Goal: Task Accomplishment & Management: Complete application form

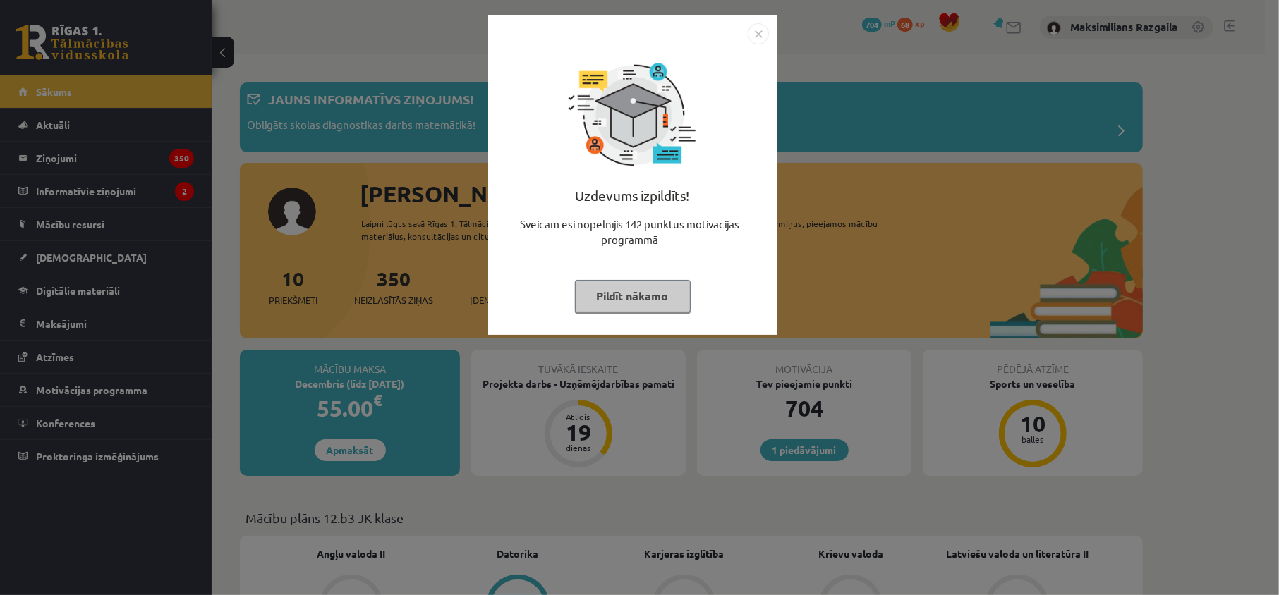
click at [133, 382] on div "Uzdevums izpildīts! Sveicam esi nopelnījis 142 punktus motivācijas programmā Pi…" at bounding box center [639, 297] width 1279 height 595
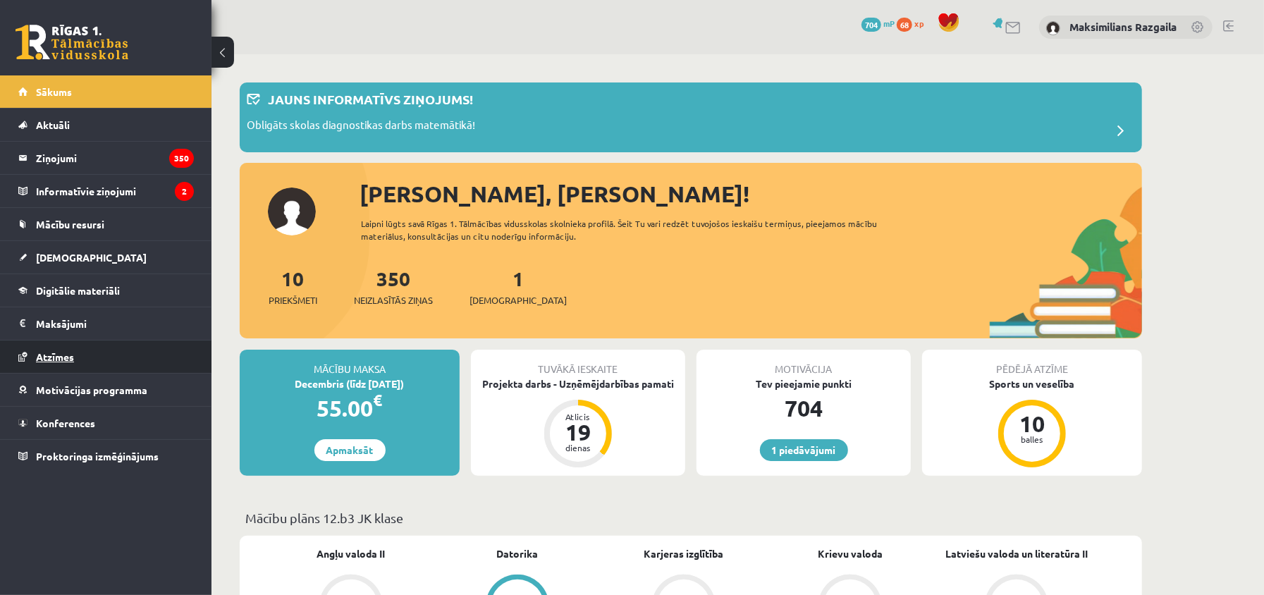
click at [114, 360] on link "Atzīmes" at bounding box center [106, 357] width 176 height 32
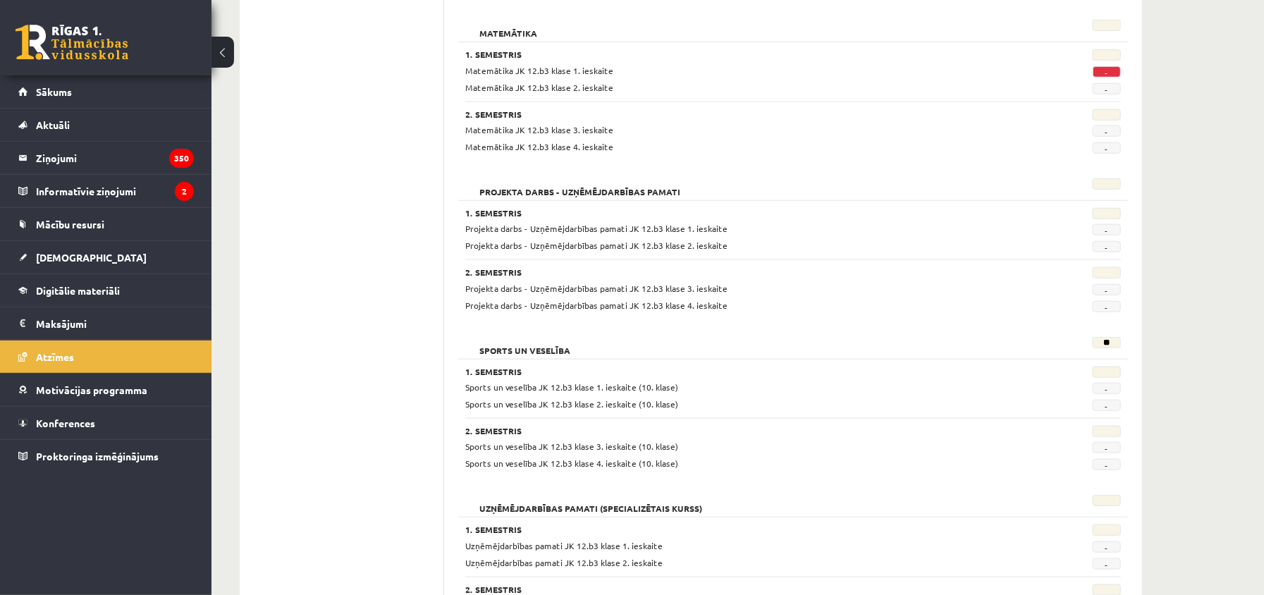
scroll to position [1107, 0]
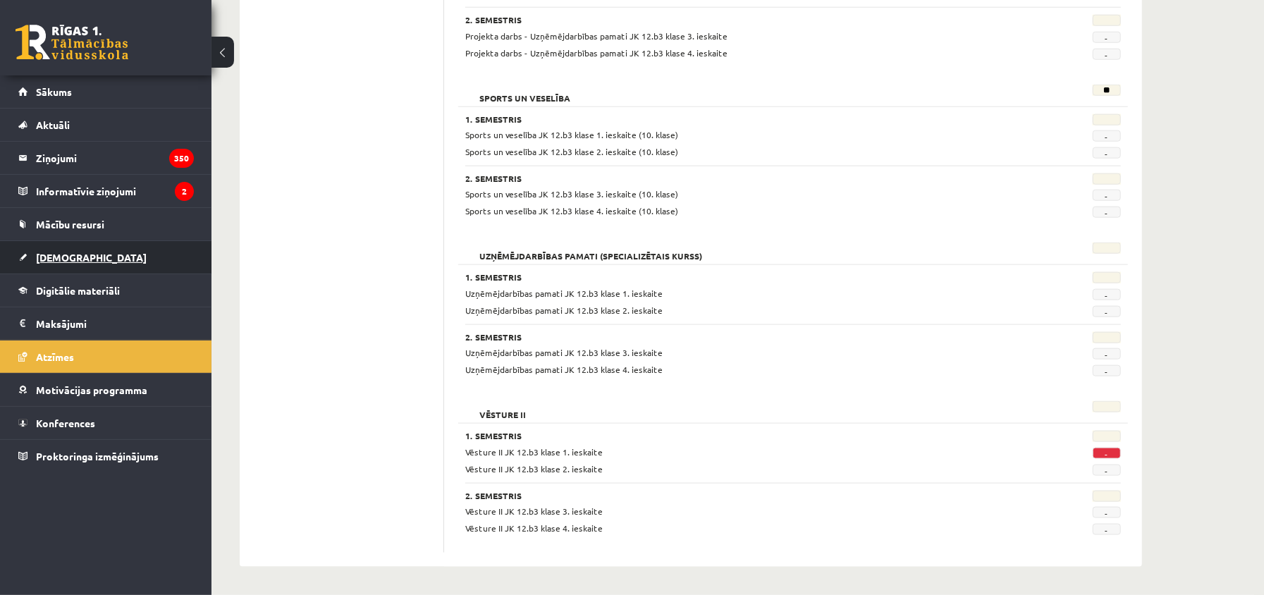
click at [35, 262] on link "[DEMOGRAPHIC_DATA]" at bounding box center [106, 257] width 176 height 32
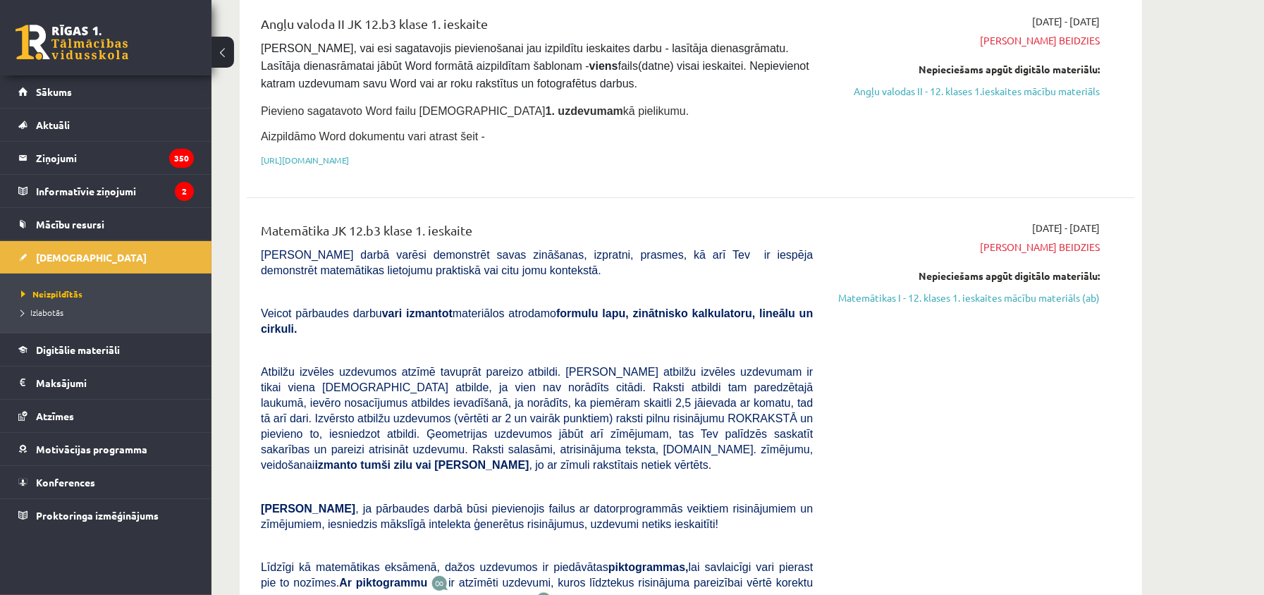
scroll to position [282, 0]
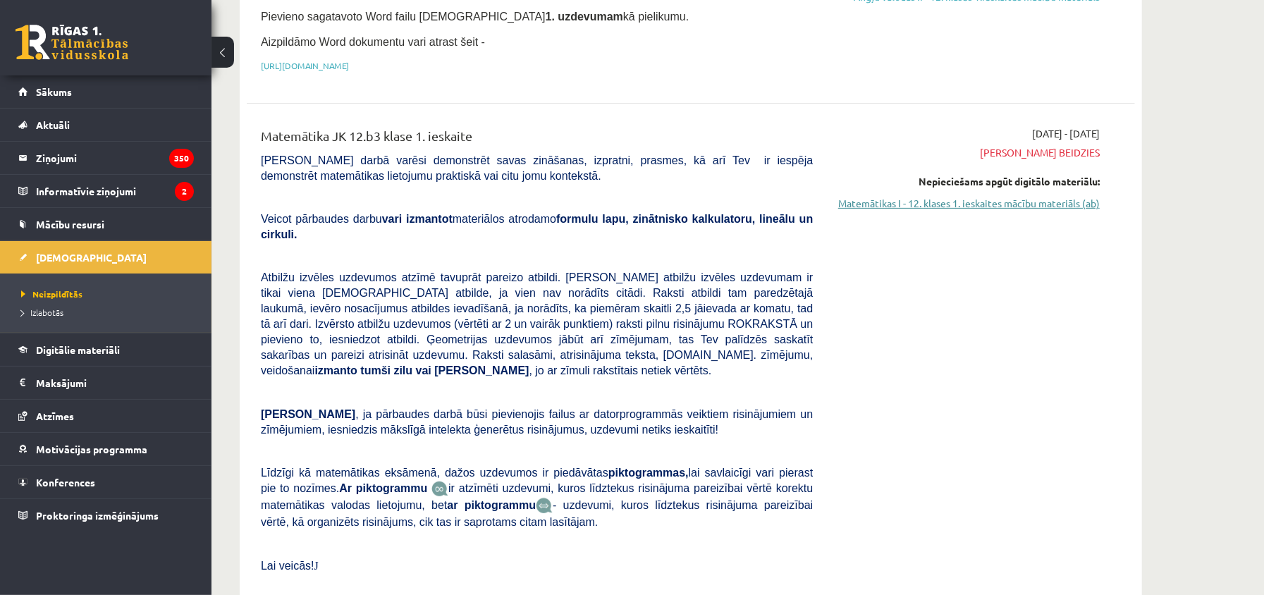
click at [1085, 211] on link "Matemātikas I - 12. klases 1. ieskaites mācību materiāls (ab)" at bounding box center [967, 203] width 266 height 15
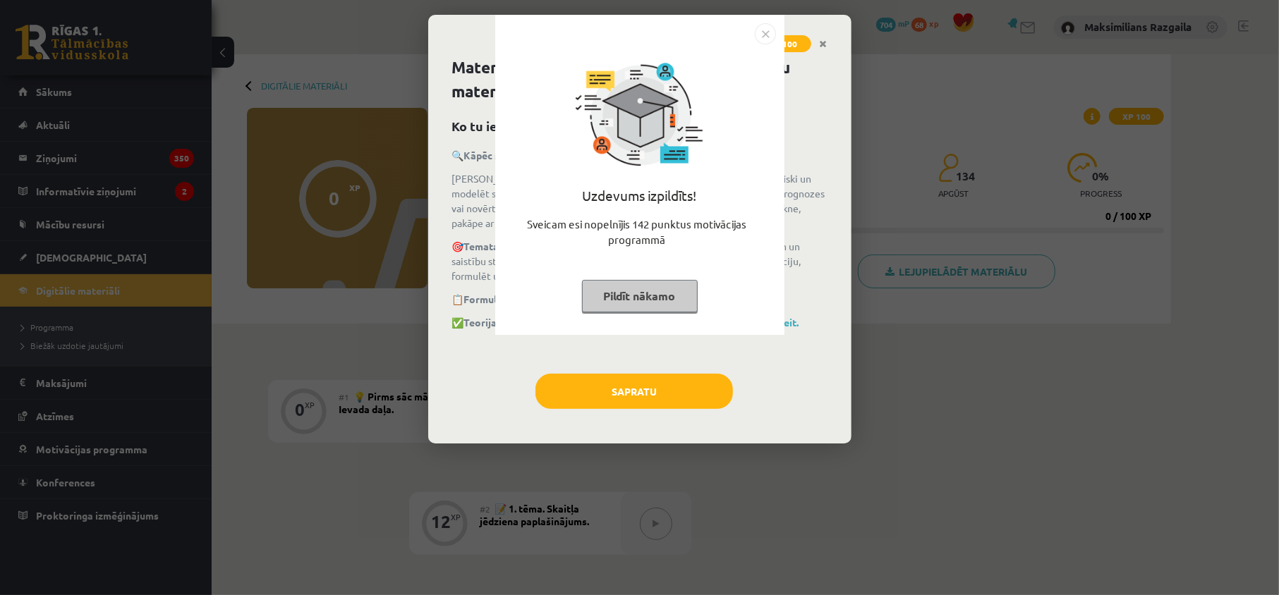
click at [686, 404] on div "Uzdevums izpildīts! Sveicam esi nopelnījis 142 punktus motivācijas programmā Pi…" at bounding box center [639, 297] width 1279 height 595
click at [686, 402] on button "Sapratu" at bounding box center [633, 391] width 197 height 35
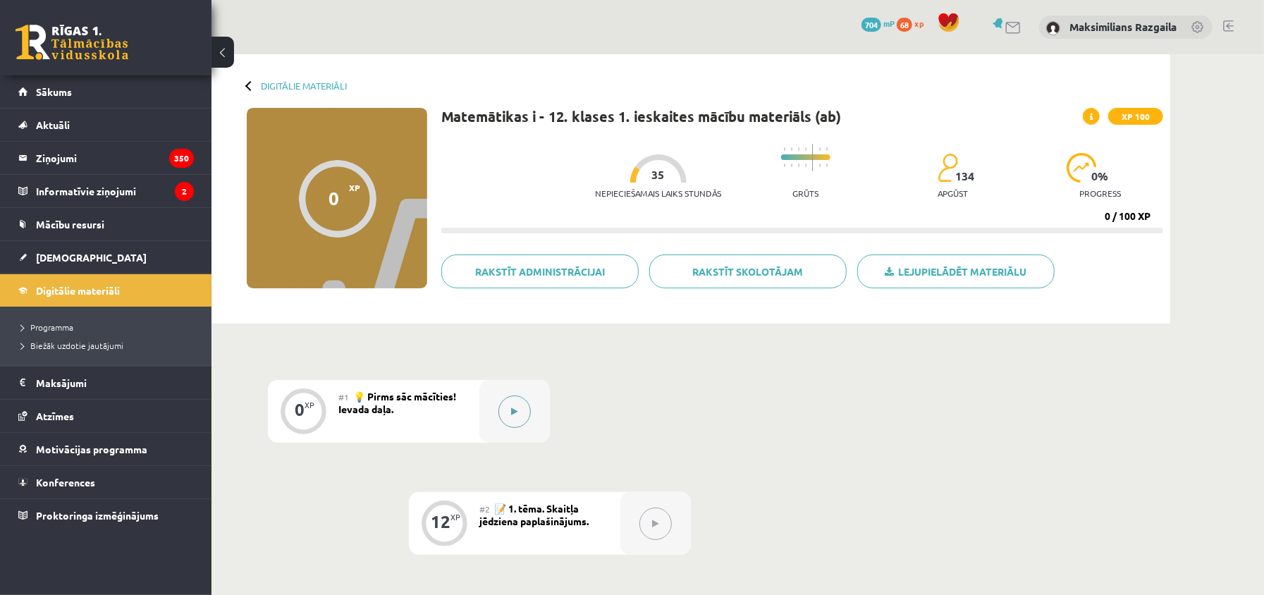
click at [481, 390] on div at bounding box center [515, 411] width 71 height 63
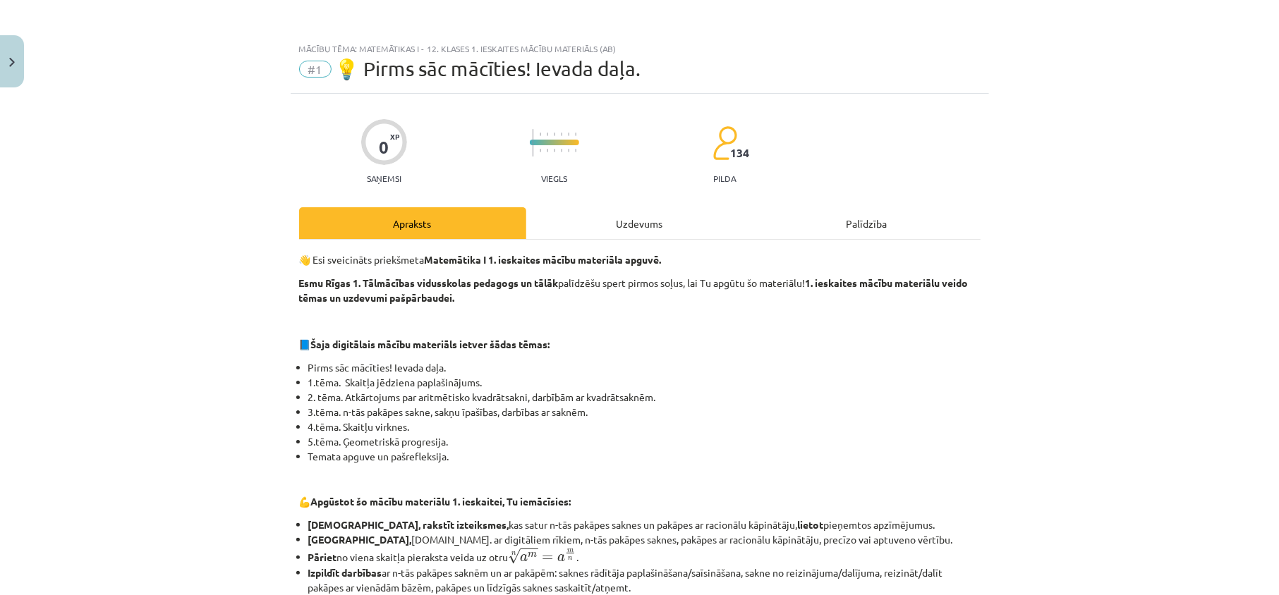
click at [670, 238] on div "Uzdevums" at bounding box center [639, 223] width 227 height 32
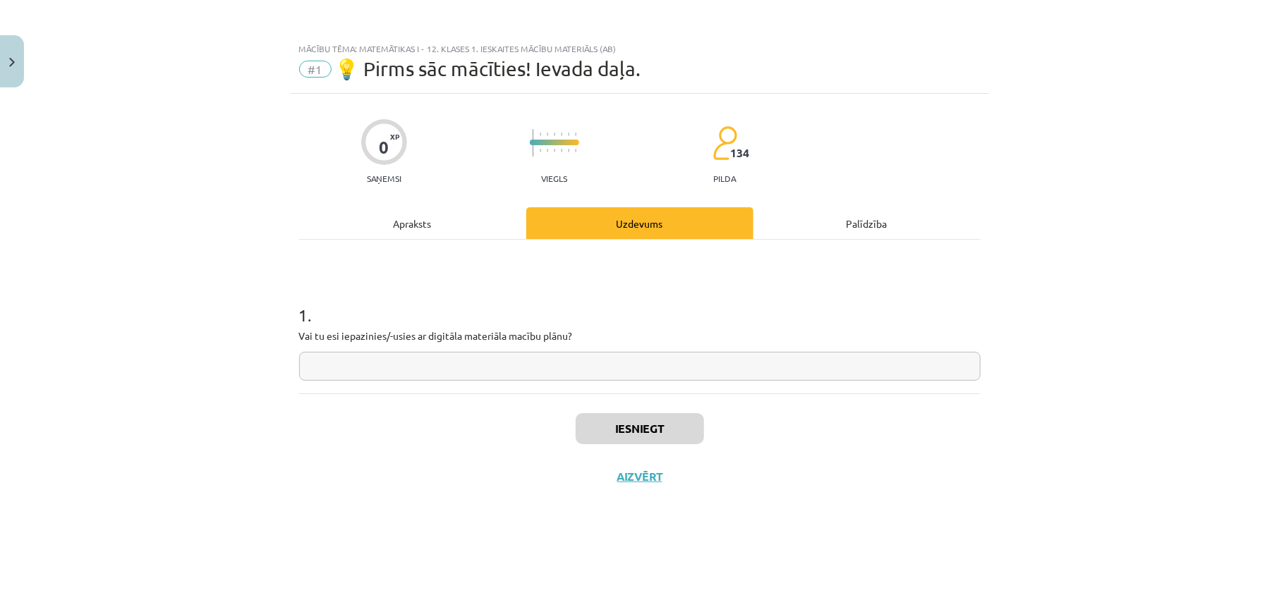
click at [482, 346] on div "1 . Vai tu esi iepazinies/-usies ar digitāla materiāla macību plānu?" at bounding box center [639, 331] width 681 height 100
click at [481, 348] on div "1 . Vai tu esi iepazinies/-usies ar digitāla materiāla macību plānu?" at bounding box center [639, 331] width 681 height 100
click at [463, 386] on div "1 . Vai tu esi iepazinies/-usies ar digitāla materiāla macību plānu?" at bounding box center [639, 317] width 681 height 154
click at [475, 359] on input "text" at bounding box center [639, 366] width 681 height 29
type input "*******"
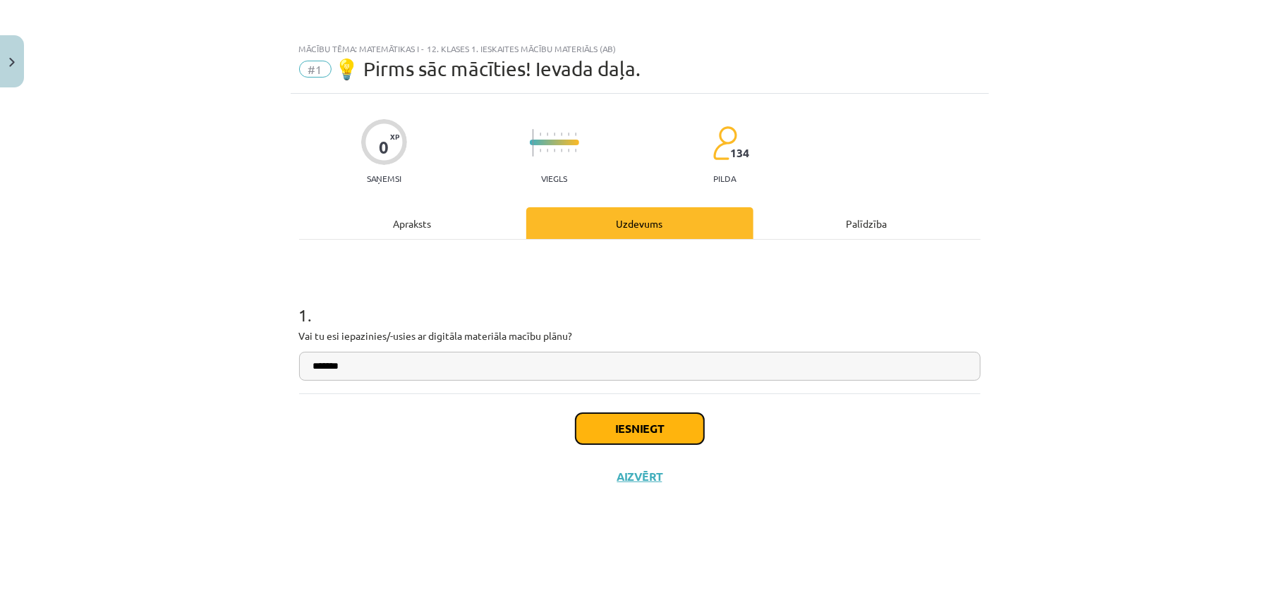
click at [629, 430] on button "Iesniegt" at bounding box center [639, 428] width 128 height 31
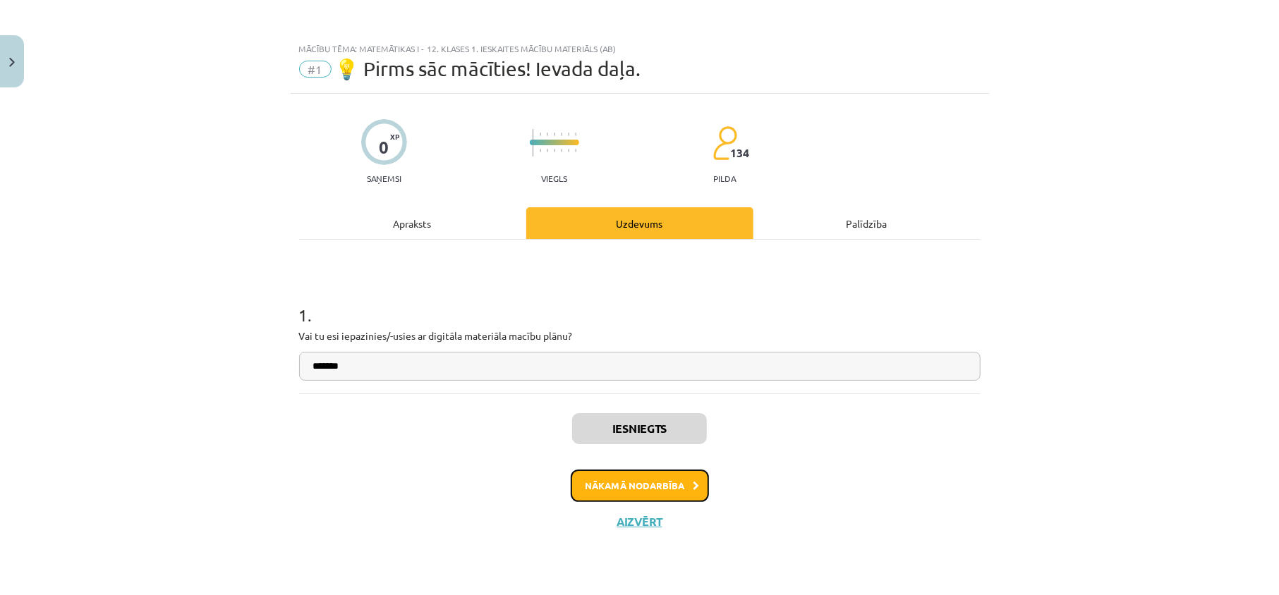
click at [624, 475] on button "Nākamā nodarbība" at bounding box center [640, 486] width 138 height 32
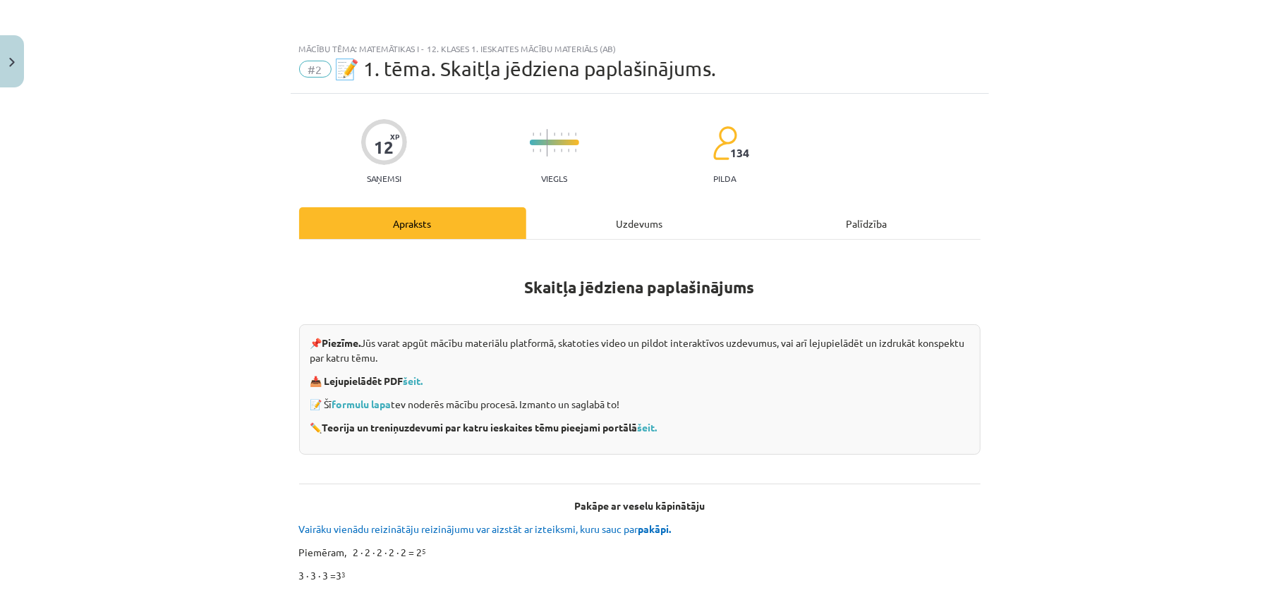
click at [628, 215] on div "Uzdevums" at bounding box center [639, 223] width 227 height 32
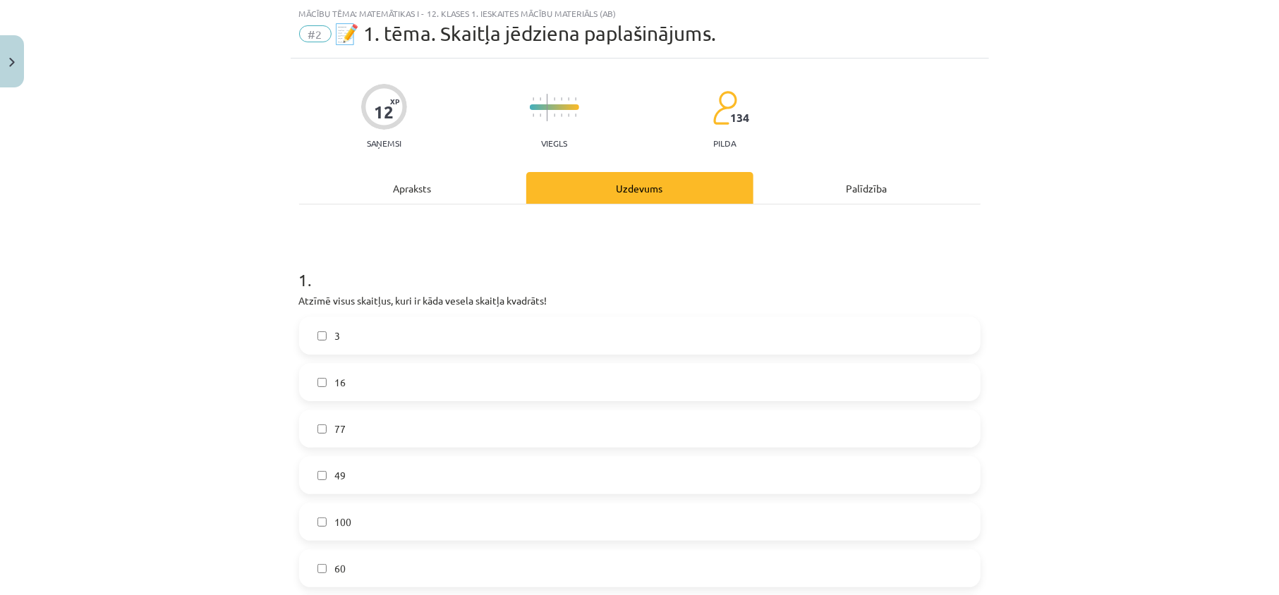
scroll to position [224, 0]
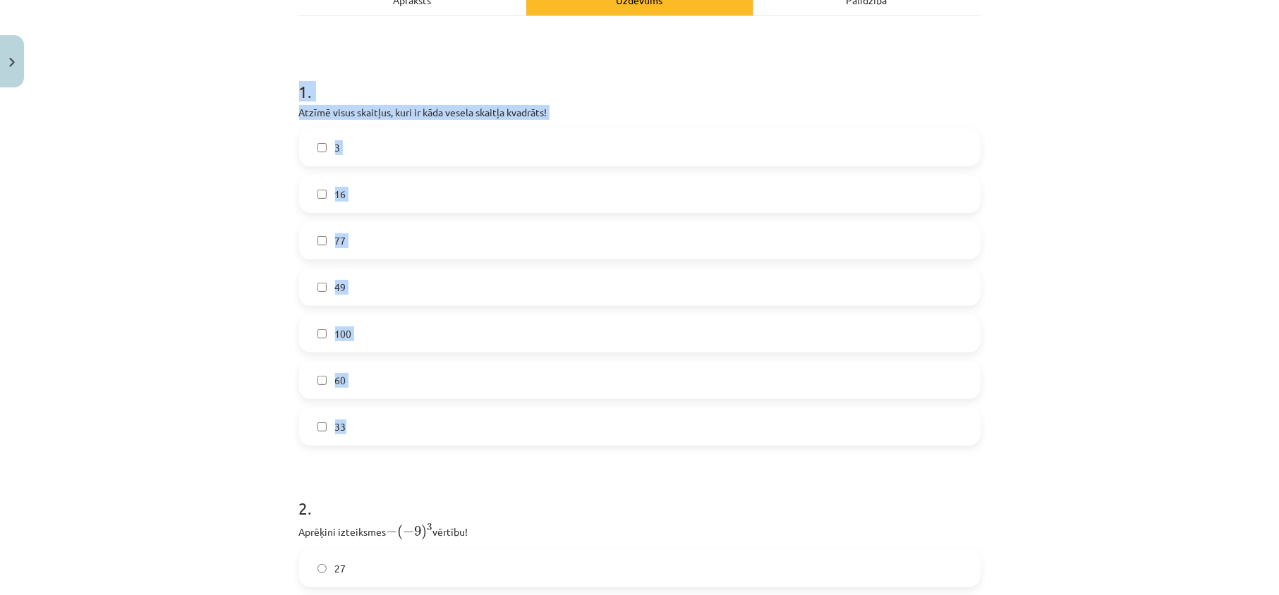
drag, startPoint x: 246, startPoint y: 80, endPoint x: 429, endPoint y: 410, distance: 378.2
click at [429, 410] on div "Mācību tēma: Matemātikas i - 12. klases 1. ieskaites mācību materiāls (ab) #2 📝…" at bounding box center [639, 297] width 1279 height 595
copy div "1 . Atzīmē visus skaitļus, kuri ir kāda vesela skaitļa kvadrāts! 3 16 77 49 100…"
click at [274, 229] on div "Mācību tēma: Matemātikas i - 12. klases 1. ieskaites mācību materiāls (ab) #2 📝…" at bounding box center [639, 297] width 1279 height 595
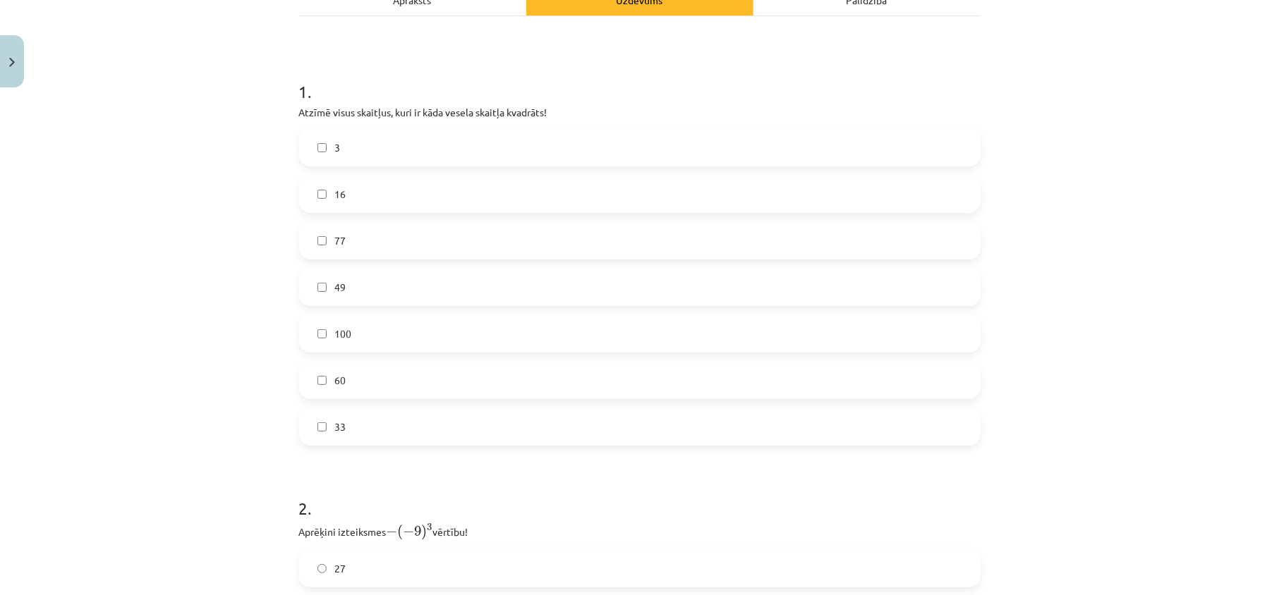
click at [391, 195] on label "16" at bounding box center [639, 193] width 678 height 35
click at [391, 272] on label "49" at bounding box center [639, 286] width 678 height 35
click at [388, 331] on label "100" at bounding box center [639, 333] width 678 height 35
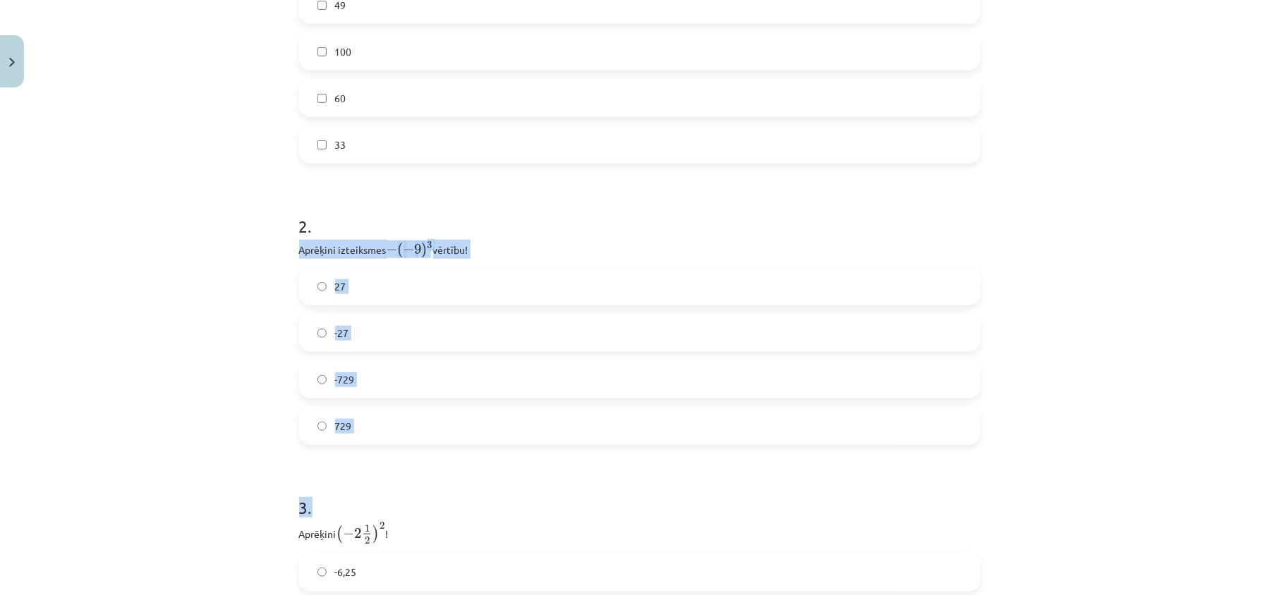
scroll to position [599, 0]
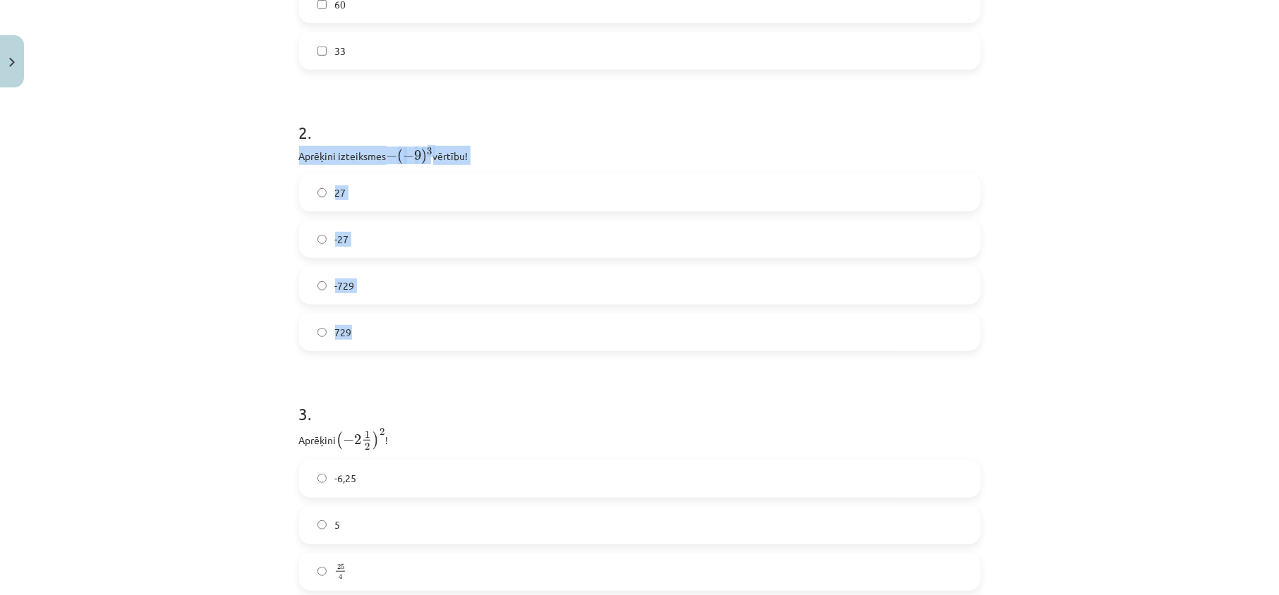
drag, startPoint x: 288, startPoint y: 340, endPoint x: 385, endPoint y: 305, distance: 102.8
click at [385, 305] on div "12 XP Saņemsi Viegls 134 pilda Apraksts Uzdevums Palīdzība 1 . Atzīmē visus ska…" at bounding box center [640, 106] width 698 height 1225
copy div "Aprēķini izteiksmes − ( − 9 ) 3 − ( − 9 ) 3 vērtību! 27 -27 -729 729"
click at [224, 257] on div "Mācību tēma: Matemātikas i - 12. klases 1. ieskaites mācību materiāls (ab) #2 📝…" at bounding box center [639, 297] width 1279 height 595
click at [379, 347] on label "729" at bounding box center [639, 332] width 678 height 35
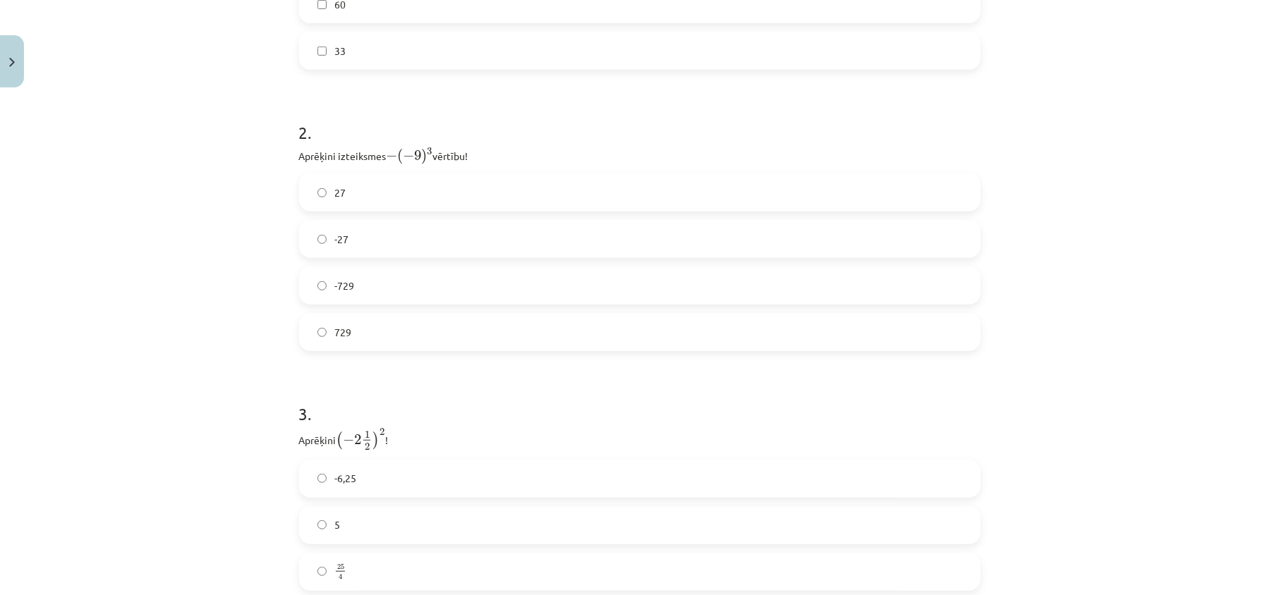
scroll to position [757, 0]
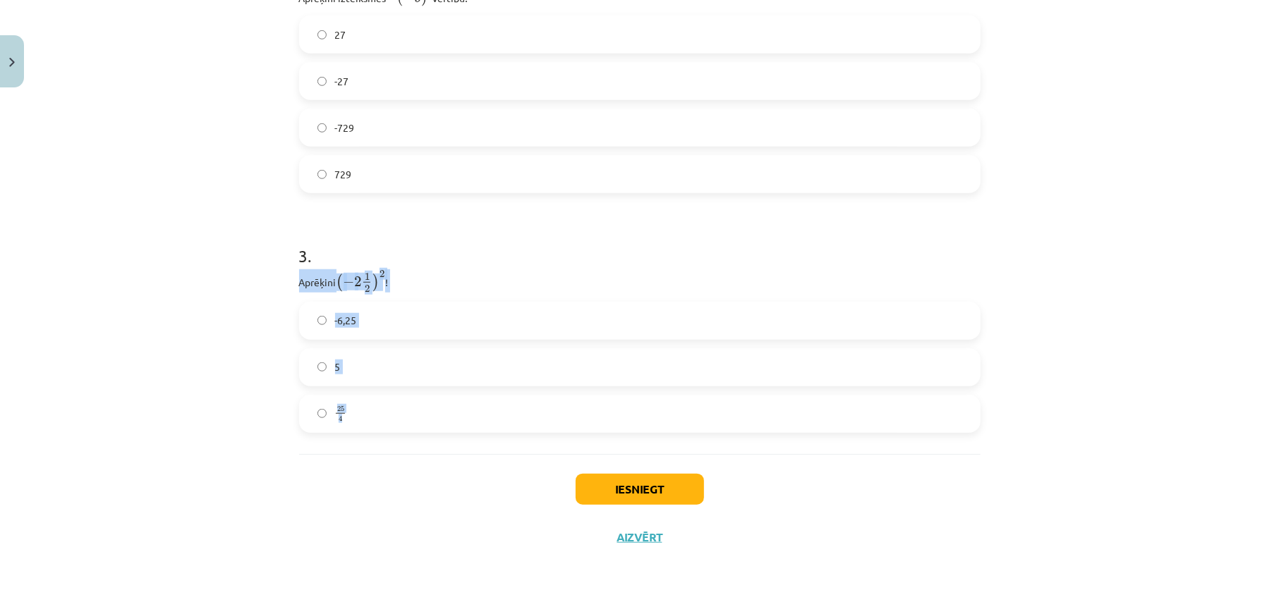
drag, startPoint x: 288, startPoint y: 282, endPoint x: 367, endPoint y: 303, distance: 81.6
copy div "Aprēķini ( − 2 1 2 ) 2 ( − 2 1 2 ) 2 ! -6,25 5 25 4"
drag, startPoint x: 196, startPoint y: 212, endPoint x: 221, endPoint y: 197, distance: 28.4
click at [197, 212] on div "Mācību tēma: Matemātikas i - 12. klases 1. ieskaites mācību materiāls (ab) #2 📝…" at bounding box center [639, 297] width 1279 height 595
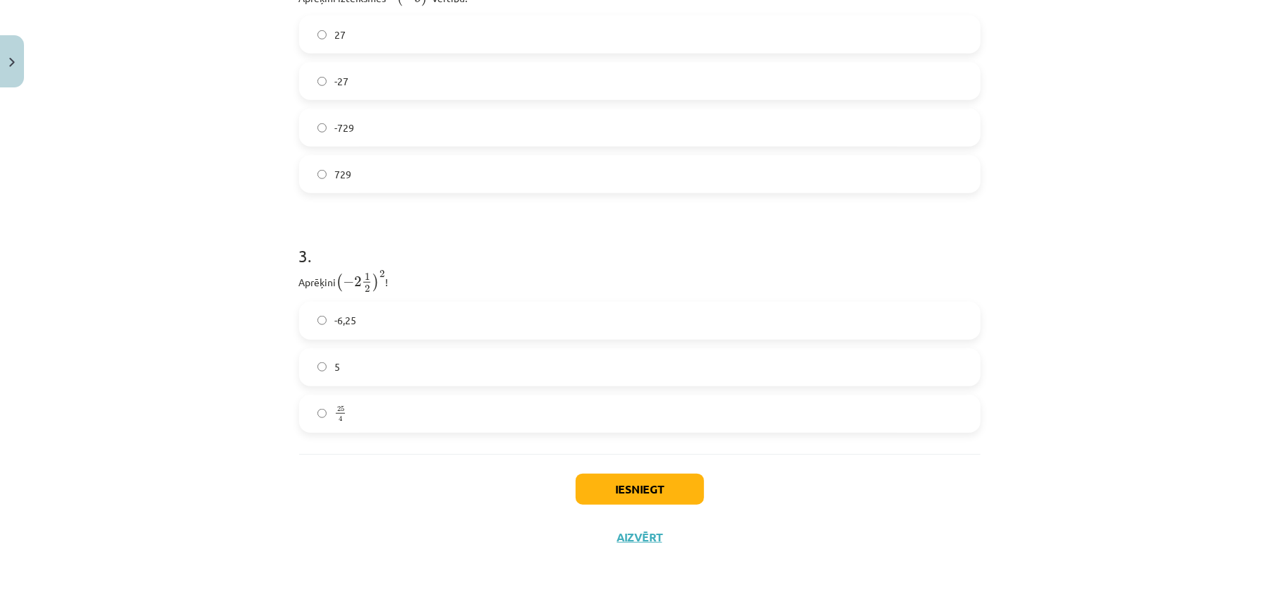
click at [379, 413] on label "25 4 25 4" at bounding box center [639, 413] width 678 height 35
click at [649, 494] on button "Iesniegt" at bounding box center [639, 489] width 128 height 31
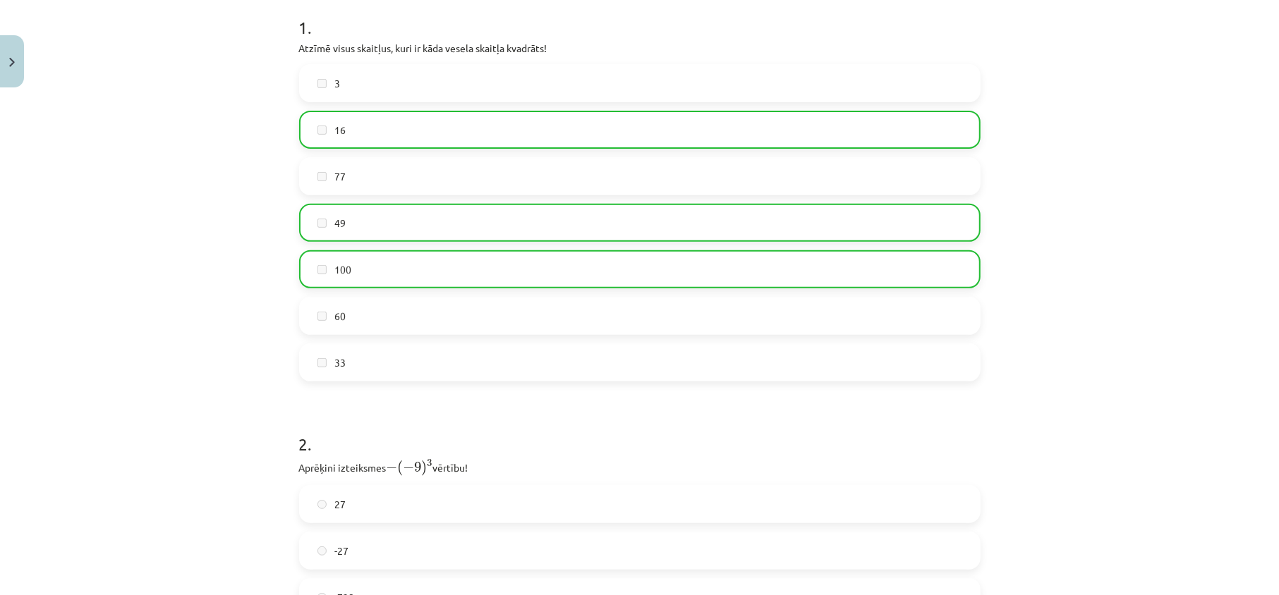
scroll to position [803, 0]
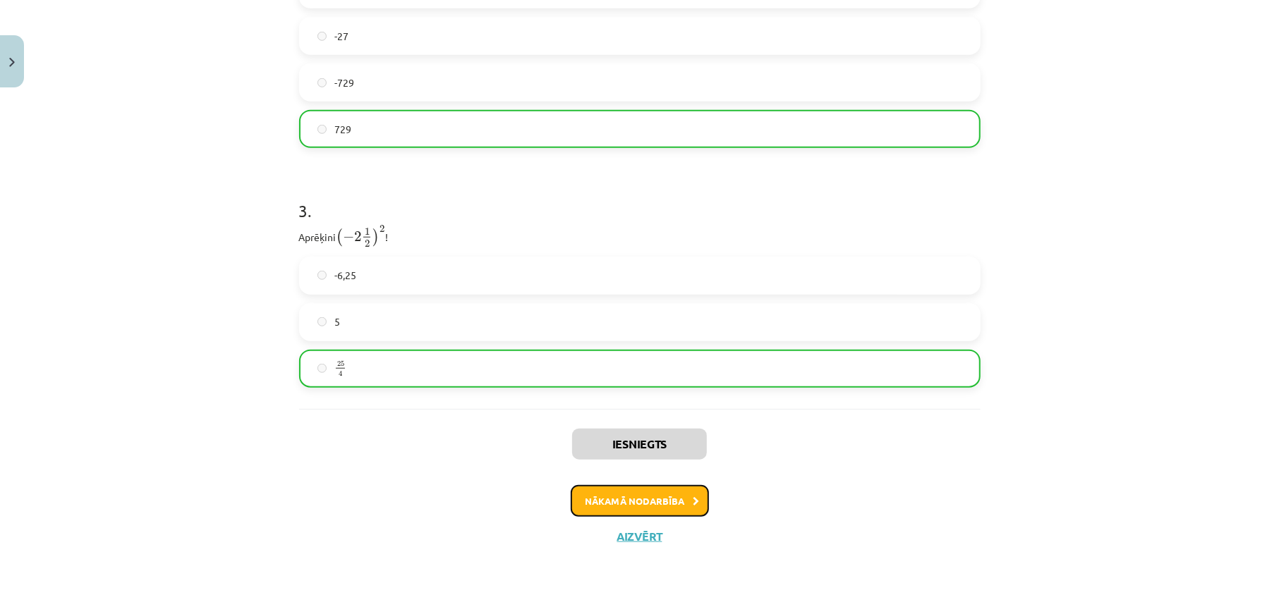
click at [623, 492] on button "Nākamā nodarbība" at bounding box center [640, 501] width 138 height 32
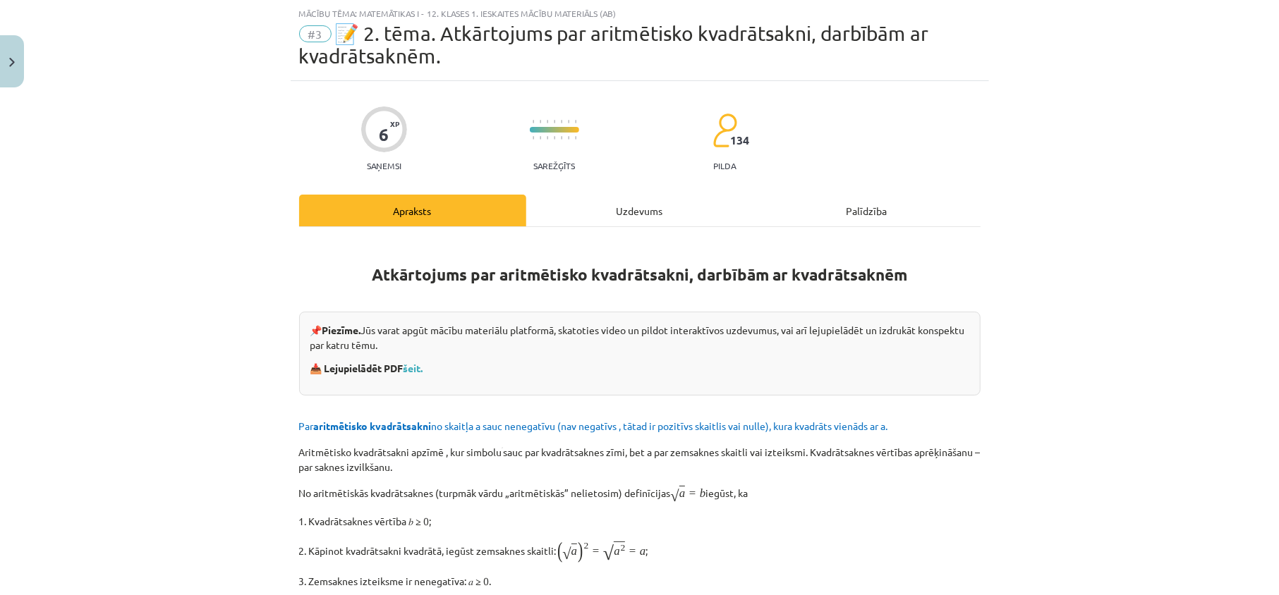
drag, startPoint x: 650, startPoint y: 185, endPoint x: 638, endPoint y: 205, distance: 23.1
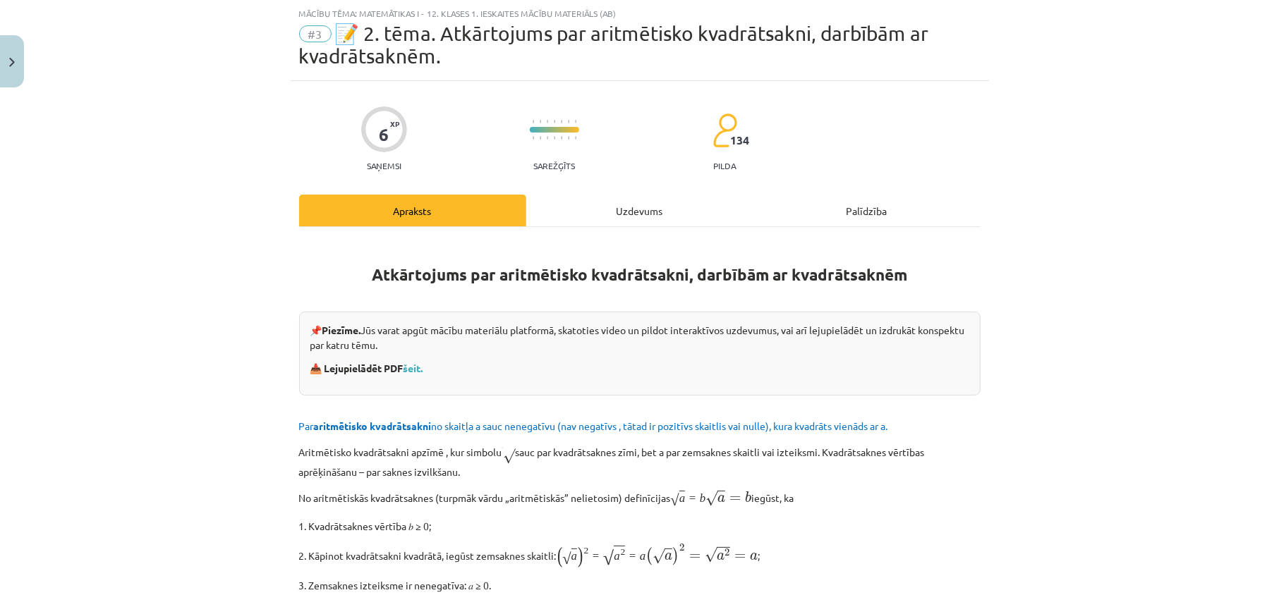
click at [636, 212] on div "Uzdevums" at bounding box center [639, 211] width 227 height 32
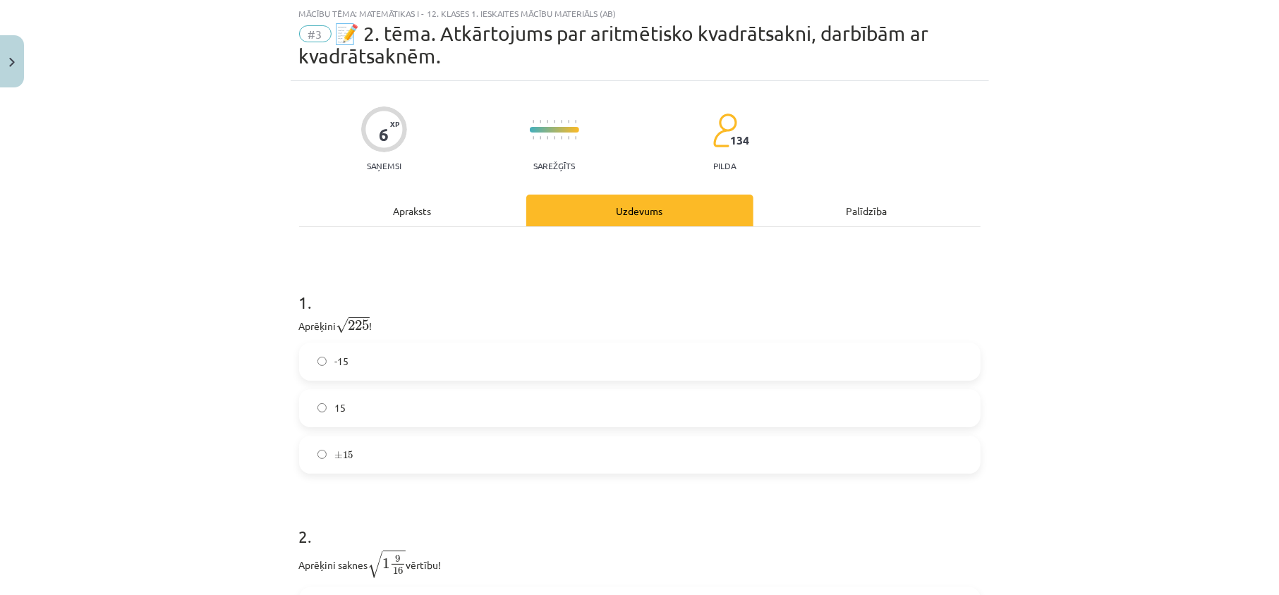
scroll to position [277, 0]
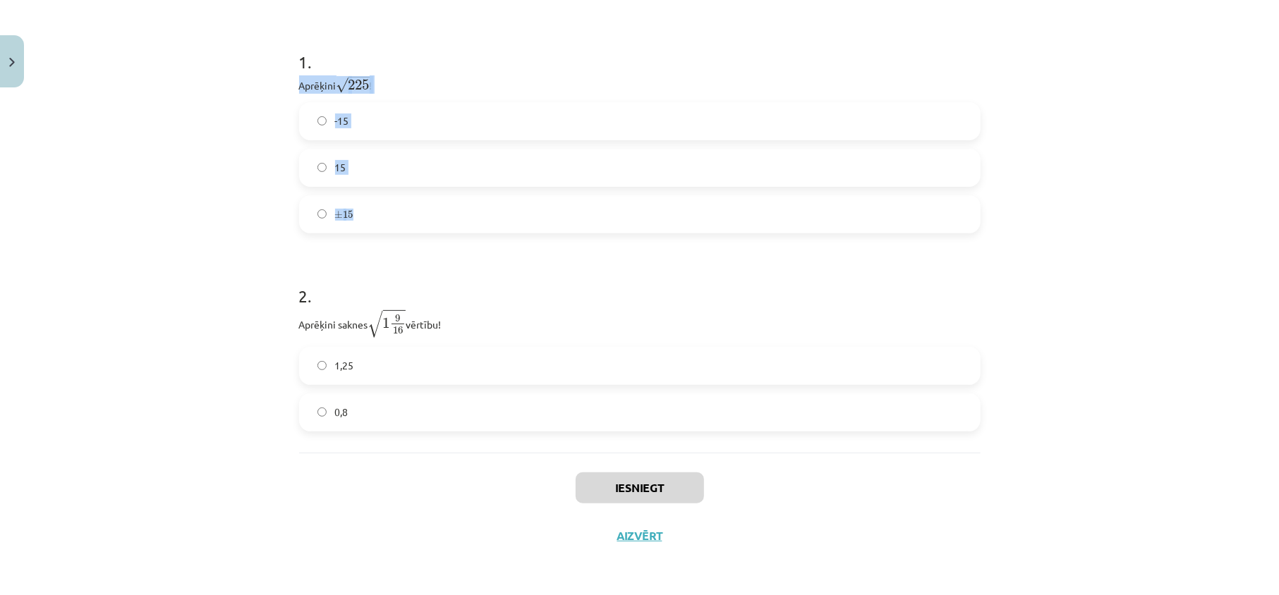
drag, startPoint x: 286, startPoint y: 89, endPoint x: 370, endPoint y: 142, distance: 99.2
click at [381, 209] on div "6 XP Saņemsi Sarežģīts 134 pilda Apraksts Uzdevums Palīdzība 1 . Aprēķini √ 225…" at bounding box center [640, 200] width 698 height 719
copy div "Aprēķini √ 225 225 ! -15 15 ± 15"
click at [201, 182] on div "Mācību tēma: Matemātikas i - 12. klases 1. ieskaites mācību materiāls (ab) #3 📝…" at bounding box center [639, 297] width 1279 height 595
click at [353, 164] on label "15" at bounding box center [639, 167] width 678 height 35
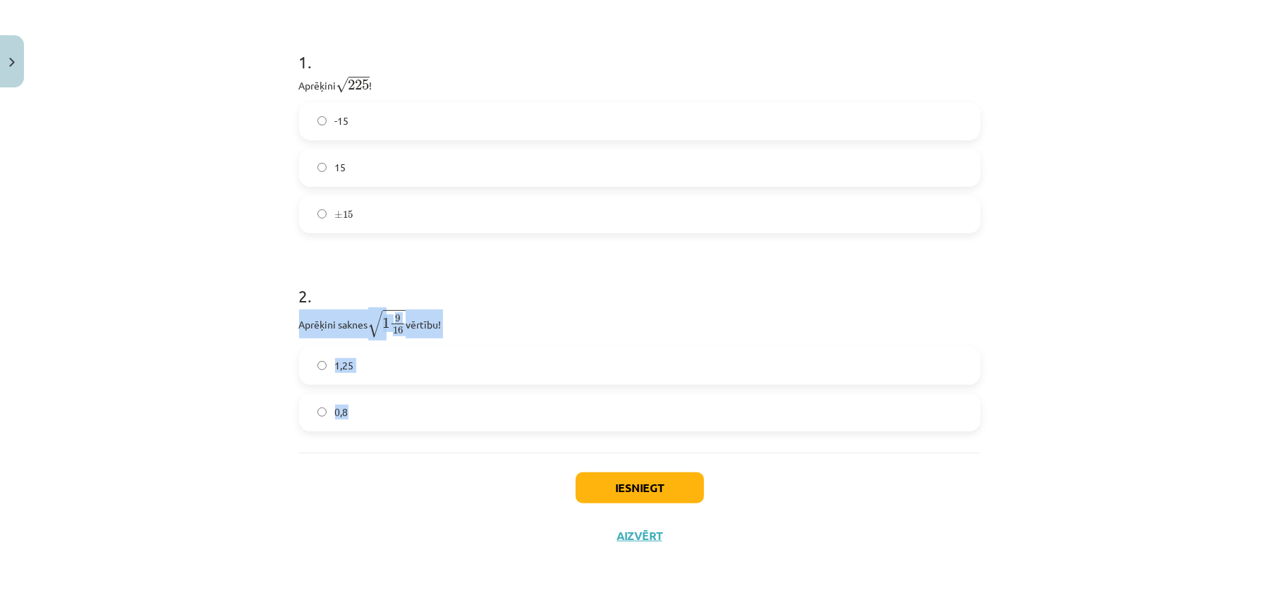
drag, startPoint x: 280, startPoint y: 317, endPoint x: 398, endPoint y: 404, distance: 146.3
click at [398, 408] on div "Mācību tēma: Matemātikas i - 12. klases 1. ieskaites mācību materiāls (ab) #3 📝…" at bounding box center [639, 297] width 1279 height 595
copy div "Aprēķini saknes √ 1 9 16 1 9 16 vērtību! 1,25 0,8"
click at [189, 425] on div "Mācību tēma: Matemātikas i - 12. klases 1. ieskaites mācību materiāls (ab) #3 📝…" at bounding box center [639, 297] width 1279 height 595
click at [335, 365] on span "1,25" at bounding box center [344, 365] width 19 height 15
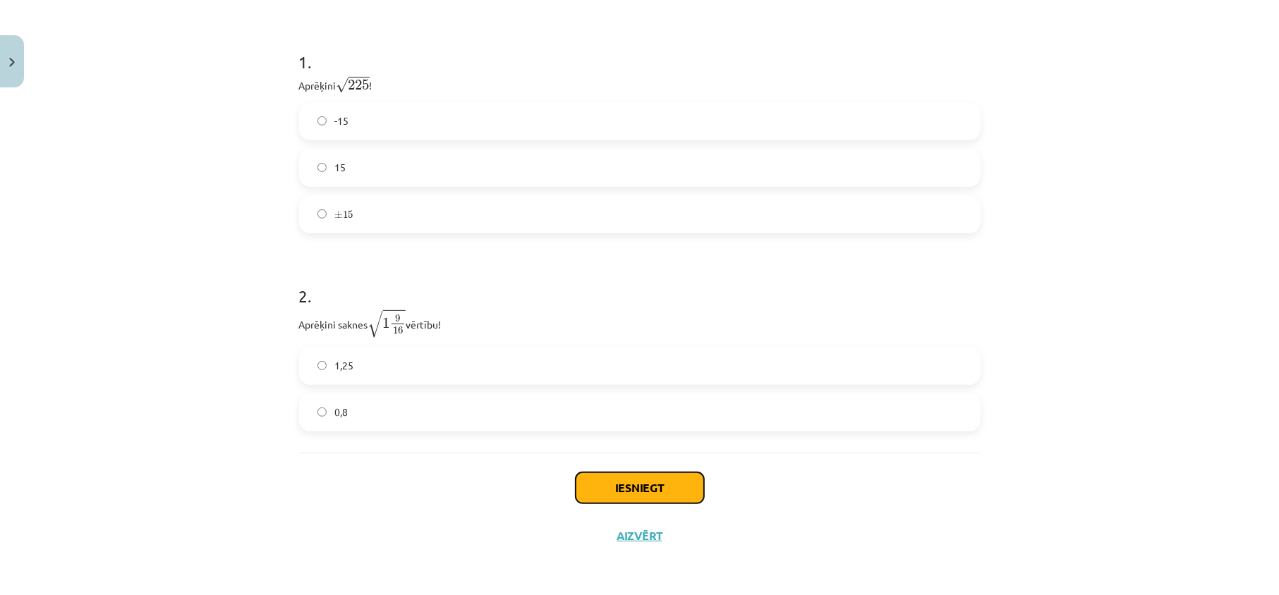
click at [630, 486] on button "Iesniegt" at bounding box center [639, 487] width 128 height 31
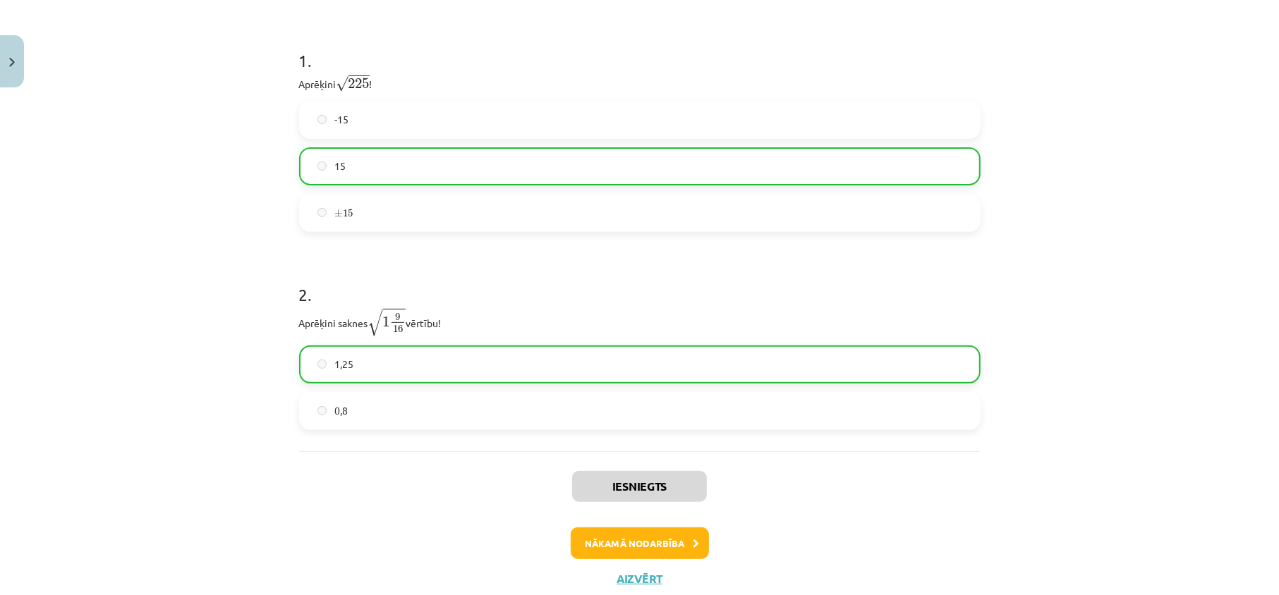
click at [647, 566] on div "Iesniegts Nākamā nodarbība Aizvērt" at bounding box center [639, 523] width 681 height 144
click at [647, 559] on button "Nākamā nodarbība" at bounding box center [640, 543] width 138 height 32
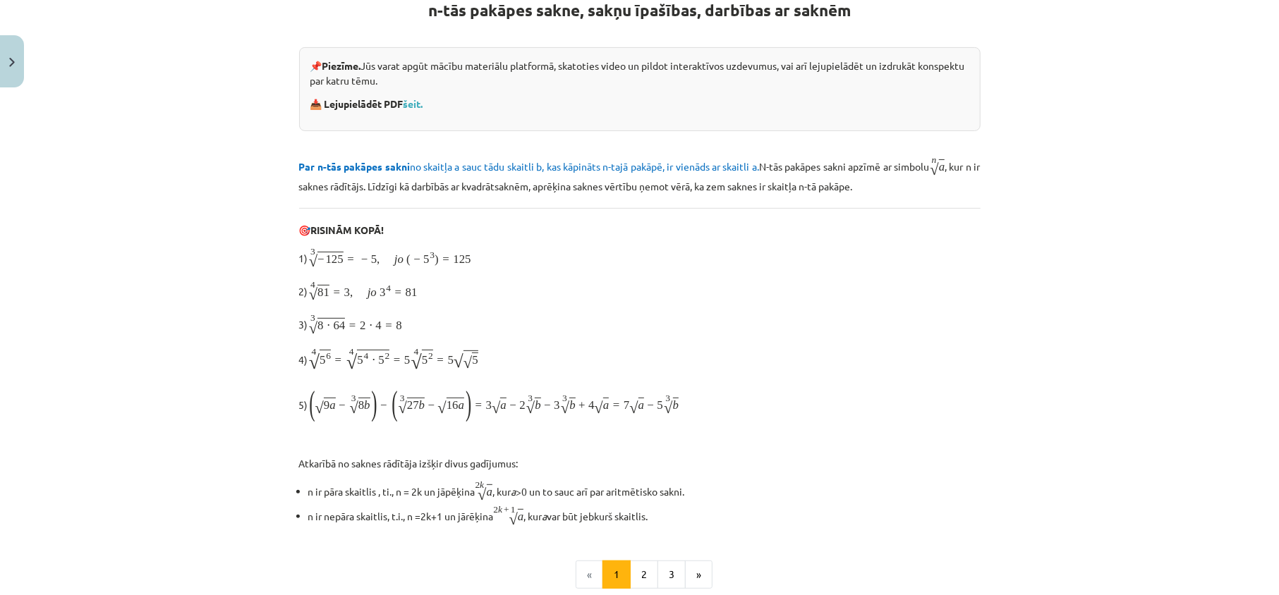
scroll to position [35, 0]
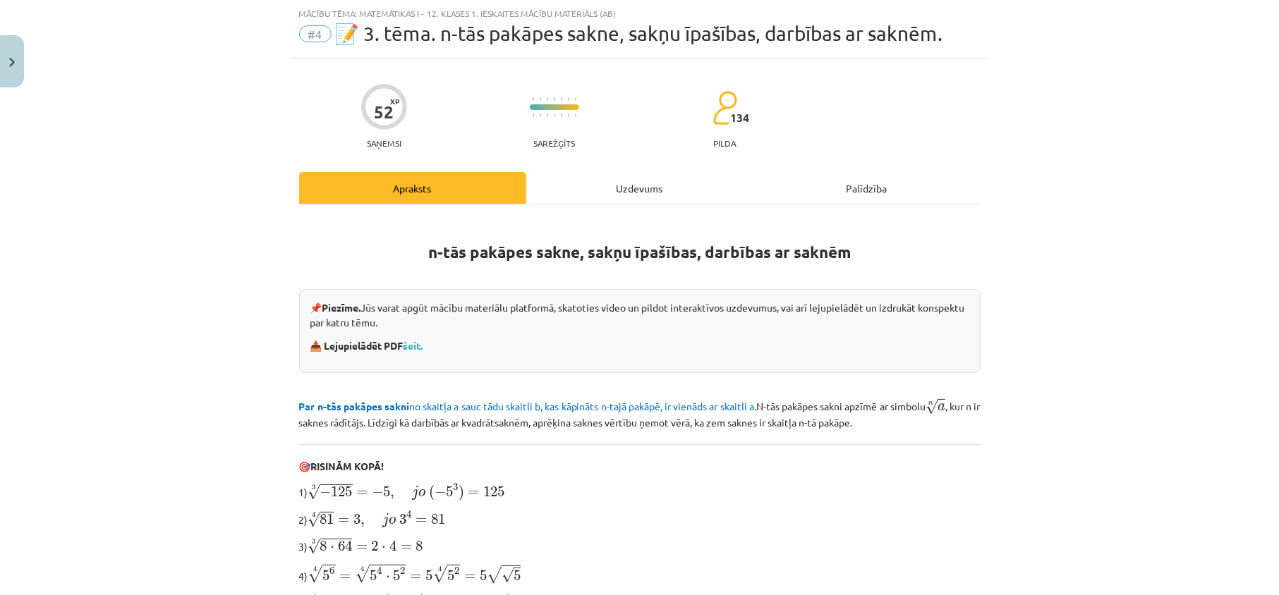
click at [636, 207] on div "n-tās pakāpes sakne, sakņu īpašības, darbības ar saknēm 📌 Piezīme. Jūs varat ap…" at bounding box center [639, 500] width 681 height 590
click at [636, 183] on div "Uzdevums" at bounding box center [639, 188] width 227 height 32
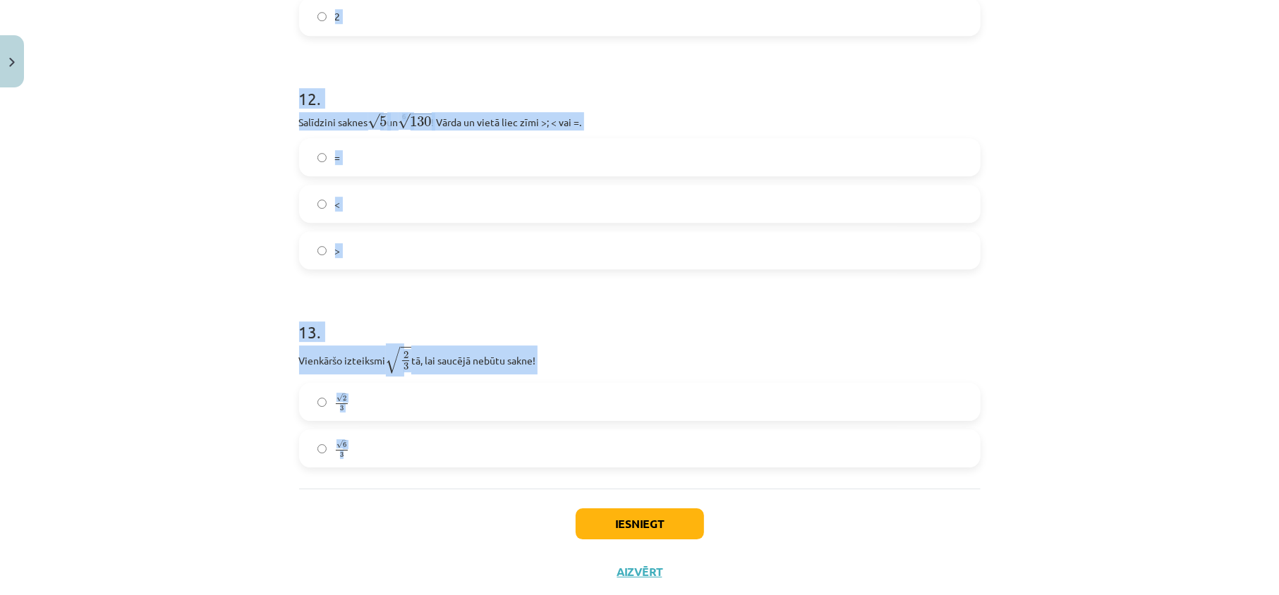
scroll to position [3087, 0]
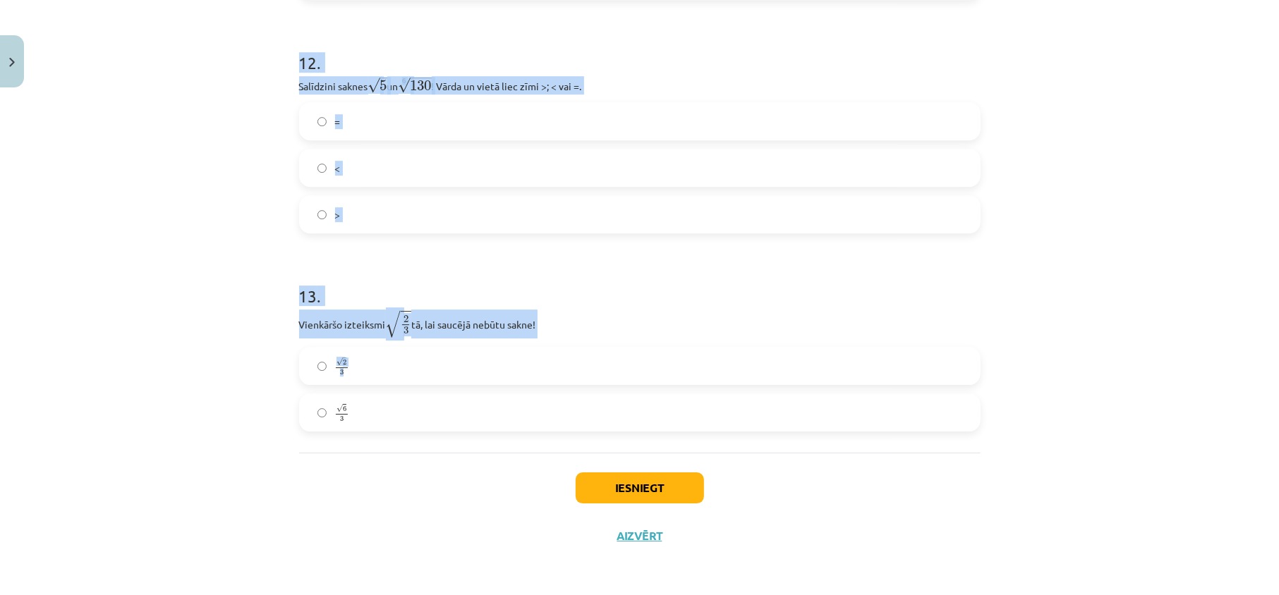
drag, startPoint x: 268, startPoint y: 97, endPoint x: 502, endPoint y: 384, distance: 370.9
click at [502, 384] on div "Mācību tēma: Matemātikas i - 12. klases 1. ieskaites mācību materiāls (ab) #4 📝…" at bounding box center [639, 297] width 1279 height 595
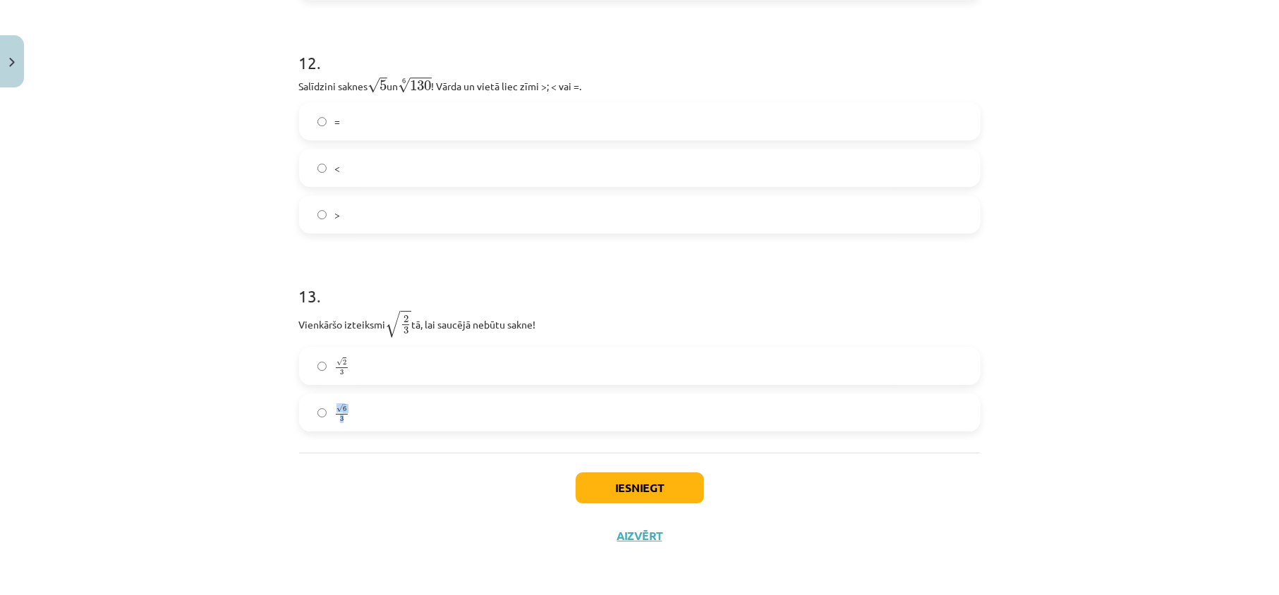
drag, startPoint x: 444, startPoint y: 413, endPoint x: 444, endPoint y: 367, distance: 45.8
click at [444, 371] on div "√ 2 3 2 3 √ 6 3 6 3" at bounding box center [639, 389] width 681 height 85
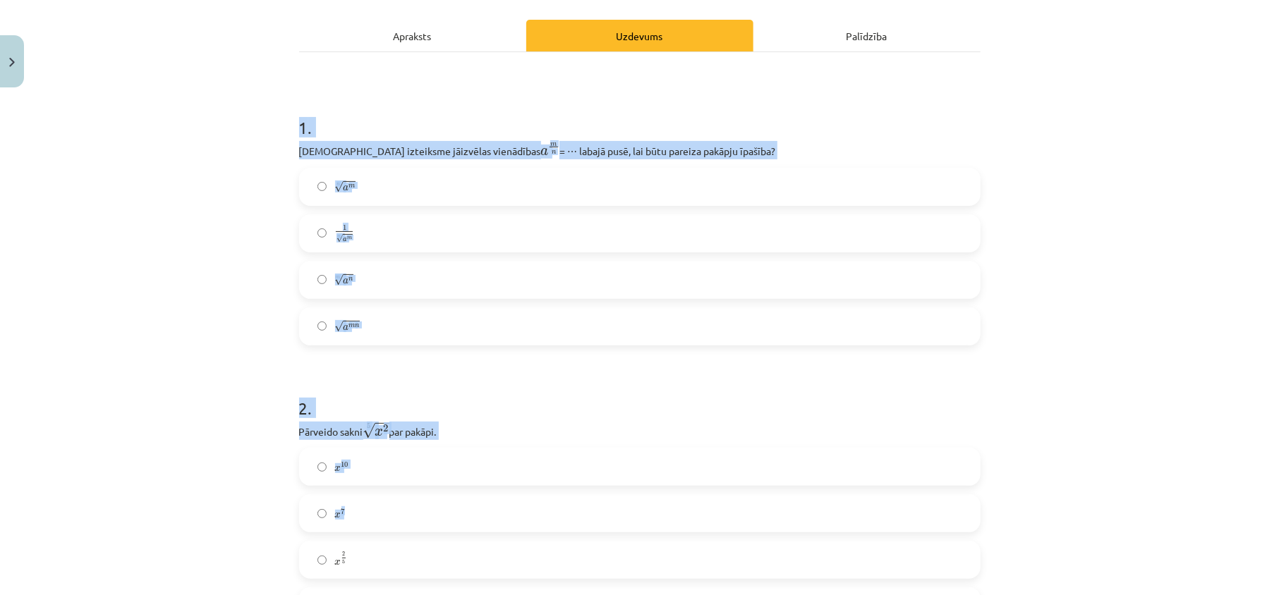
scroll to position [282, 0]
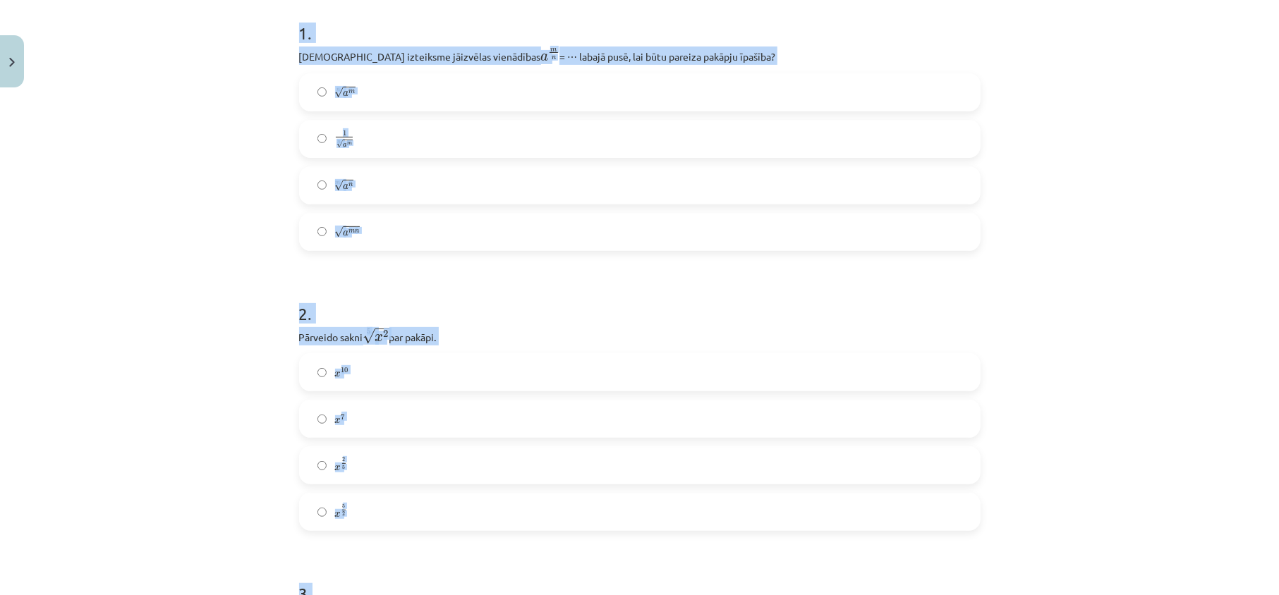
drag, startPoint x: 278, startPoint y: 300, endPoint x: 439, endPoint y: 481, distance: 242.3
click at [447, 528] on div "Mācību tēma: Matemātikas i - 12. klases 1. ieskaites mācību materiāls (ab) #4 📝…" at bounding box center [639, 297] width 1279 height 595
drag, startPoint x: 422, startPoint y: 377, endPoint x: 449, endPoint y: 386, distance: 28.6
click at [449, 386] on label "x 10 x 10" at bounding box center [639, 372] width 678 height 35
drag, startPoint x: 305, startPoint y: 46, endPoint x: 406, endPoint y: 173, distance: 163.1
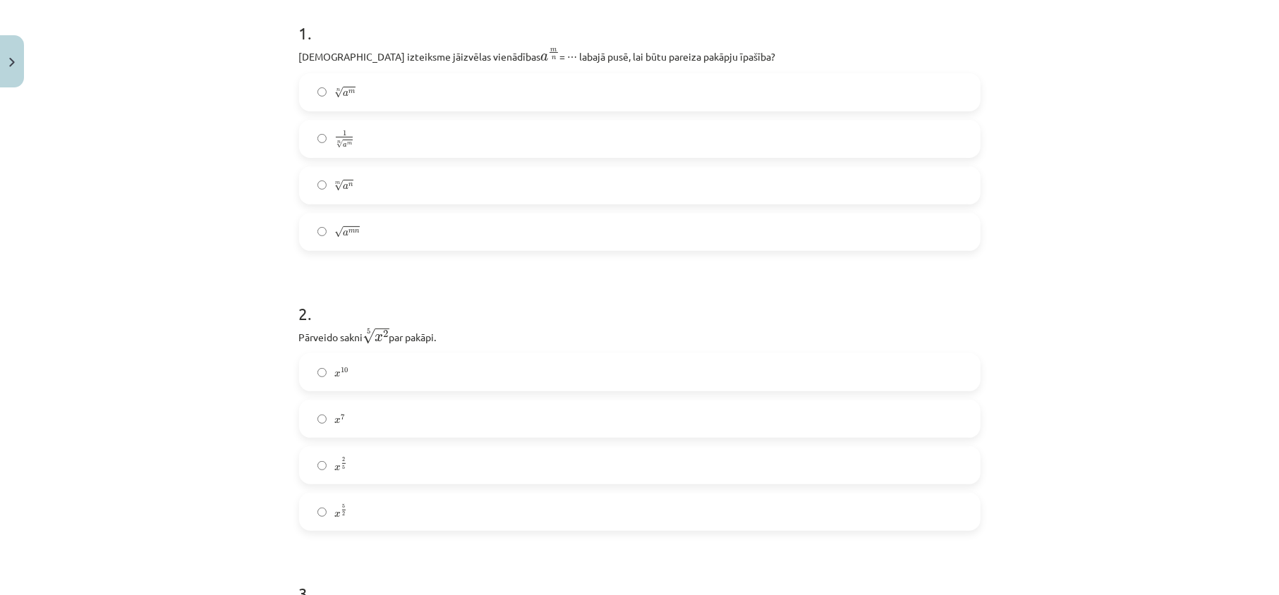
click at [272, 293] on div "Mācību tēma: Matemātikas i - 12. klases 1. ieskaites mācību materiāls (ab) #4 📝…" at bounding box center [639, 297] width 1279 height 595
click at [413, 188] on label "m √ a n a n m" at bounding box center [639, 185] width 678 height 35
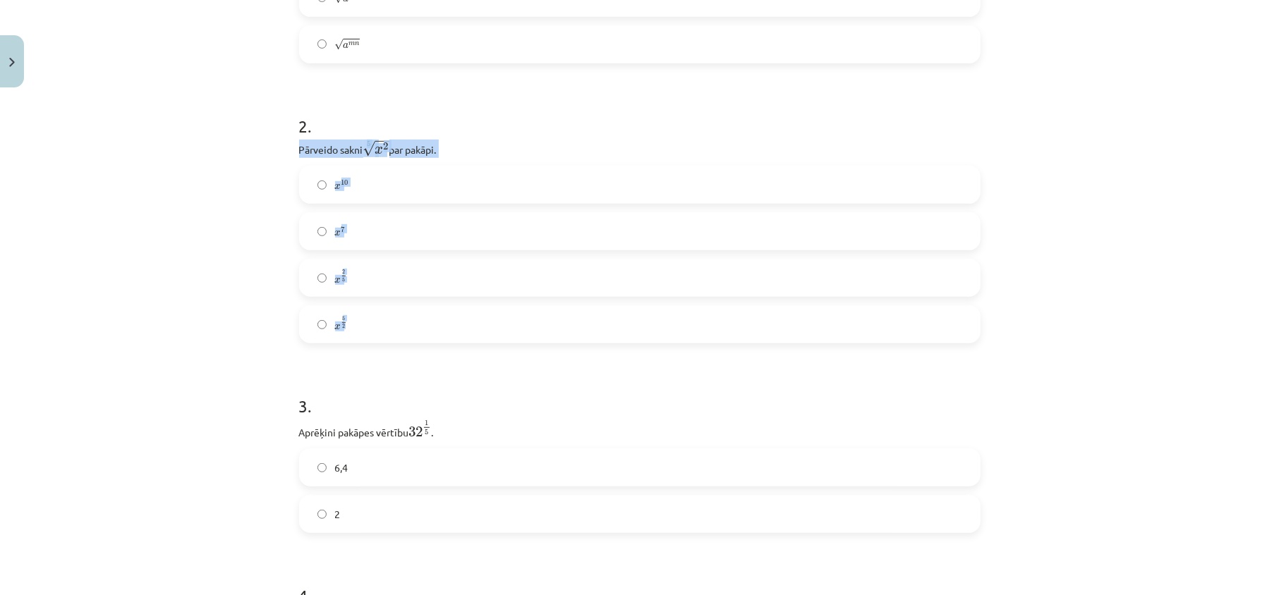
drag, startPoint x: 291, startPoint y: 150, endPoint x: 395, endPoint y: 330, distance: 207.9
copy div "Pārveido sakni 5 √ x 2 x 2 5 par pakāpi. x 10 x 10 x 7 x 7 x 2 5 x 2 5 x 5 2"
click at [245, 334] on div "Mācību tēma: Matemātikas i - 12. klases 1. ieskaites mācību materiāls (ab) #4 📝…" at bounding box center [639, 297] width 1279 height 595
click at [396, 278] on label "x 2 5 x 2 5" at bounding box center [639, 277] width 678 height 35
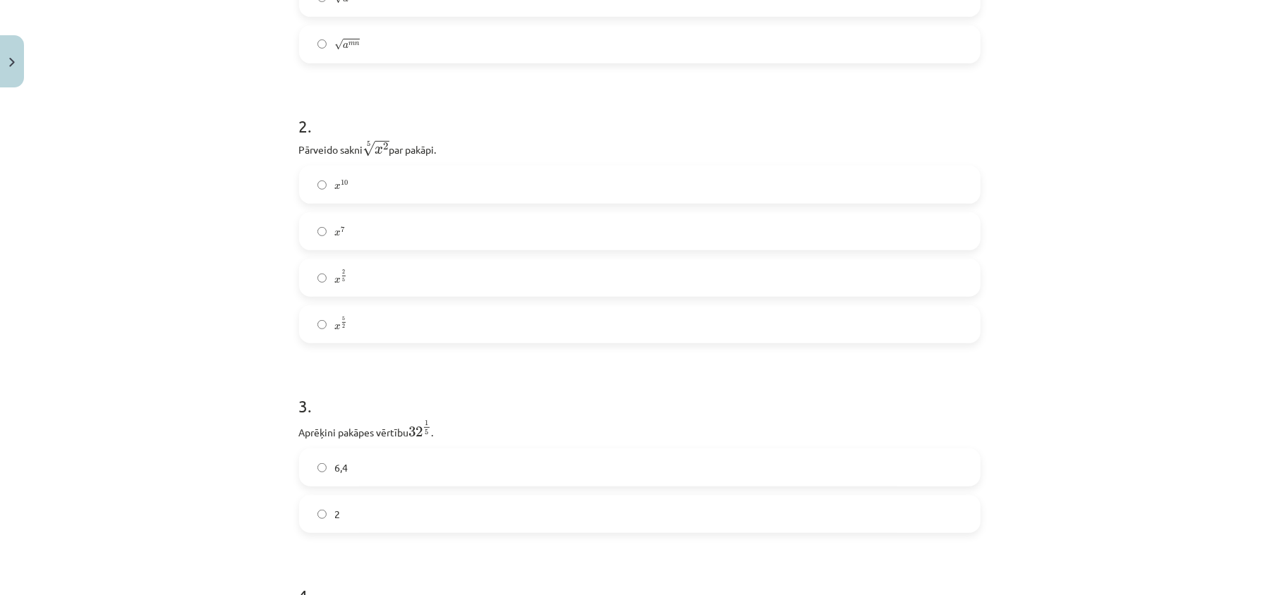
scroll to position [658, 0]
drag, startPoint x: 291, startPoint y: 250, endPoint x: 415, endPoint y: 329, distance: 147.1
copy div "Aprēķini pakāpes vērtību 32 1 5 32 1 5 . 6,4 2"
drag, startPoint x: 175, startPoint y: 221, endPoint x: 230, endPoint y: 268, distance: 72.5
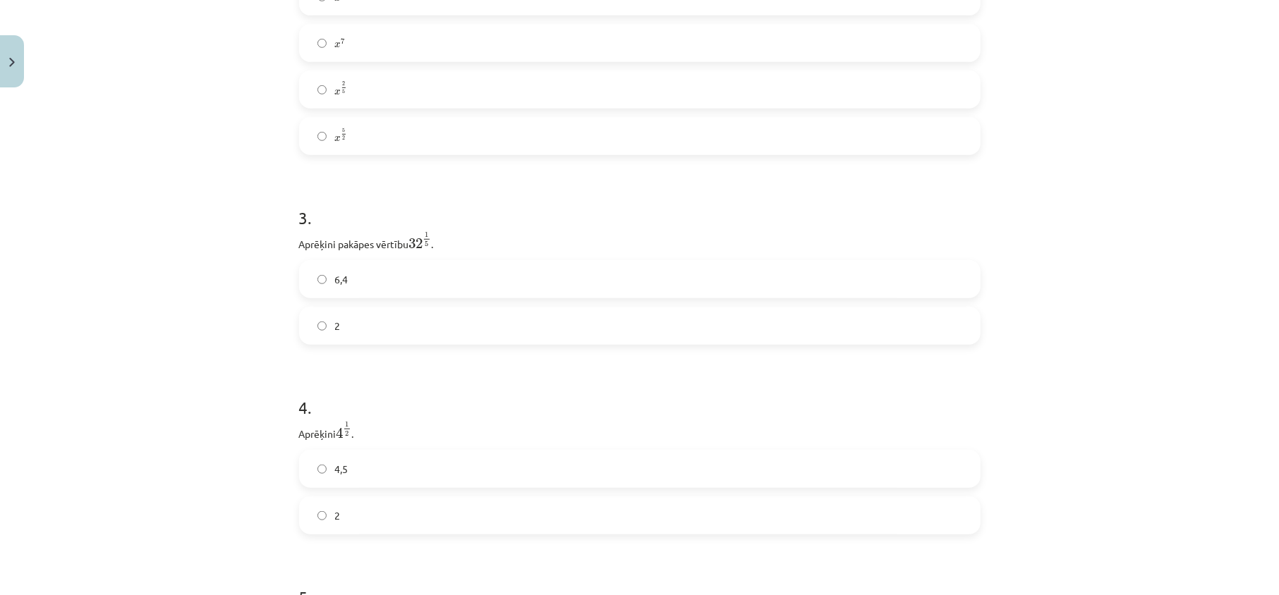
click at [175, 221] on div "Mācību tēma: Matemātikas i - 12. klases 1. ieskaites mācību materiāls (ab) #4 📝…" at bounding box center [639, 297] width 1279 height 595
click at [353, 320] on label "2" at bounding box center [639, 325] width 678 height 35
drag, startPoint x: 288, startPoint y: 240, endPoint x: 402, endPoint y: 334, distance: 147.3
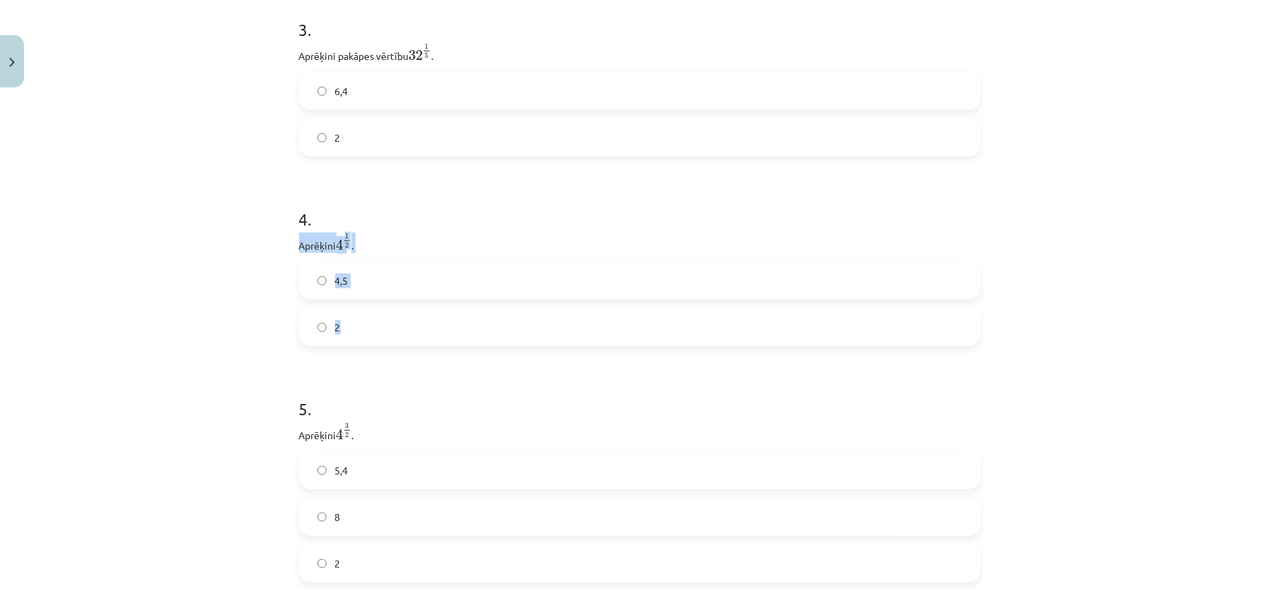
copy div "Aprēķini 4 1 2 4 1 2 . 4,5 2"
drag, startPoint x: 254, startPoint y: 312, endPoint x: 308, endPoint y: 350, distance: 66.3
click at [254, 313] on div "Mācību tēma: Matemātikas i - 12. klases 1. ieskaites mācību materiāls (ab) #4 📝…" at bounding box center [639, 297] width 1279 height 595
click at [348, 338] on label "2" at bounding box center [639, 327] width 678 height 35
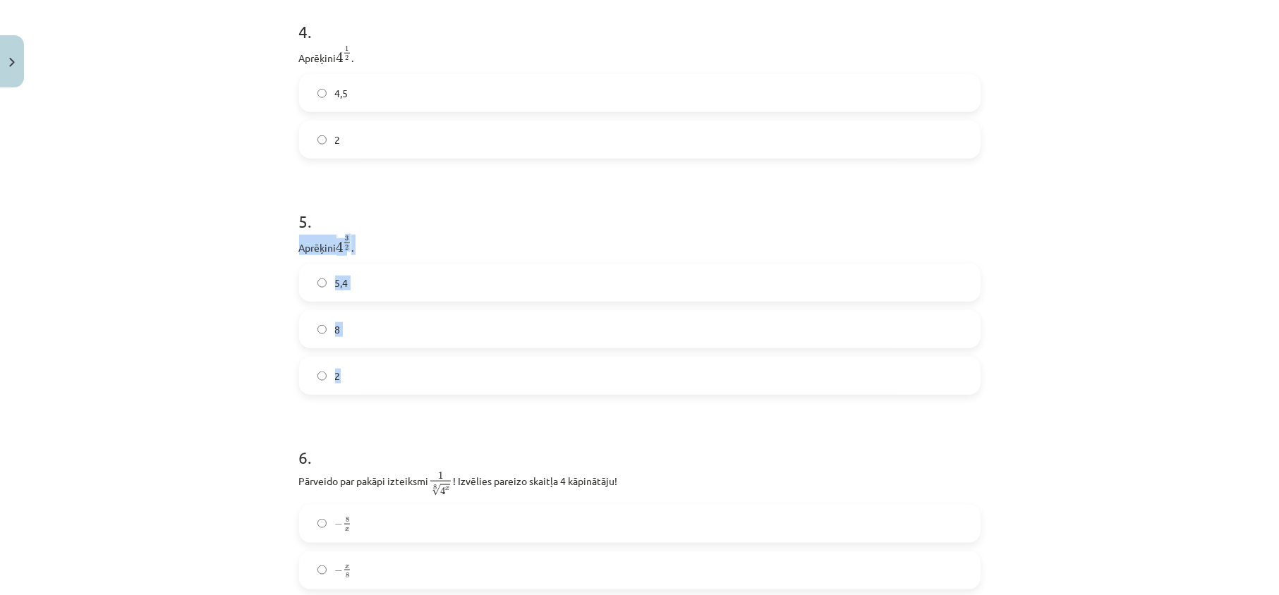
drag, startPoint x: 286, startPoint y: 249, endPoint x: 422, endPoint y: 375, distance: 185.6
copy div "Aprēķini 4 3 2 4 3 2 . 5,4 8 2"
click at [169, 299] on div "Mācību tēma: Matemātikas i - 12. klases 1. ieskaites mācību materiāls (ab) #4 📝…" at bounding box center [639, 297] width 1279 height 595
click at [390, 337] on label "8" at bounding box center [639, 329] width 678 height 35
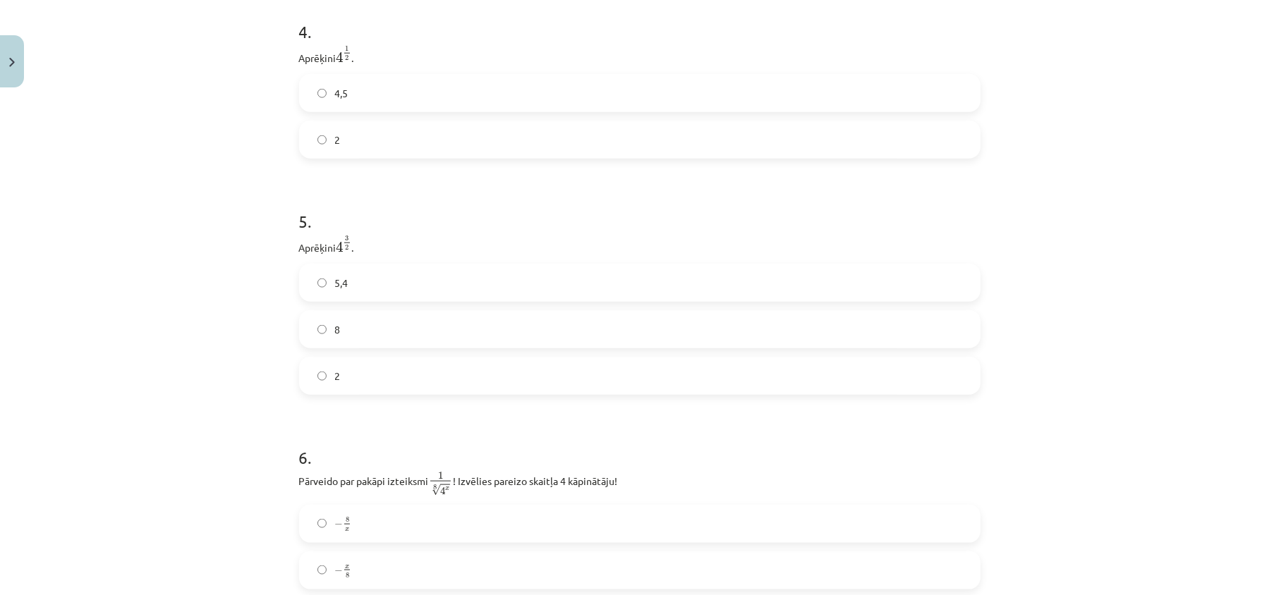
scroll to position [1316, 0]
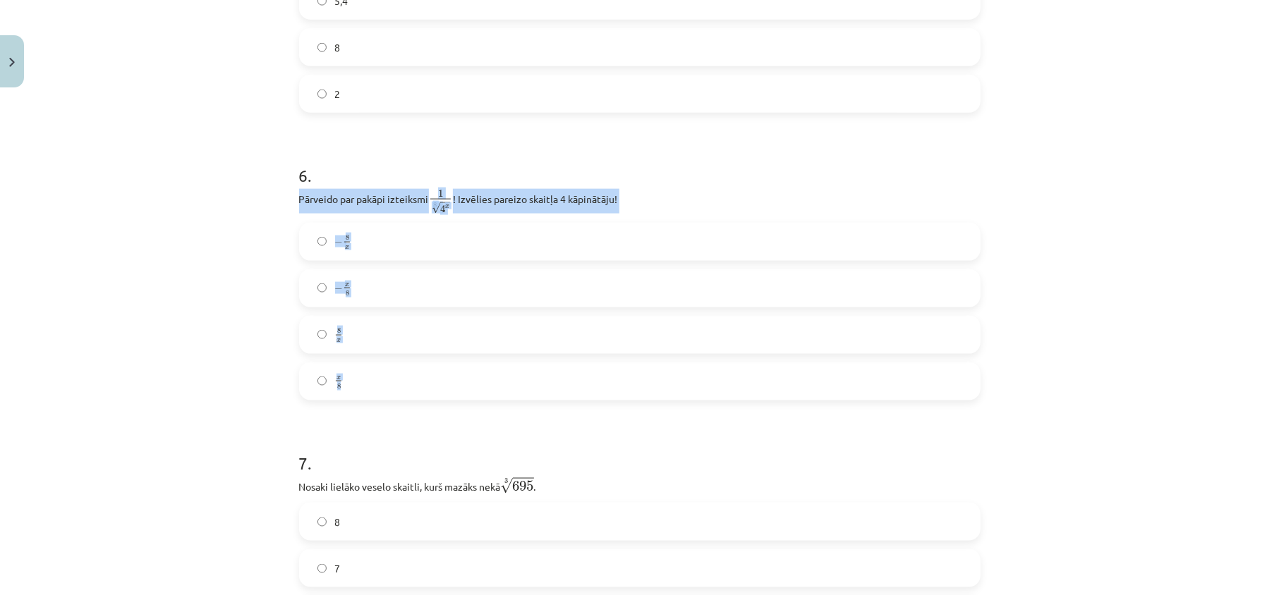
drag, startPoint x: 286, startPoint y: 202, endPoint x: 393, endPoint y: 368, distance: 197.6
click at [394, 390] on div "52 XP Saņemsi Sarežģīts 134 pilda Apraksts Uzdevums Palīdzība 1 . Kura izteiksm…" at bounding box center [640, 551] width 698 height 3546
copy div "Pārveido par pakāpi izteiksmi 1 8 √ 4 x 1 4 x 8 ! Izvēlies pareizo skaitļa 4 kā…"
click at [196, 294] on div "Mācību tēma: Matemātikas i - 12. klases 1. ieskaites mācību materiāls (ab) #4 📝…" at bounding box center [639, 297] width 1279 height 595
click at [282, 331] on div "Mācību tēma: Matemātikas i - 12. klases 1. ieskaites mācību materiāls (ab) #4 📝…" at bounding box center [639, 297] width 1279 height 595
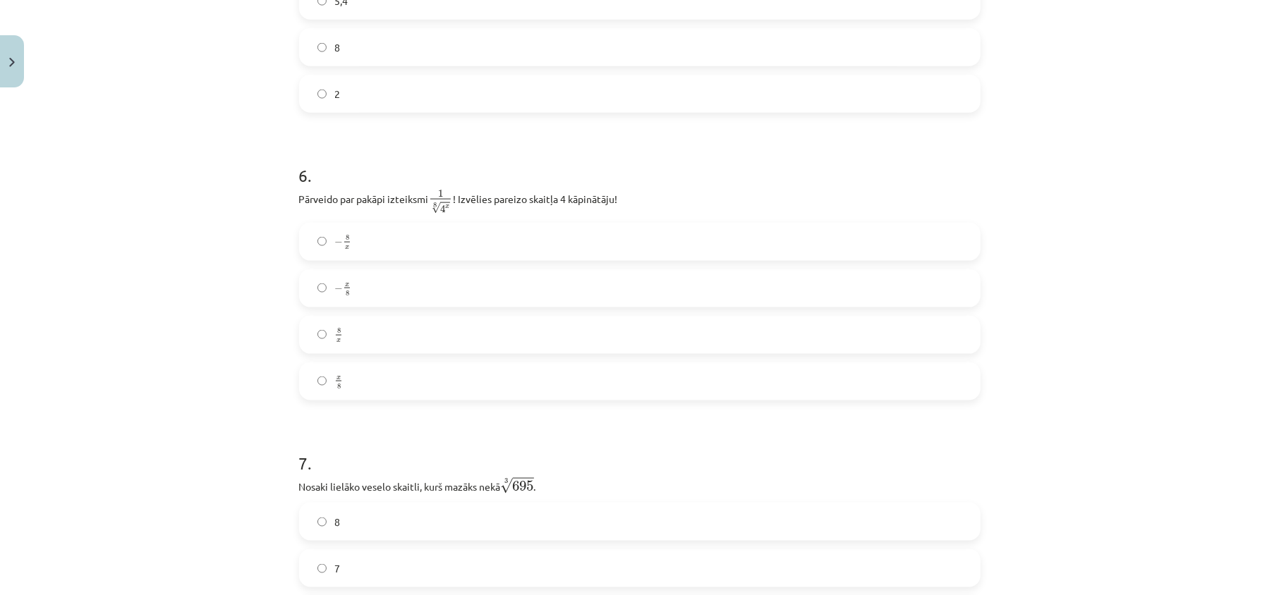
click at [327, 137] on form "1 . Kura izteiksme jāizvēlas vienādības a m n a m n = ⋯ labajā pusē, lai būtu p…" at bounding box center [639, 580] width 681 height 3231
click at [372, 303] on label "− x 8 − x 8" at bounding box center [639, 288] width 678 height 35
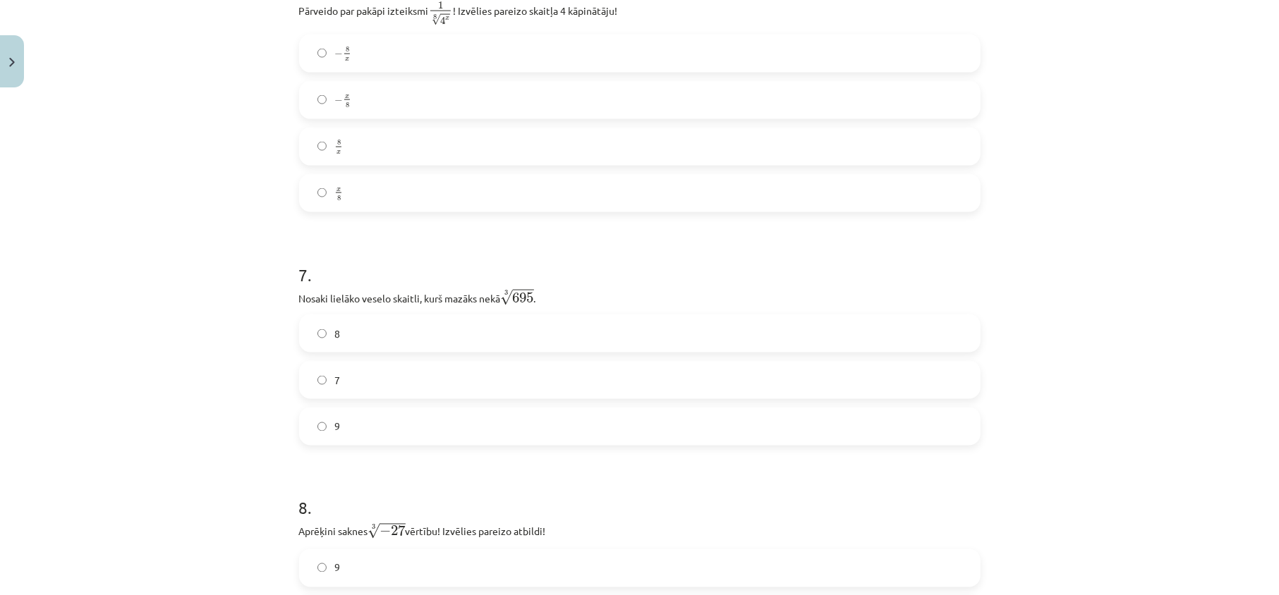
scroll to position [1598, 0]
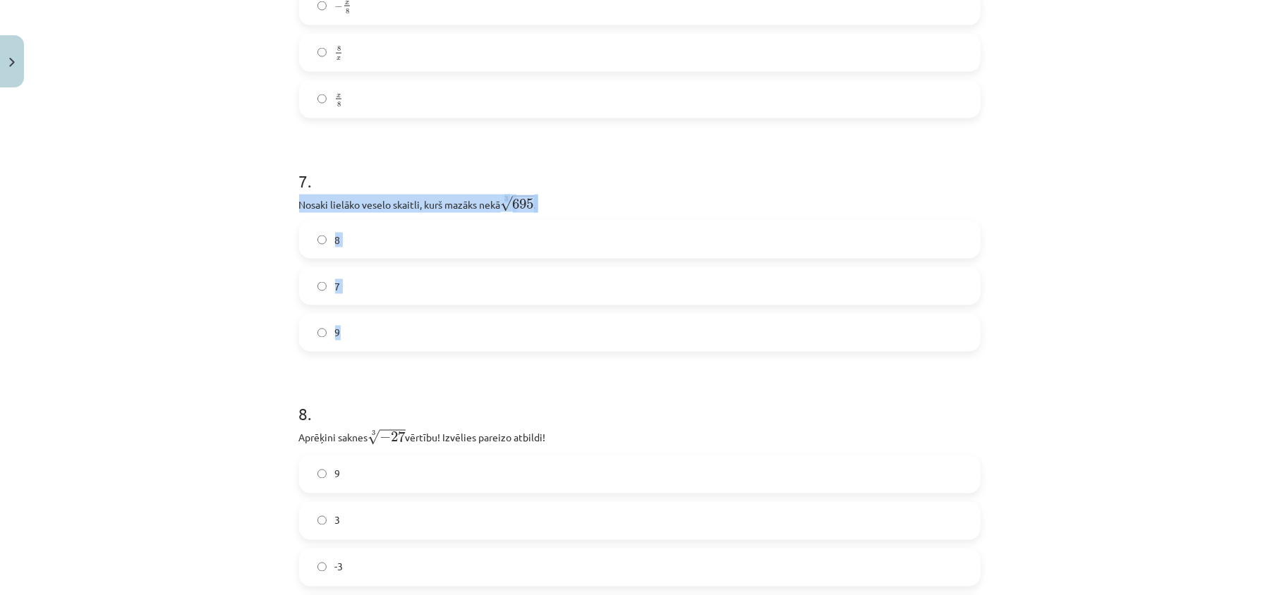
drag, startPoint x: 288, startPoint y: 217, endPoint x: 362, endPoint y: 328, distance: 133.2
click at [362, 328] on div "52 XP Saņemsi Sarežģīts 134 pilda Apraksts Uzdevums Palīdzība 1 . Kura izteiksm…" at bounding box center [640, 269] width 698 height 3546
click at [245, 331] on div "Mācību tēma: Matemātikas i - 12. klases 1. ieskaites mācību materiāls (ab) #4 📝…" at bounding box center [639, 297] width 1279 height 595
click at [432, 252] on label "8" at bounding box center [639, 239] width 678 height 35
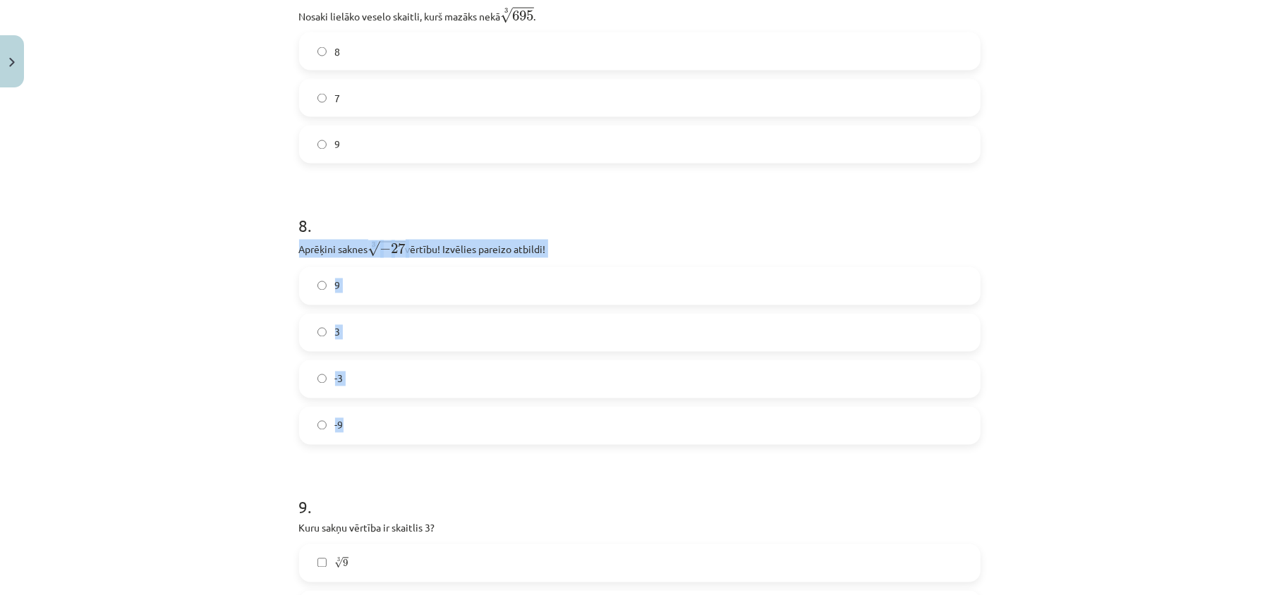
drag, startPoint x: 292, startPoint y: 255, endPoint x: 395, endPoint y: 427, distance: 201.1
click at [395, 427] on div "8 . Aprēķini saknes 3 √ − 27 − 27 3 vērtību! Izvēlies pareizo atbildi! 9 3 -3 -9" at bounding box center [639, 318] width 681 height 252
click at [185, 365] on div "Mācību tēma: Matemātikas i - 12. klases 1. ieskaites mācību materiāls (ab) #4 📝…" at bounding box center [639, 297] width 1279 height 595
click at [398, 386] on label "-3" at bounding box center [639, 379] width 678 height 35
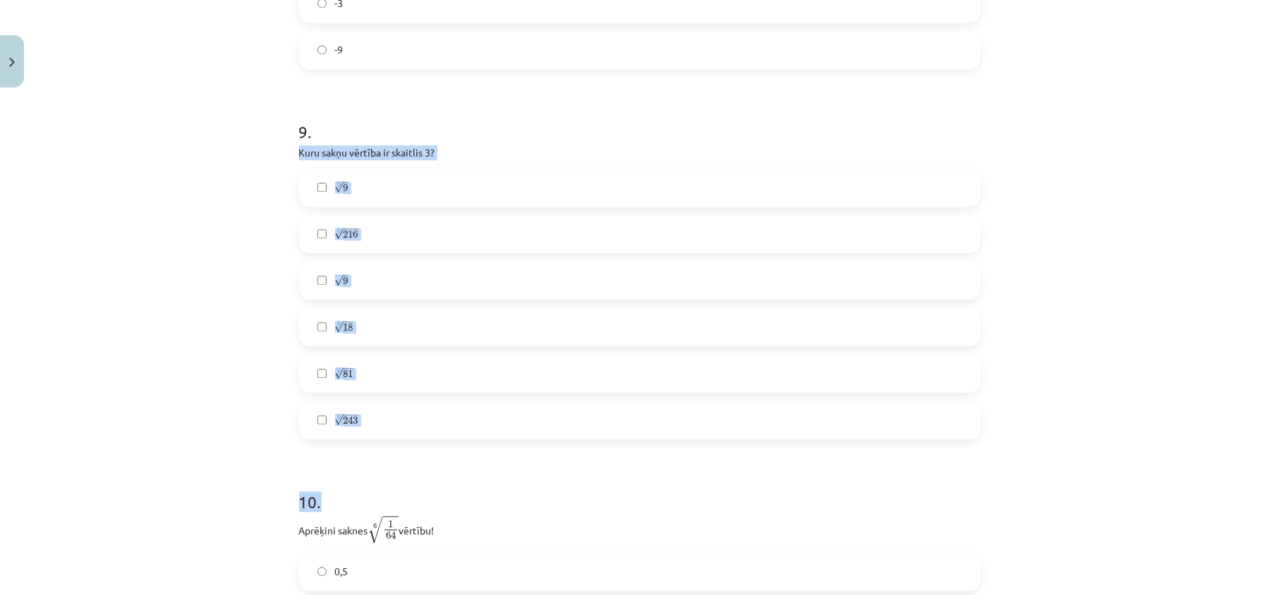
scroll to position [2257, 0]
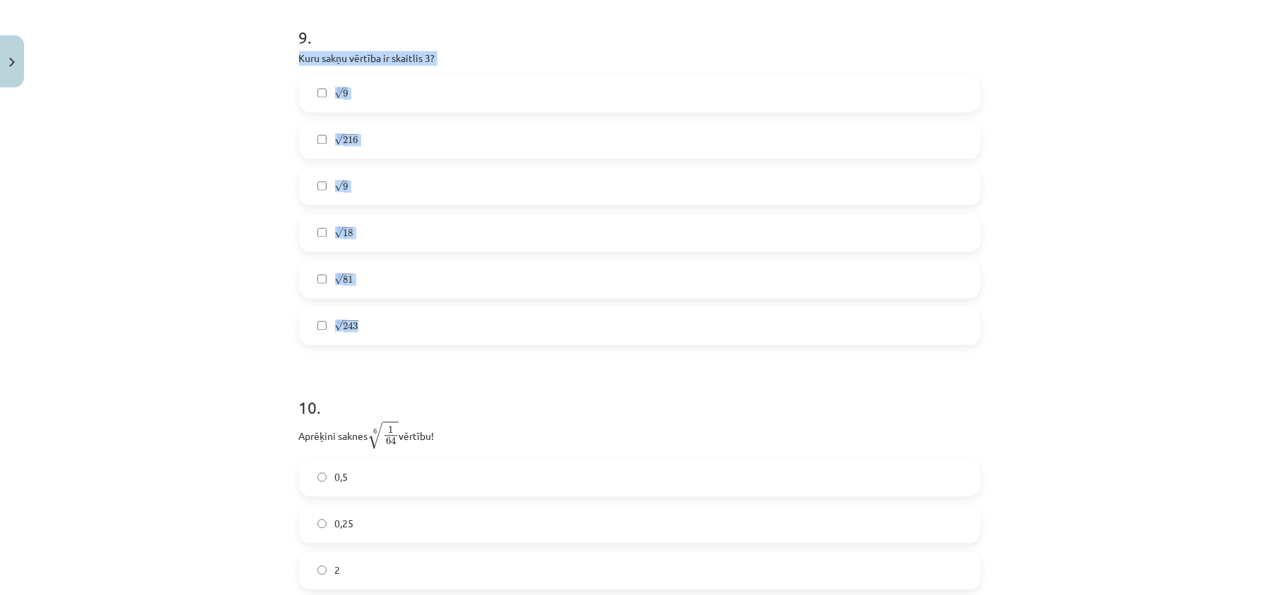
drag, startPoint x: 291, startPoint y: 348, endPoint x: 460, endPoint y: 323, distance: 171.7
click at [202, 262] on div "Mācību tēma: Matemātikas i - 12. klases 1. ieskaites mācību materiāls (ab) #4 📝…" at bounding box center [639, 297] width 1279 height 595
click at [373, 102] on label "3 √ 9 9 3" at bounding box center [639, 92] width 678 height 35
click at [379, 245] on label "3 √ 18 18 3" at bounding box center [639, 232] width 678 height 35
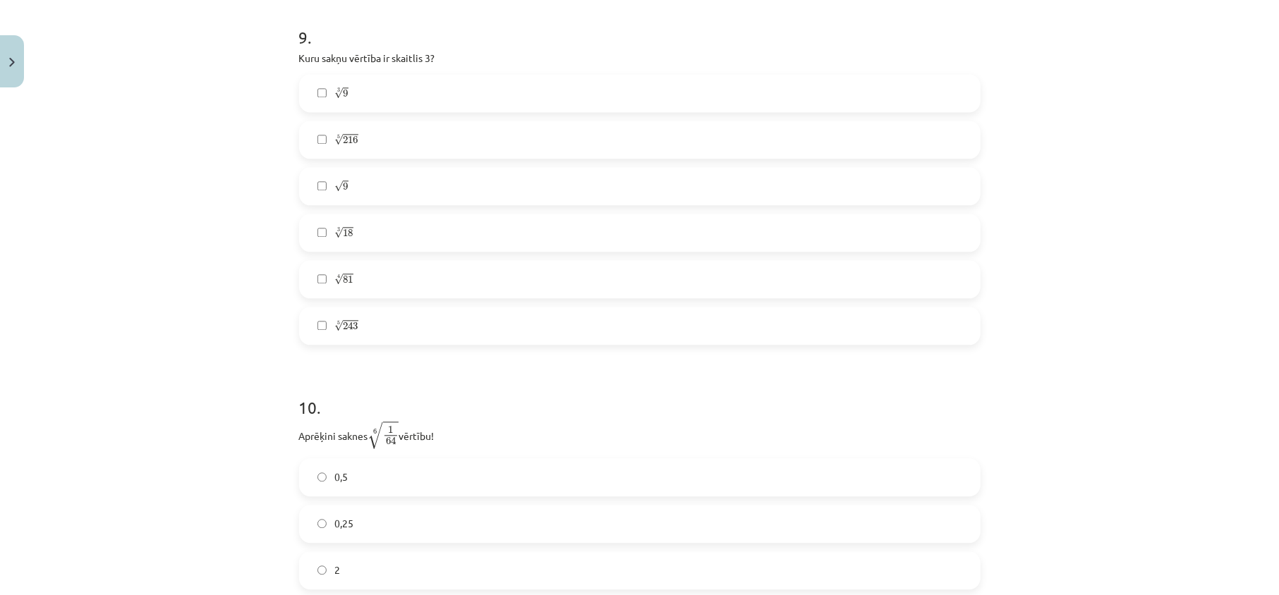
click at [395, 291] on label "4 √ 81 81 4" at bounding box center [639, 279] width 678 height 35
click at [355, 226] on label "3 √ 18 18 3" at bounding box center [639, 232] width 678 height 35
click at [387, 324] on label "5 √ 243 243 5" at bounding box center [639, 325] width 678 height 35
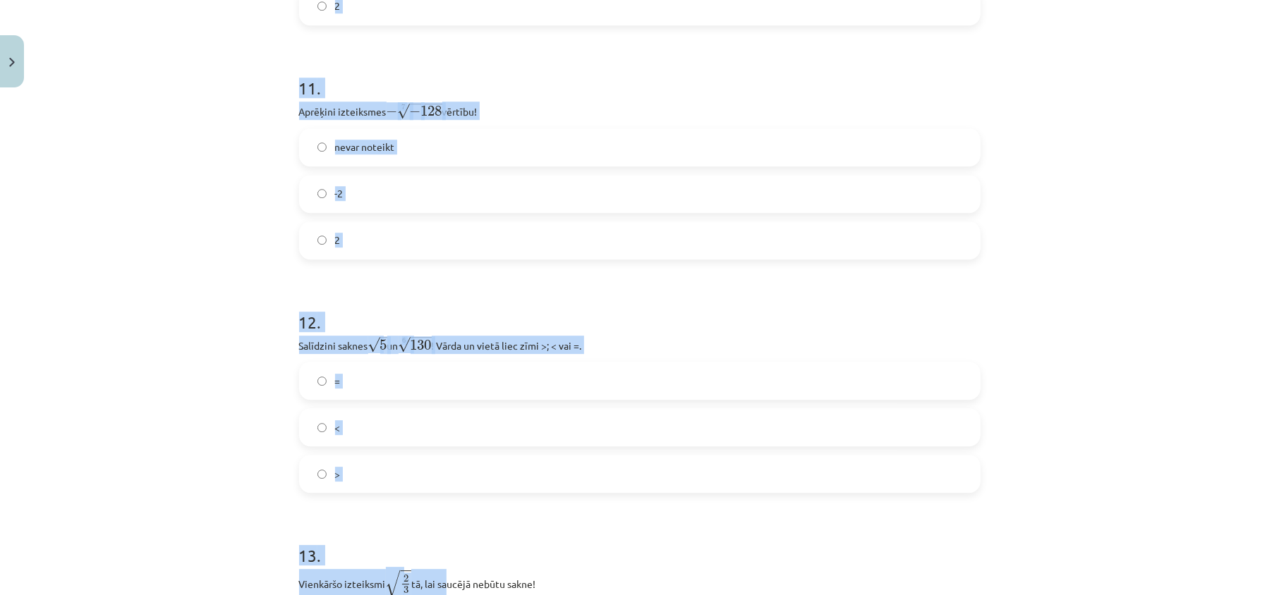
scroll to position [3087, 0]
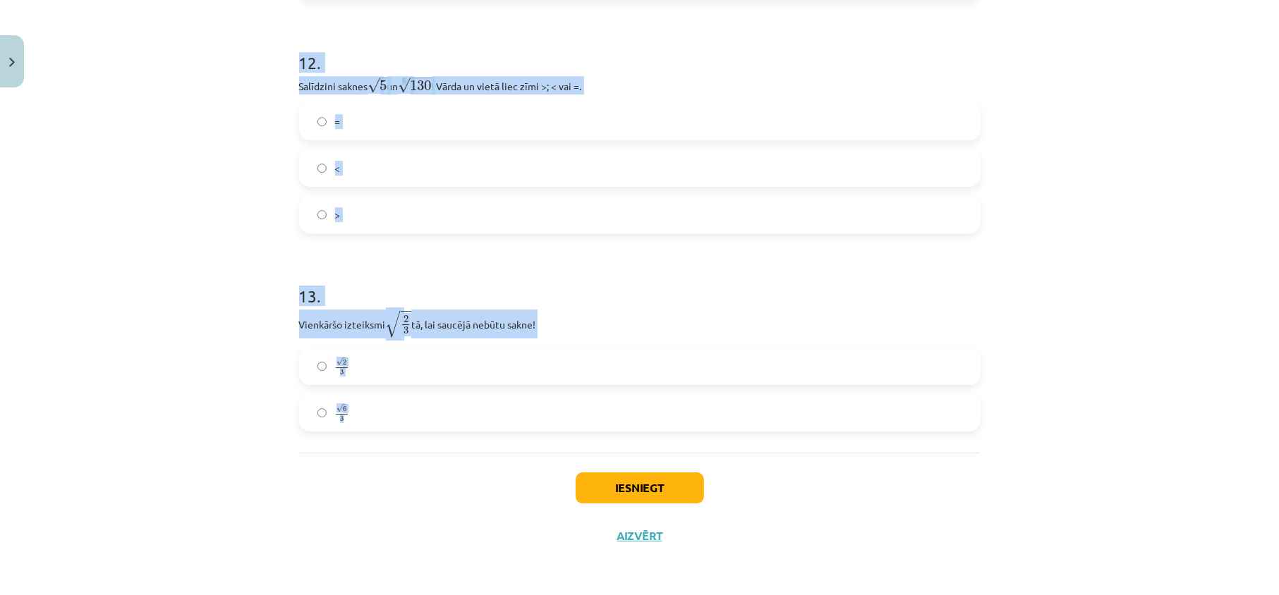
drag, startPoint x: 278, startPoint y: 245, endPoint x: 440, endPoint y: 360, distance: 198.4
click at [454, 409] on div "Mācību tēma: Matemātikas i - 12. klases 1. ieskaites mācību materiāls (ab) #4 📝…" at bounding box center [639, 297] width 1279 height 595
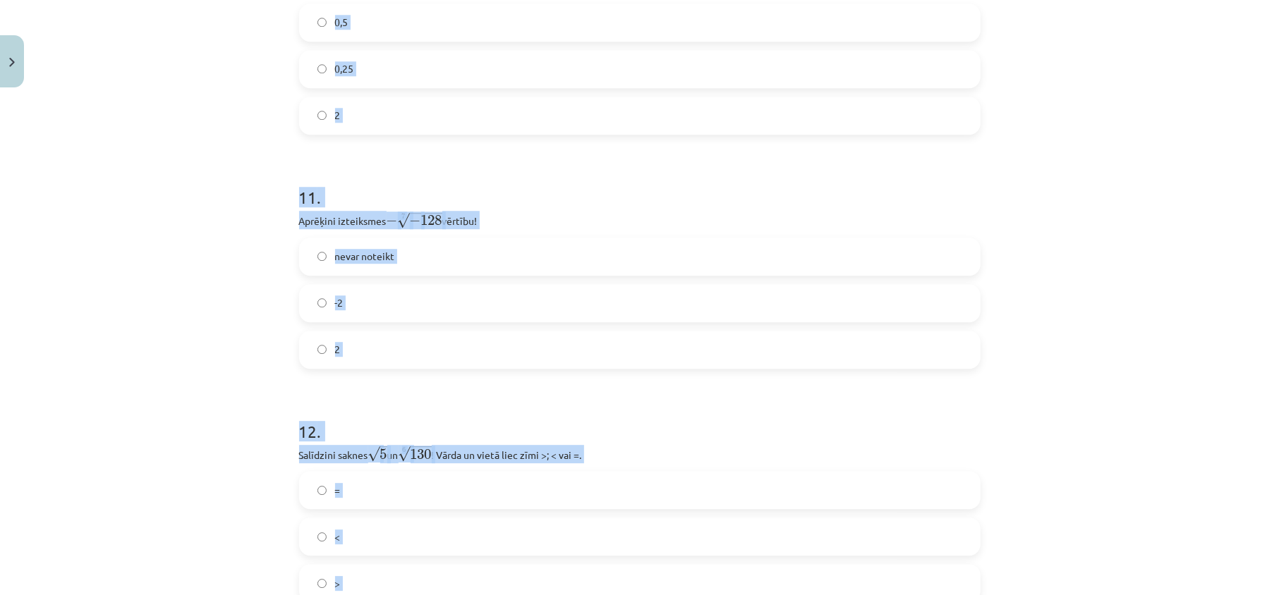
scroll to position [2523, 0]
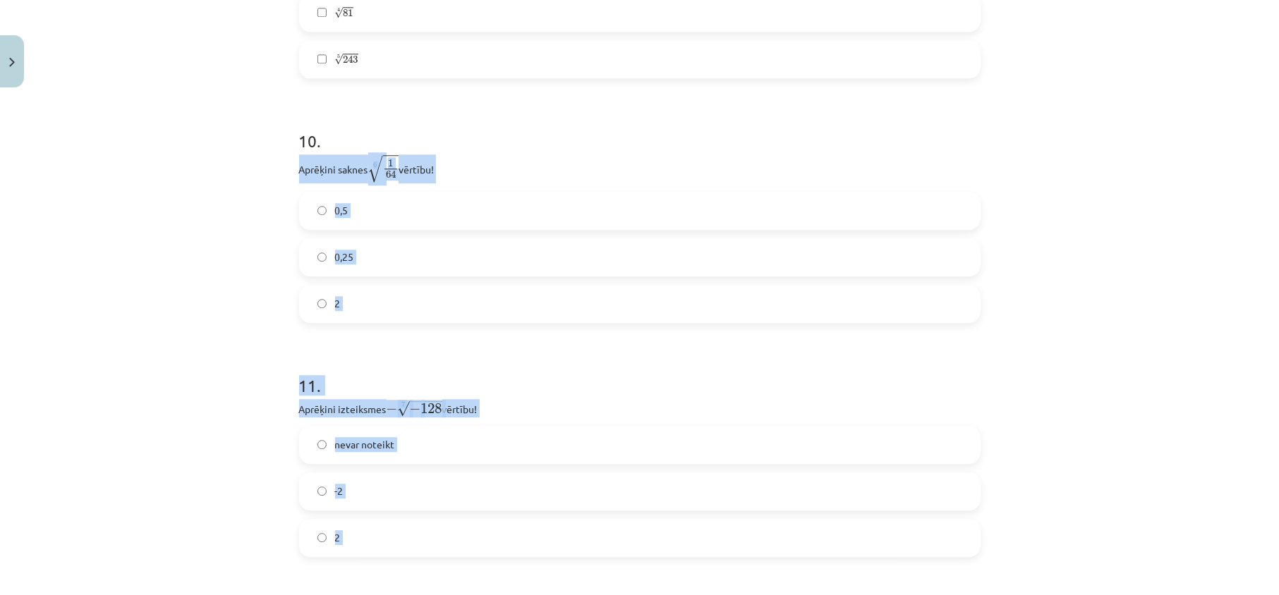
click at [182, 262] on div "Mācību tēma: Matemātikas i - 12. klases 1. ieskaites mācību materiāls (ab) #4 📝…" at bounding box center [639, 297] width 1279 height 595
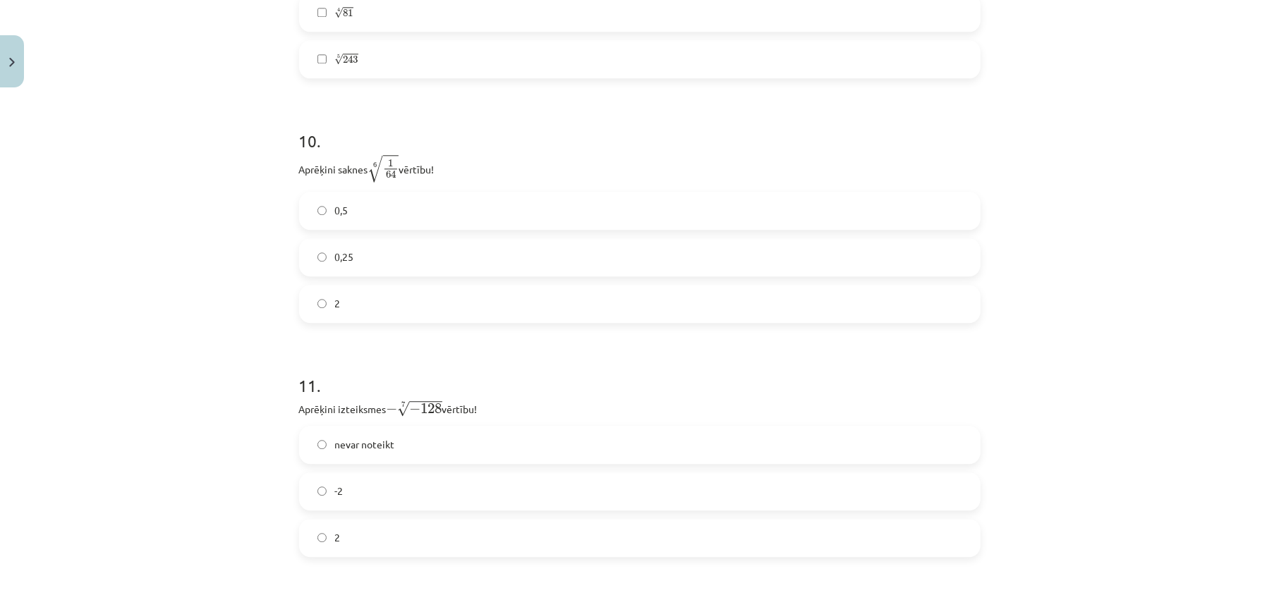
click at [375, 204] on label "0,5" at bounding box center [639, 210] width 678 height 35
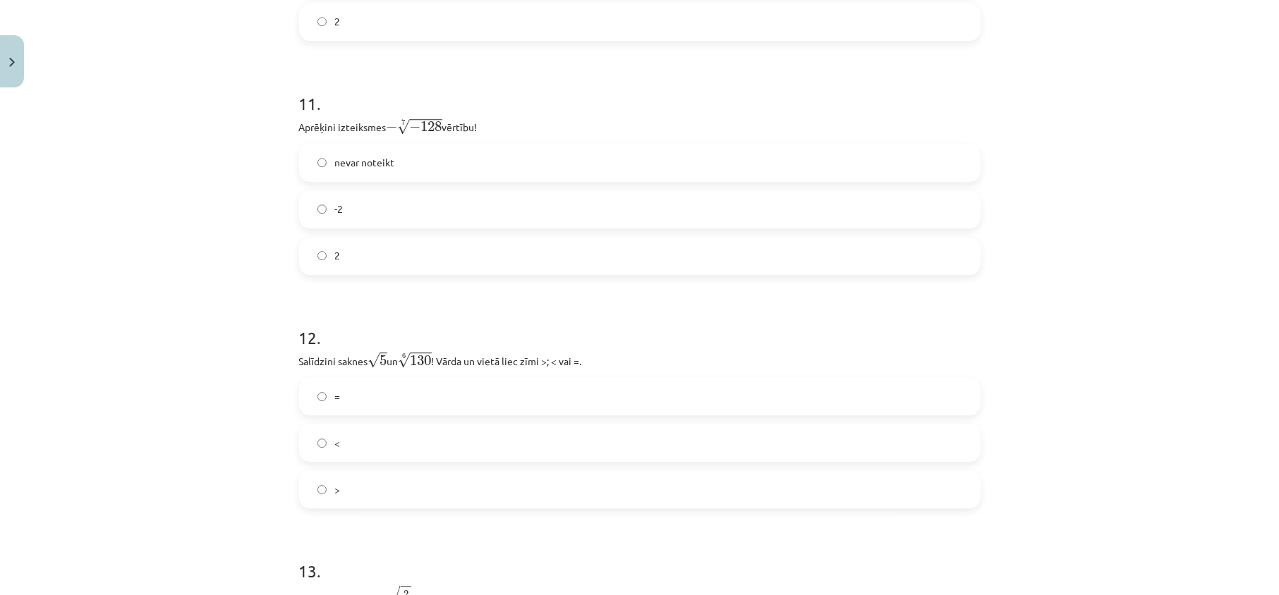
click at [365, 262] on label "2" at bounding box center [639, 255] width 678 height 35
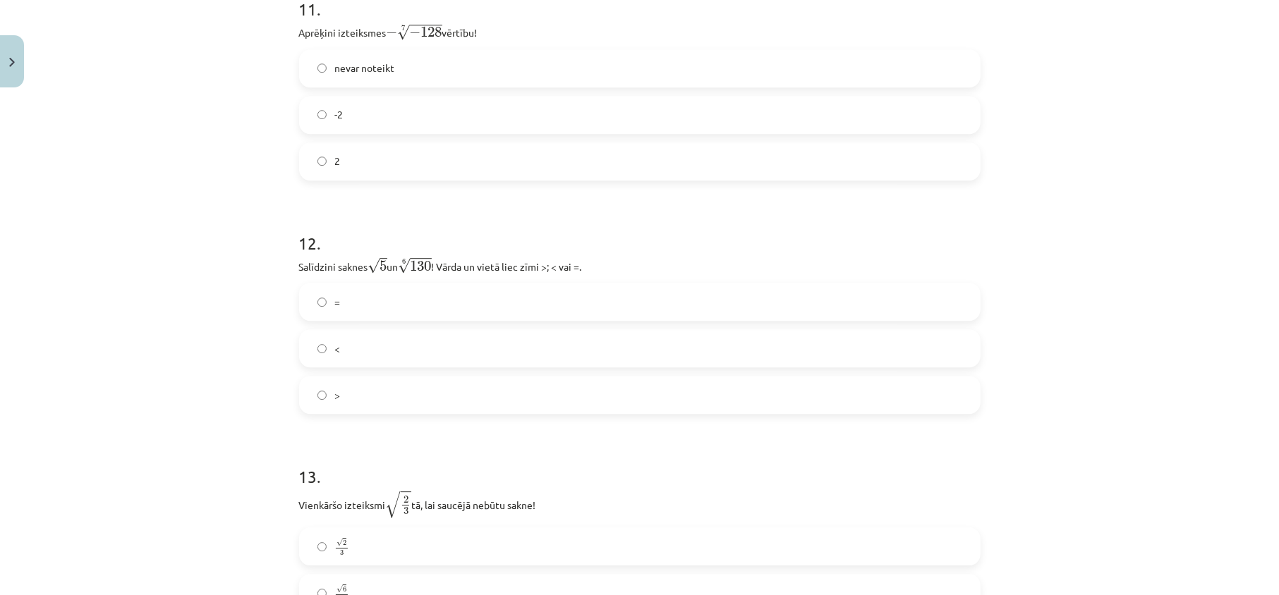
scroll to position [2994, 0]
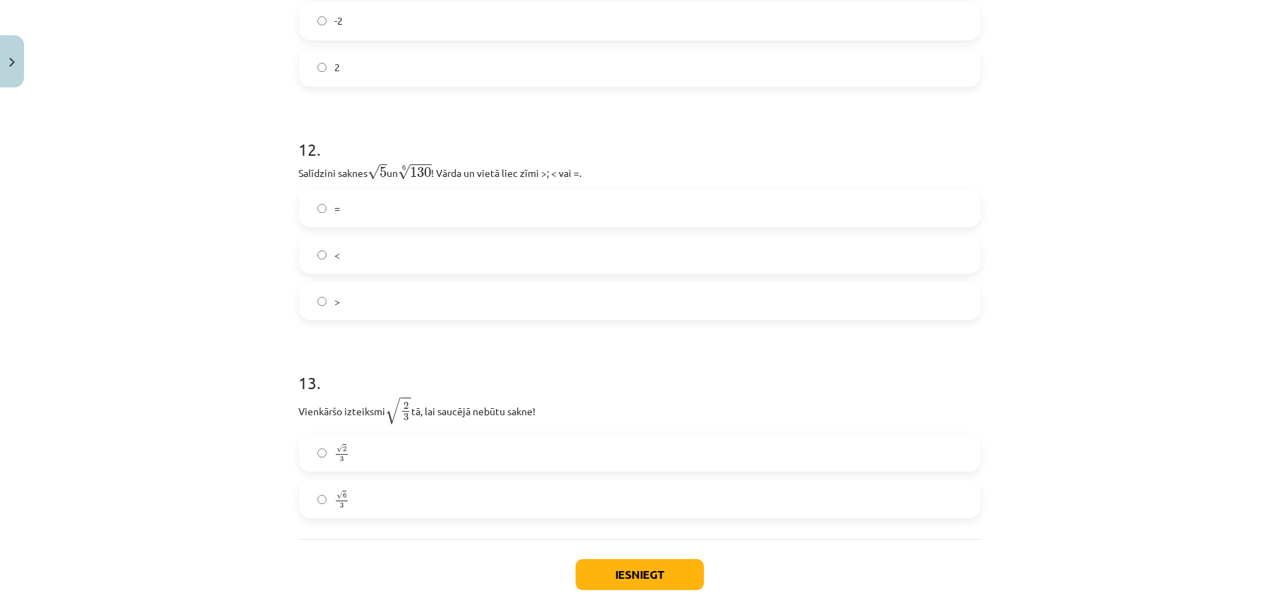
click at [441, 271] on label "<" at bounding box center [639, 254] width 678 height 35
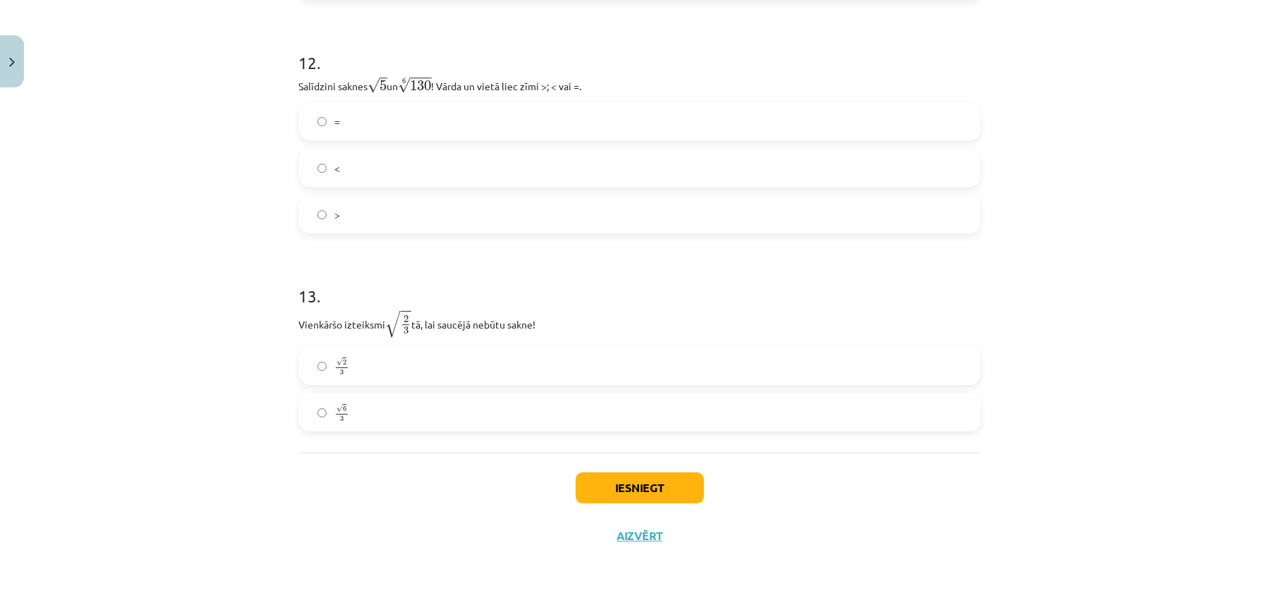
click at [407, 404] on label "√ 6 3 6 3" at bounding box center [639, 412] width 678 height 35
click at [587, 486] on button "Iesniegt" at bounding box center [639, 487] width 128 height 31
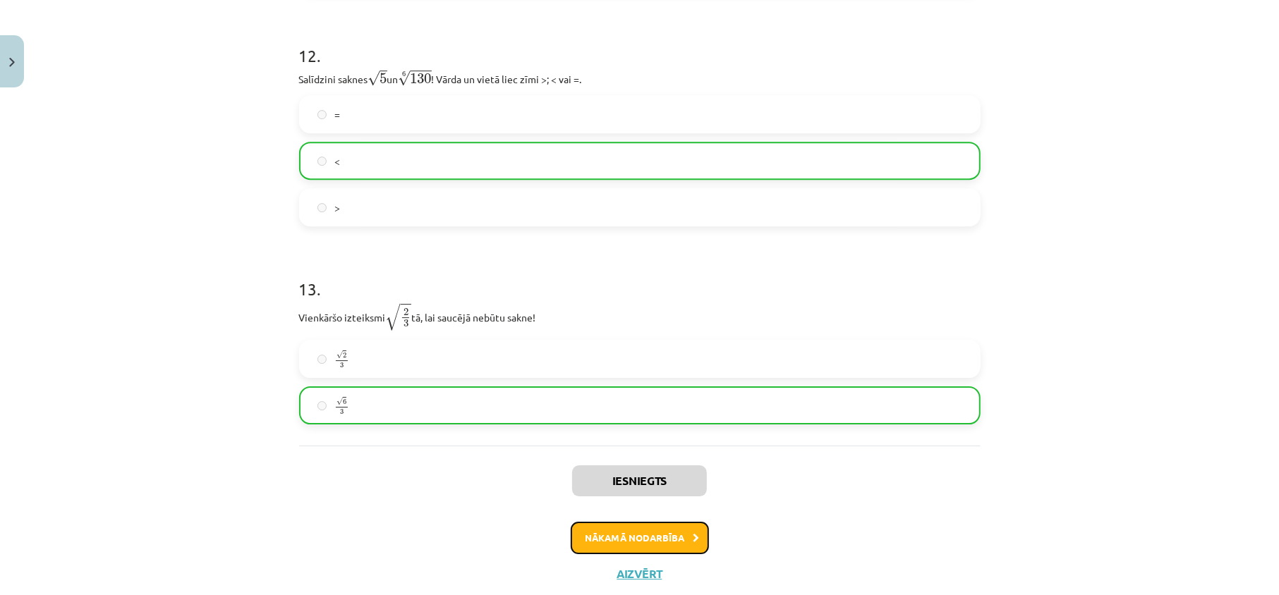
click at [639, 554] on button "Nākamā nodarbība" at bounding box center [640, 538] width 138 height 32
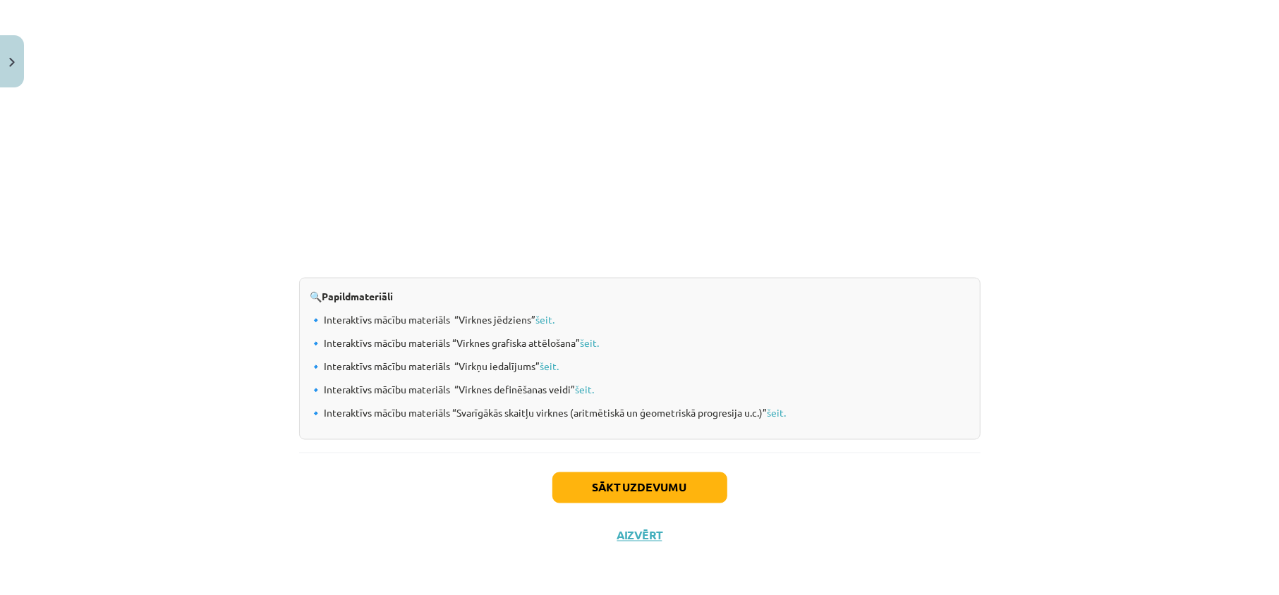
scroll to position [35, 0]
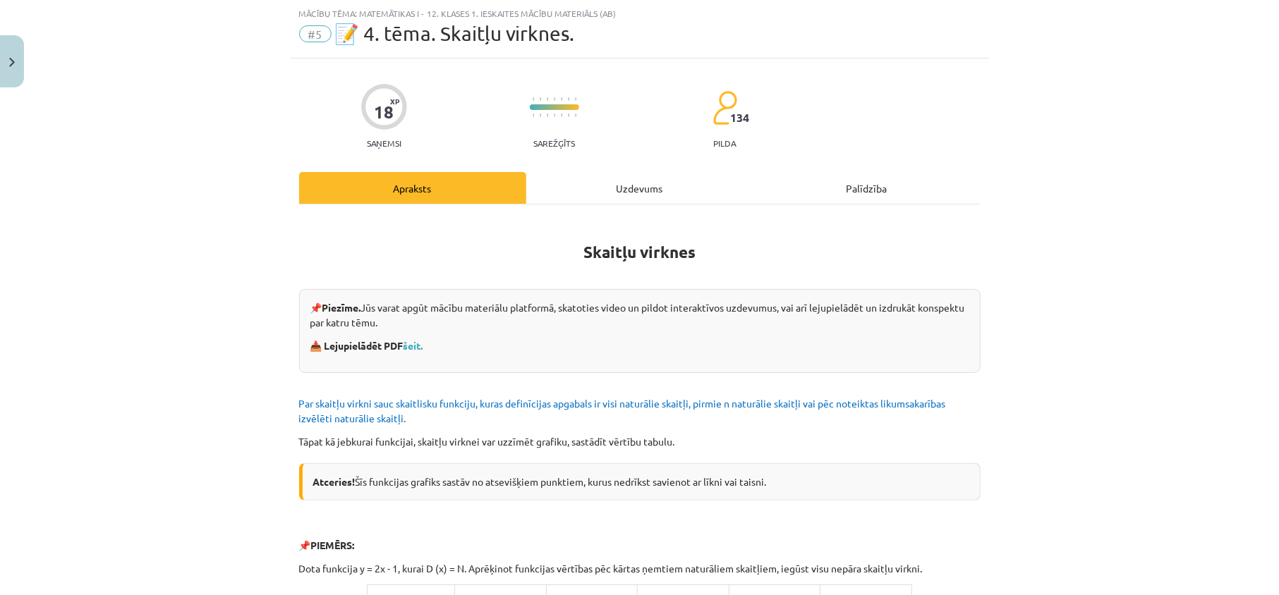
click at [611, 201] on div "Uzdevums" at bounding box center [639, 188] width 227 height 32
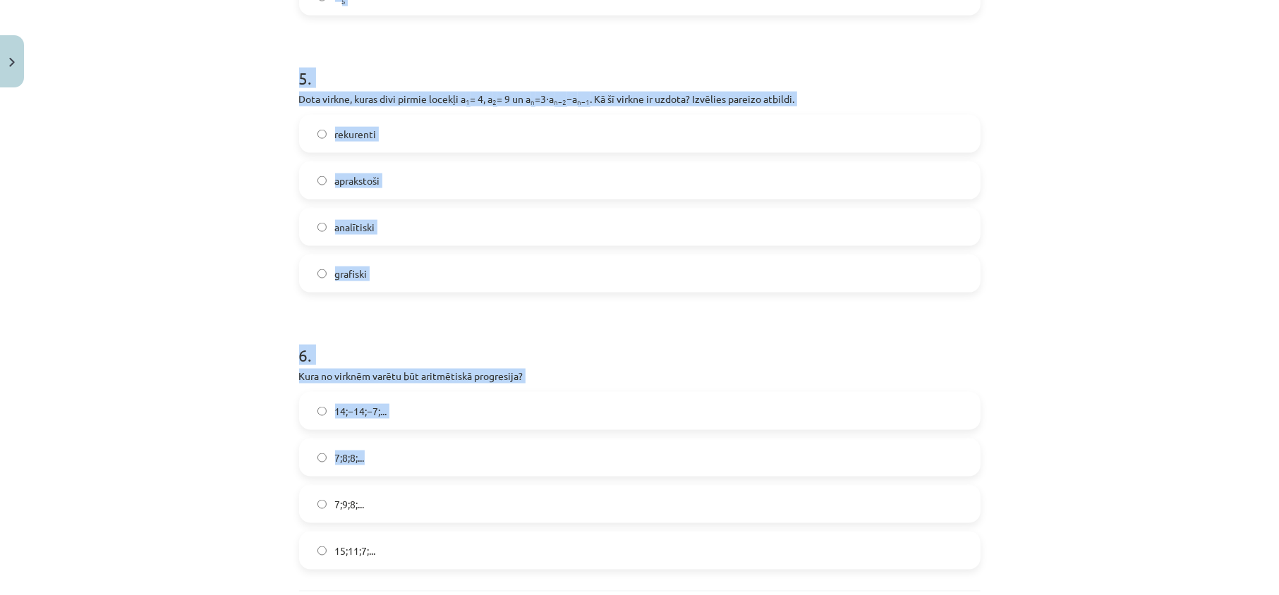
scroll to position [1491, 0]
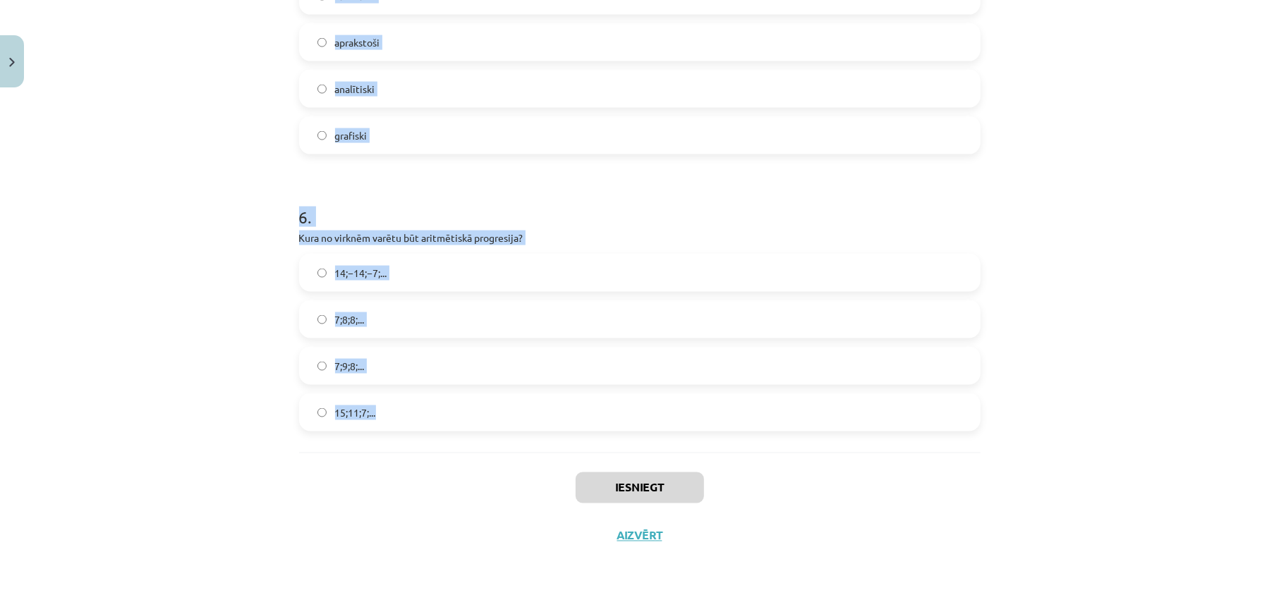
drag, startPoint x: 279, startPoint y: 82, endPoint x: 508, endPoint y: 394, distance: 386.5
click at [509, 396] on div "Mācību tēma: Matemātikas i - 12. klases 1. ieskaites mācību materiāls (ab) #5 📝…" at bounding box center [639, 297] width 1279 height 595
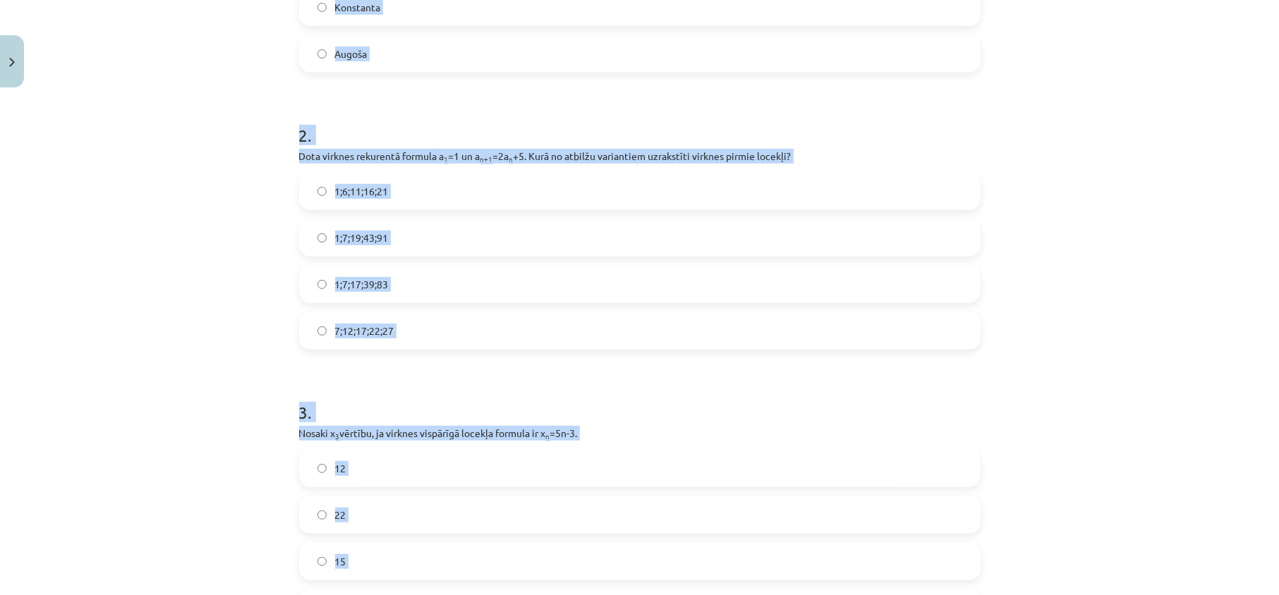
scroll to position [175, 0]
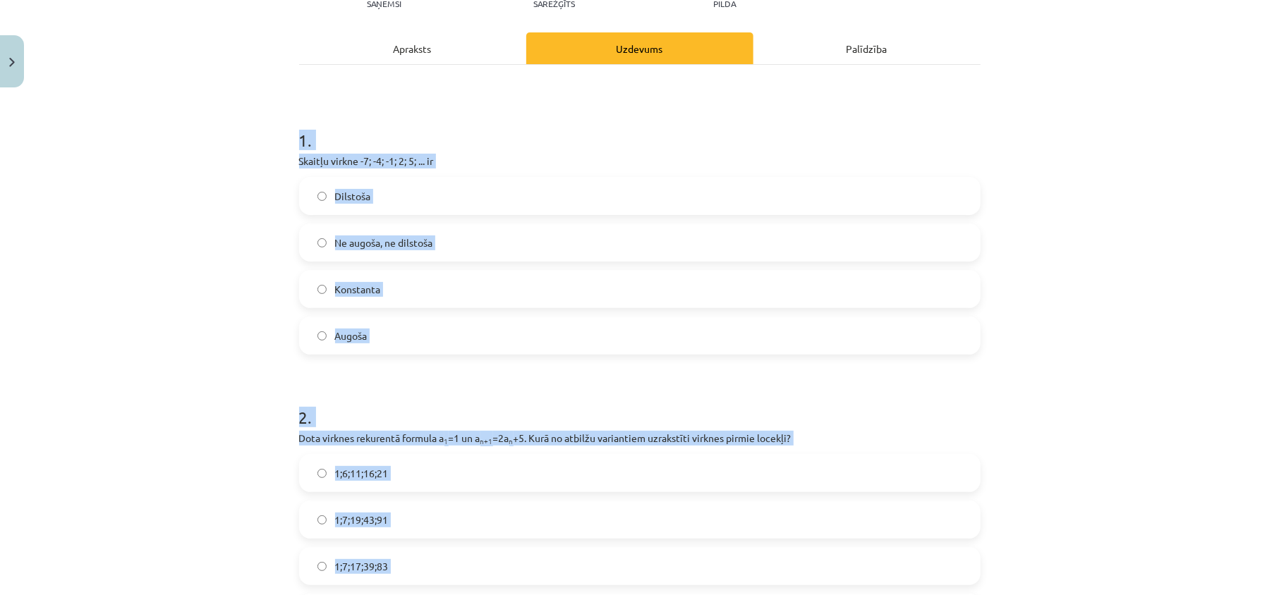
click at [237, 353] on div "Mācību tēma: Matemātikas i - 12. klases 1. ieskaites mācību materiāls (ab) #5 📝…" at bounding box center [639, 297] width 1279 height 595
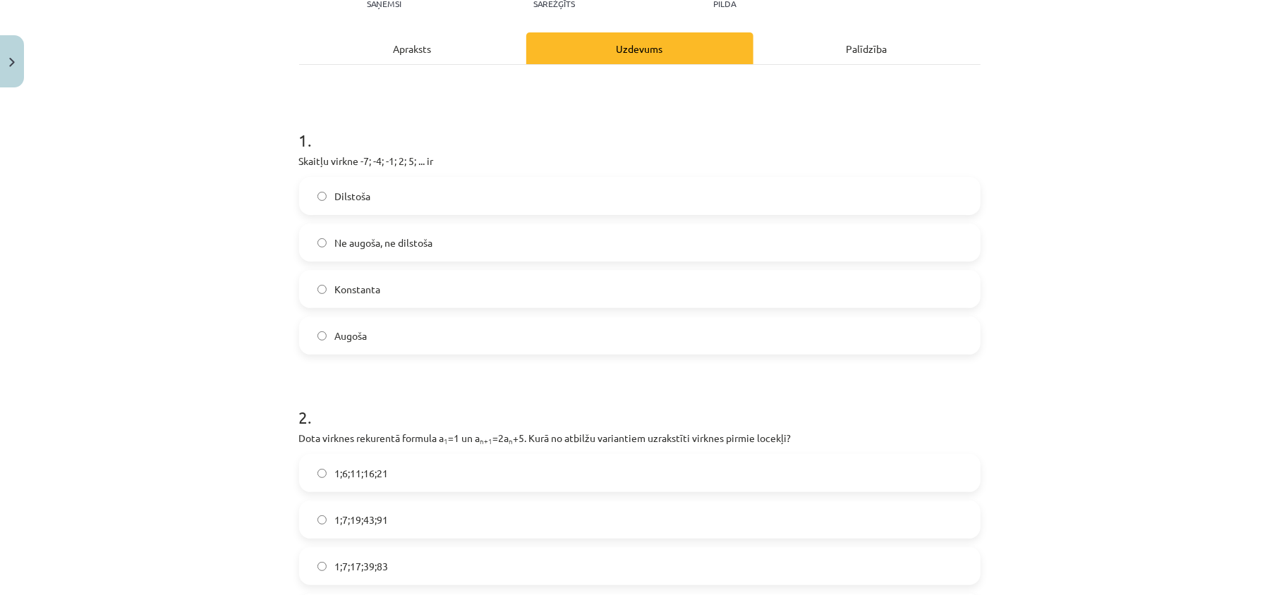
click at [408, 334] on label "Augoša" at bounding box center [639, 335] width 678 height 35
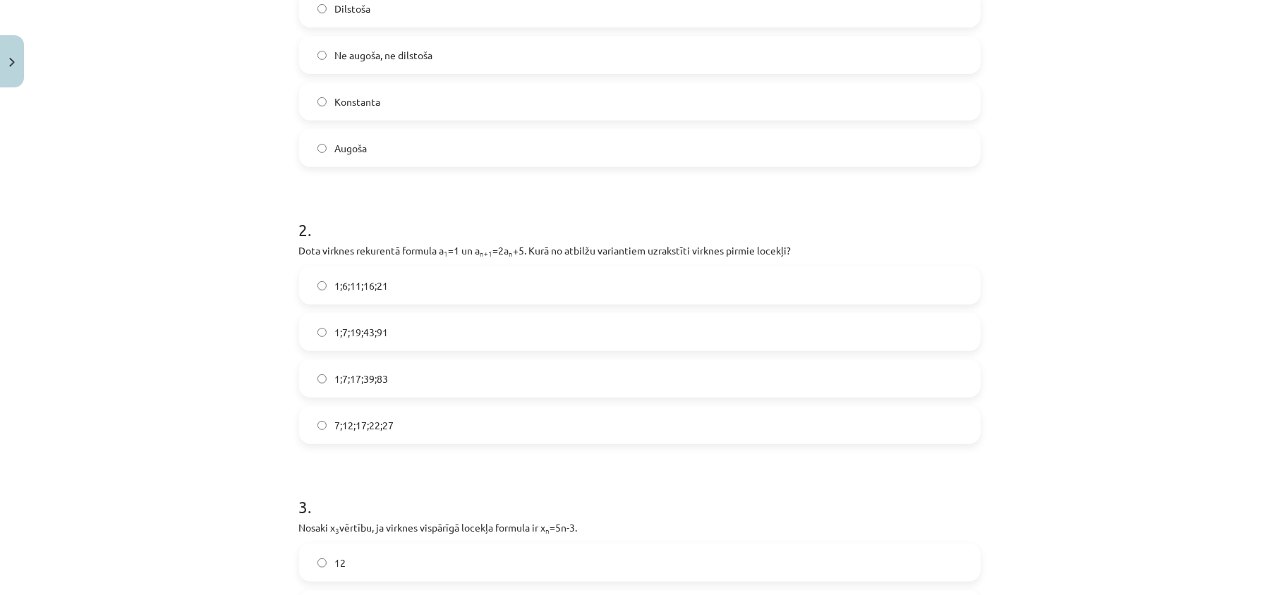
click at [408, 347] on label "1;7;19;43;91" at bounding box center [639, 332] width 678 height 35
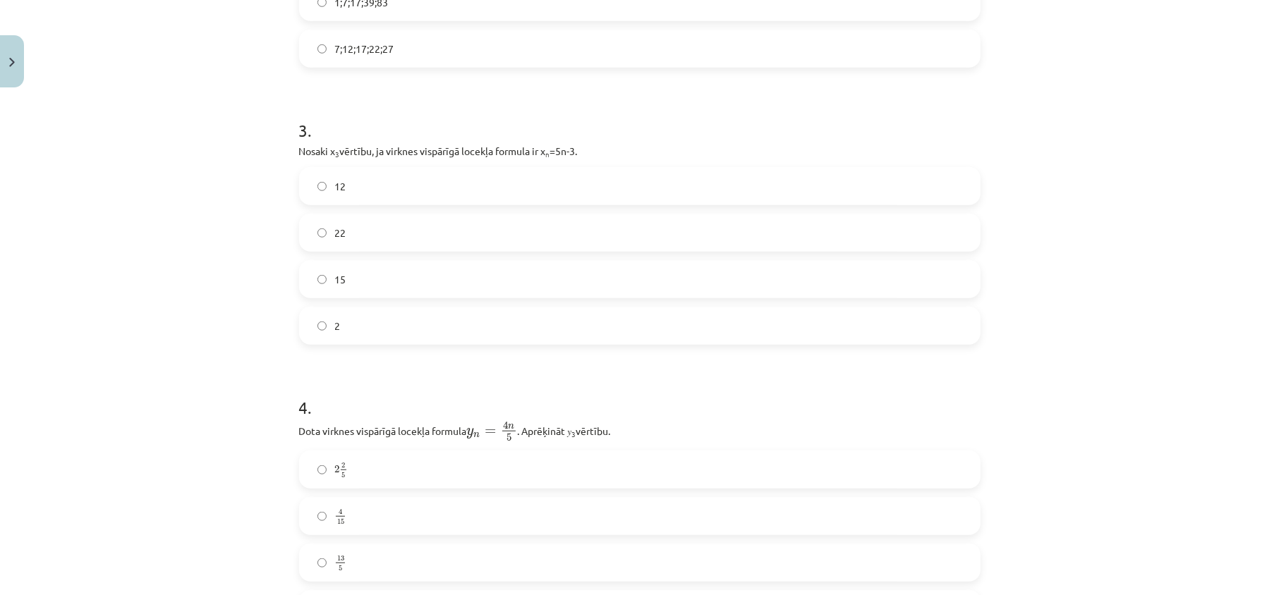
click at [387, 199] on label "12" at bounding box center [639, 186] width 678 height 35
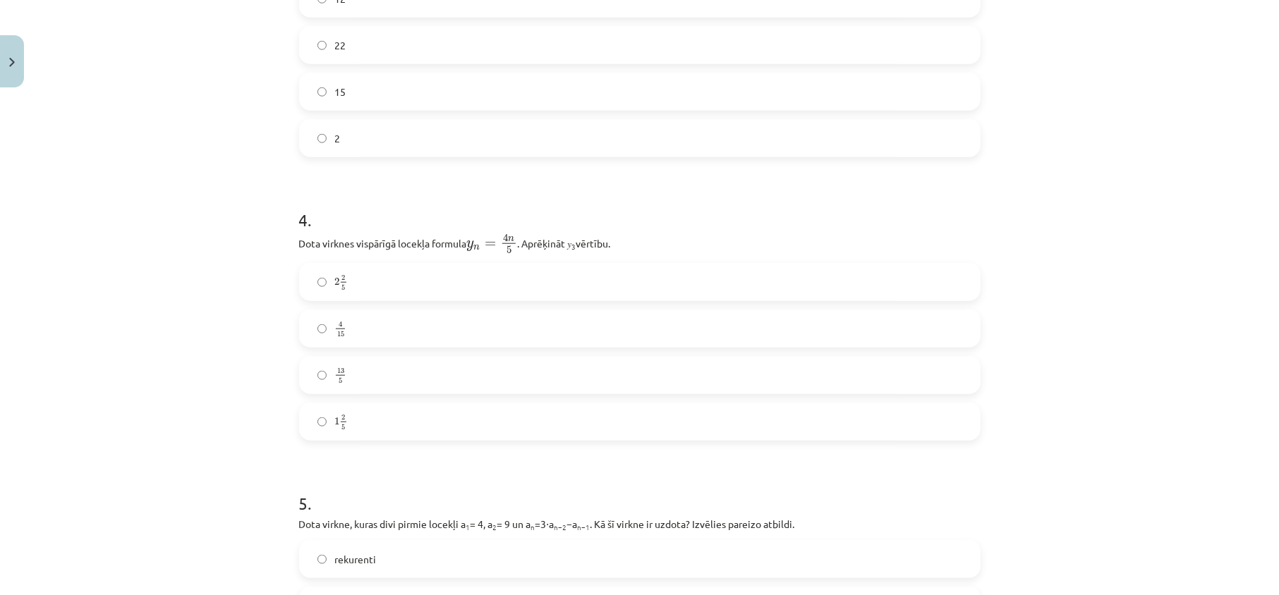
scroll to position [1021, 0]
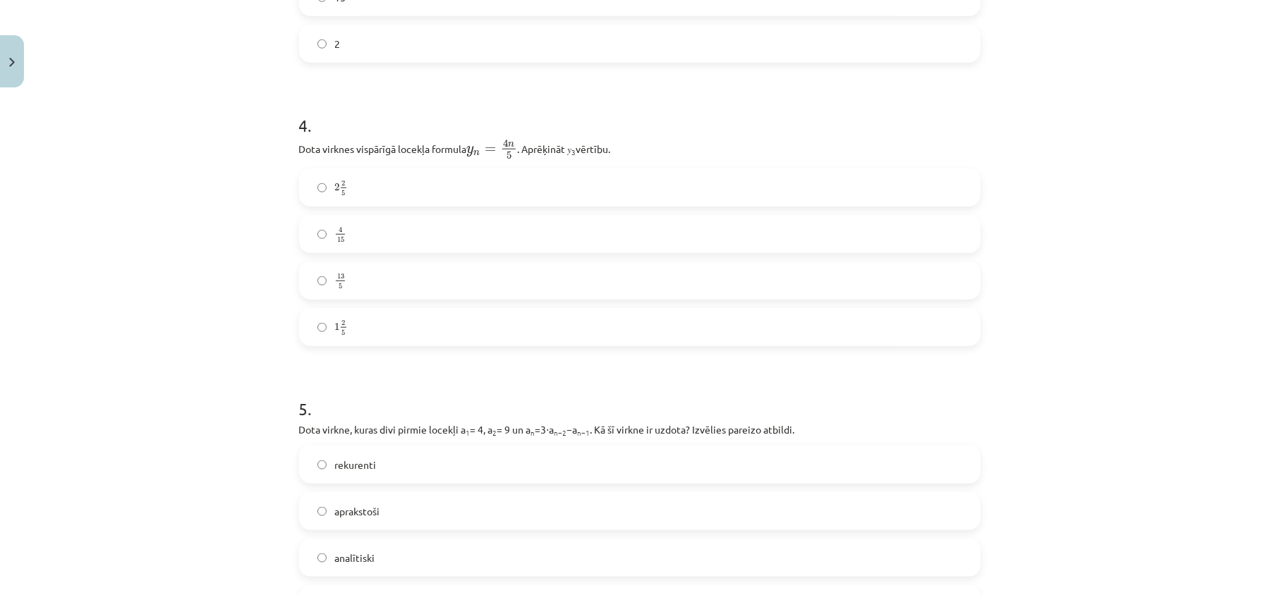
click at [399, 187] on label "2 2 5 2 2 5" at bounding box center [639, 187] width 678 height 35
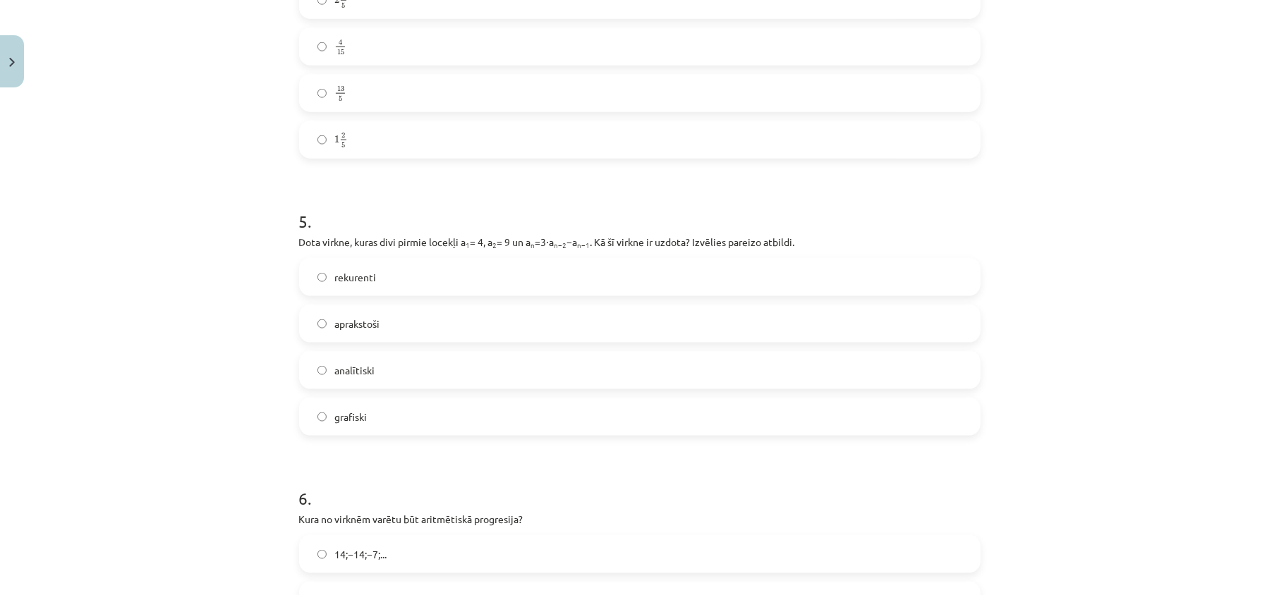
scroll to position [1303, 0]
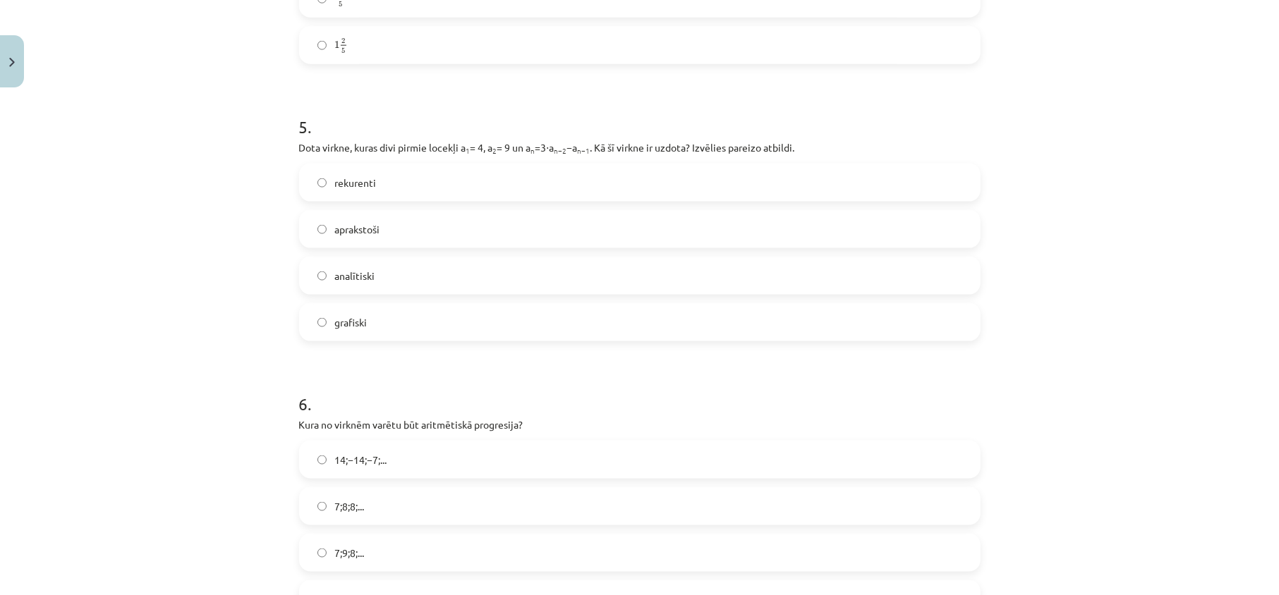
click at [390, 178] on label "rekurenti" at bounding box center [639, 182] width 678 height 35
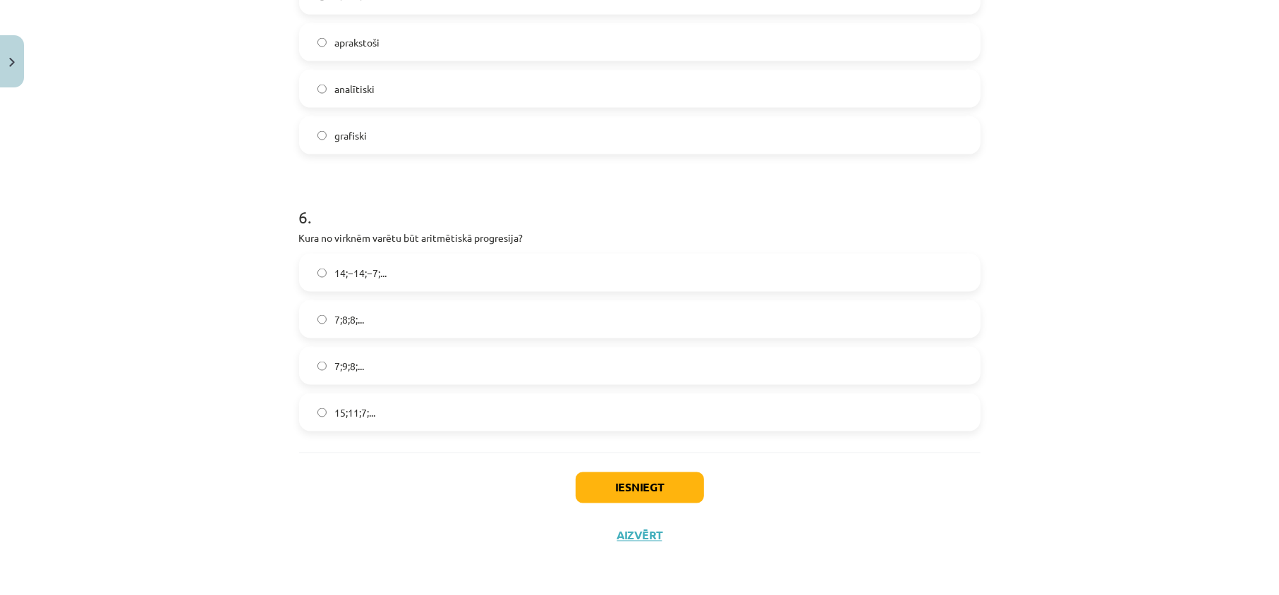
drag, startPoint x: 410, startPoint y: 423, endPoint x: 475, endPoint y: 437, distance: 67.1
click at [409, 418] on label "15;11;7;..." at bounding box center [639, 412] width 678 height 35
click at [570, 464] on div "Iesniegt Aizvērt" at bounding box center [639, 502] width 681 height 99
click at [606, 492] on button "Iesniegt" at bounding box center [639, 487] width 128 height 31
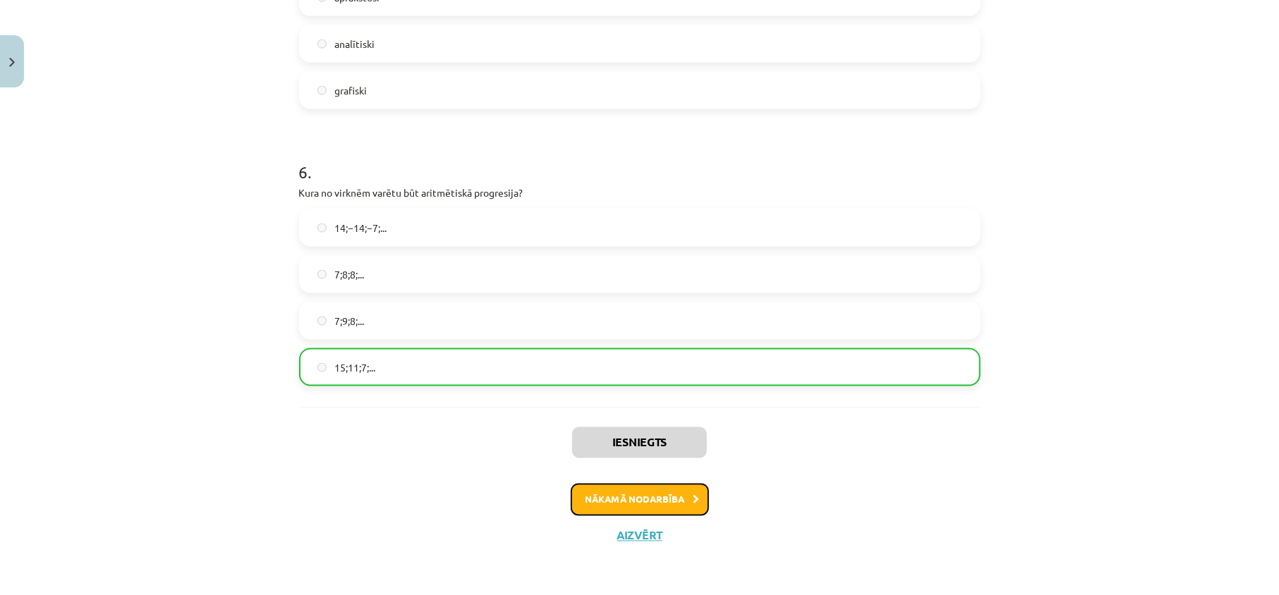
click at [647, 504] on button "Nākamā nodarbība" at bounding box center [640, 500] width 138 height 32
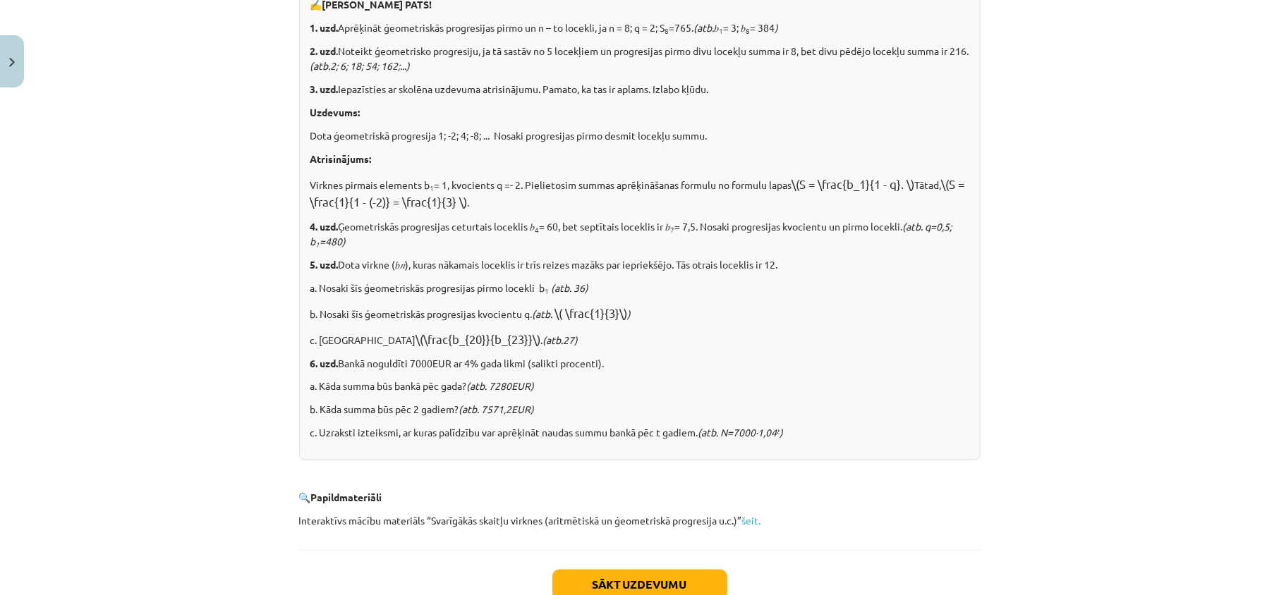
scroll to position [35, 0]
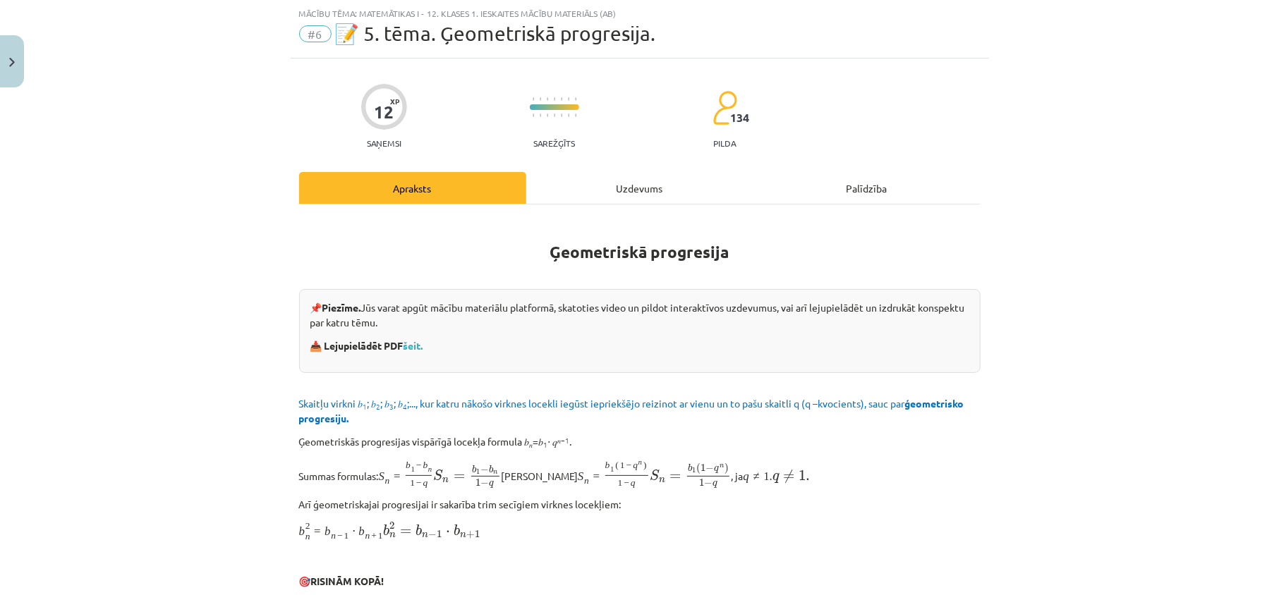
click at [652, 201] on div "Uzdevums" at bounding box center [639, 188] width 227 height 32
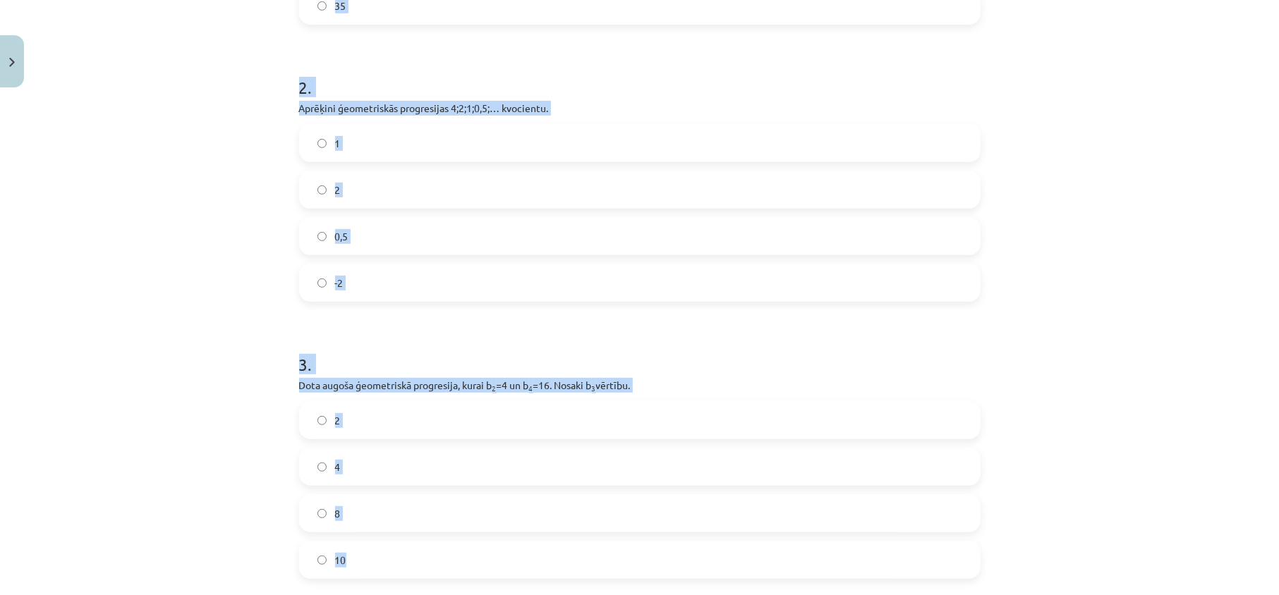
scroll to position [560, 0]
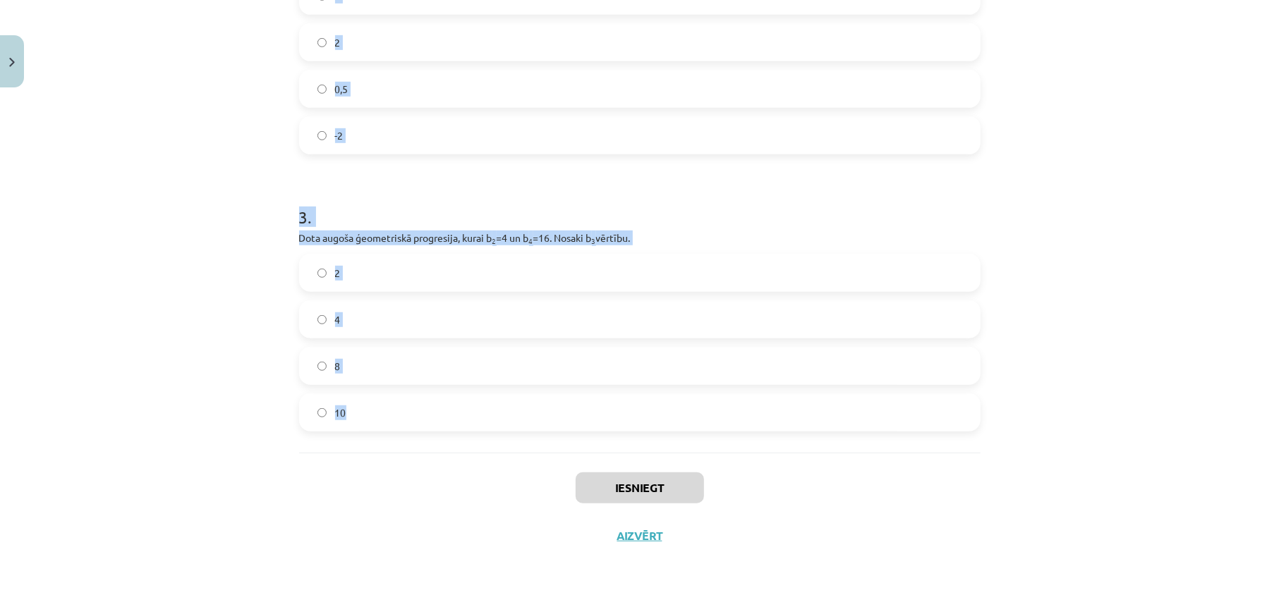
drag, startPoint x: 285, startPoint y: 260, endPoint x: 542, endPoint y: 415, distance: 299.6
click at [542, 415] on div "12 XP Saņemsi Sarežģīts 134 pilda Apraksts Uzdevums Palīdzība 1 . Aprēķini ģeom…" at bounding box center [640, 47] width 698 height 1025
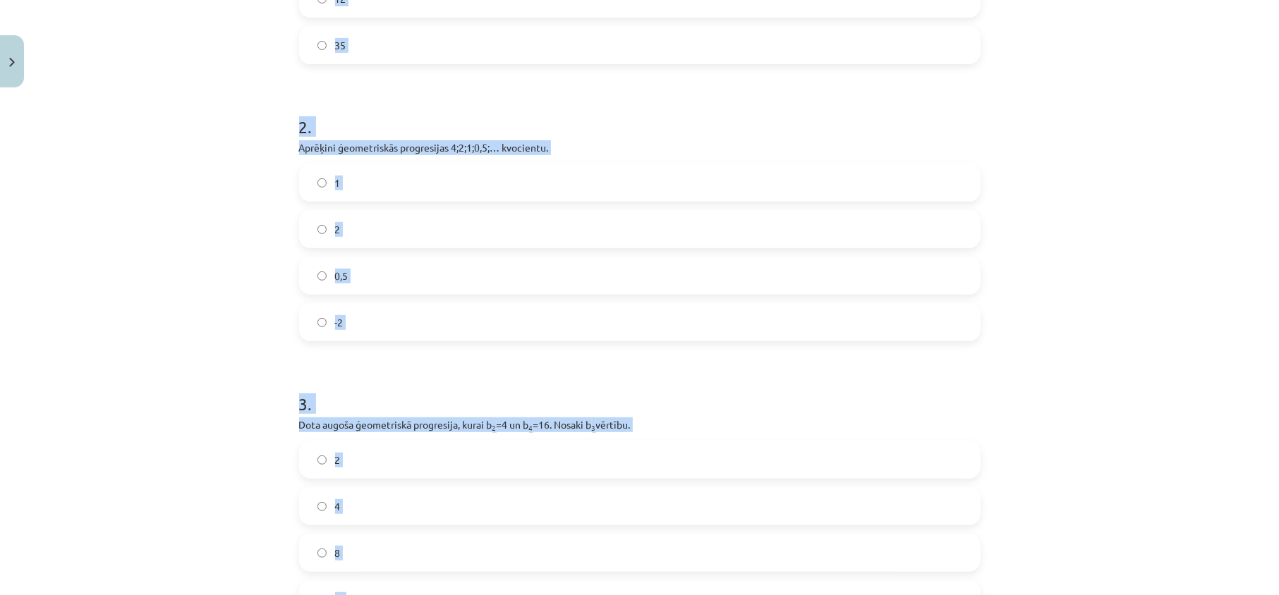
scroll to position [184, 0]
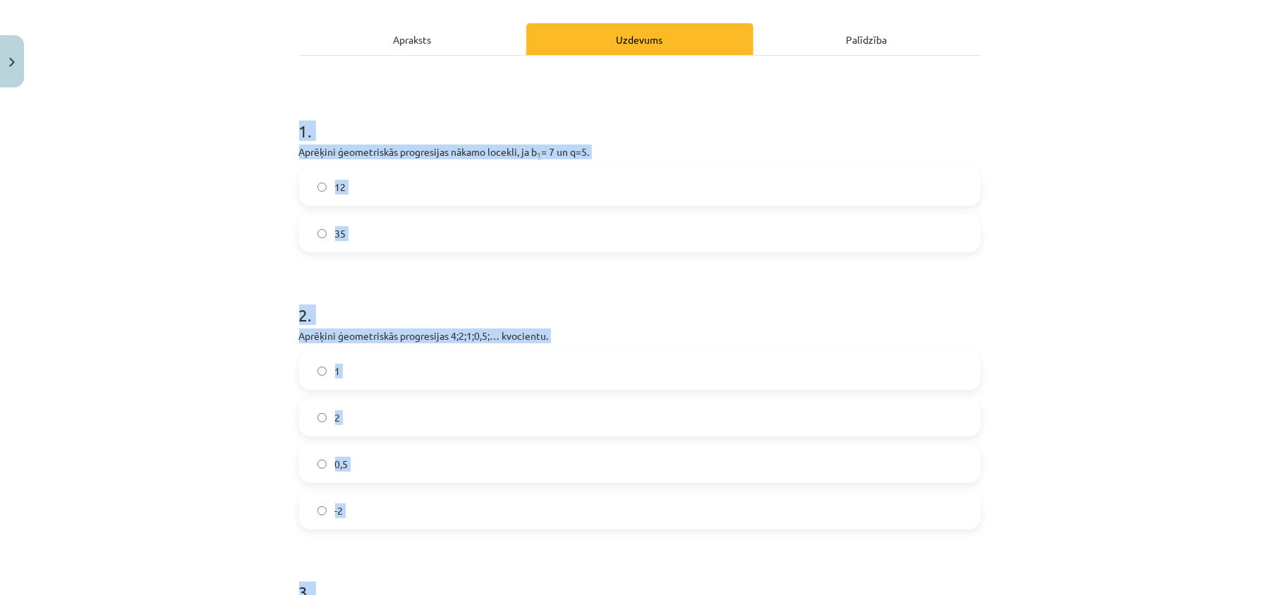
click at [257, 296] on div "Mācību tēma: Matemātikas i - 12. klases 1. ieskaites mācību materiāls (ab) #6 📝…" at bounding box center [639, 297] width 1279 height 595
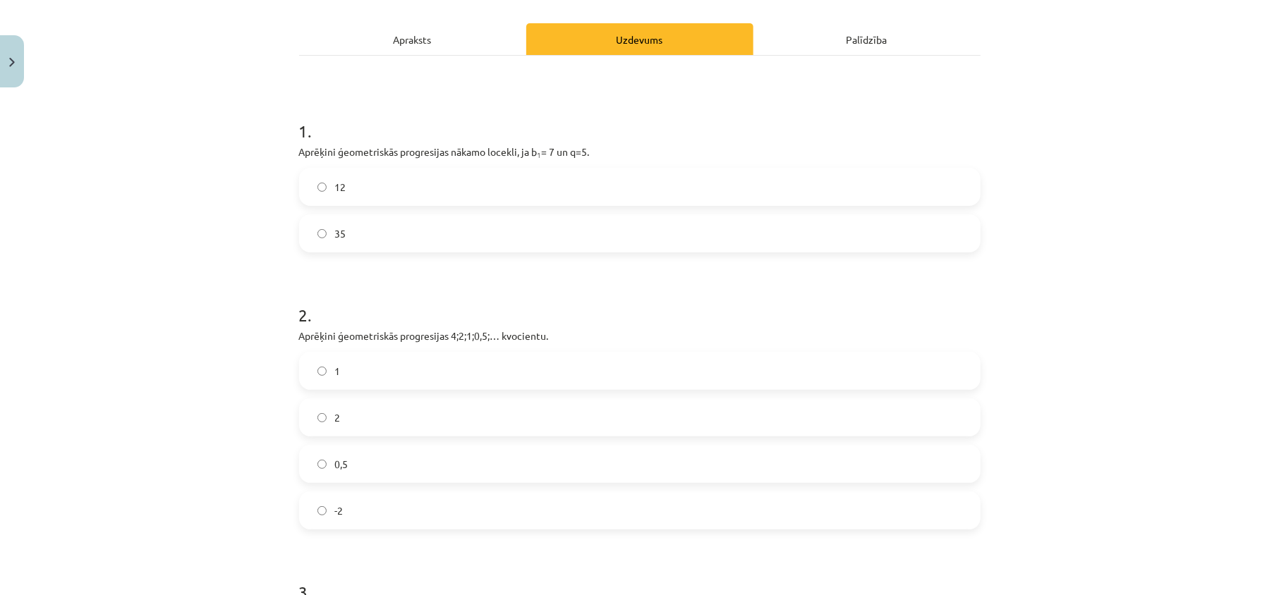
click at [384, 238] on label "35" at bounding box center [639, 233] width 678 height 35
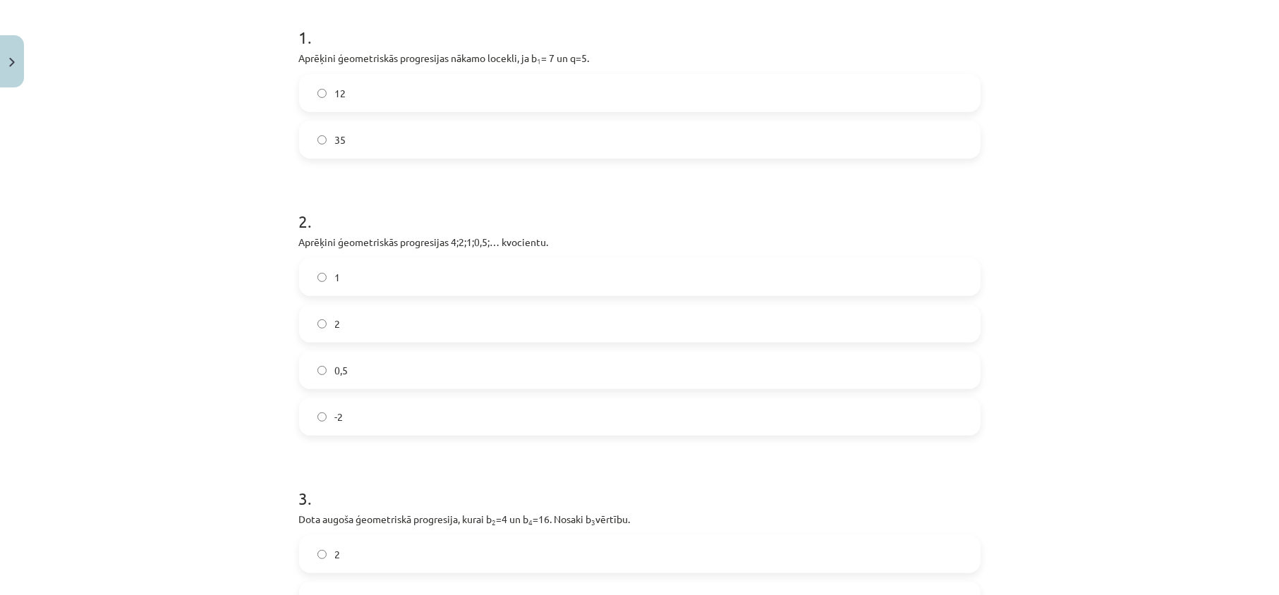
click at [357, 381] on label "0,5" at bounding box center [639, 370] width 678 height 35
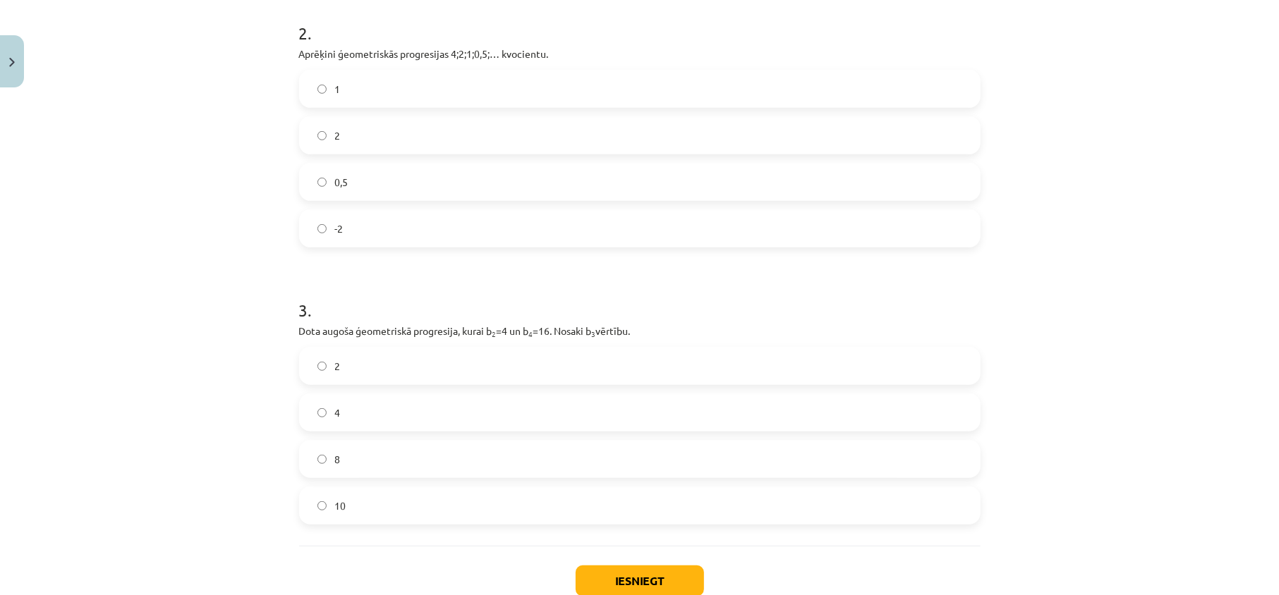
scroll to position [560, 0]
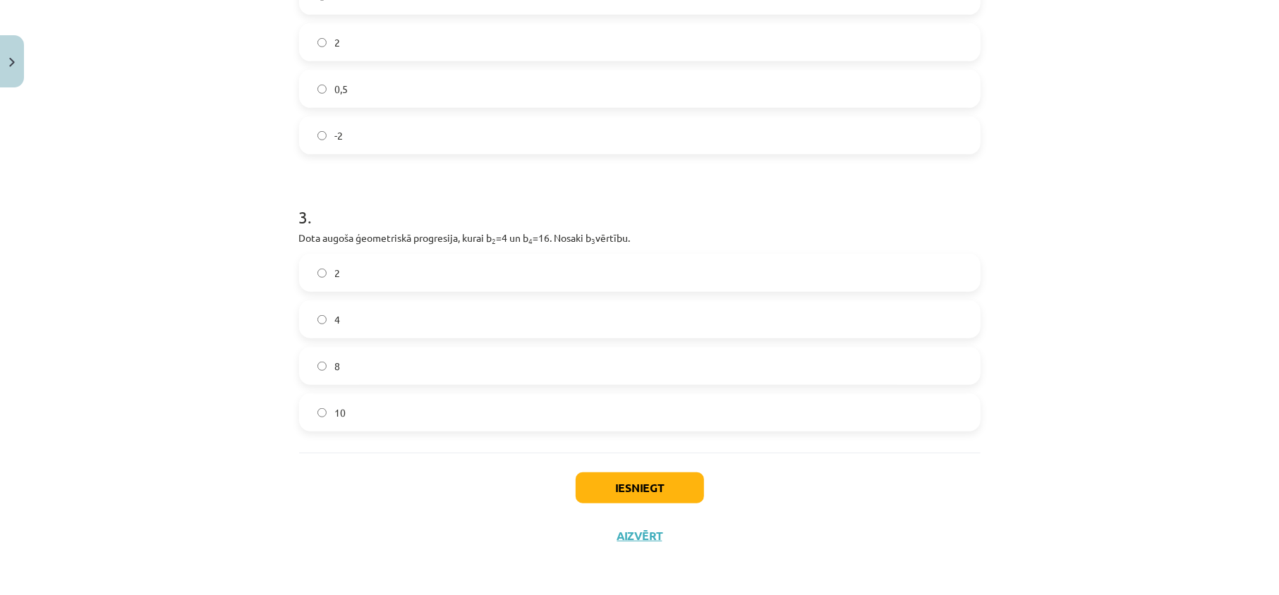
click at [379, 365] on label "8" at bounding box center [639, 365] width 678 height 35
click at [663, 499] on button "Iesniegt" at bounding box center [639, 487] width 128 height 31
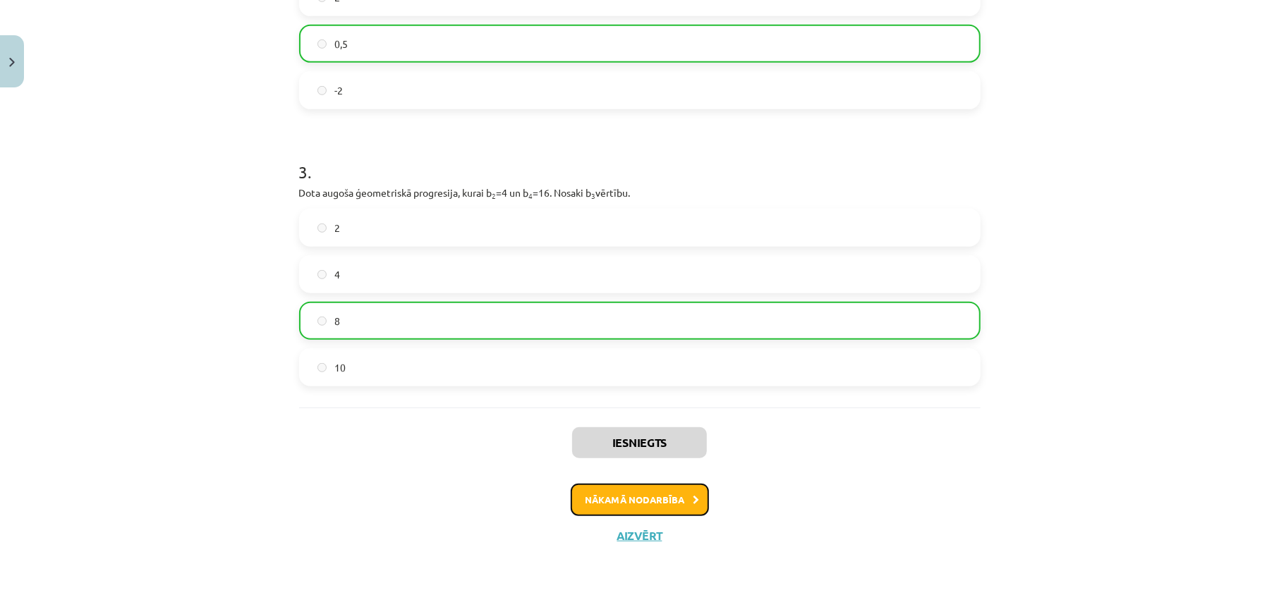
click at [638, 511] on button "Nākamā nodarbība" at bounding box center [640, 500] width 138 height 32
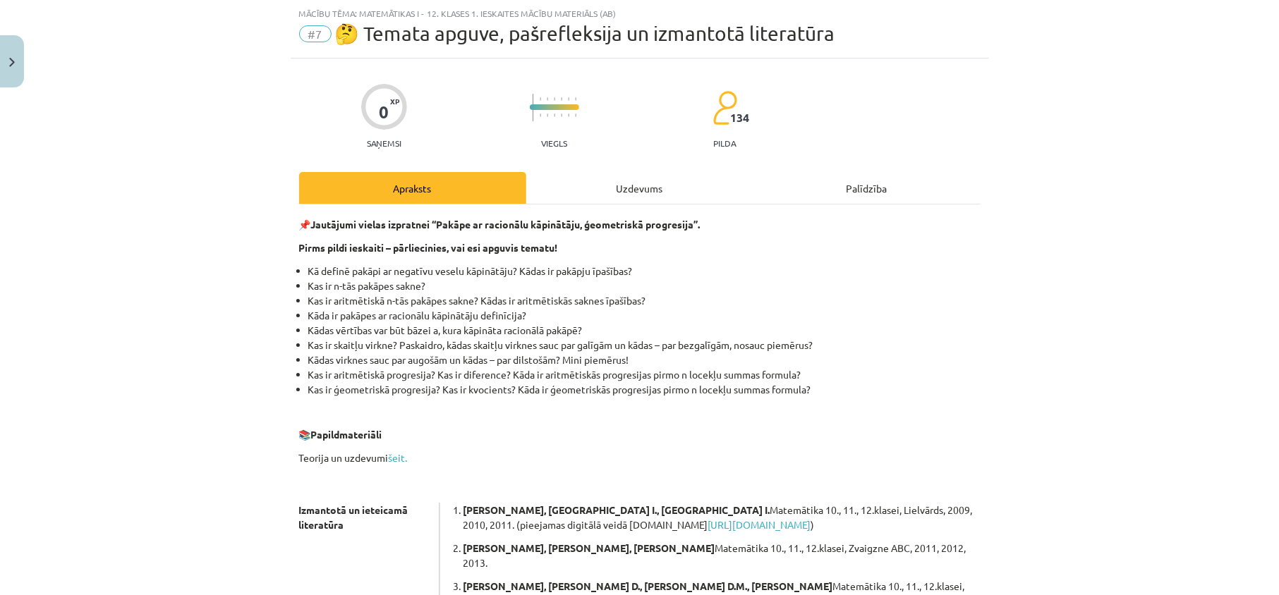
click at [611, 183] on div "Uzdevums" at bounding box center [639, 188] width 227 height 32
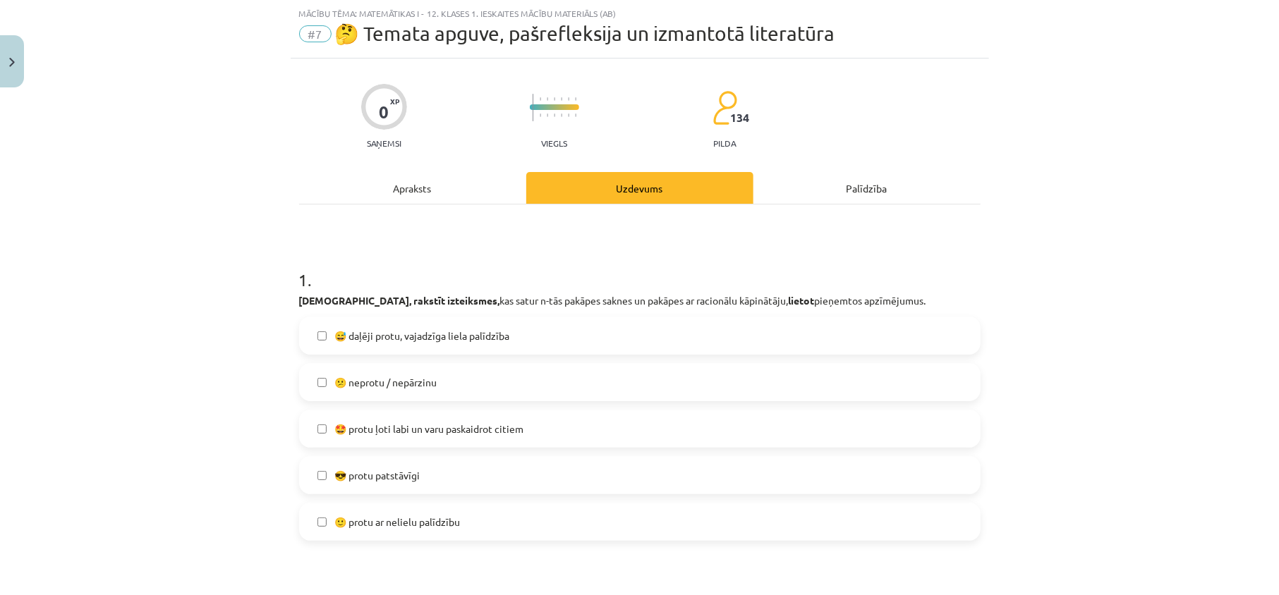
scroll to position [224, 0]
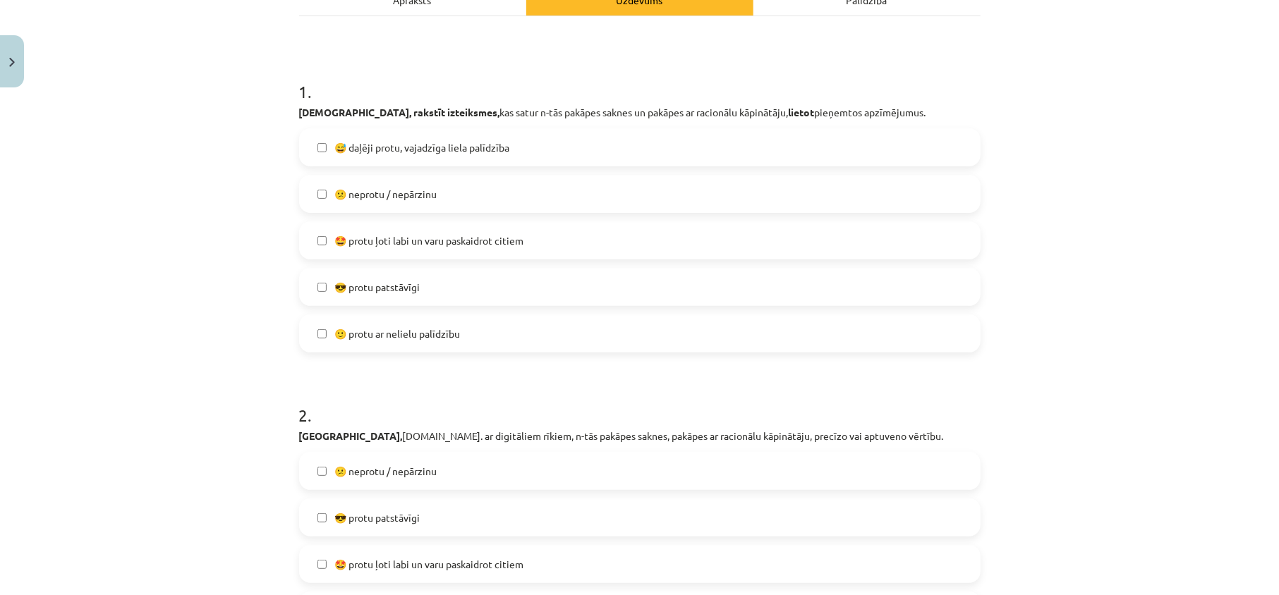
click at [419, 302] on label "😎 protu patstāvīgi" at bounding box center [639, 286] width 678 height 35
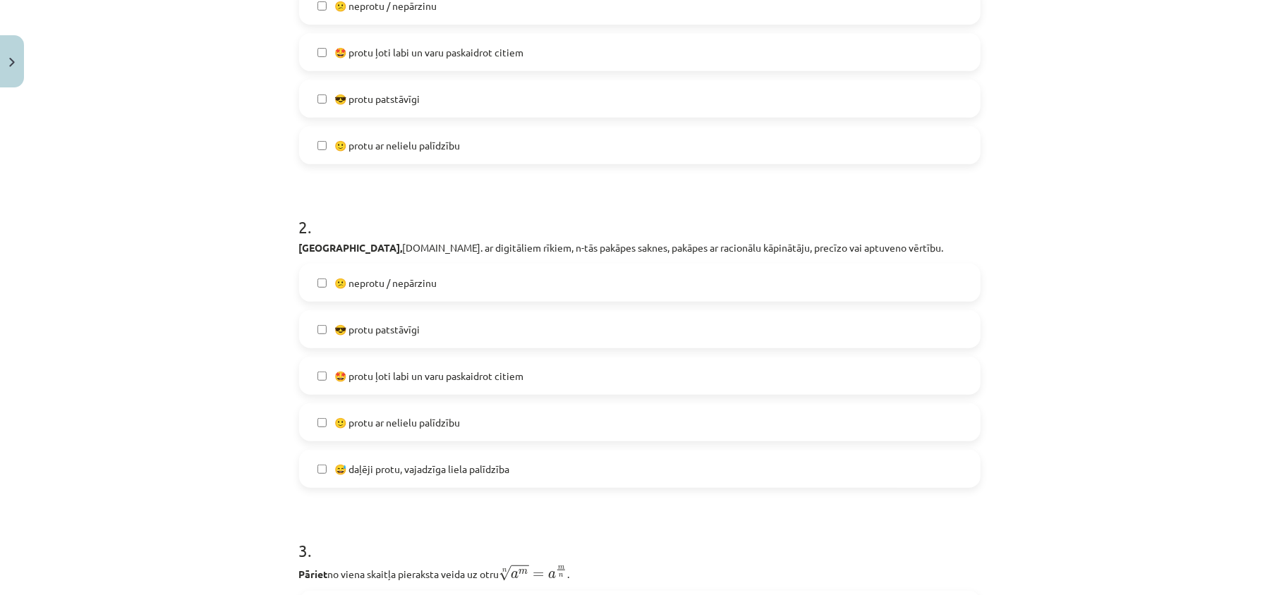
click at [430, 331] on label "😎 protu patstāvīgi" at bounding box center [639, 329] width 678 height 35
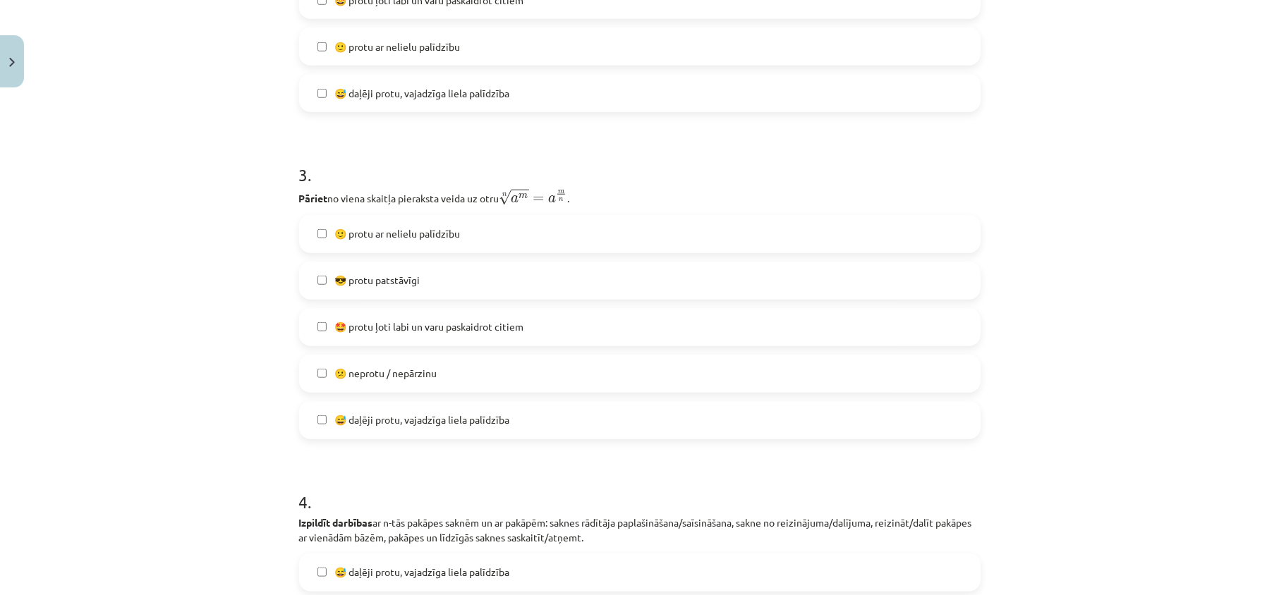
click at [420, 279] on span "😎 protu patstāvīgi" at bounding box center [377, 280] width 85 height 15
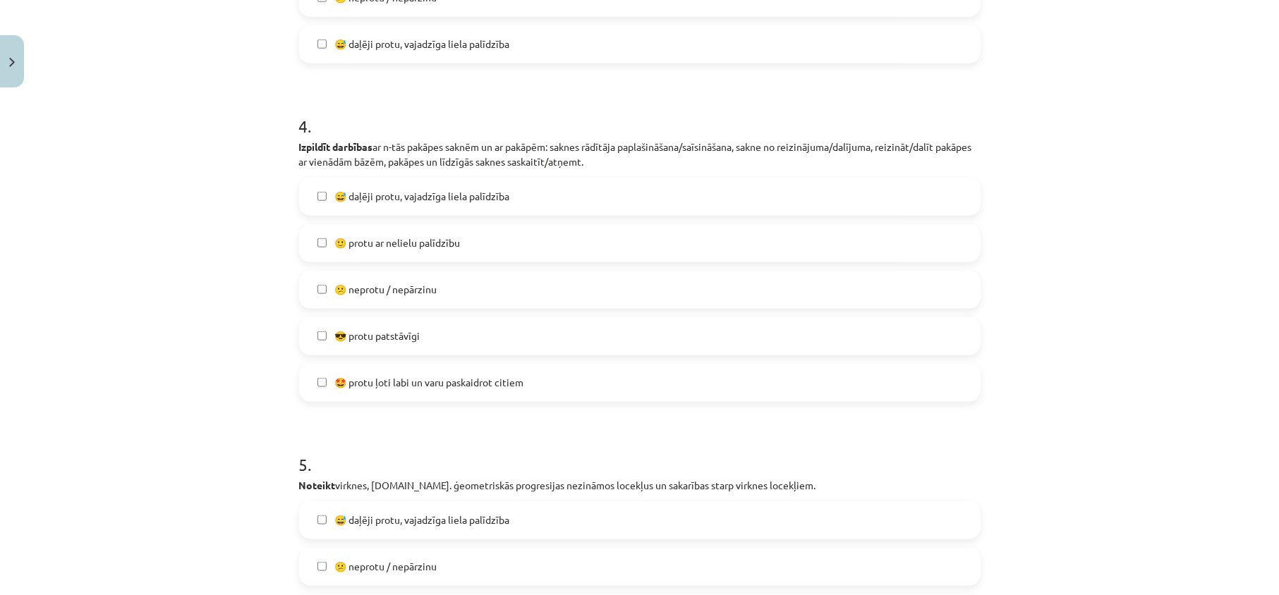
click at [420, 320] on label "😎 protu patstāvīgi" at bounding box center [639, 336] width 678 height 35
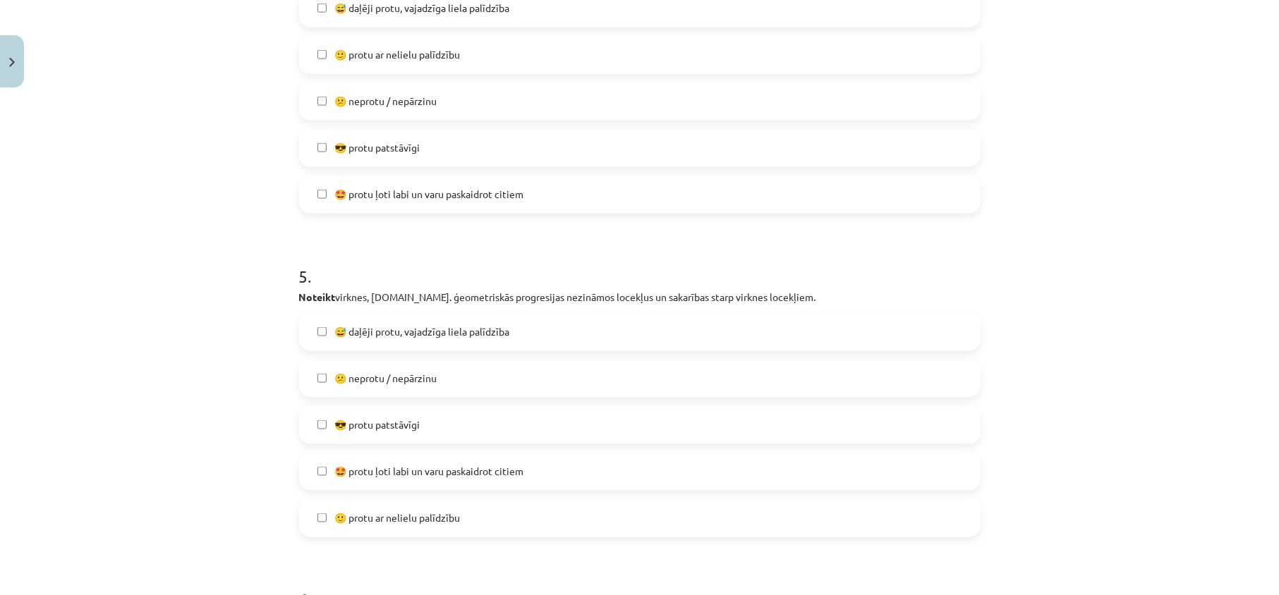
click at [425, 417] on label "😎 protu patstāvīgi" at bounding box center [639, 425] width 678 height 35
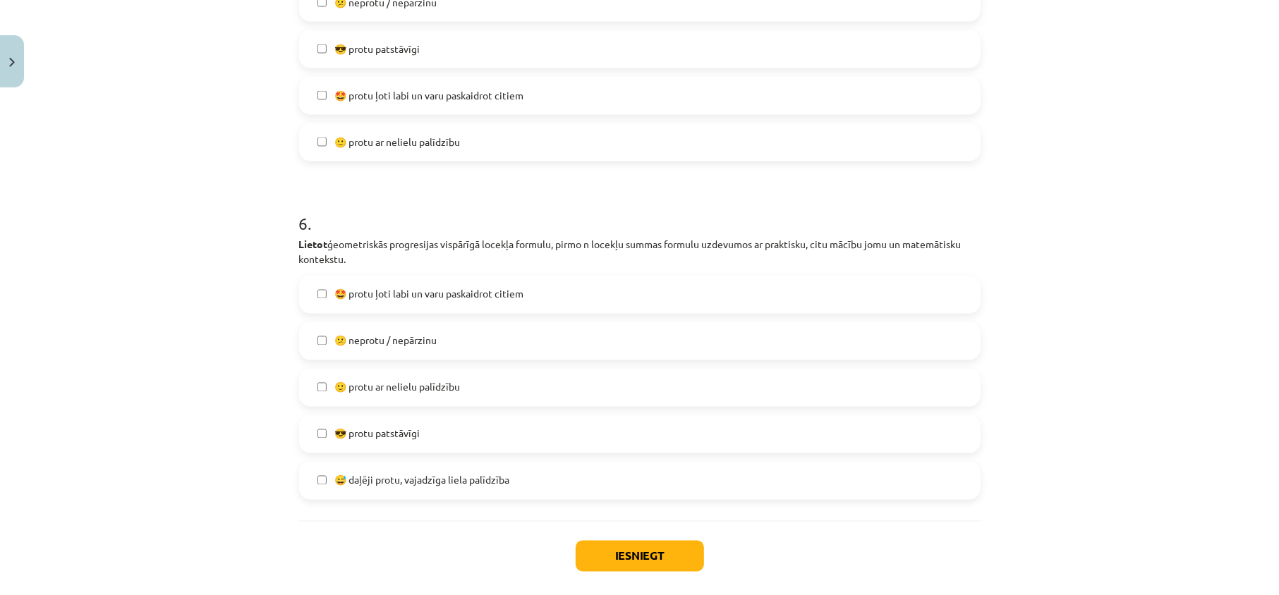
scroll to position [1798, 0]
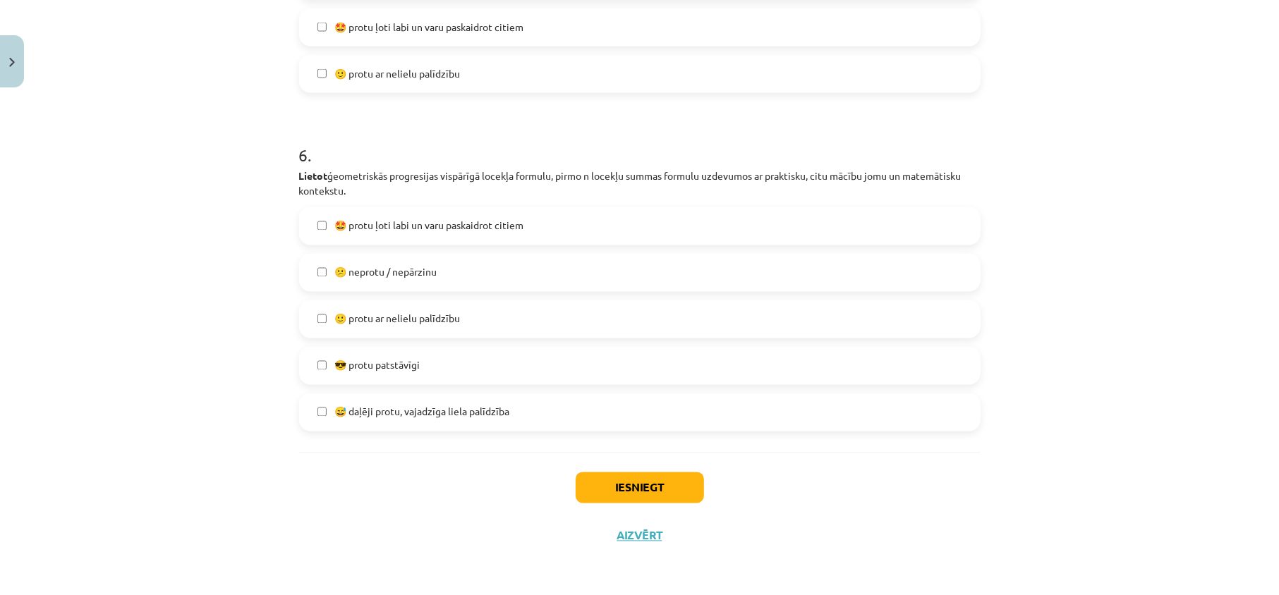
click at [429, 357] on label "😎 protu patstāvīgi" at bounding box center [639, 365] width 678 height 35
click at [551, 456] on div "Iesniegt Aizvērt" at bounding box center [639, 502] width 681 height 99
click at [588, 486] on button "Iesniegt" at bounding box center [639, 487] width 128 height 31
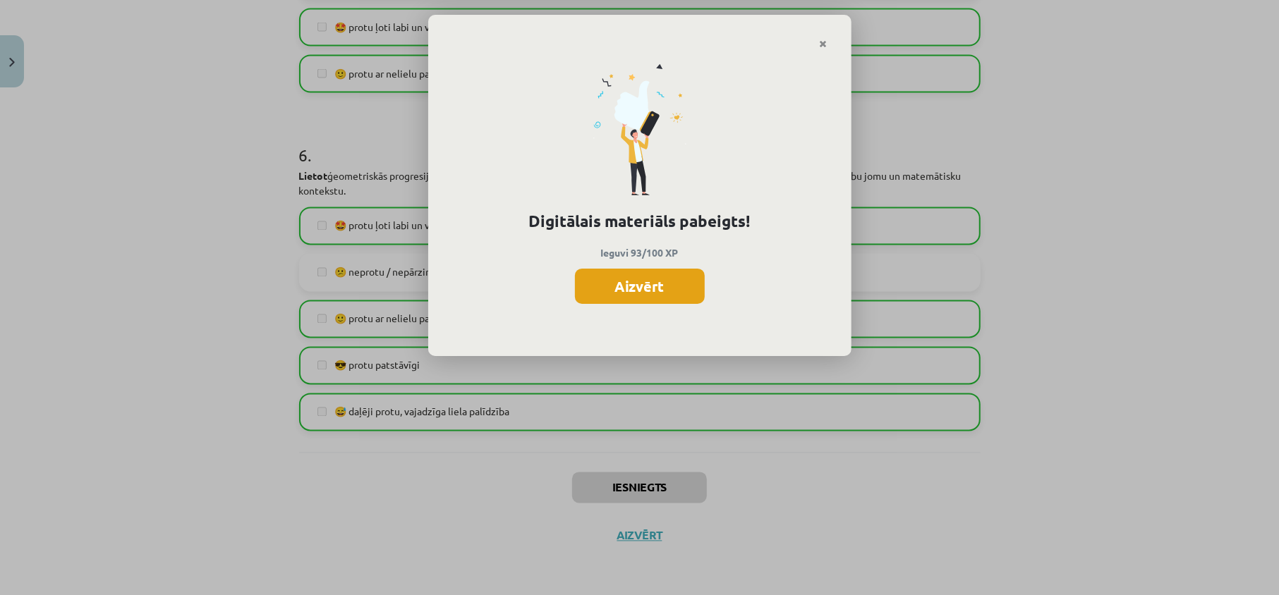
click at [624, 289] on button "Aizvērt" at bounding box center [640, 286] width 130 height 35
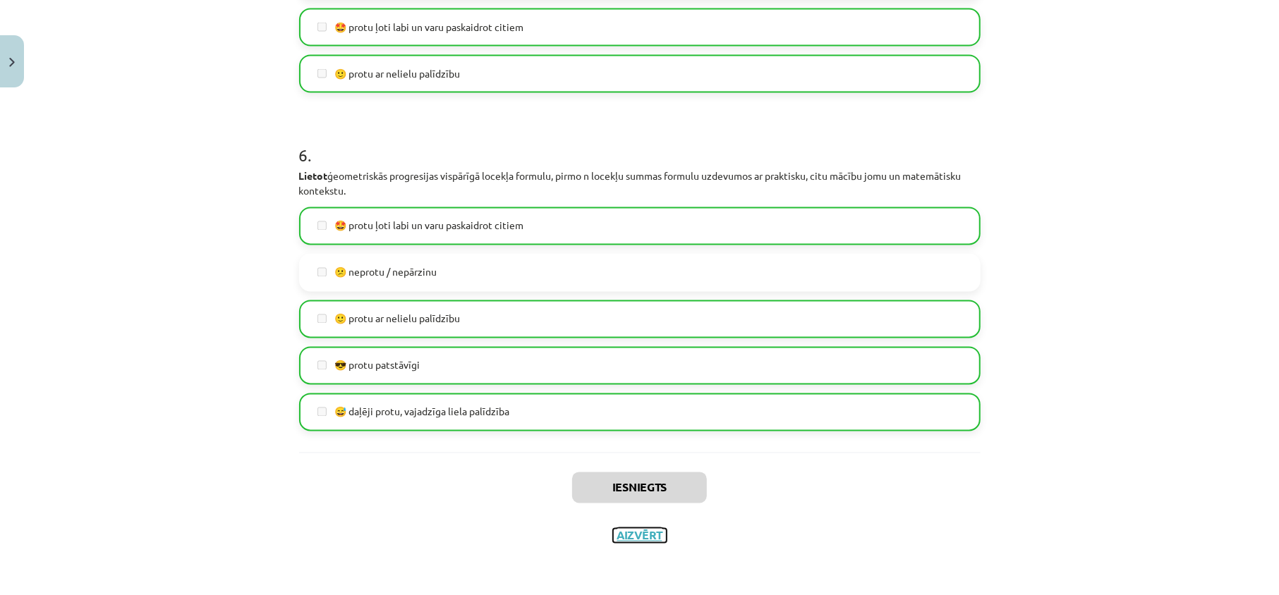
click at [645, 529] on button "Aizvērt" at bounding box center [640, 536] width 54 height 14
click at [94, 258] on div "Mācību tēma: Matemātikas i - 12. klases 1. ieskaites mācību materiāls (ab) #7 🤔…" at bounding box center [632, 297] width 1264 height 595
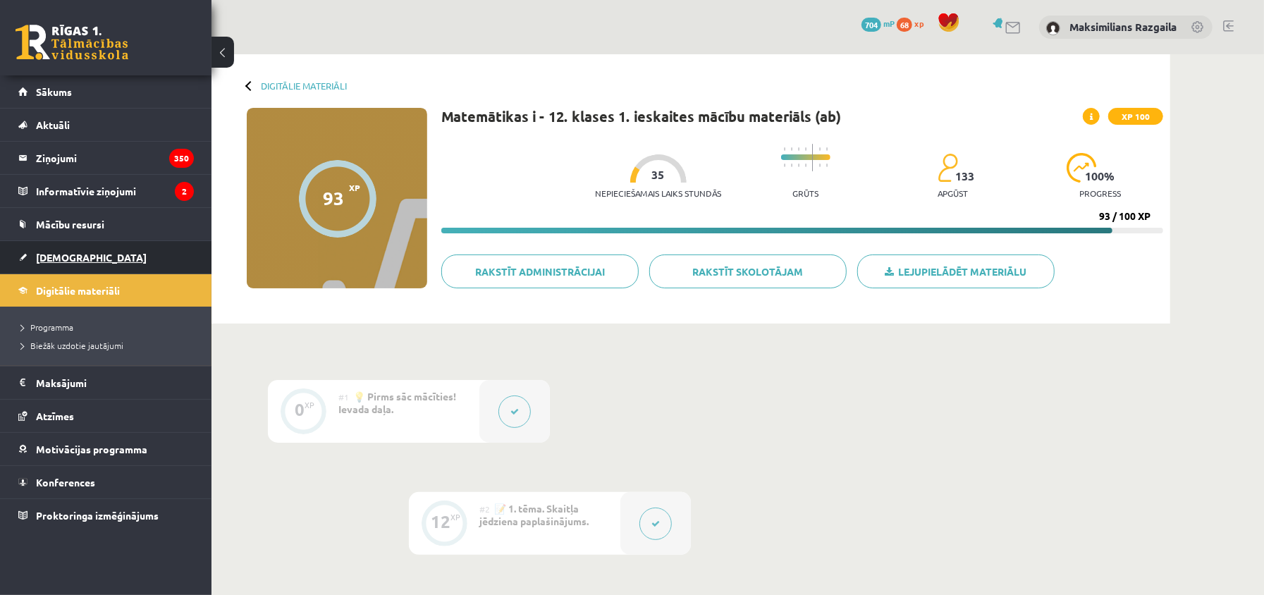
click at [66, 260] on span "[DEMOGRAPHIC_DATA]" at bounding box center [91, 257] width 111 height 13
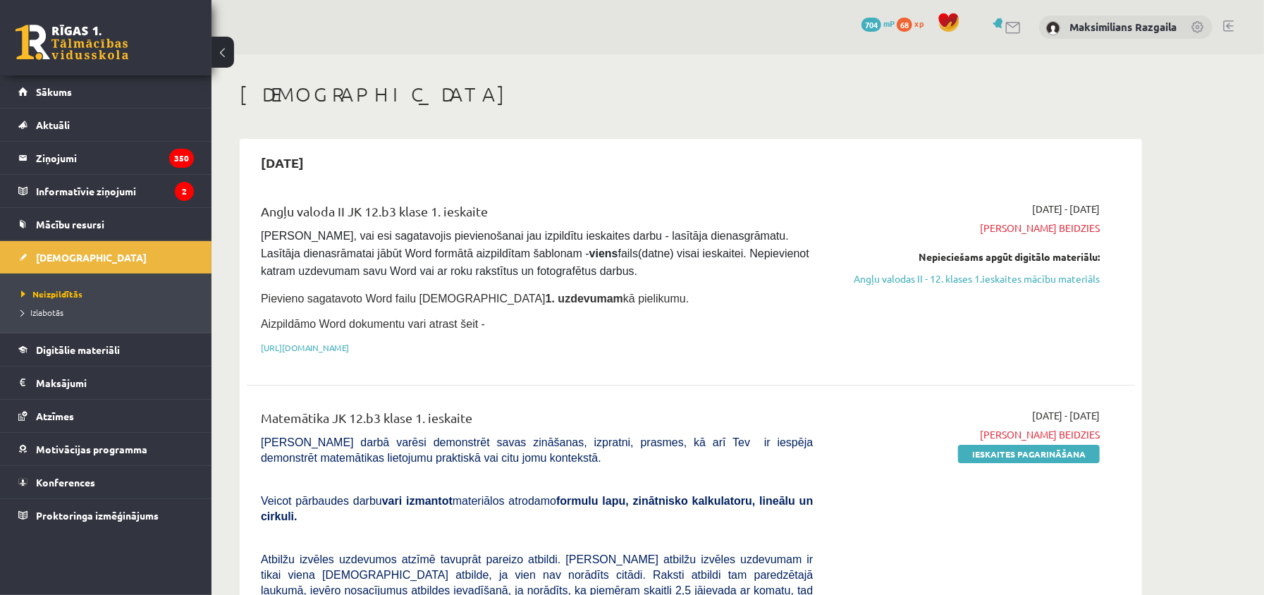
scroll to position [94, 0]
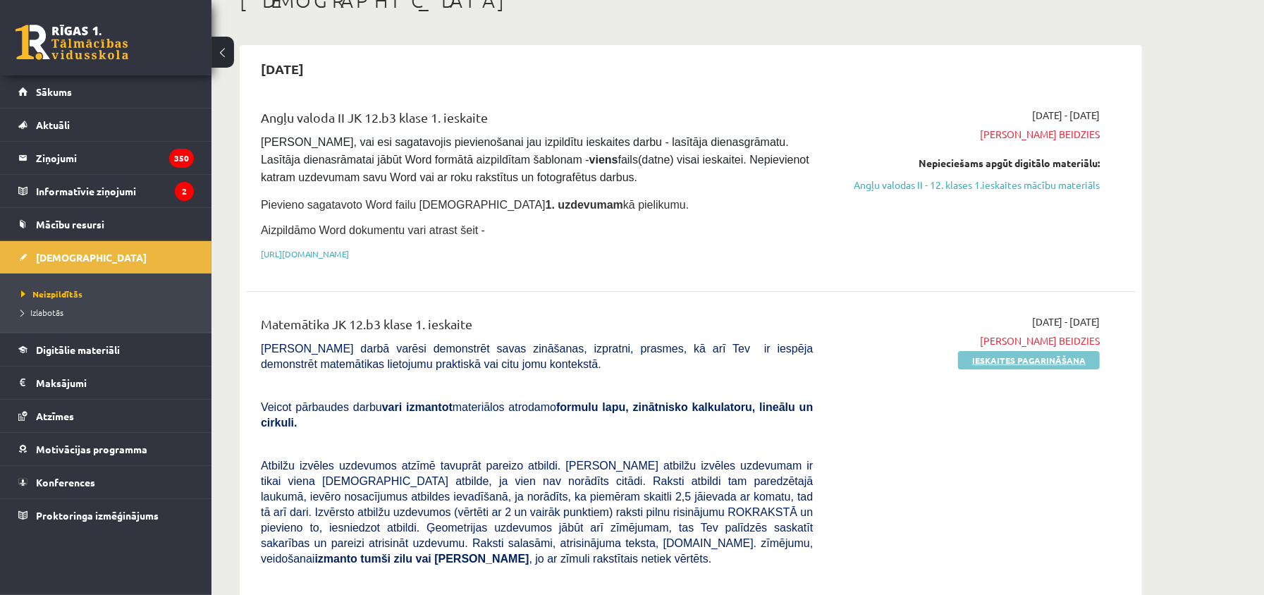
click at [970, 354] on link "Ieskaites pagarināšana" at bounding box center [1029, 360] width 142 height 18
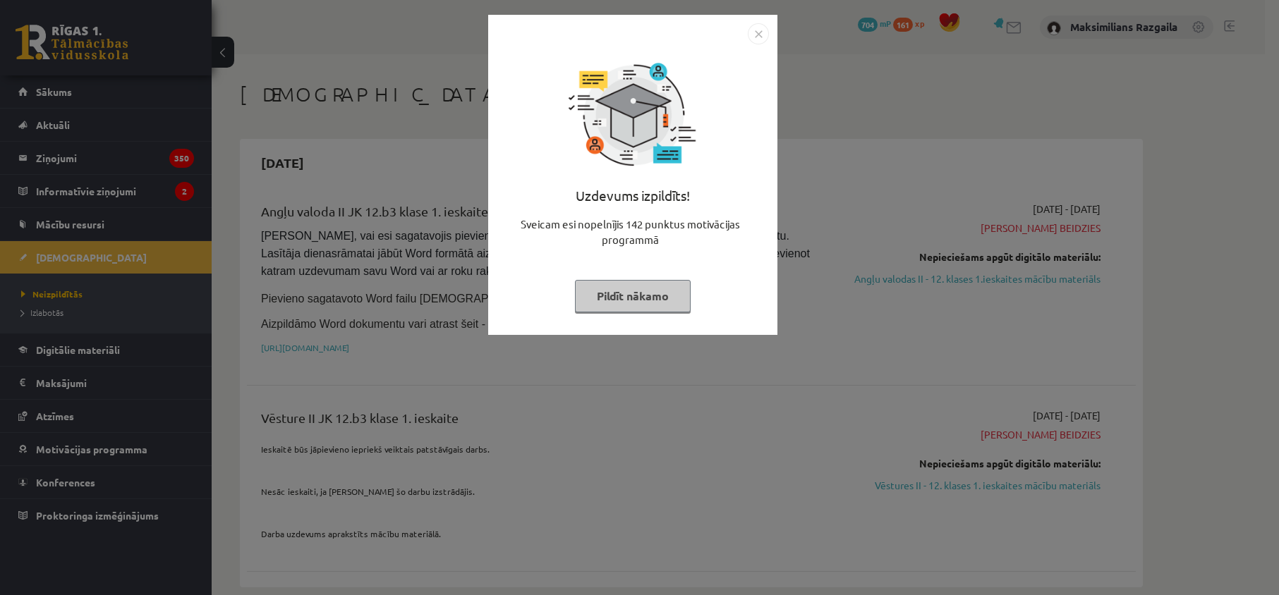
click at [319, 278] on div "Uzdevums izpildīts! Sveicam esi nopelnījis 142 punktus motivācijas programmā Pi…" at bounding box center [639, 297] width 1279 height 595
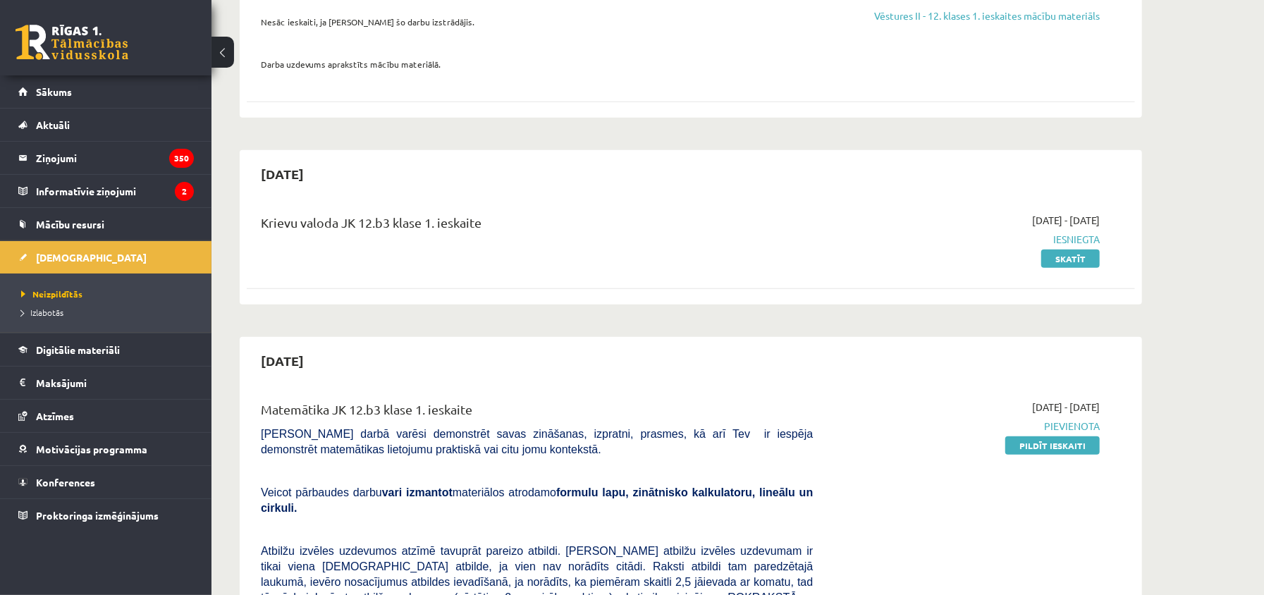
scroll to position [564, 0]
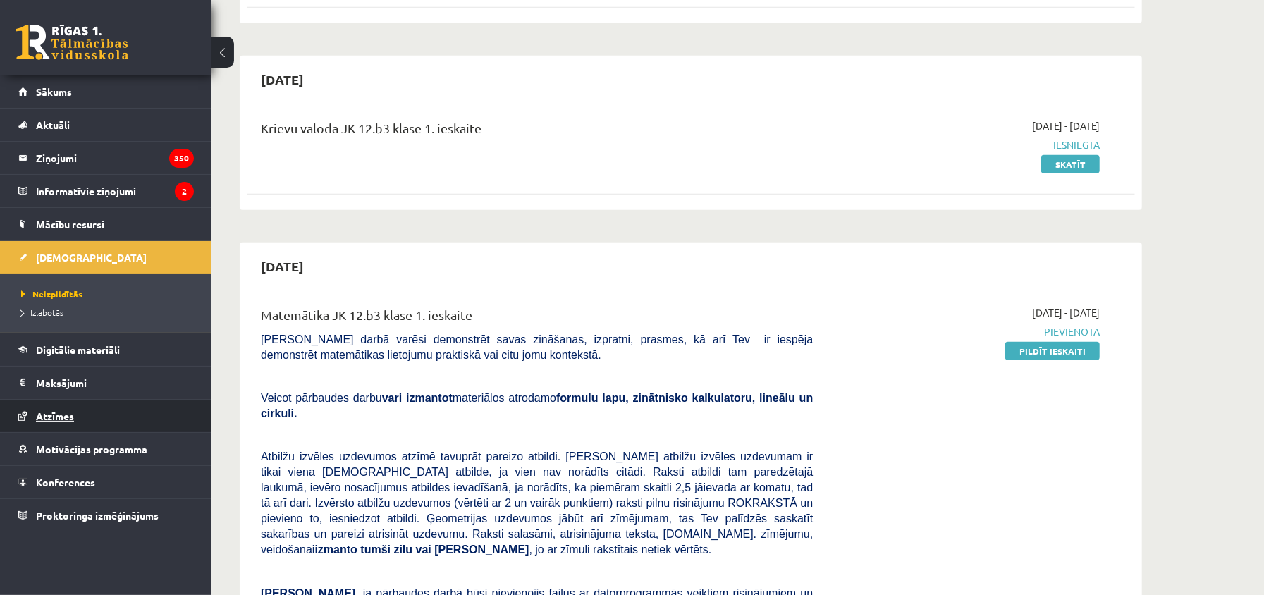
click at [141, 405] on link "Atzīmes" at bounding box center [106, 416] width 176 height 32
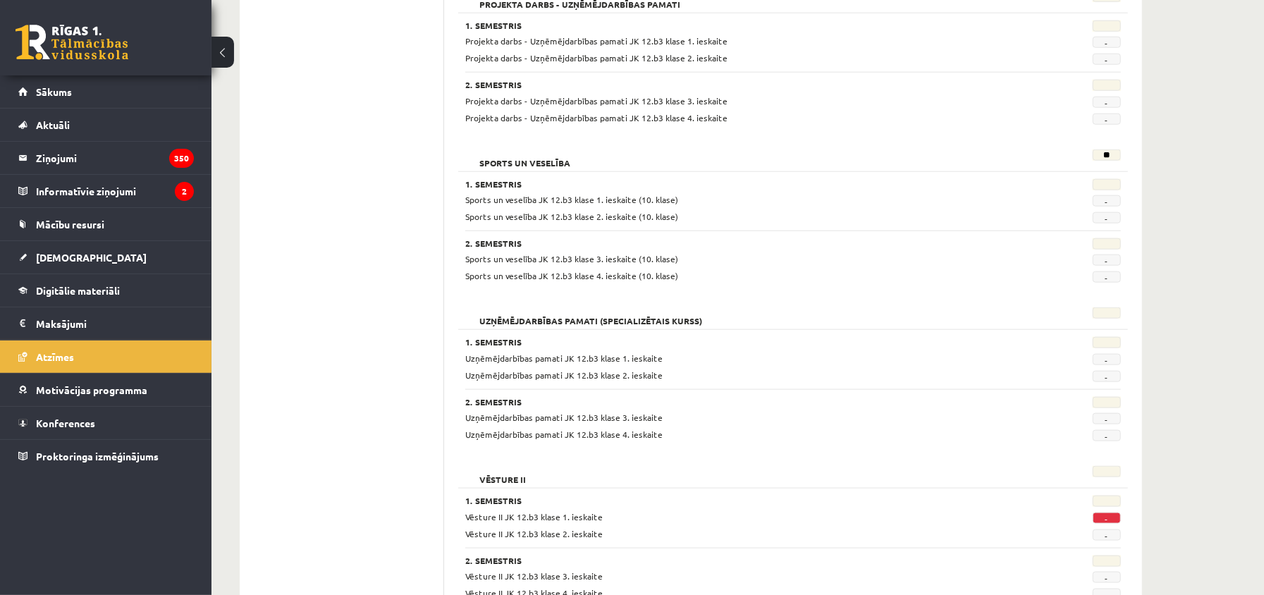
scroll to position [1107, 0]
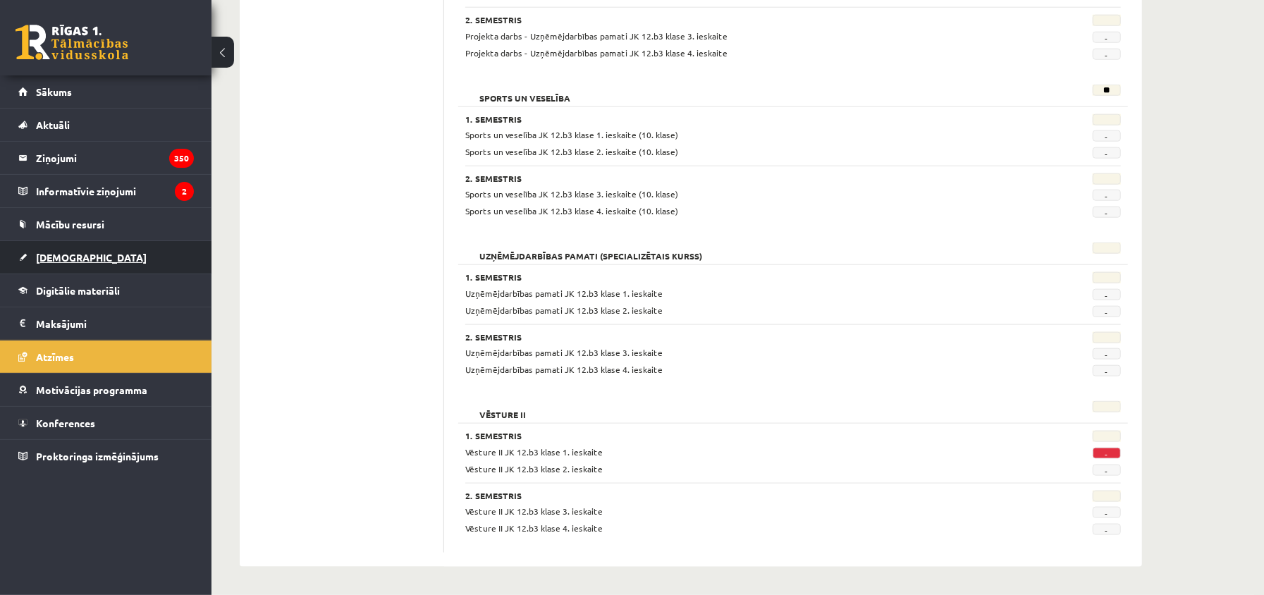
click at [111, 260] on link "[DEMOGRAPHIC_DATA]" at bounding box center [106, 257] width 176 height 32
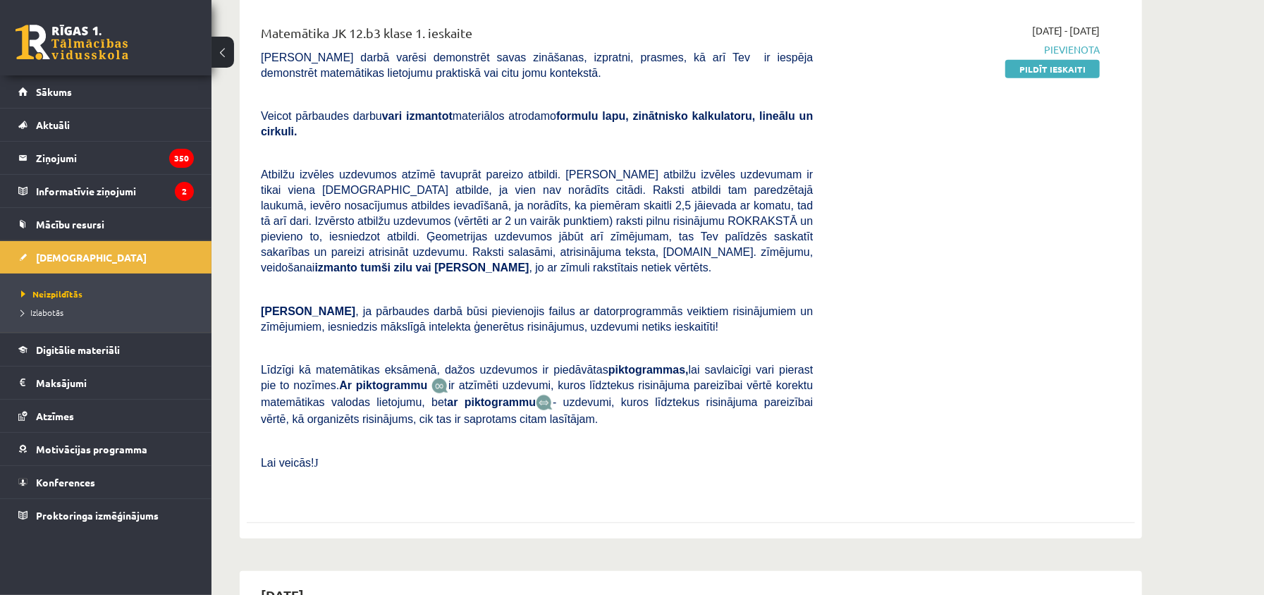
scroll to position [1034, 0]
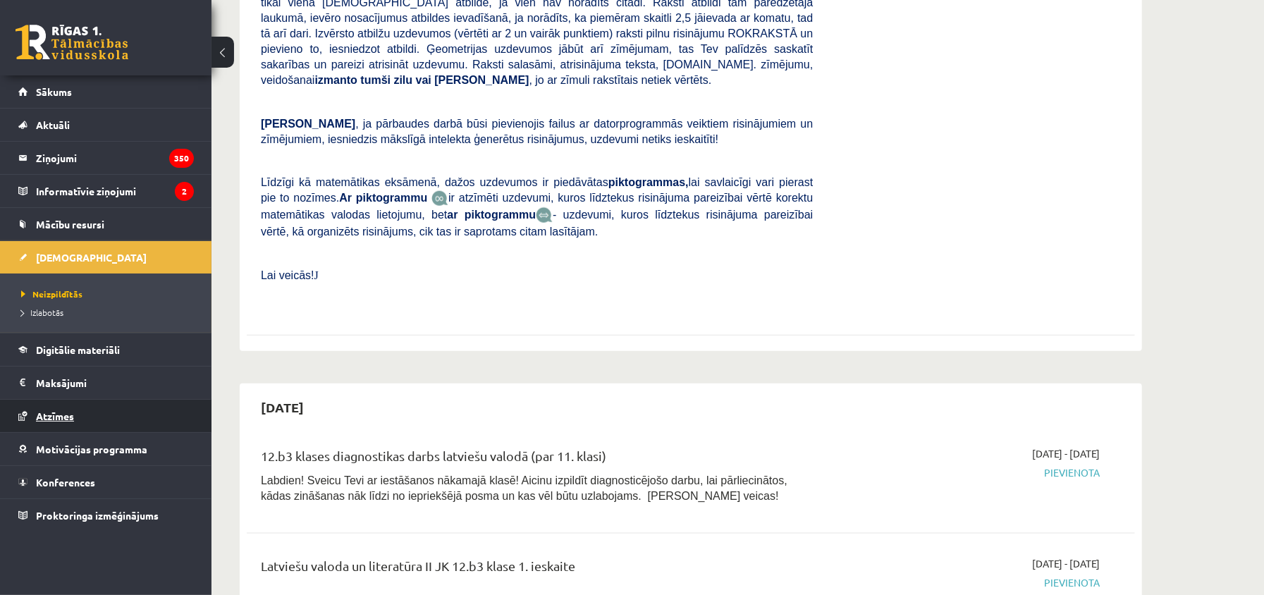
click at [46, 422] on span "Atzīmes" at bounding box center [55, 416] width 38 height 13
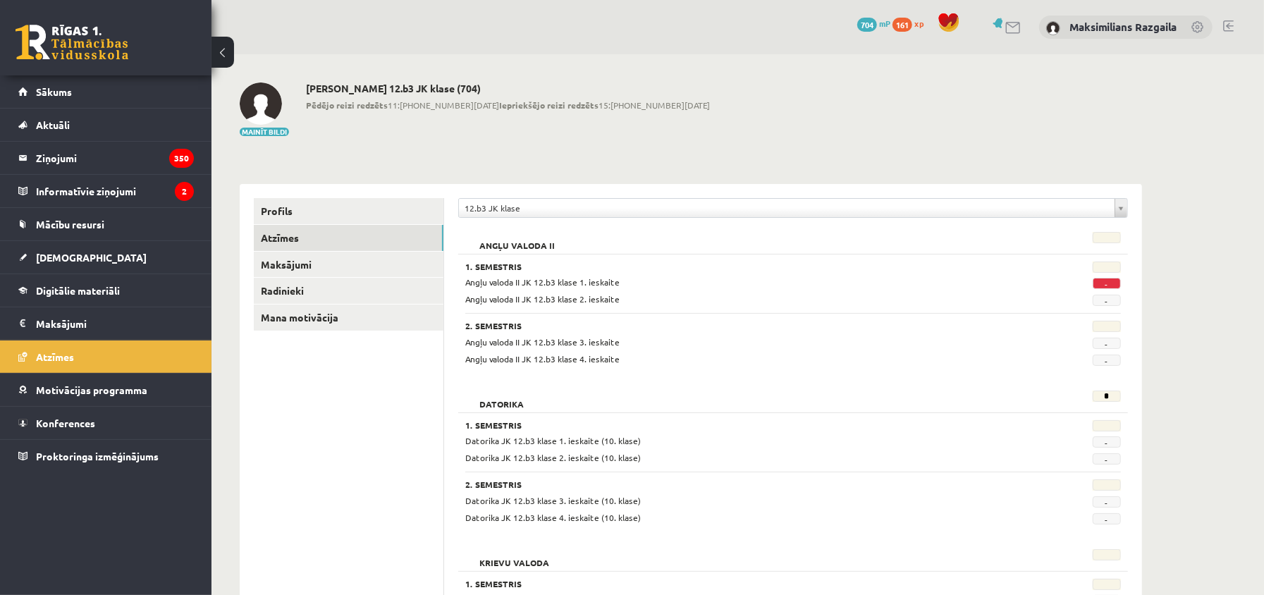
click at [601, 224] on div "**********" at bounding box center [793, 211] width 670 height 27
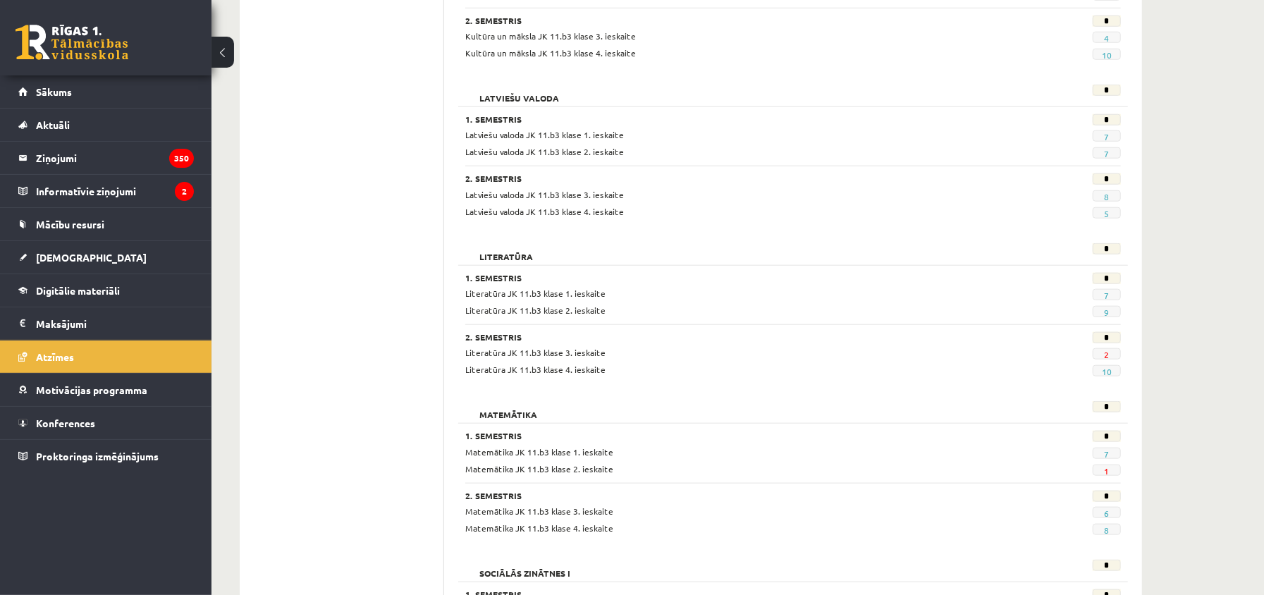
scroll to position [1034, 0]
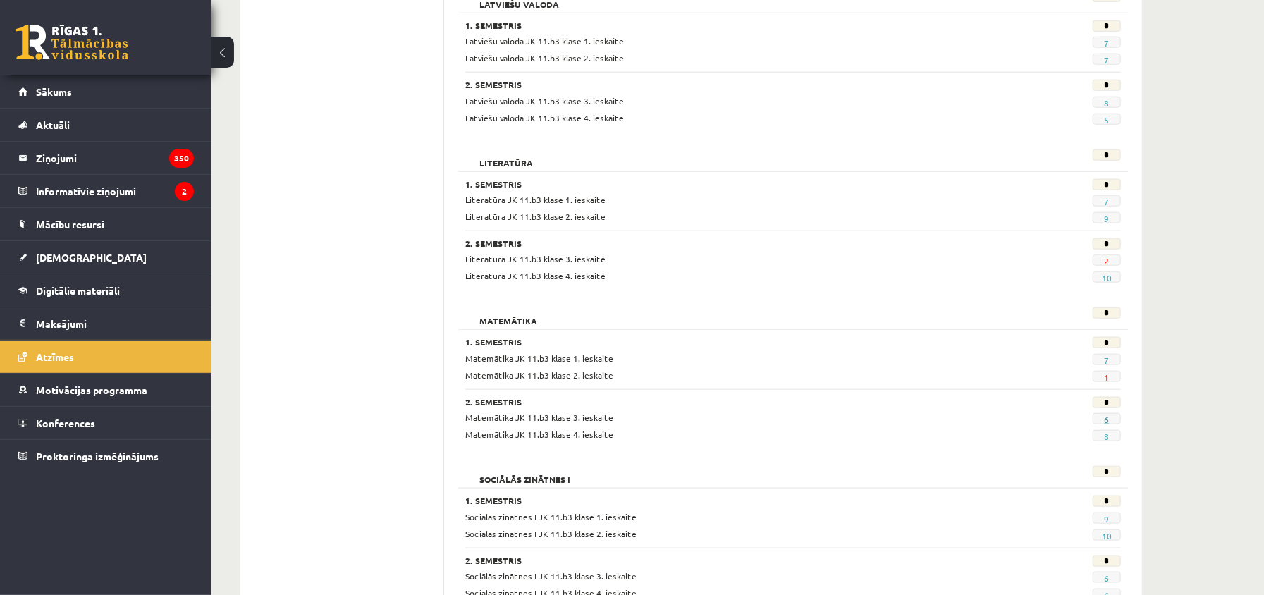
click at [1107, 425] on link "6" at bounding box center [1106, 419] width 5 height 11
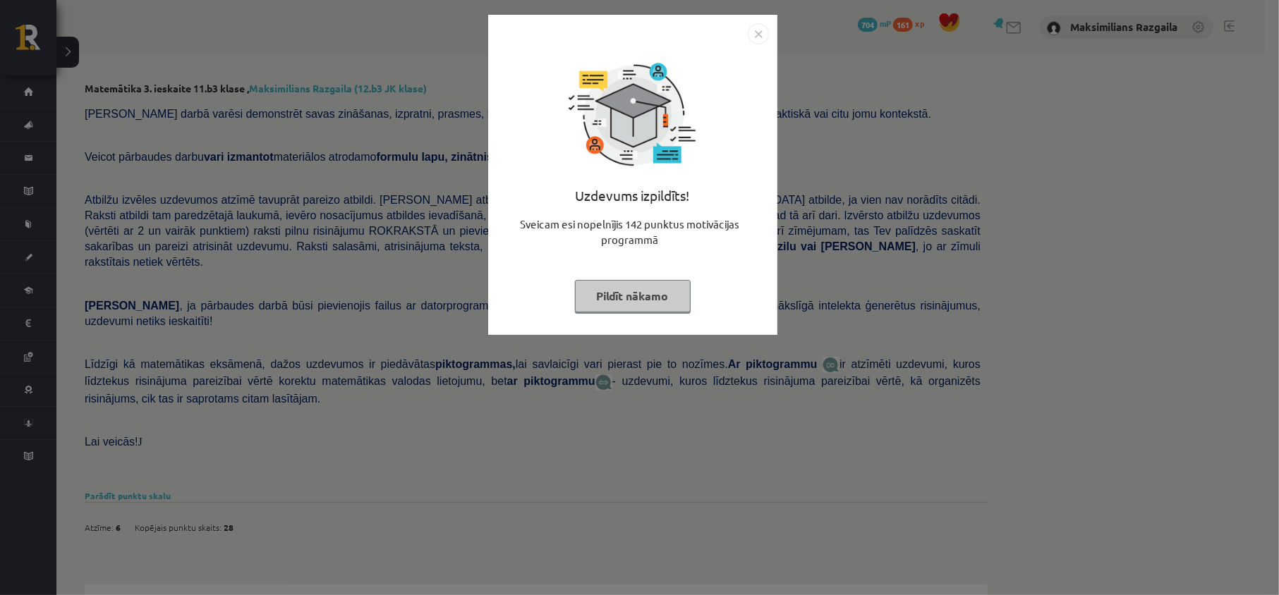
click at [142, 330] on div "Uzdevums izpildīts! Sveicam esi nopelnījis 142 punktus motivācijas programmā Pi…" at bounding box center [639, 297] width 1279 height 595
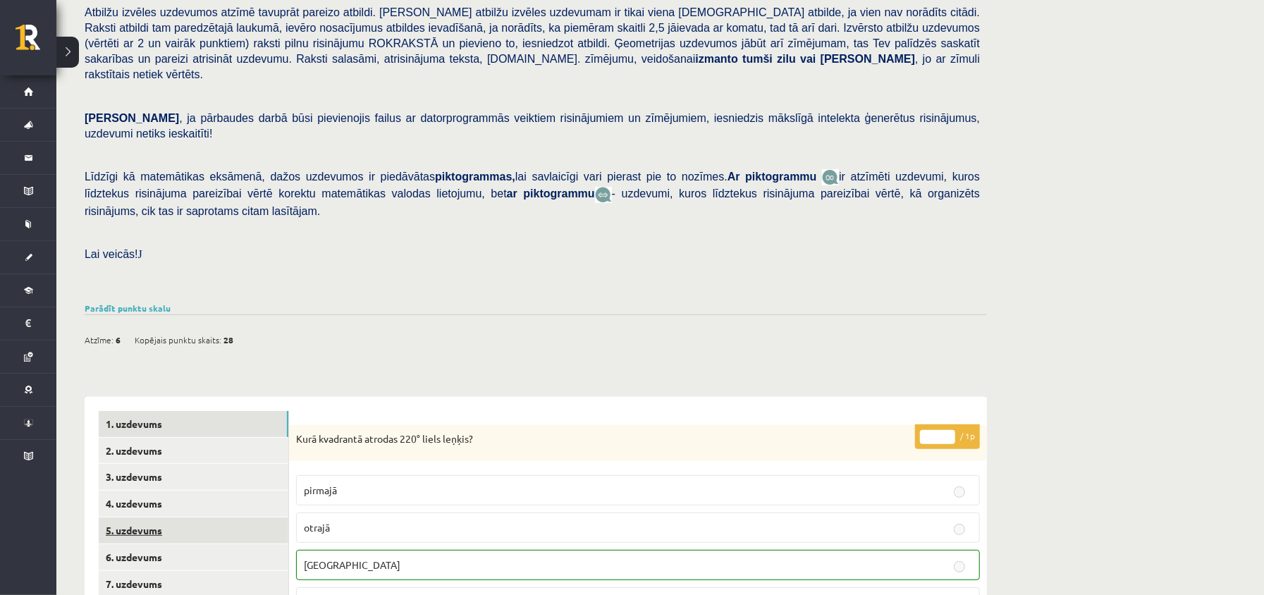
scroll to position [376, 0]
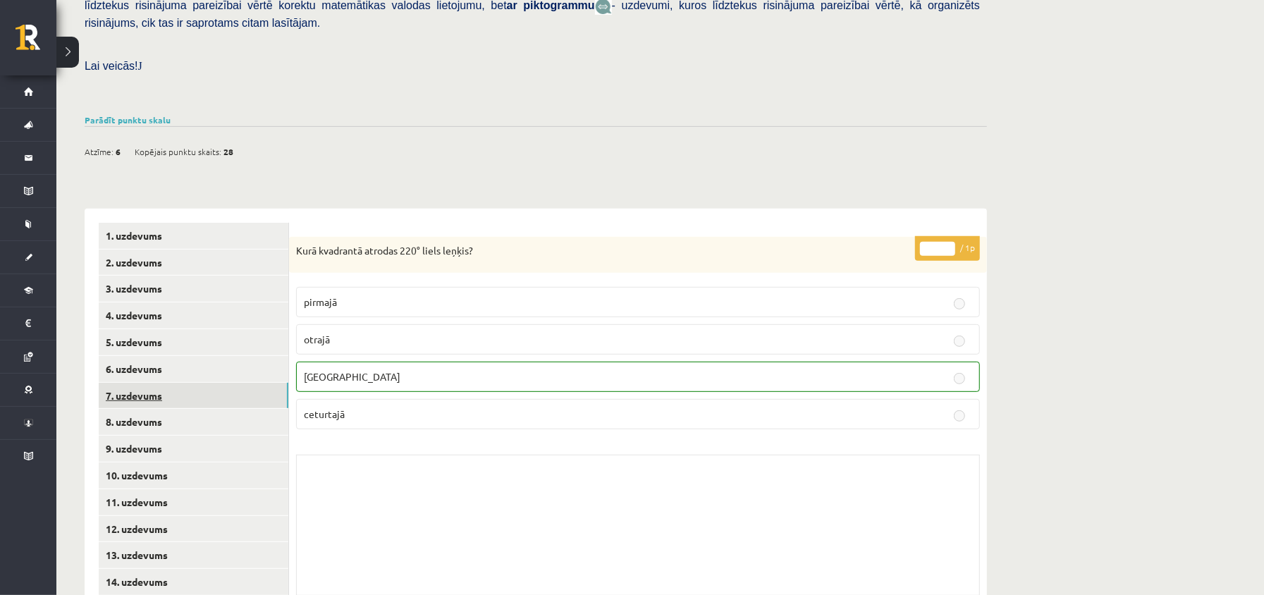
click at [147, 392] on link "7. uzdevums" at bounding box center [194, 396] width 190 height 26
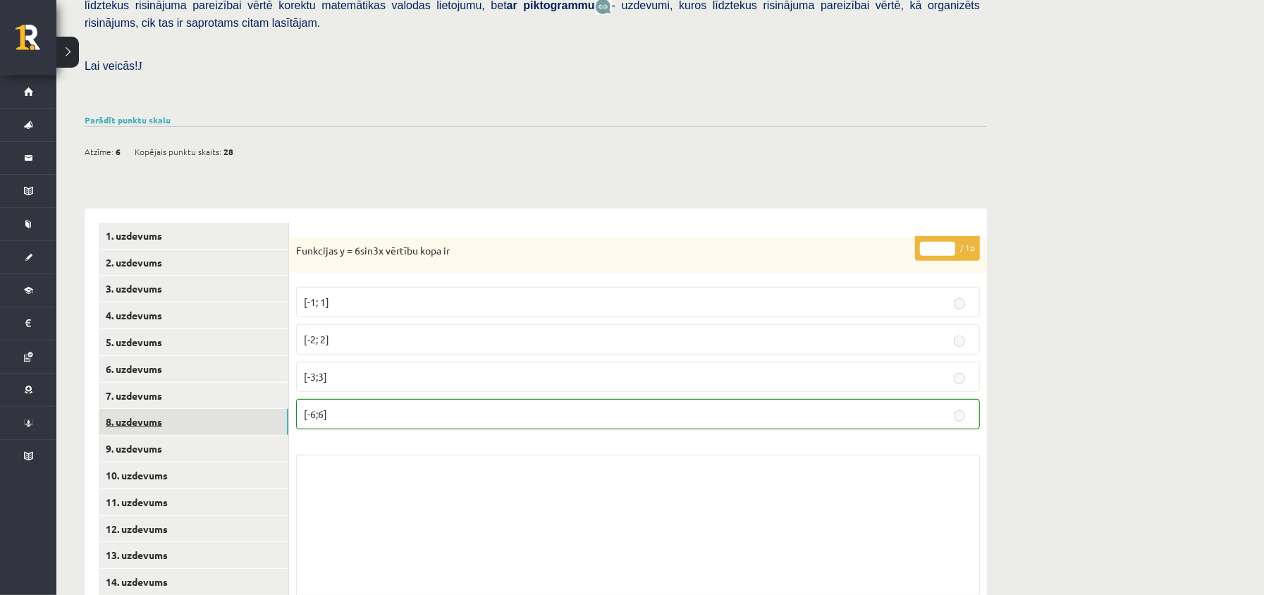
click at [148, 415] on link "8. uzdevums" at bounding box center [194, 422] width 190 height 26
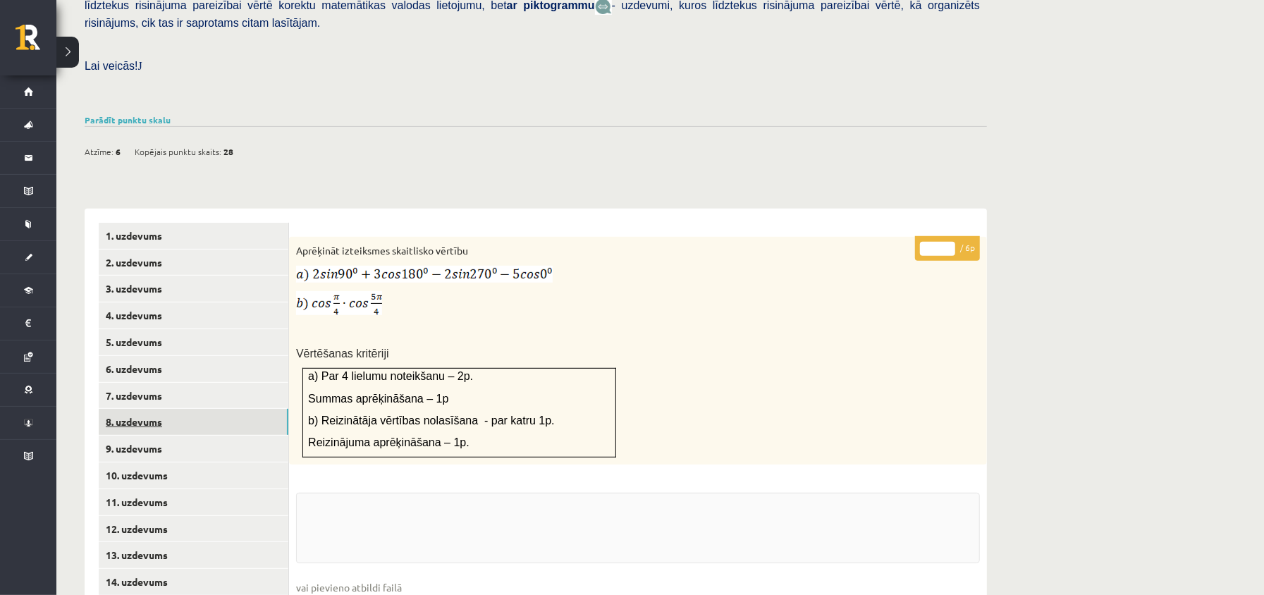
scroll to position [470, 0]
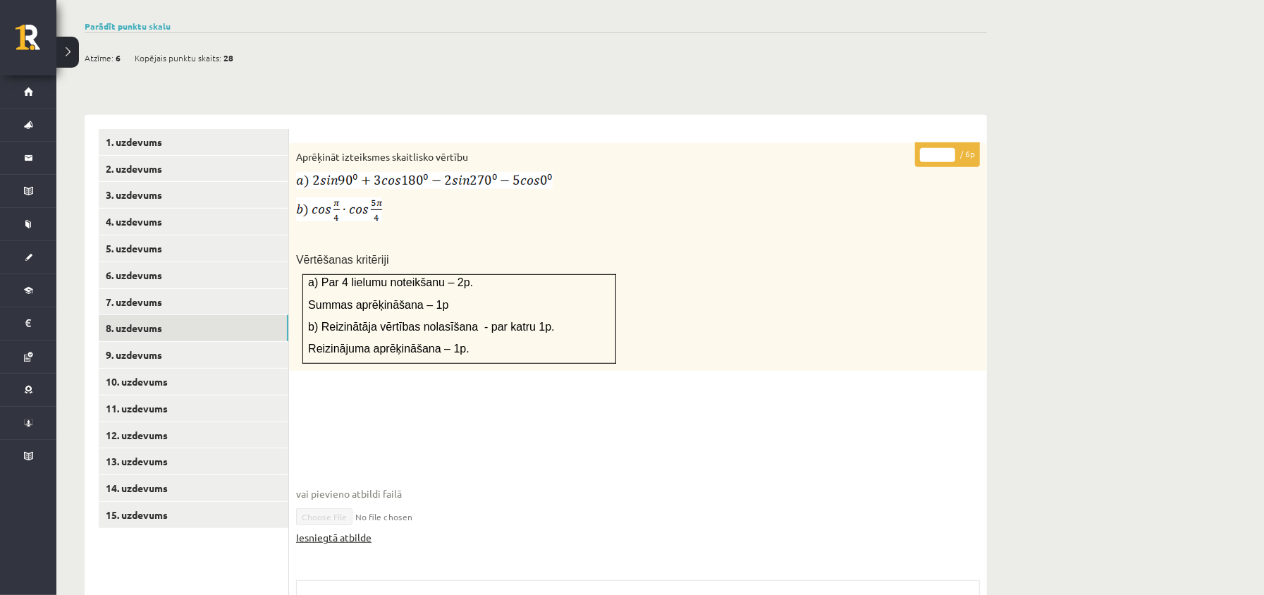
click at [331, 530] on link "Iesniegtā atbilde" at bounding box center [333, 537] width 75 height 15
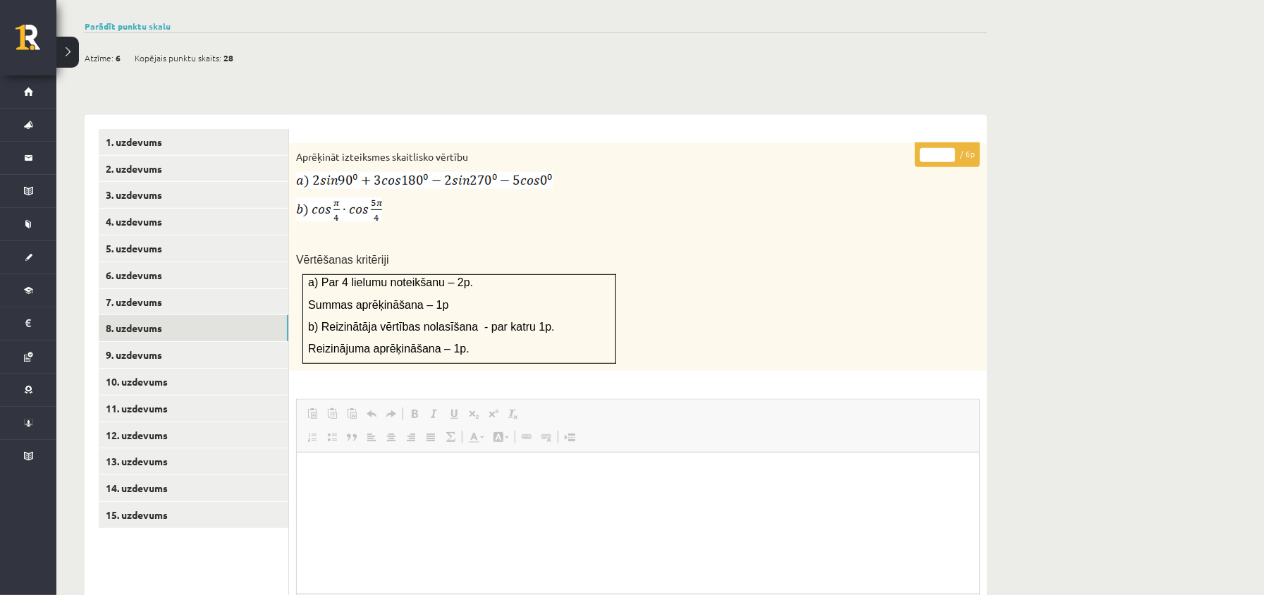
scroll to position [0, 0]
click at [173, 343] on link "9. uzdevums" at bounding box center [194, 355] width 190 height 26
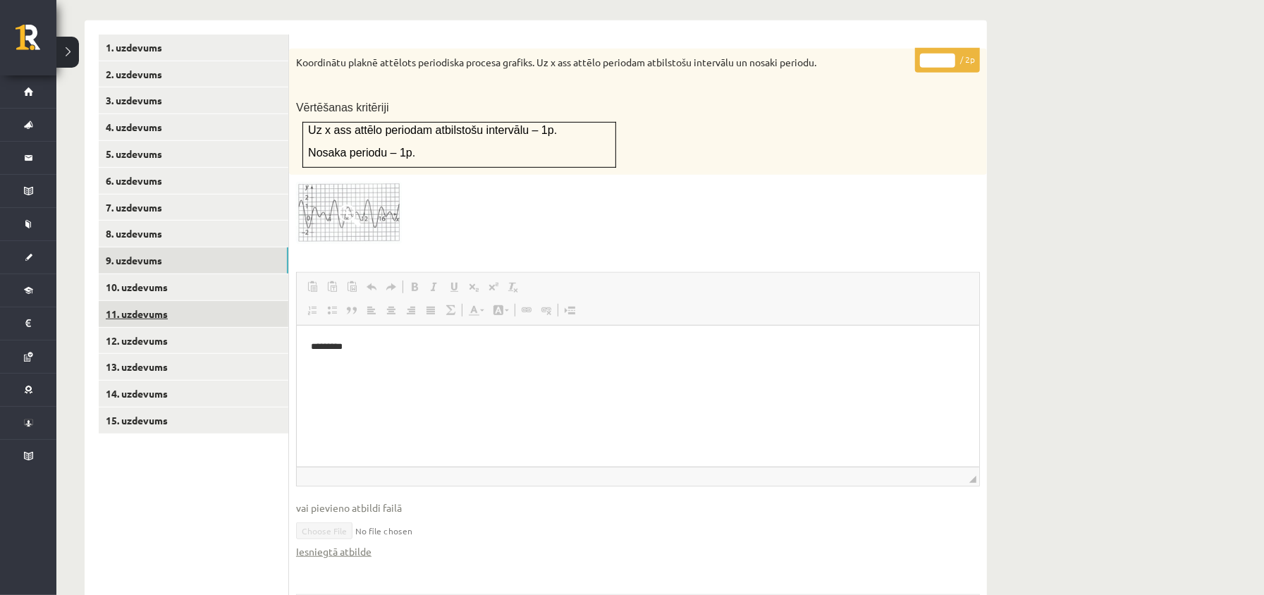
click at [212, 301] on link "11. uzdevums" at bounding box center [194, 314] width 190 height 26
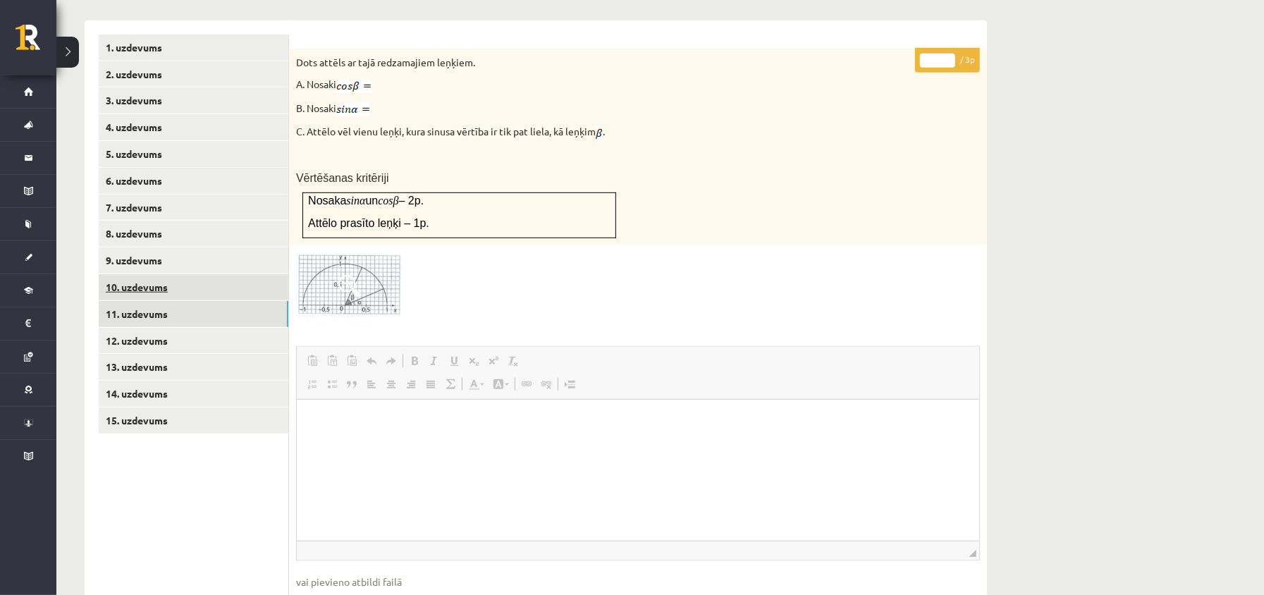
click at [209, 277] on link "10. uzdevums" at bounding box center [194, 287] width 190 height 26
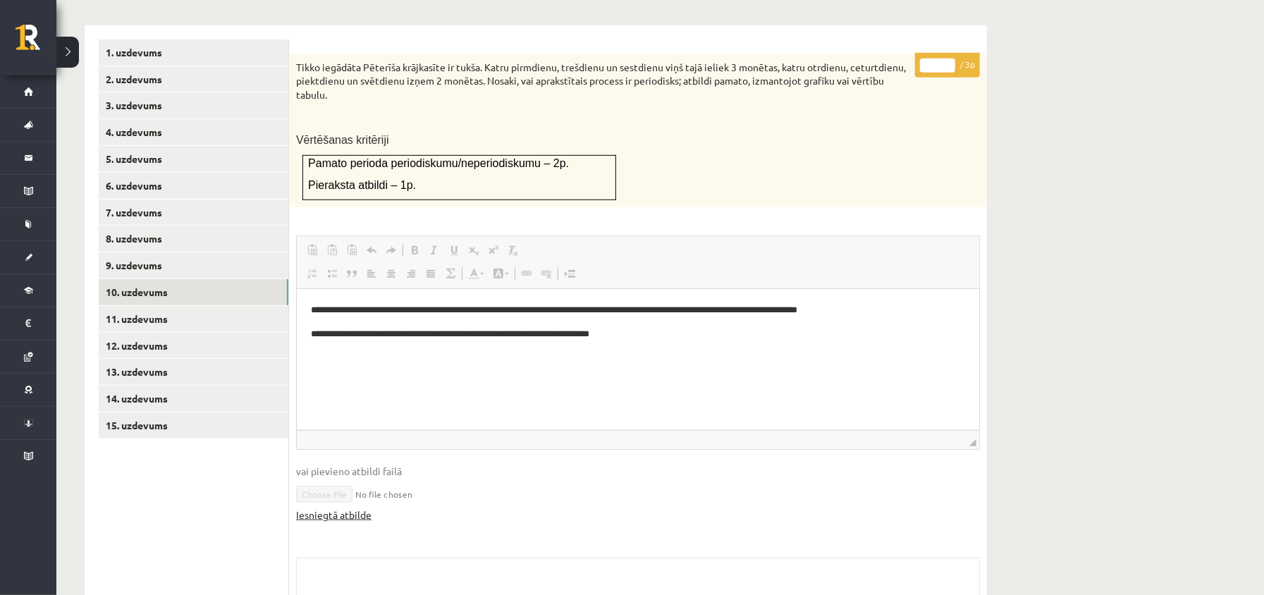
click at [350, 508] on link "Iesniegtā atbilde" at bounding box center [333, 515] width 75 height 15
click at [142, 306] on link "11. uzdevums" at bounding box center [194, 319] width 190 height 26
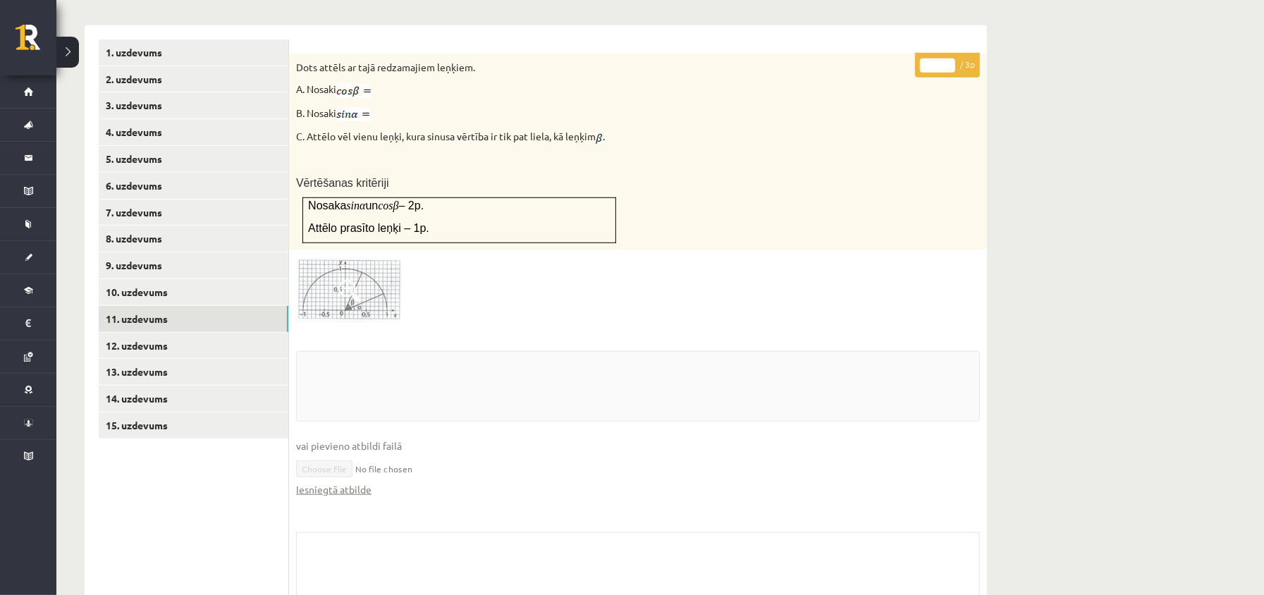
click at [387, 498] on fieldset "vai pievieno atbildi failā Iesniegtā atbilde" at bounding box center [638, 431] width 684 height 160
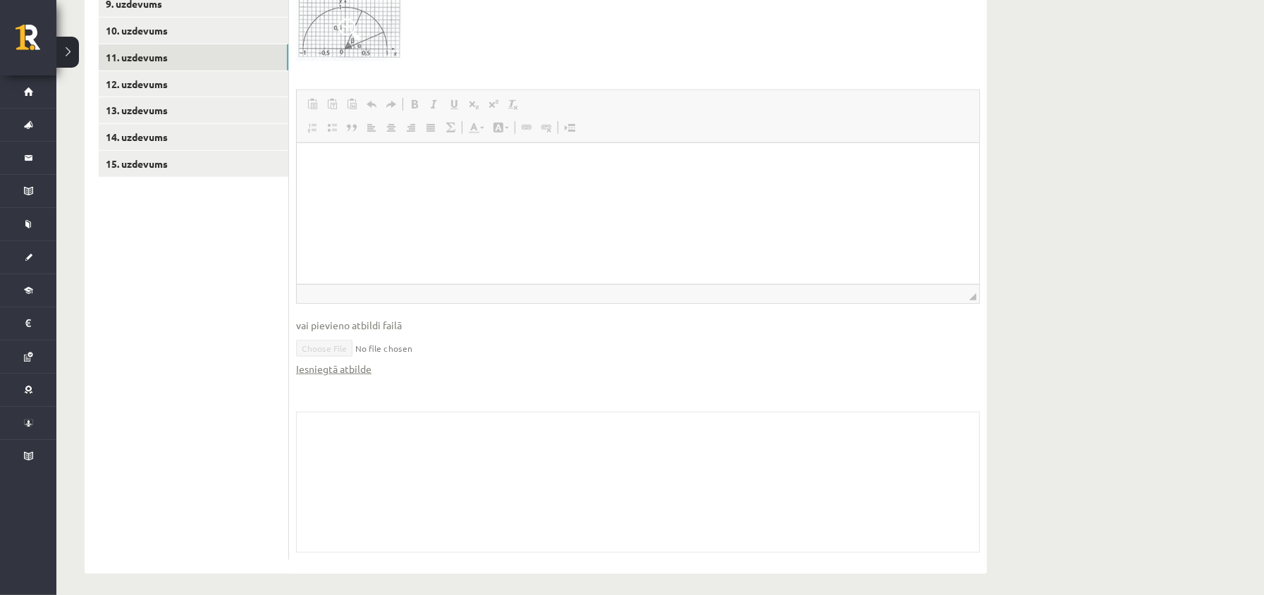
click at [317, 370] on fieldset "Rich Text Editor, wiswyg-editor-user-answer-47433899148380 Redaktora rīkjoslas …" at bounding box center [638, 240] width 684 height 301
click at [319, 368] on link "Iesniegtā atbilde" at bounding box center [333, 369] width 75 height 15
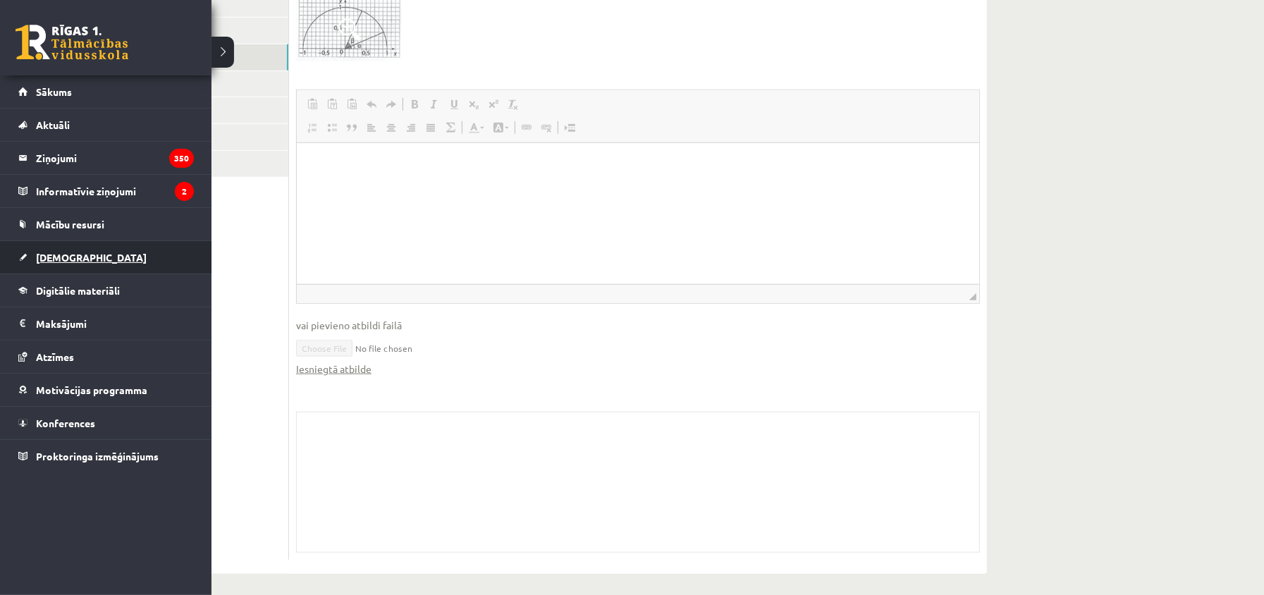
click at [49, 252] on span "[DEMOGRAPHIC_DATA]" at bounding box center [91, 257] width 111 height 13
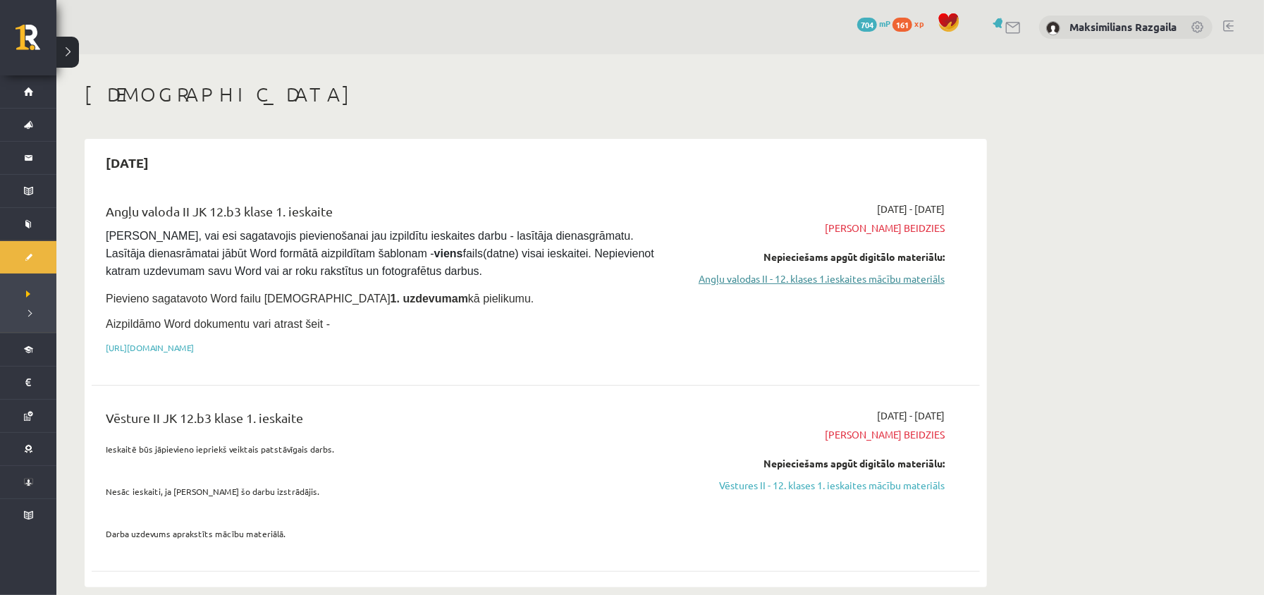
click at [762, 283] on link "Angļu valodas II - 12. klases 1.ieskaites mācību materiāls" at bounding box center [812, 279] width 266 height 15
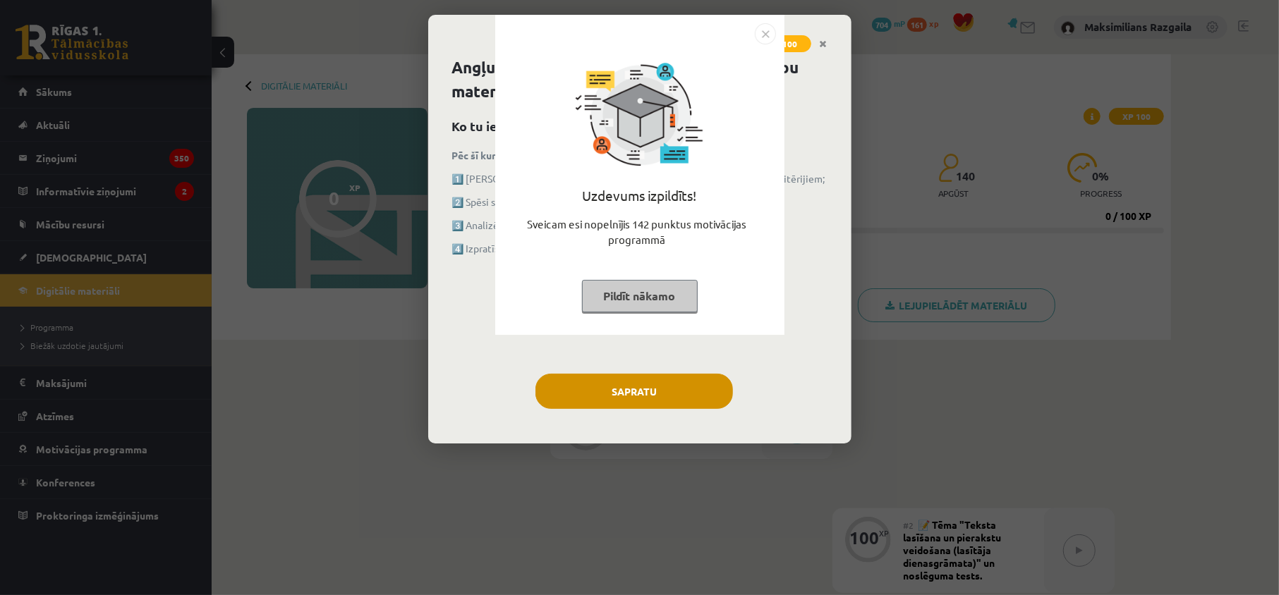
click at [646, 382] on div "Uzdevums izpildīts! Sveicam esi nopelnījis 142 punktus motivācijas programmā Pi…" at bounding box center [639, 297] width 1279 height 595
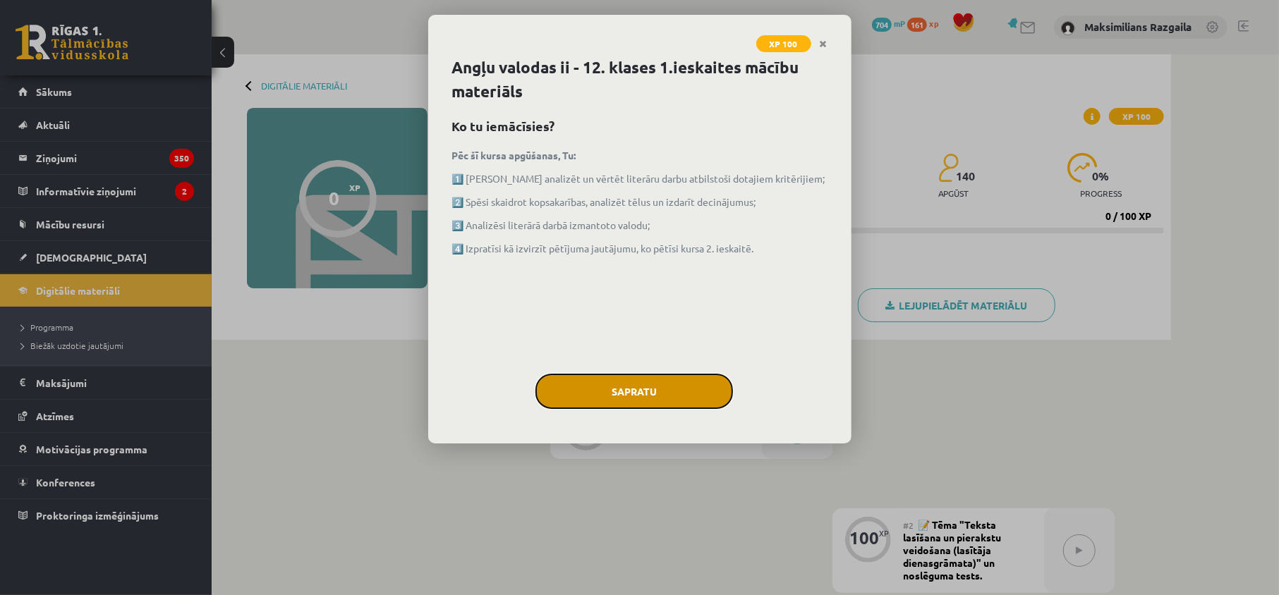
click at [645, 382] on button "Sapratu" at bounding box center [633, 391] width 197 height 35
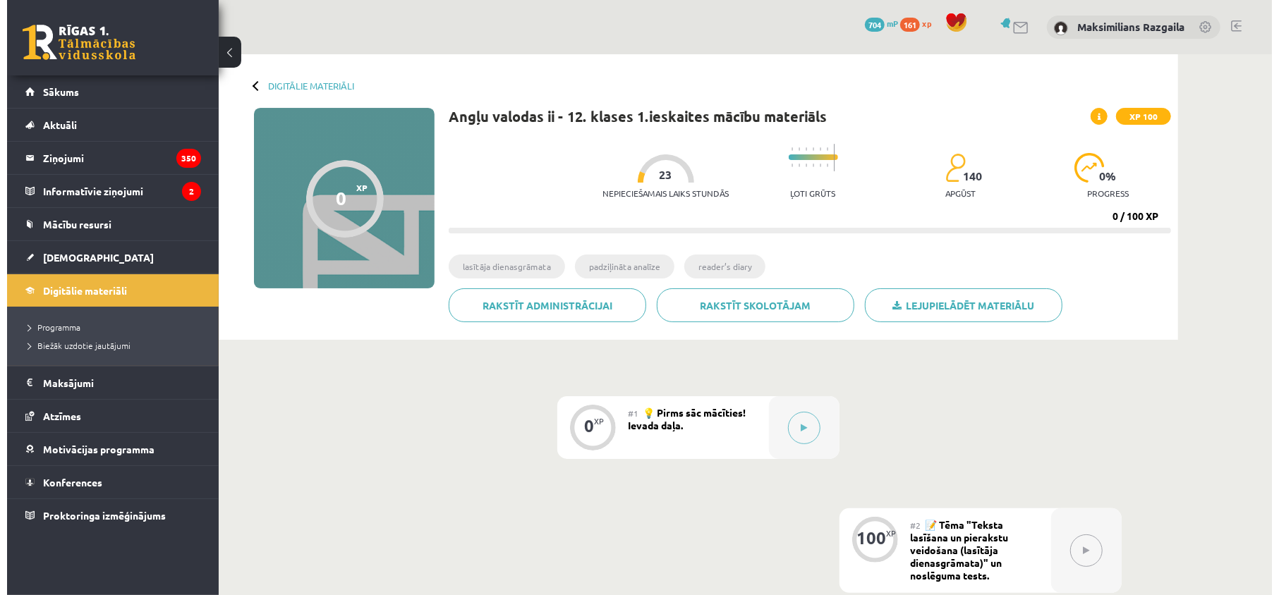
scroll to position [188, 0]
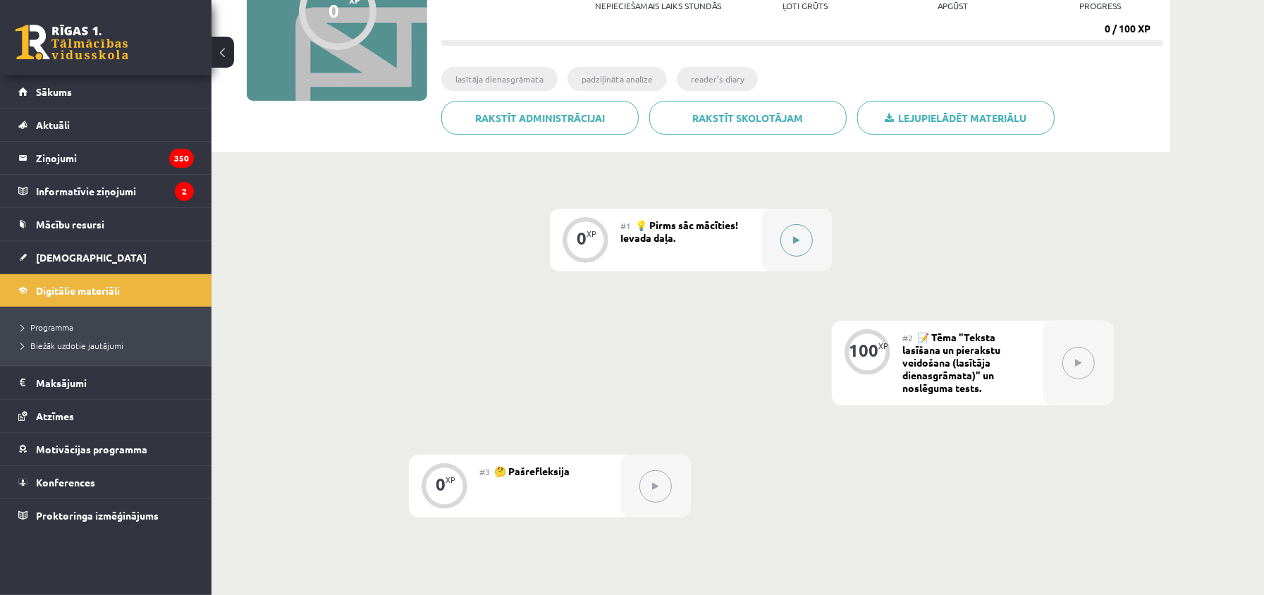
click at [765, 237] on div at bounding box center [797, 240] width 71 height 63
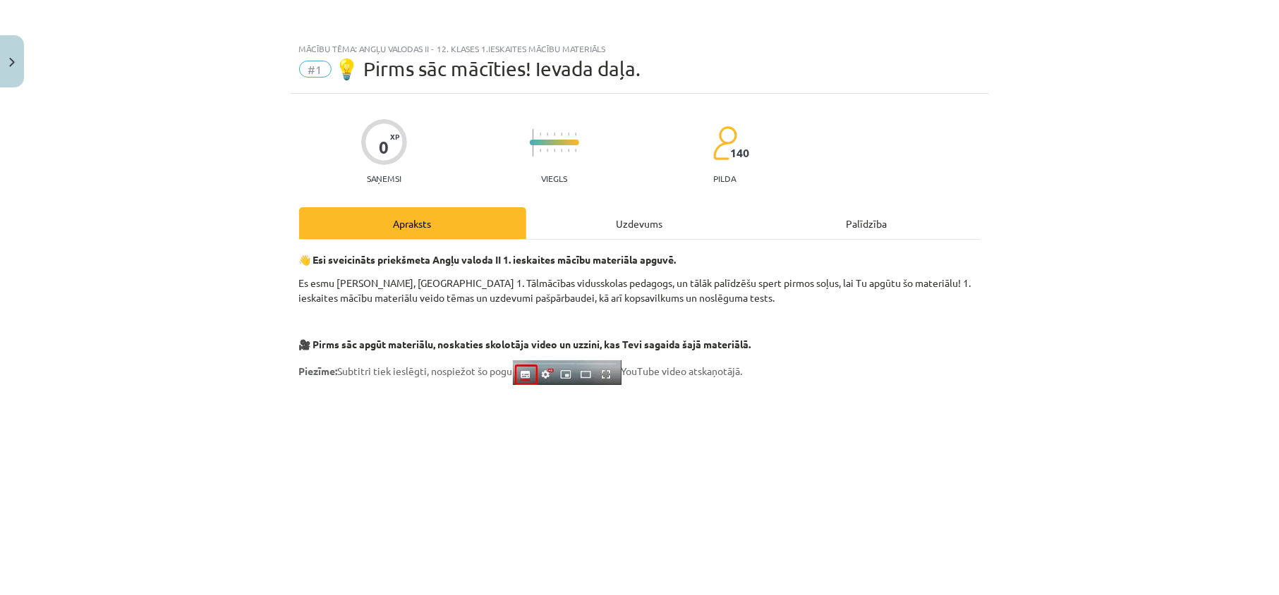
click at [615, 221] on div "Uzdevums" at bounding box center [639, 223] width 227 height 32
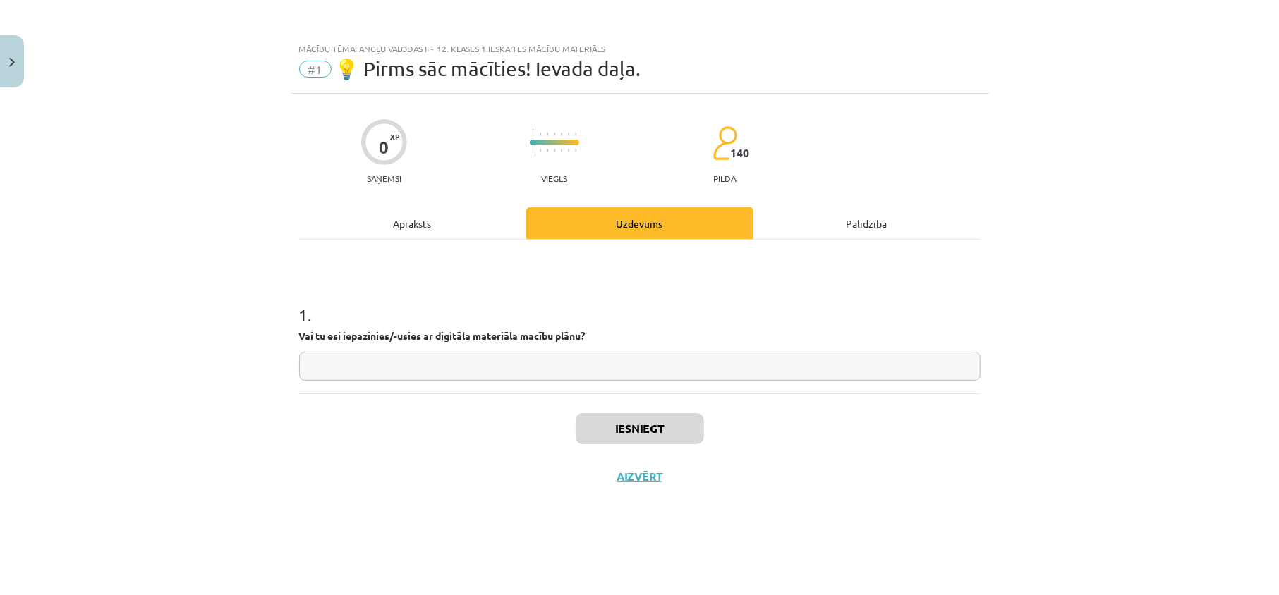
click at [468, 362] on input "text" at bounding box center [639, 366] width 681 height 29
type input "*******"
click at [629, 451] on div "Iesniegt Aizvērt" at bounding box center [639, 443] width 681 height 99
click at [627, 425] on button "Iesniegt" at bounding box center [639, 428] width 128 height 31
click at [629, 480] on button "Nākamā nodarbība" at bounding box center [640, 486] width 138 height 32
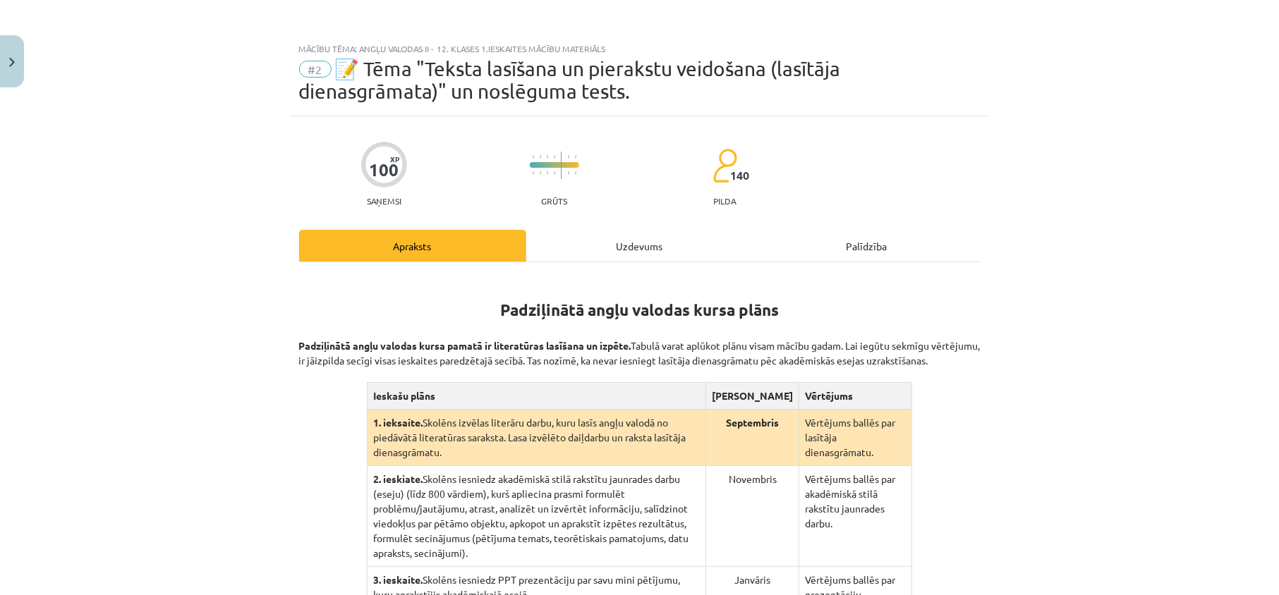
click at [621, 248] on div "Uzdevums" at bounding box center [639, 246] width 227 height 32
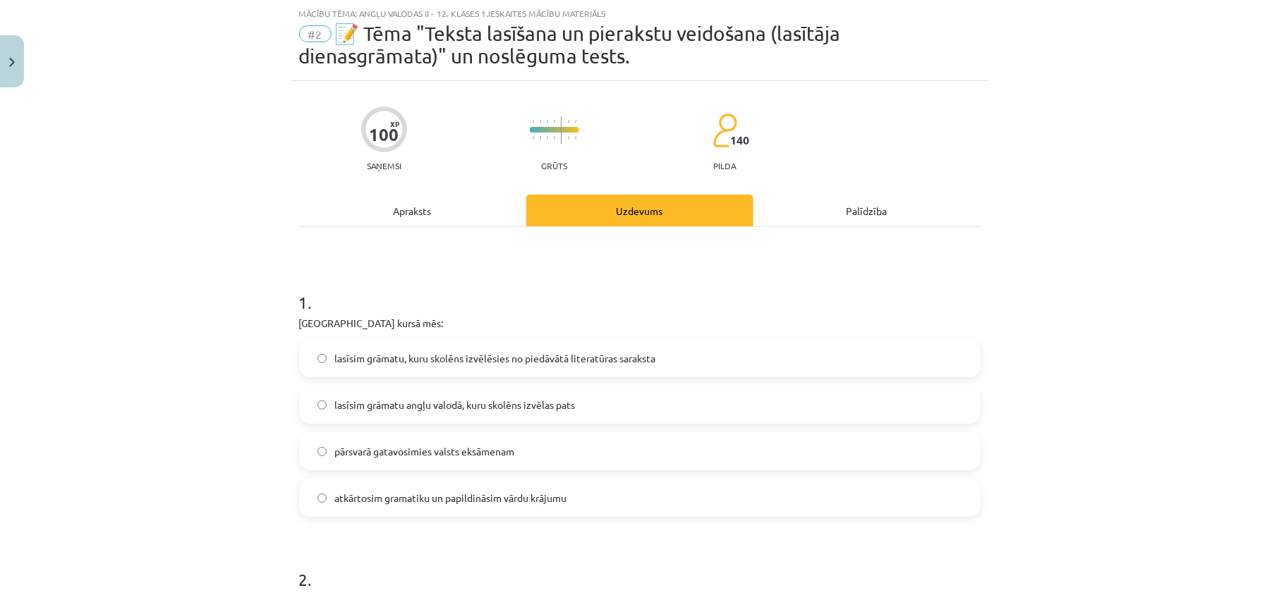
scroll to position [224, 0]
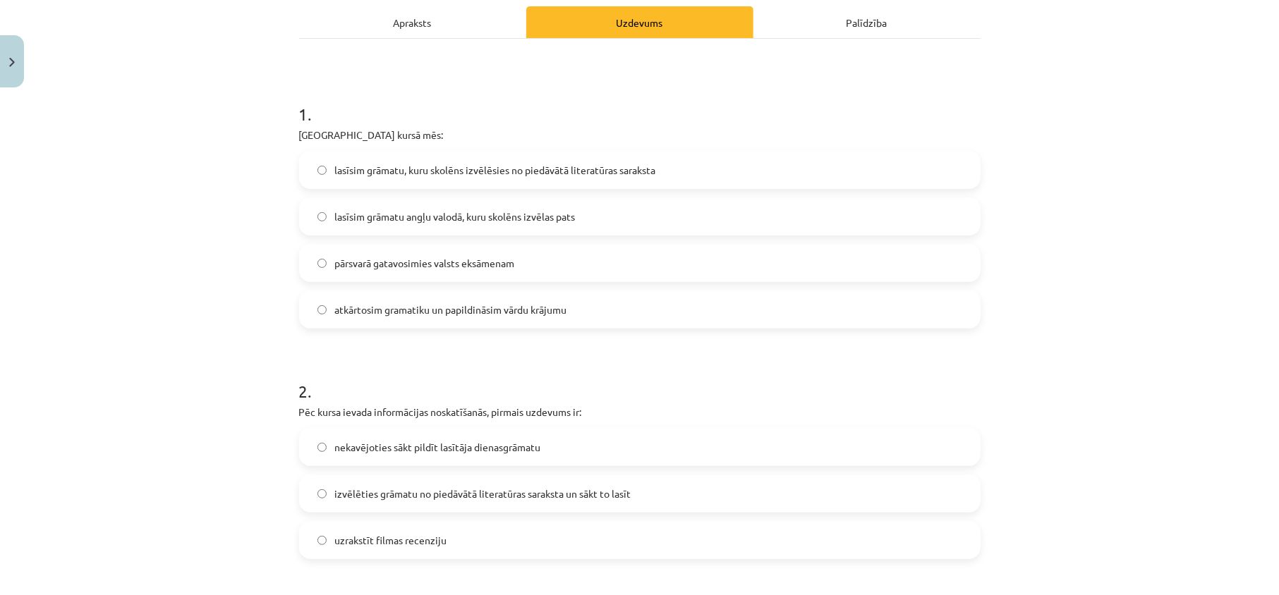
click at [405, 176] on span "lasīsim grāmatu, kuru skolēns izvēlēsies no piedāvātā literatūras saraksta" at bounding box center [495, 170] width 321 height 15
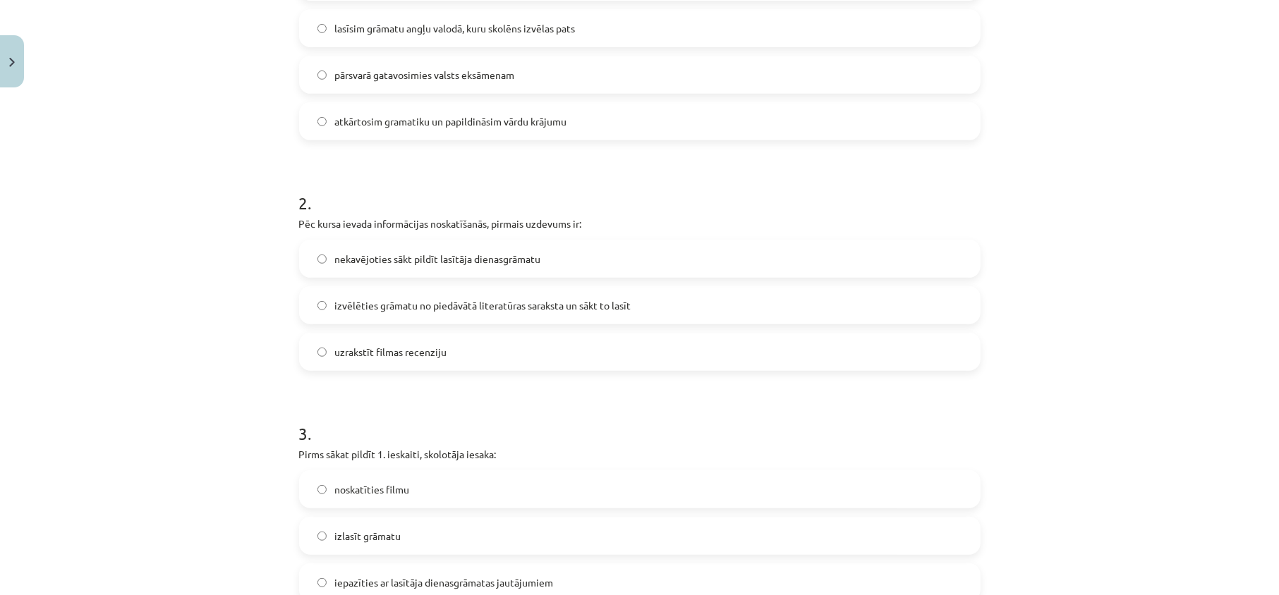
click at [485, 315] on label "izvēlēties grāmatu no piedāvātā literatūras saraksta un sākt to lasīt" at bounding box center [639, 305] width 678 height 35
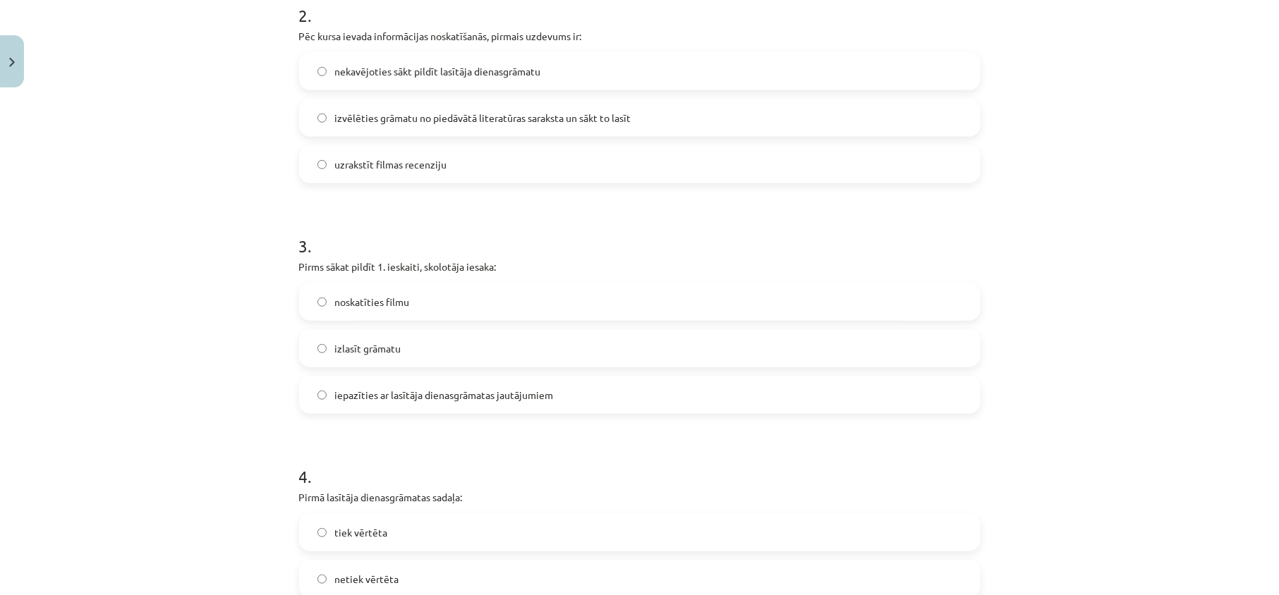
scroll to position [694, 0]
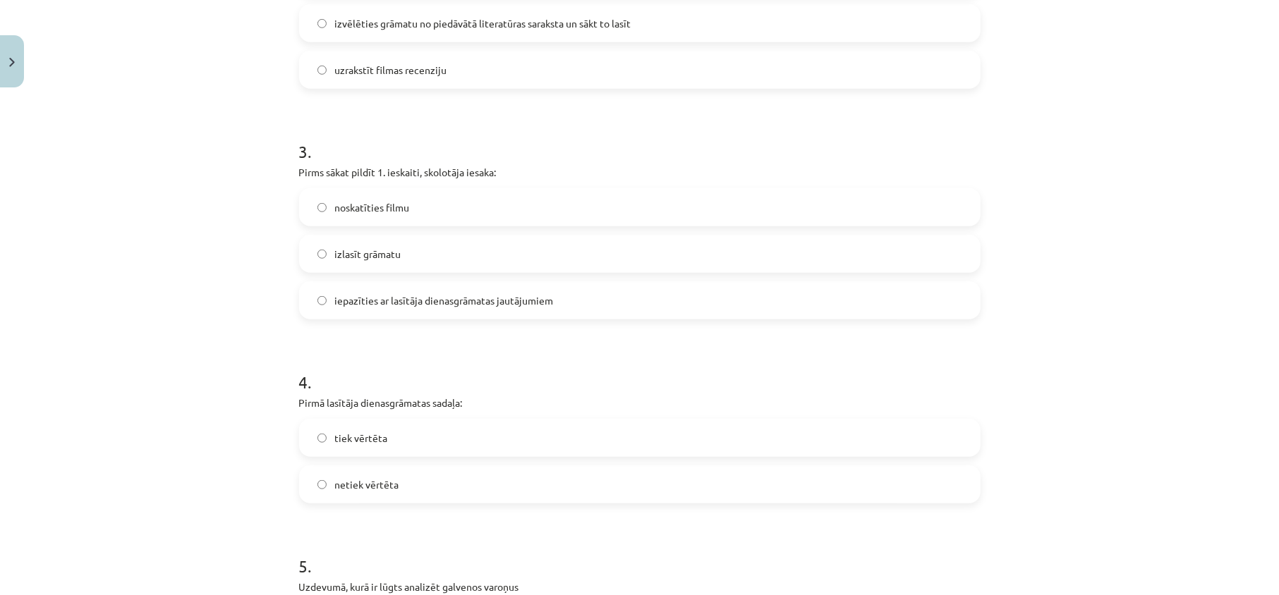
click at [420, 260] on label "izlasīt grāmatu" at bounding box center [639, 253] width 678 height 35
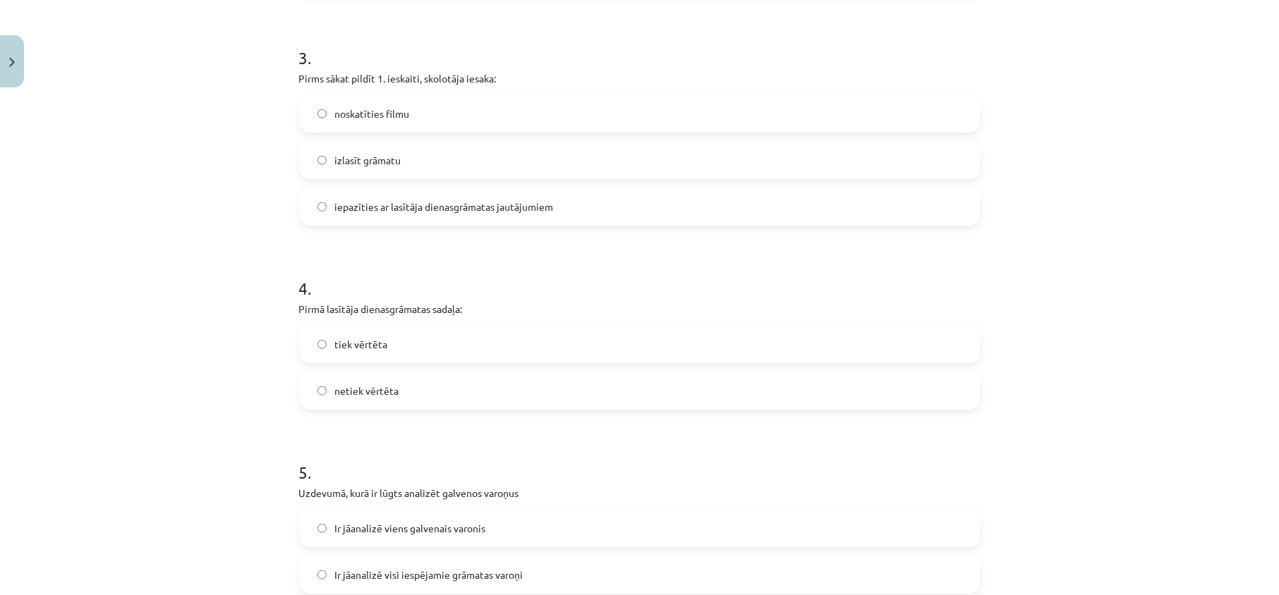
click at [421, 377] on label "netiek vērtēta" at bounding box center [639, 390] width 678 height 35
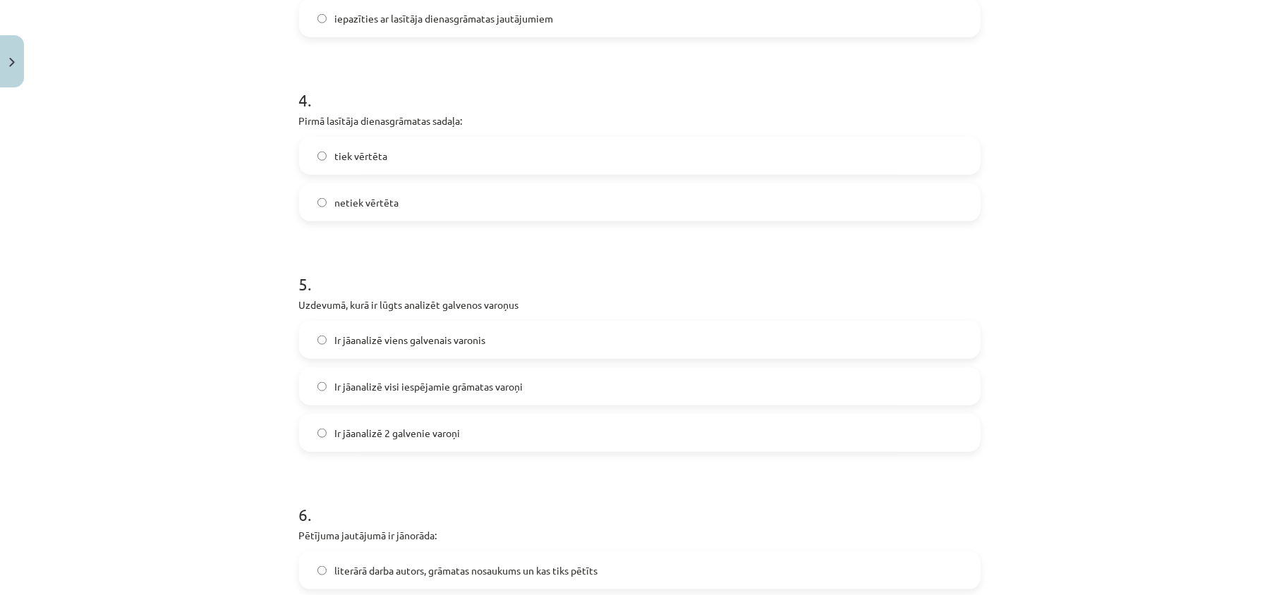
click at [460, 423] on label "Ir jāanalizē 2 galvenie varoņi" at bounding box center [639, 432] width 678 height 35
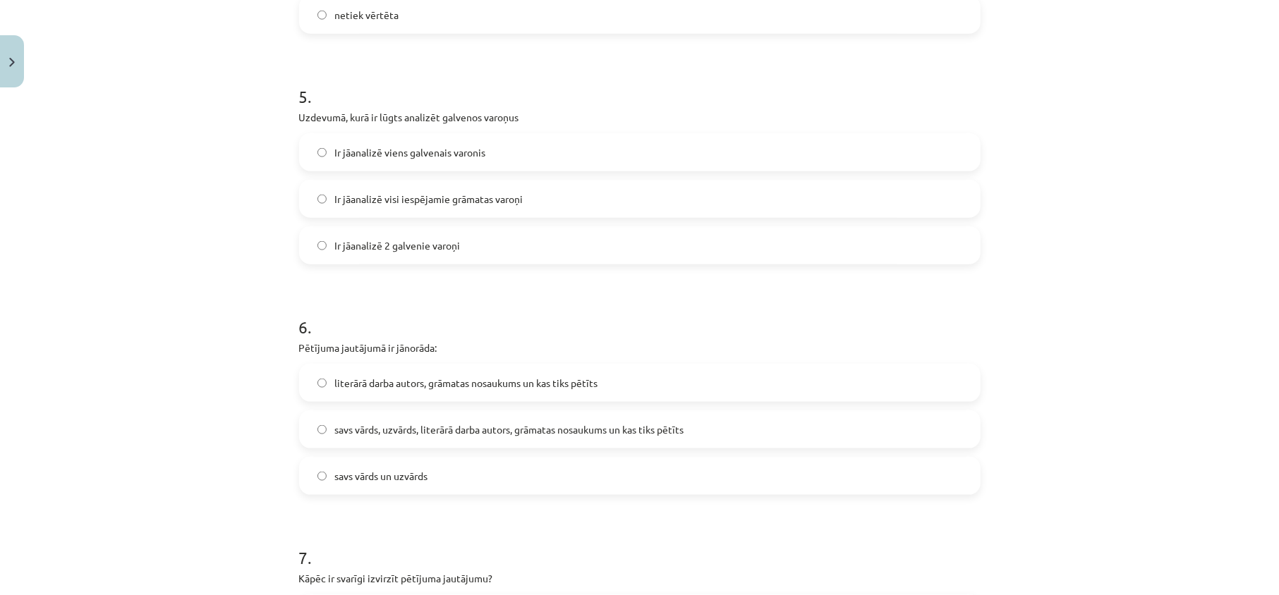
scroll to position [1258, 0]
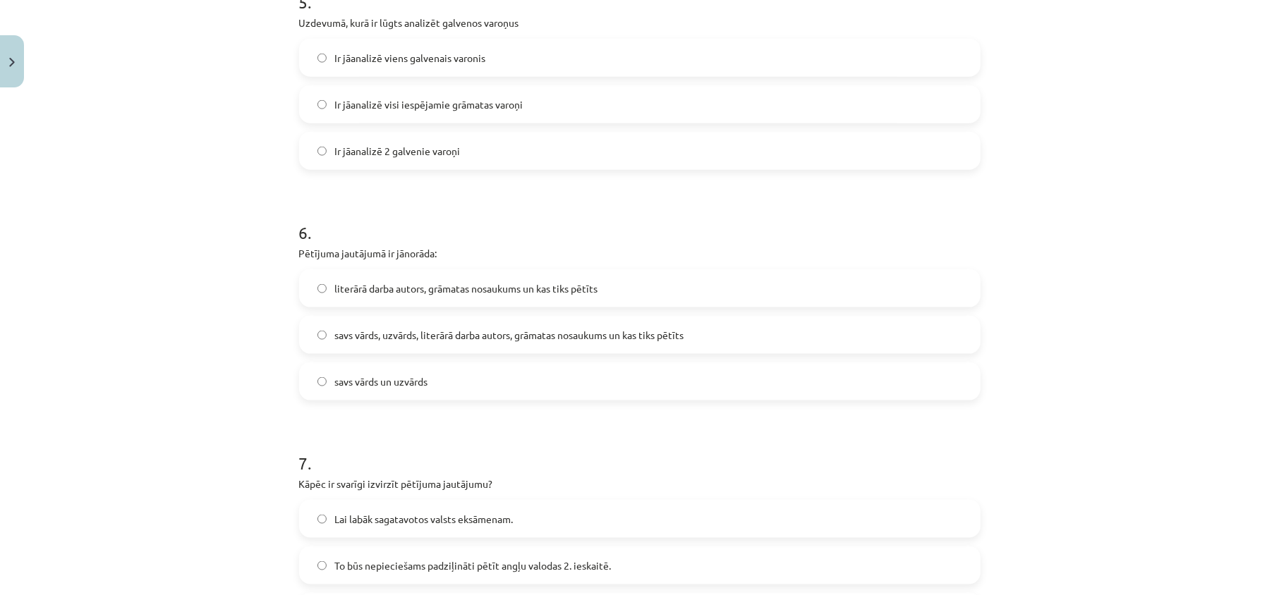
click at [385, 305] on label "literārā darba autors, grāmatas nosaukums un kas tiks pētīts" at bounding box center [639, 288] width 678 height 35
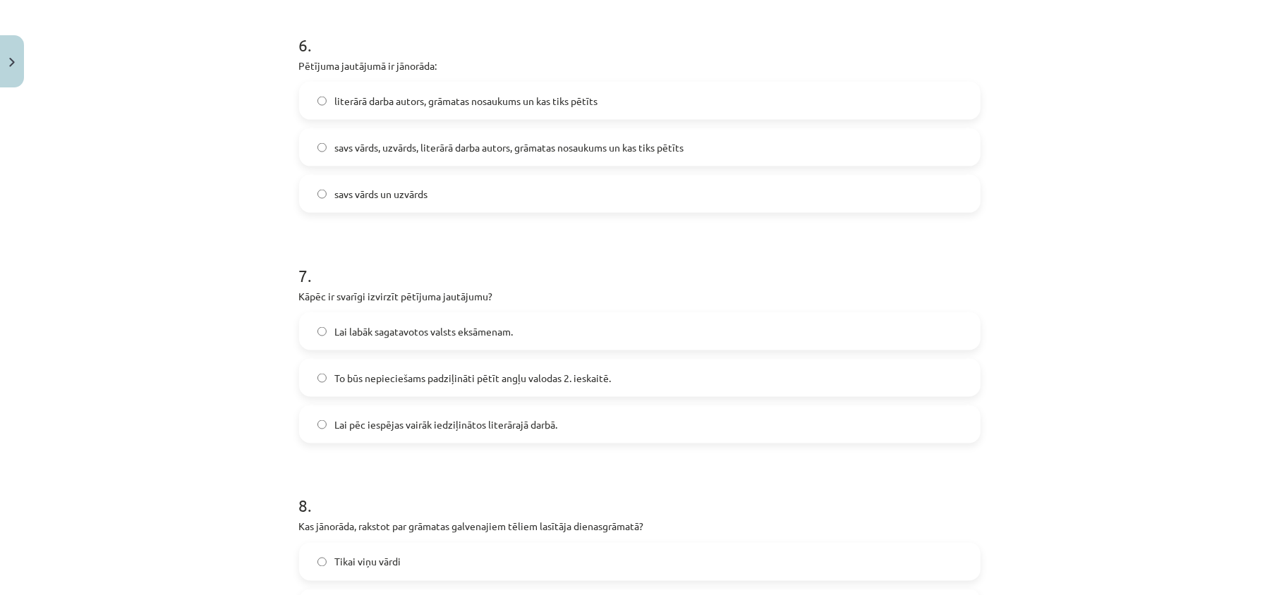
scroll to position [1540, 0]
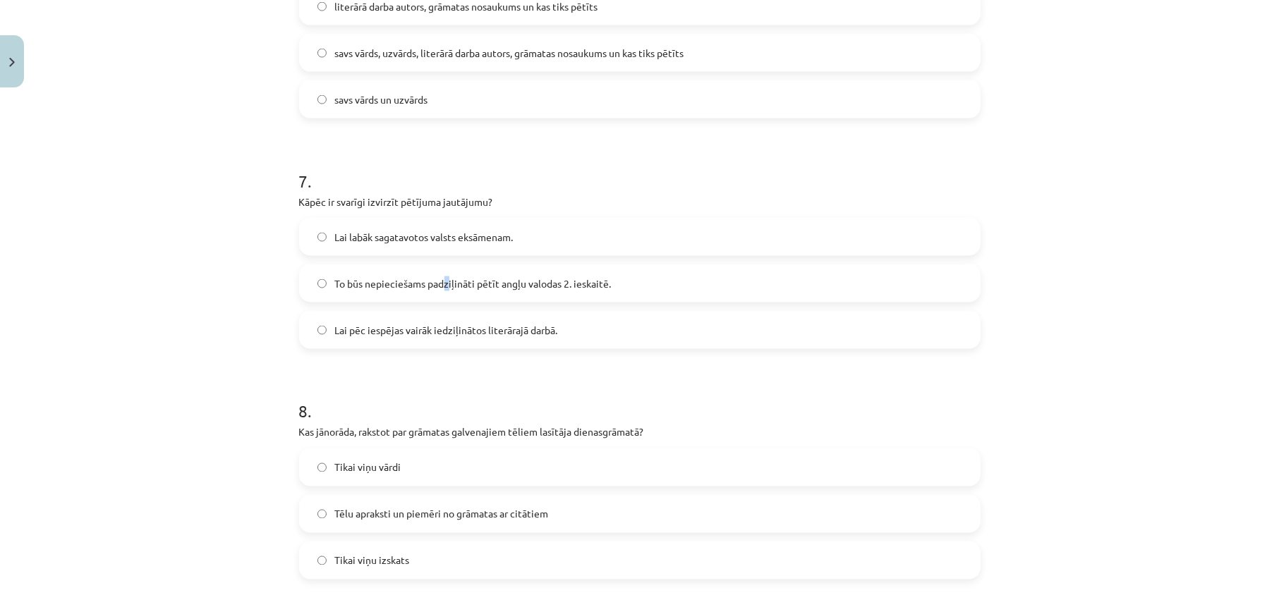
click at [443, 291] on span "To būs nepieciešams padziļināti pētīt angļu valodas 2. ieskaitē." at bounding box center [473, 283] width 276 height 15
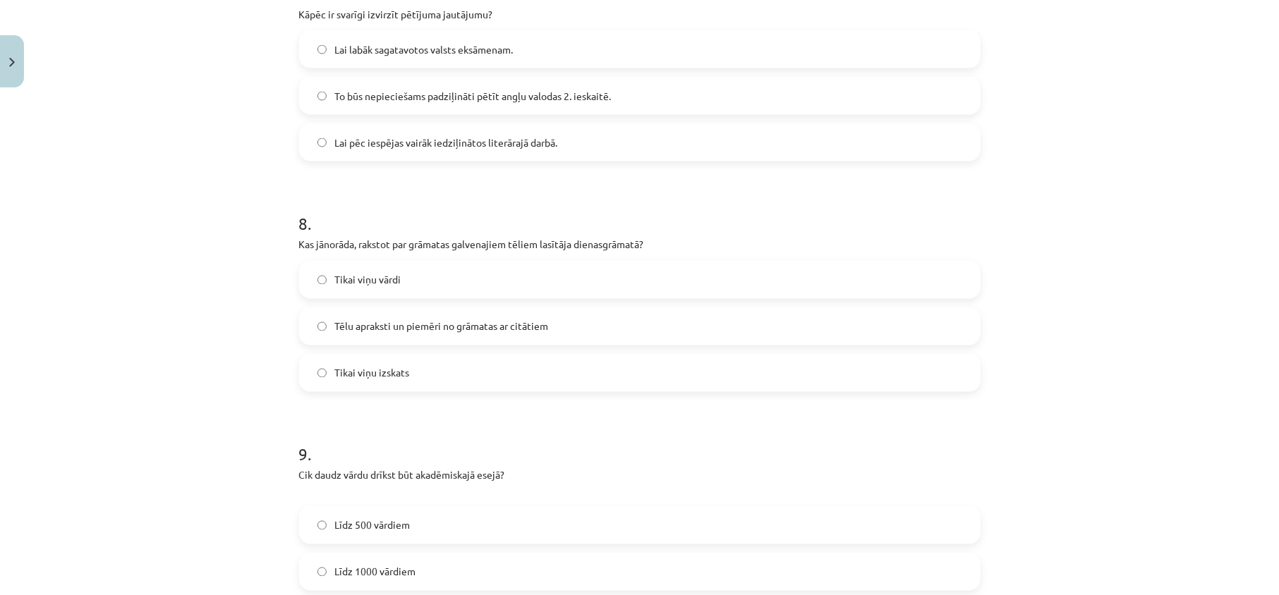
click at [410, 114] on label "To būs nepieciešams padziļināti pētīt angļu valodas 2. ieskaitē." at bounding box center [639, 95] width 678 height 35
click at [429, 328] on span "Tēlu apraksti un piemēri no grāmatas ar citātiem" at bounding box center [442, 326] width 214 height 15
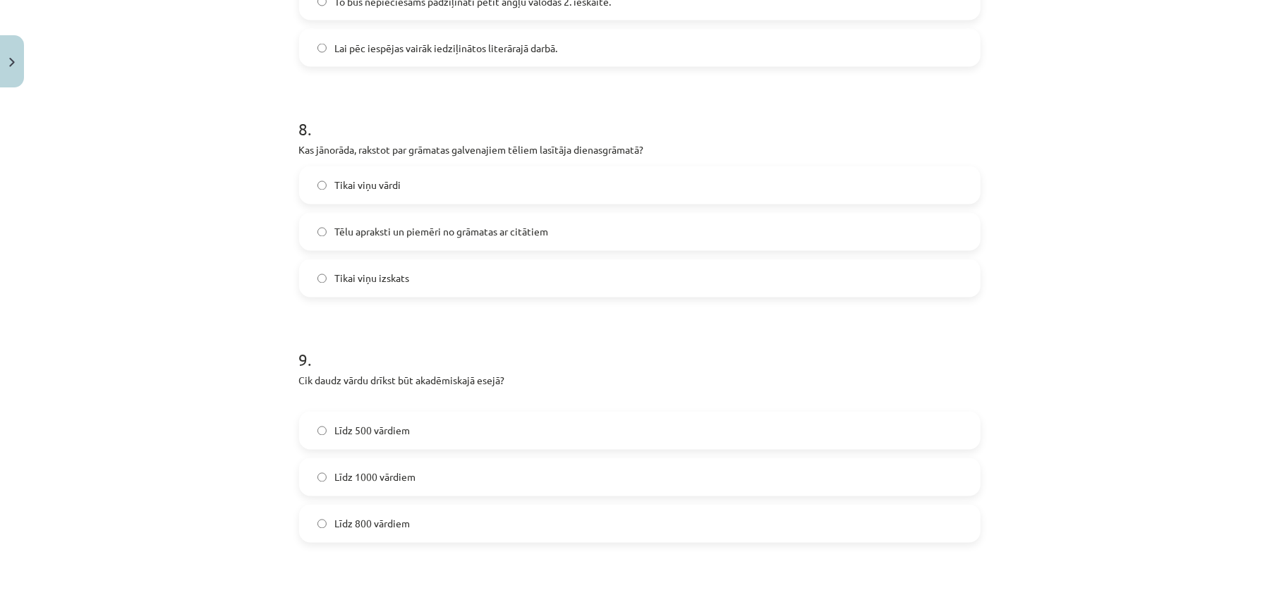
scroll to position [1916, 0]
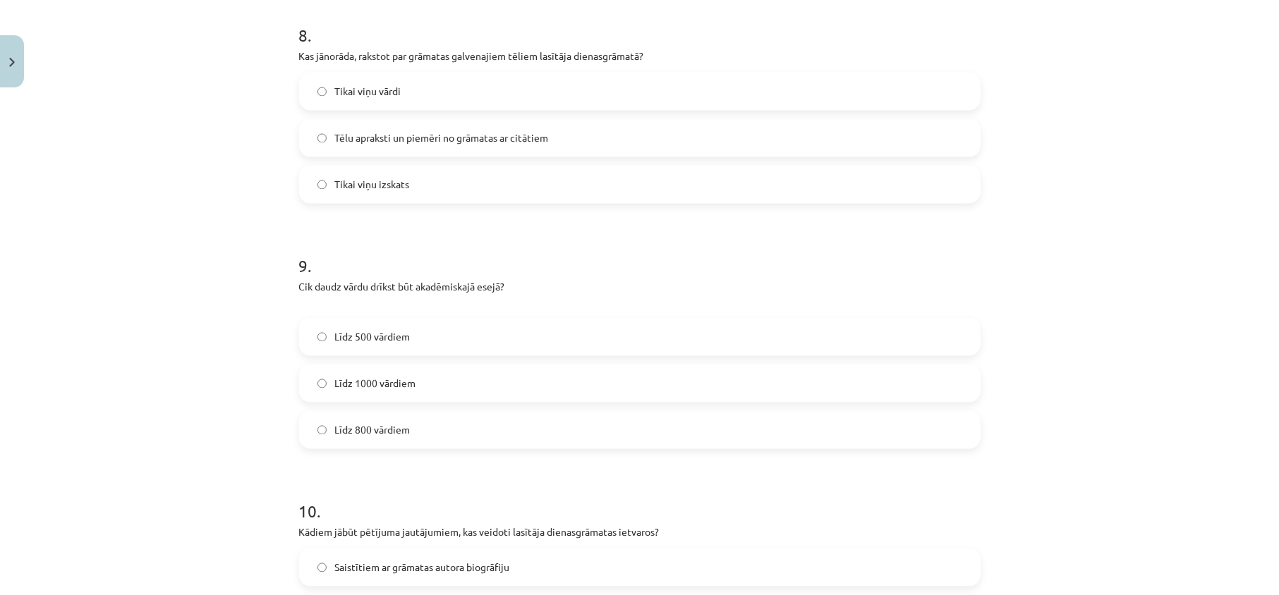
click at [416, 346] on label "Līdz 500 vārdiem" at bounding box center [639, 336] width 678 height 35
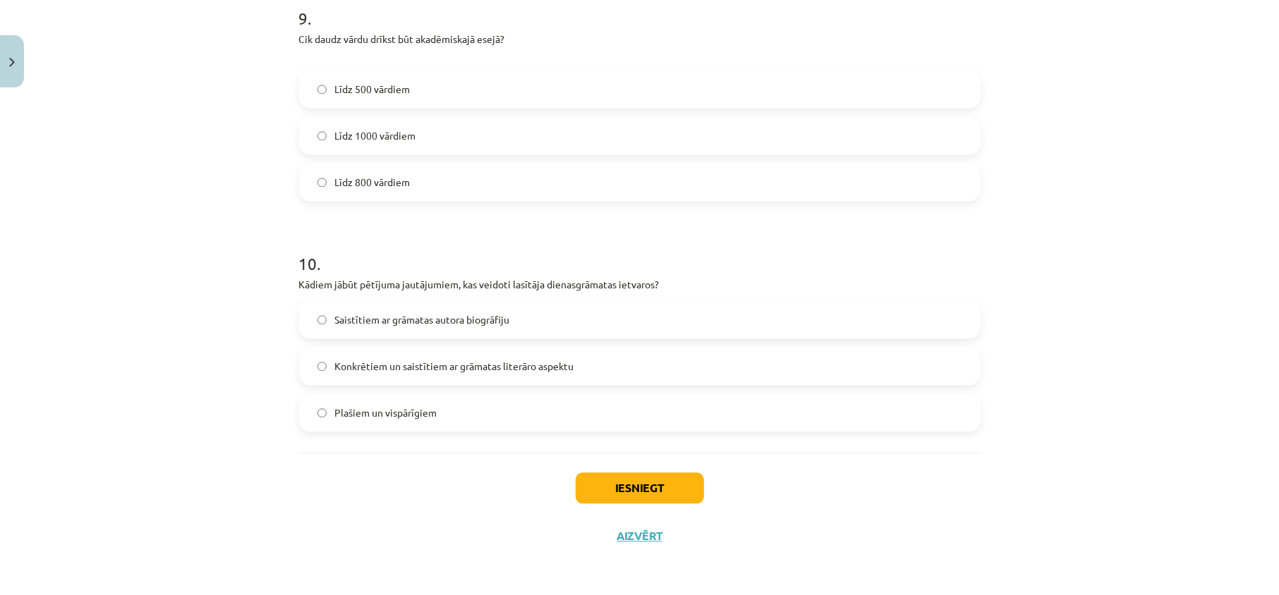
click at [454, 365] on span "Konkrētiem un saistītiem ar grāmatas literāro aspektu" at bounding box center [454, 366] width 239 height 15
click at [638, 474] on button "Iesniegt" at bounding box center [639, 487] width 128 height 31
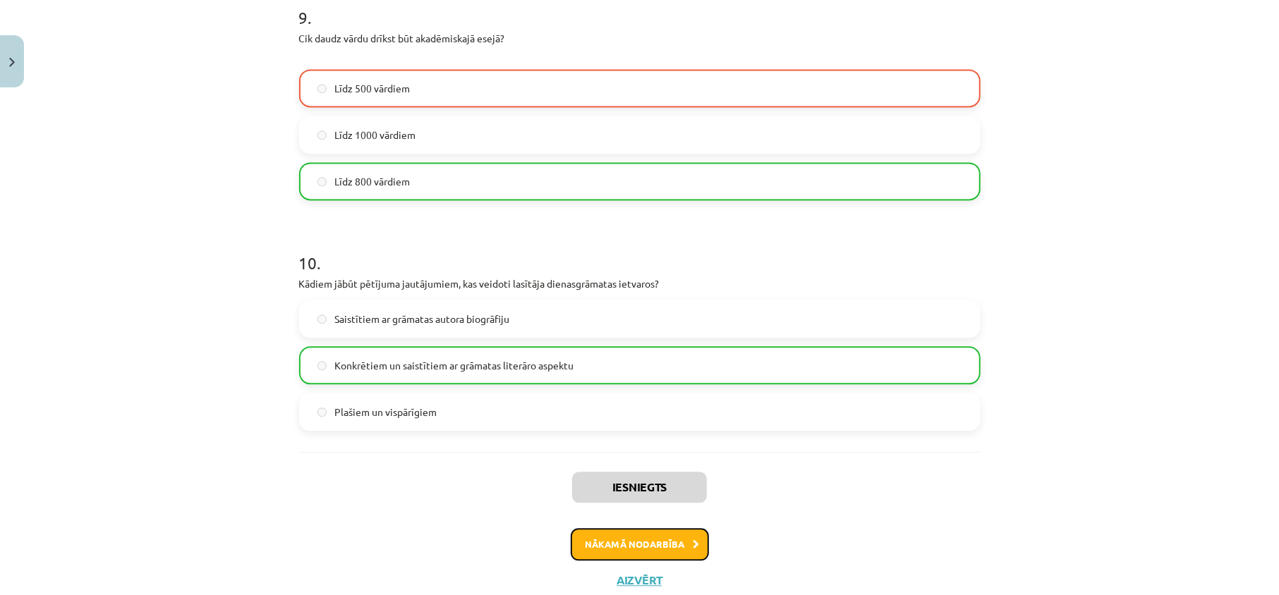
click at [614, 551] on button "Nākamā nodarbība" at bounding box center [640, 544] width 138 height 32
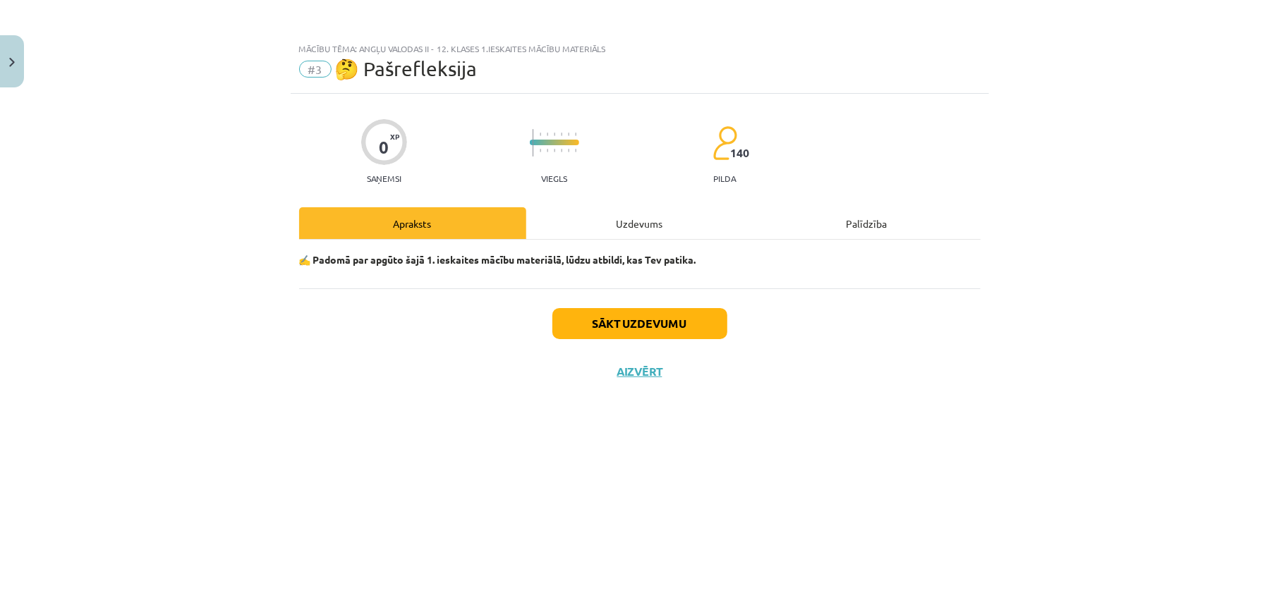
scroll to position [0, 0]
click at [658, 314] on button "Sākt uzdevumu" at bounding box center [639, 323] width 175 height 31
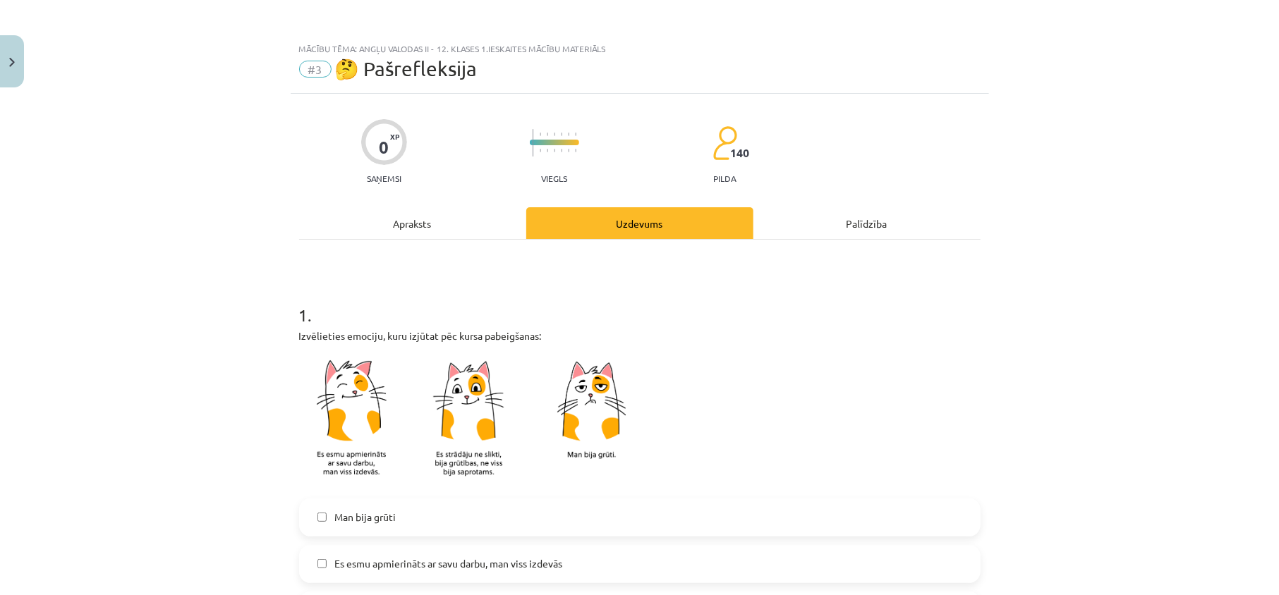
scroll to position [188, 0]
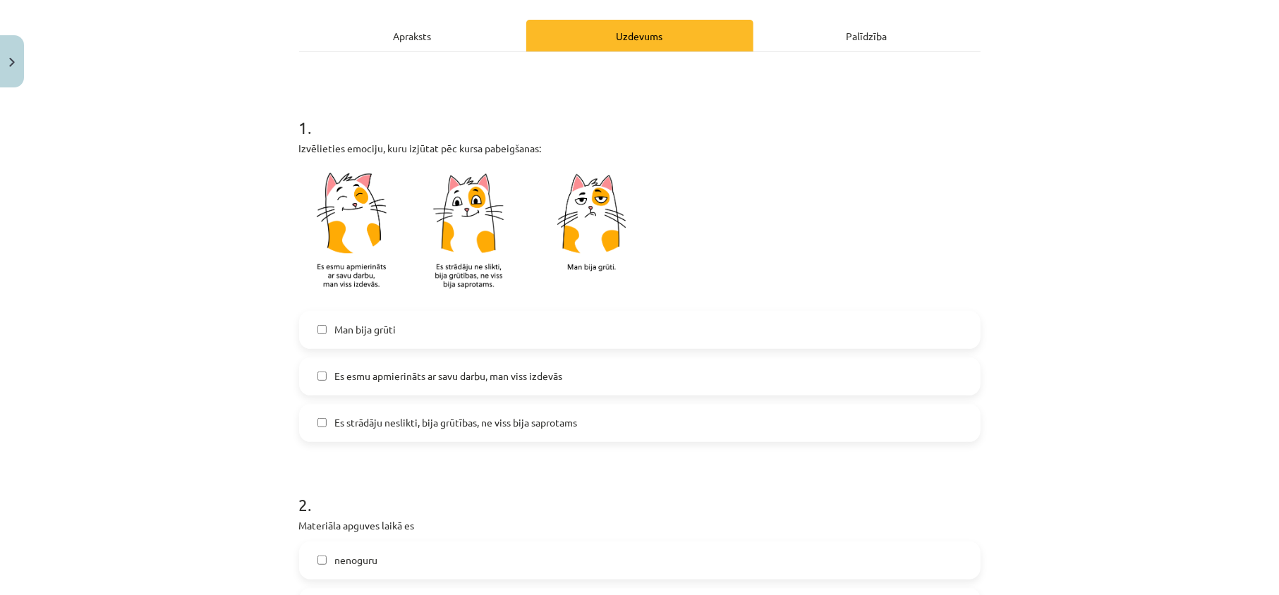
click at [464, 371] on span "Es esmu apmierināts ar savu darbu, man viss izdevās" at bounding box center [449, 376] width 228 height 15
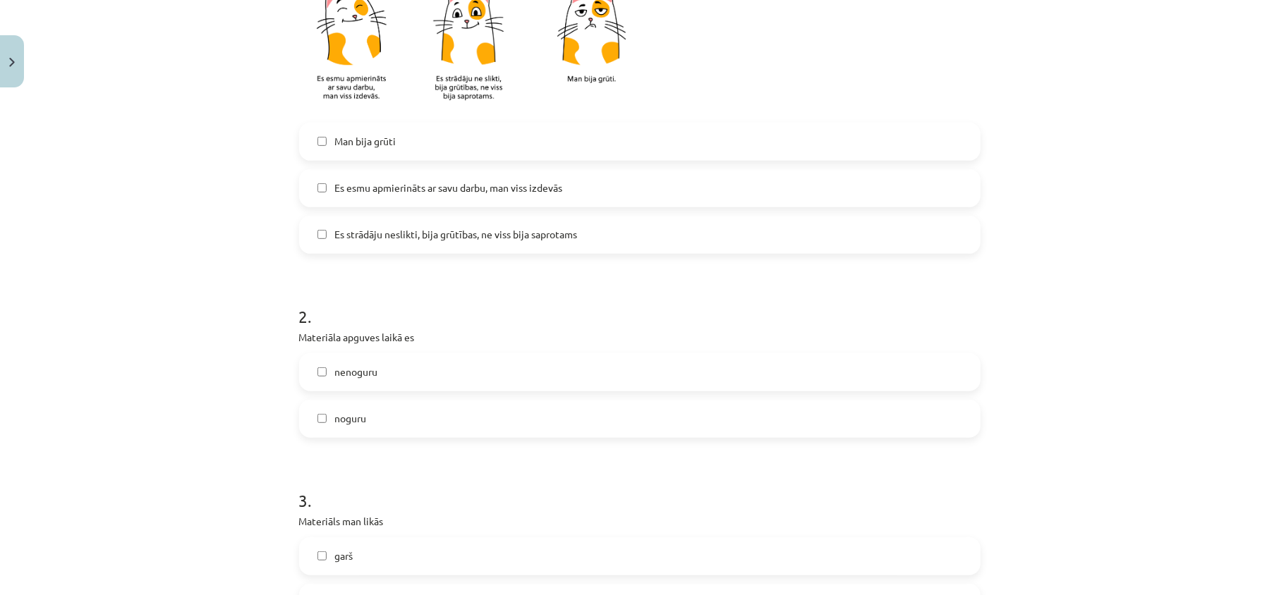
click at [425, 413] on label "noguru" at bounding box center [639, 418] width 678 height 35
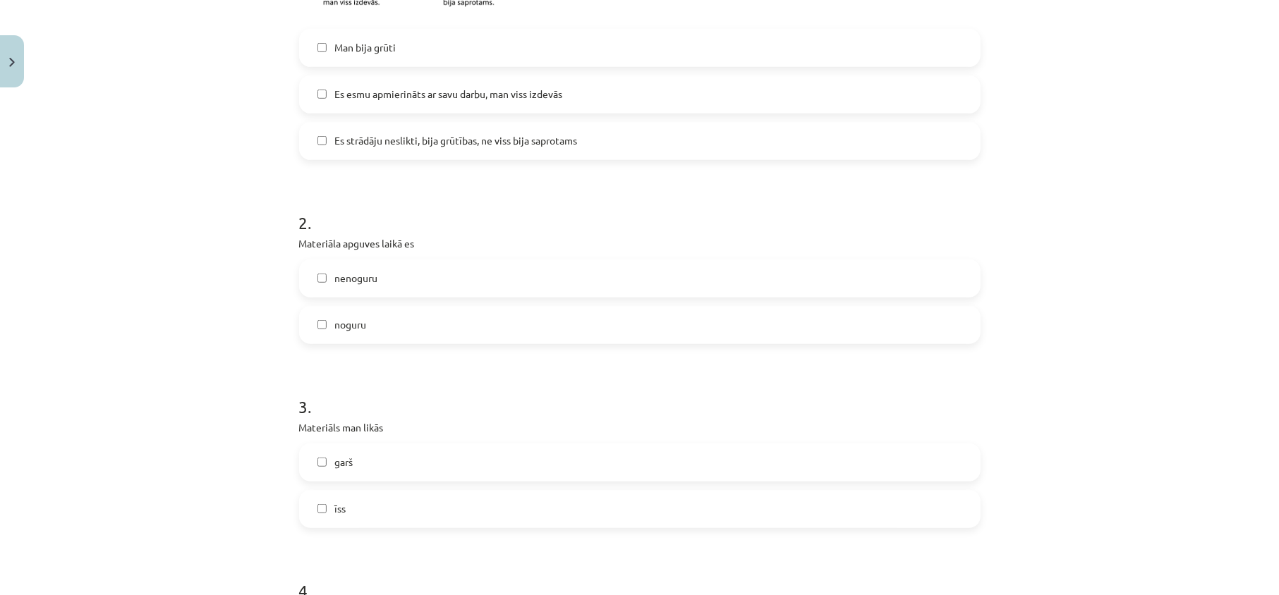
click at [350, 515] on label "īss" at bounding box center [639, 509] width 678 height 35
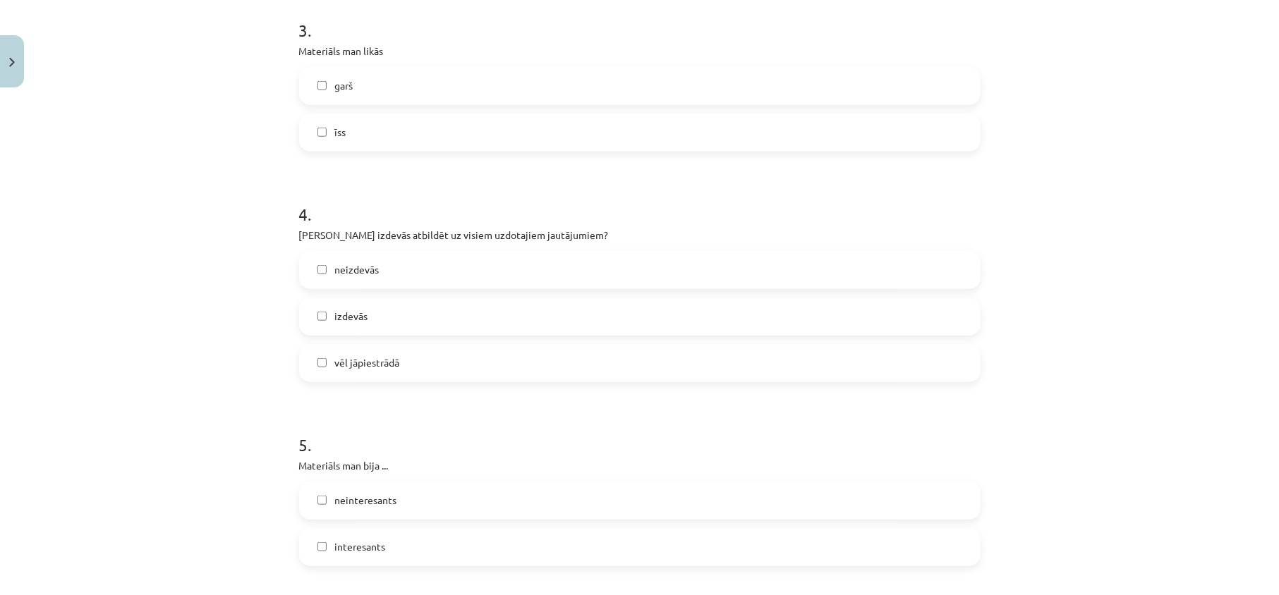
click at [433, 320] on label "izdevās" at bounding box center [639, 316] width 678 height 35
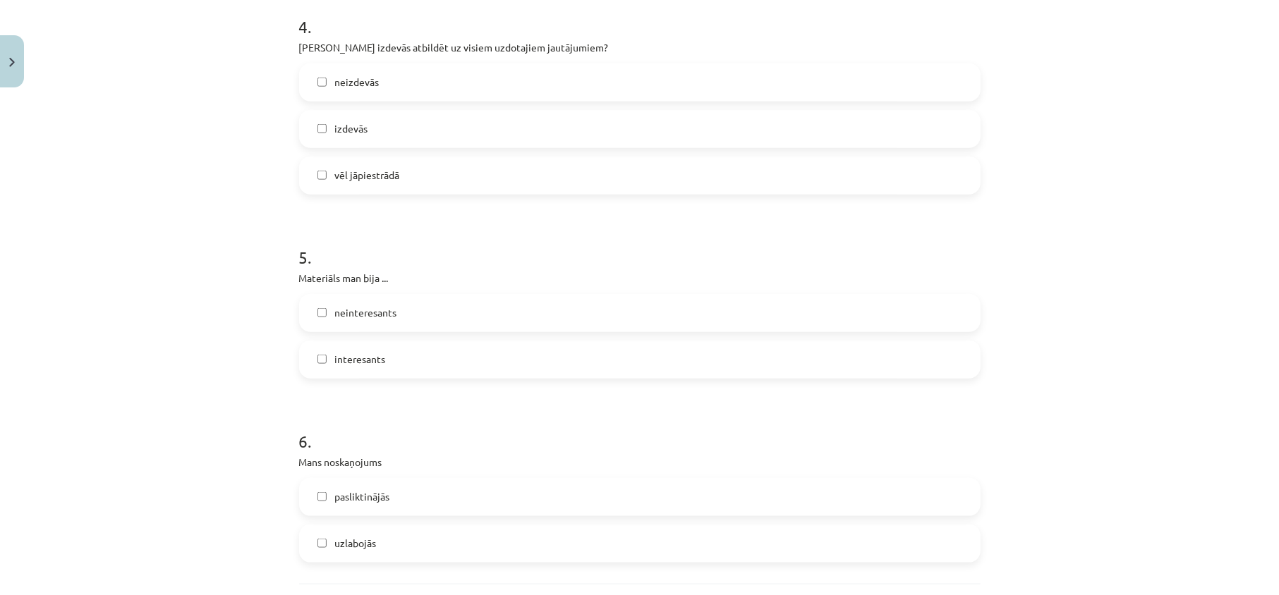
click at [413, 374] on label "interesants" at bounding box center [639, 359] width 678 height 35
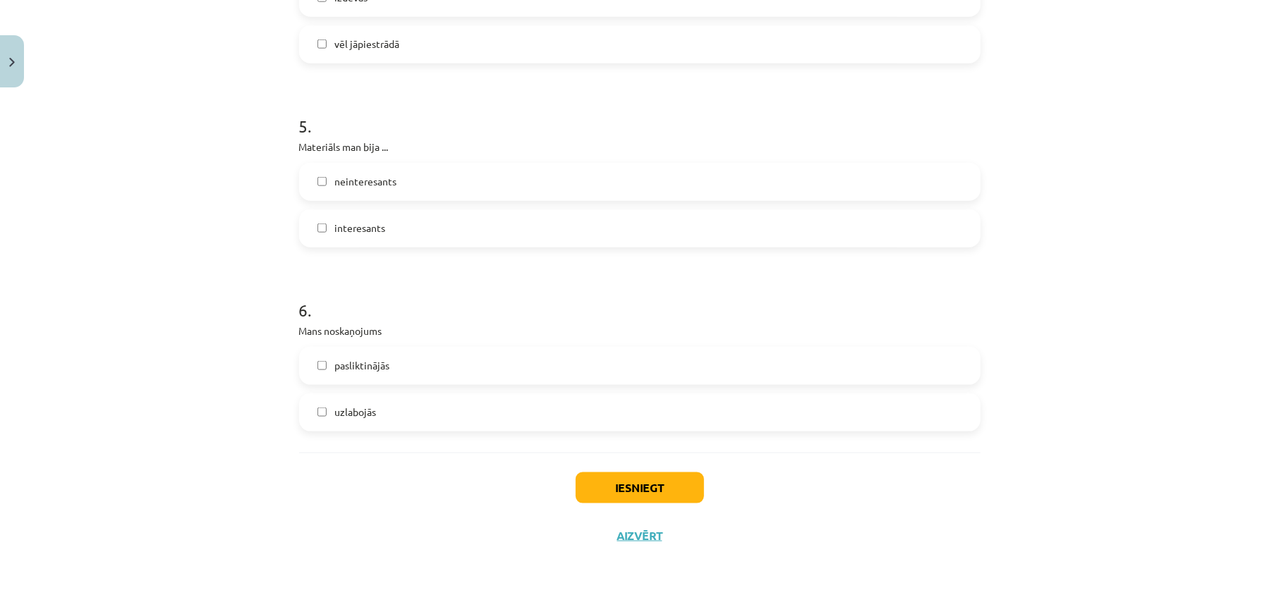
click at [396, 423] on label "uzlabojās" at bounding box center [639, 412] width 678 height 35
click at [613, 523] on div "Iesniegt Aizvērt" at bounding box center [639, 502] width 681 height 99
click at [625, 498] on button "Iesniegt" at bounding box center [639, 487] width 128 height 31
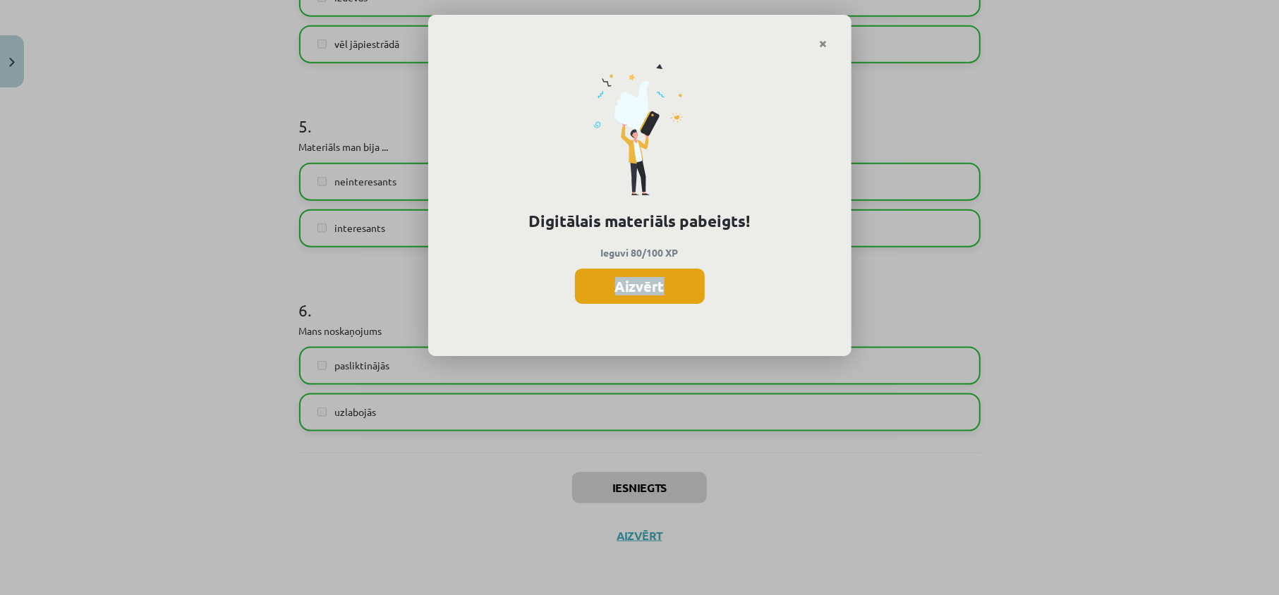
drag, startPoint x: 599, startPoint y: 306, endPoint x: 601, endPoint y: 288, distance: 17.8
click at [599, 298] on div "Digitālais materiāls pabeigts! Ieguvi 80/100 XP Aizvērt" at bounding box center [639, 202] width 423 height 307
click at [602, 286] on button "Aizvērt" at bounding box center [640, 286] width 130 height 35
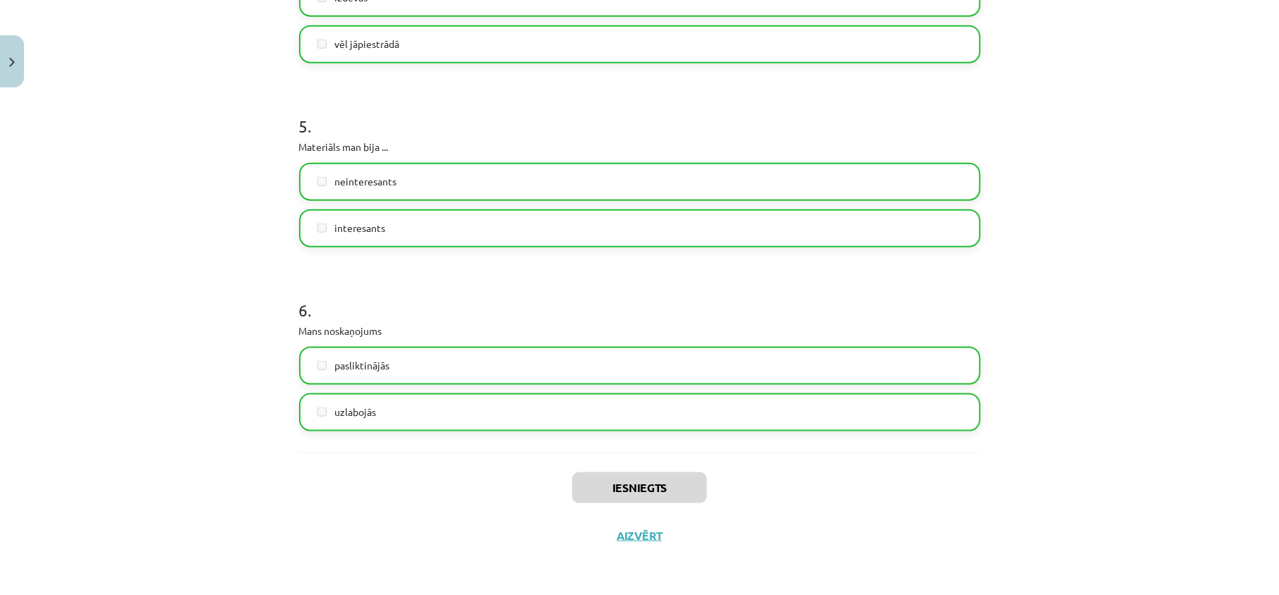
click at [628, 525] on div "Iesniegts Aizvērt" at bounding box center [639, 502] width 681 height 99
click at [621, 539] on button "Aizvērt" at bounding box center [640, 536] width 54 height 14
click at [60, 255] on div "Mācību tēma: Angļu valodas ii - 12. klases 1.ieskaites mācību materiāls #3 🤔 Pa…" at bounding box center [632, 297] width 1264 height 595
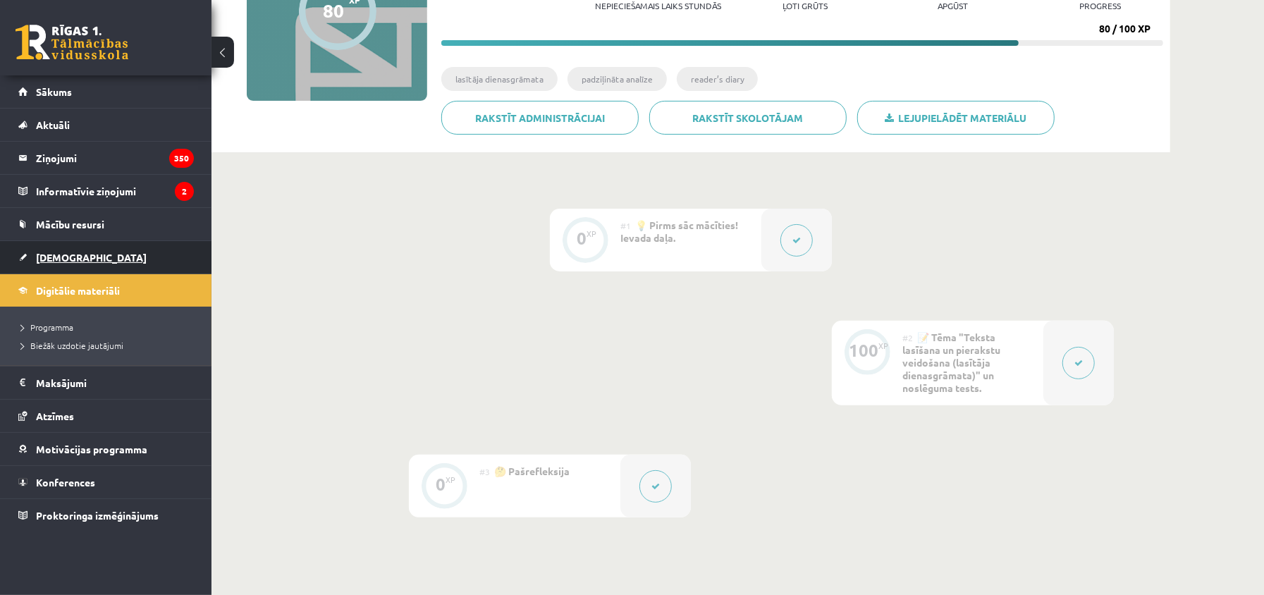
click at [60, 255] on span "[DEMOGRAPHIC_DATA]" at bounding box center [91, 257] width 111 height 13
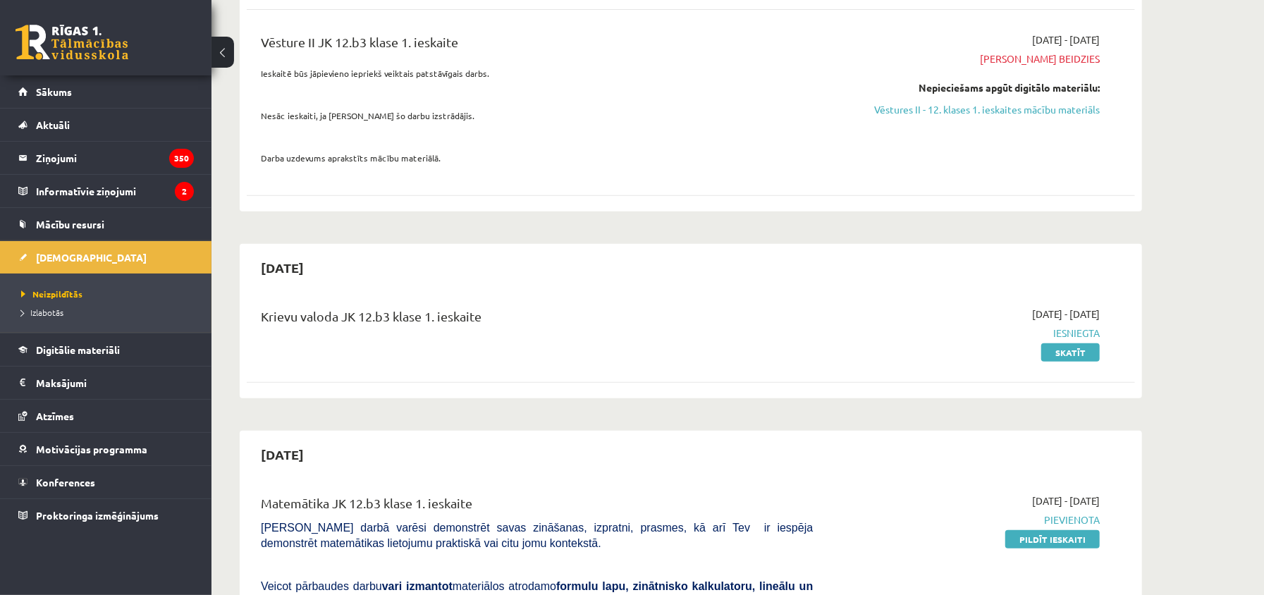
scroll to position [188, 0]
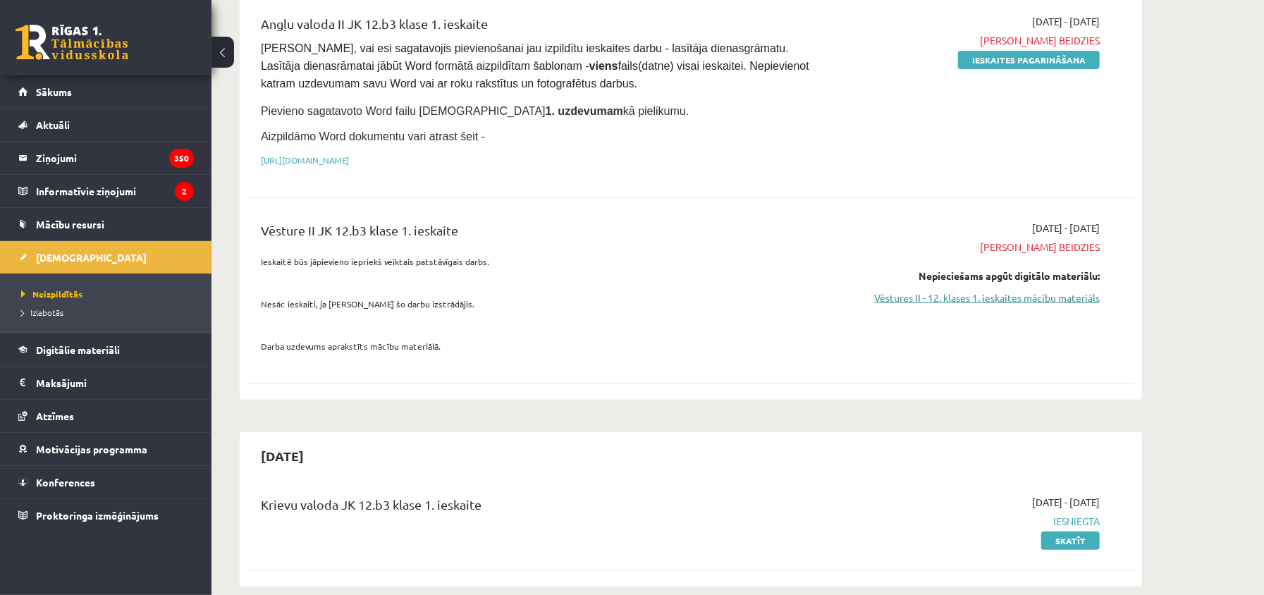
click at [968, 295] on link "Vēstures II - 12. klases 1. ieskaites mācību materiāls" at bounding box center [967, 298] width 266 height 15
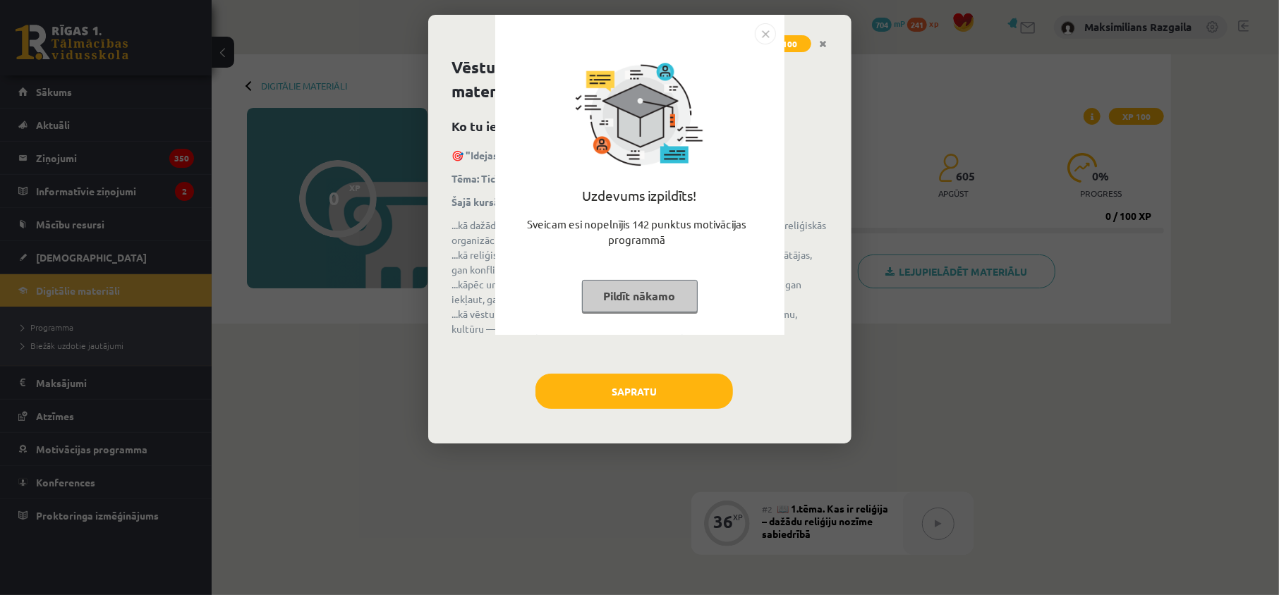
click at [621, 390] on div "Uzdevums izpildīts! Sveicam esi nopelnījis 142 punktus motivācijas programmā Pi…" at bounding box center [639, 297] width 1279 height 595
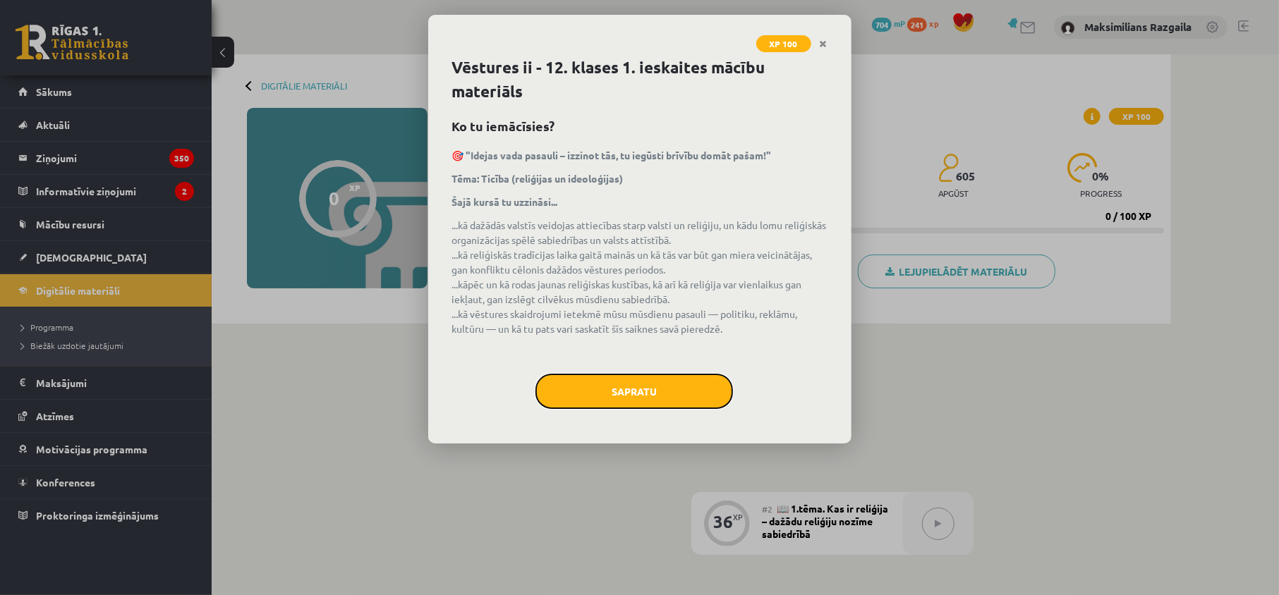
click at [621, 390] on button "Sapratu" at bounding box center [633, 391] width 197 height 35
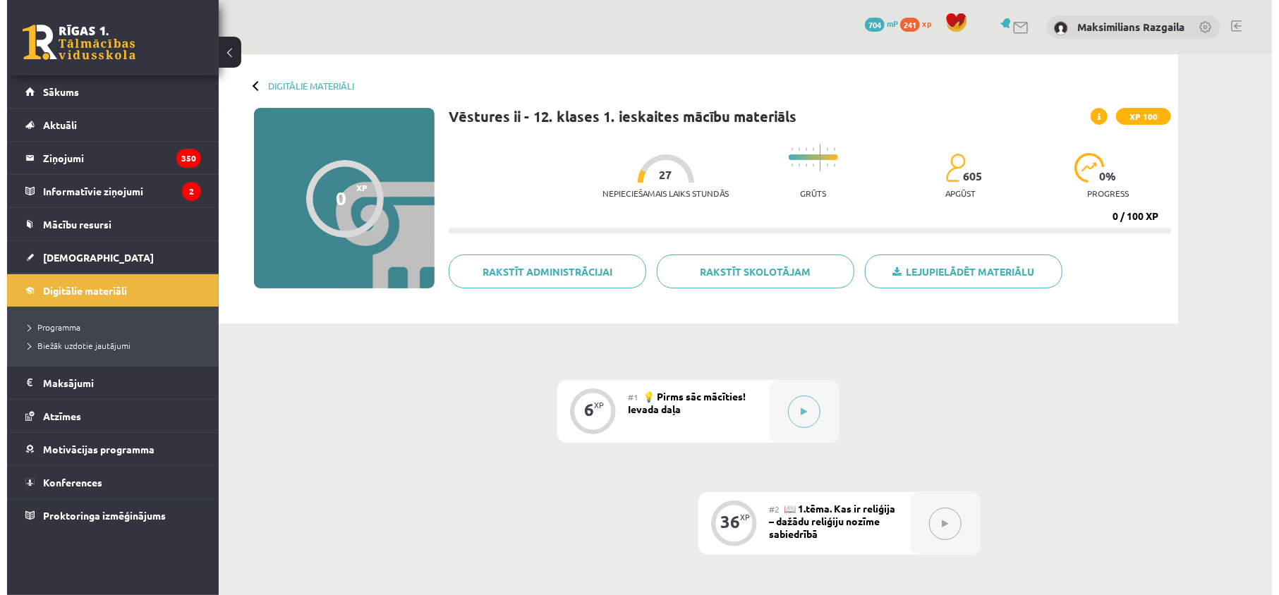
scroll to position [282, 0]
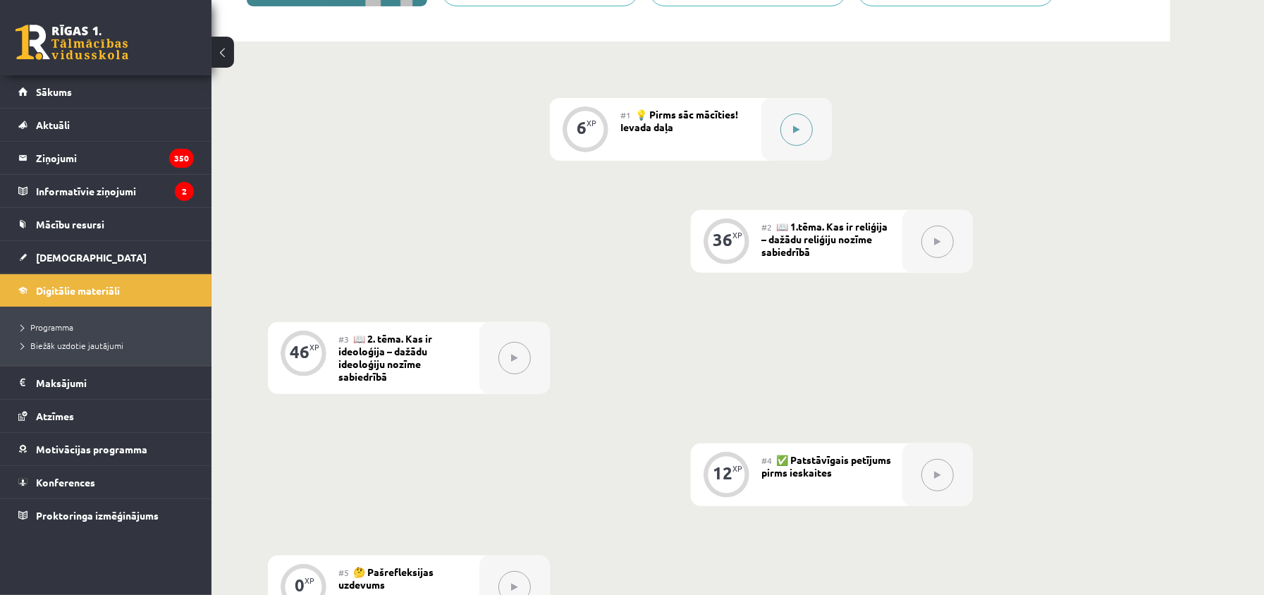
click at [766, 152] on div at bounding box center [797, 129] width 71 height 63
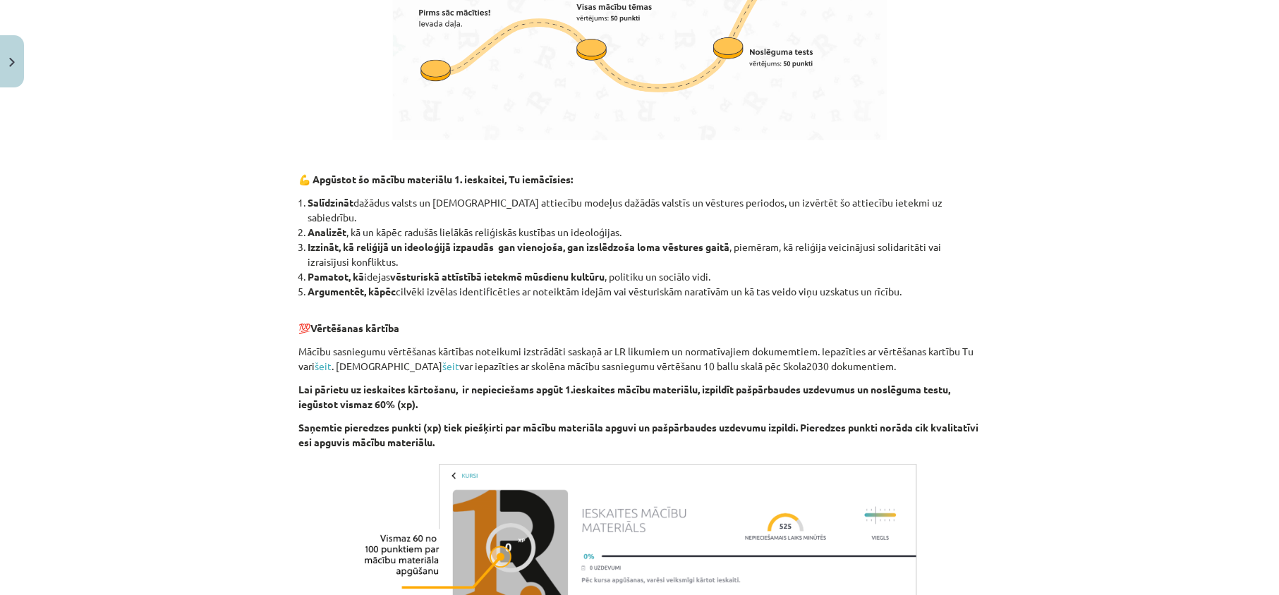
scroll to position [1245, 0]
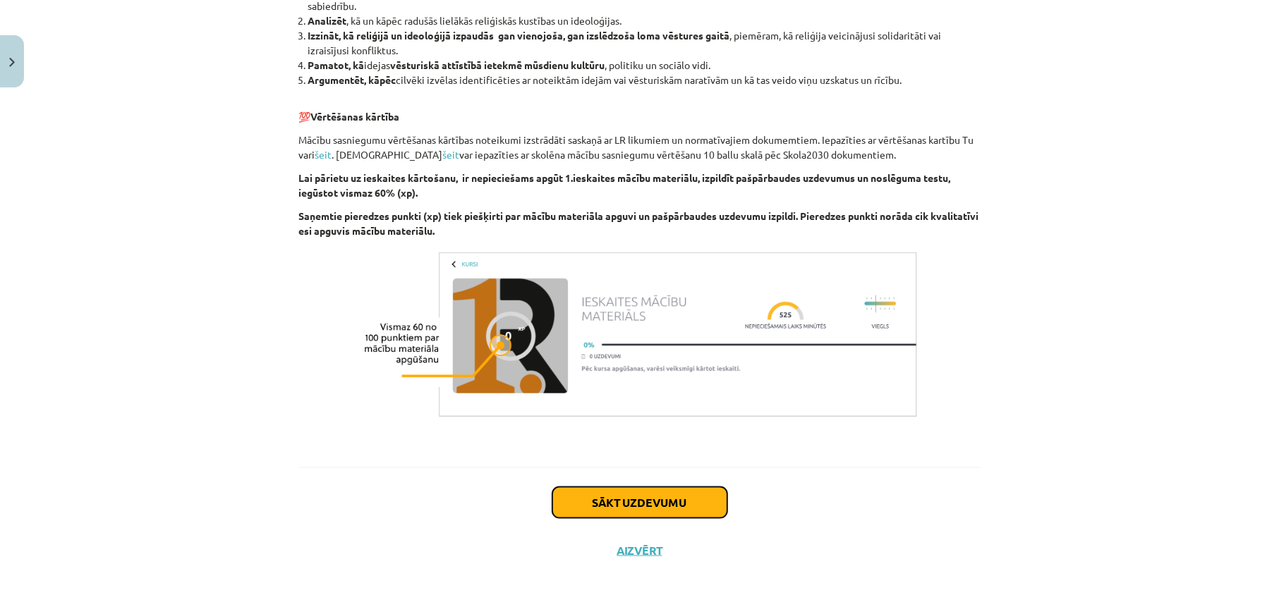
click at [570, 487] on button "Sākt uzdevumu" at bounding box center [639, 502] width 175 height 31
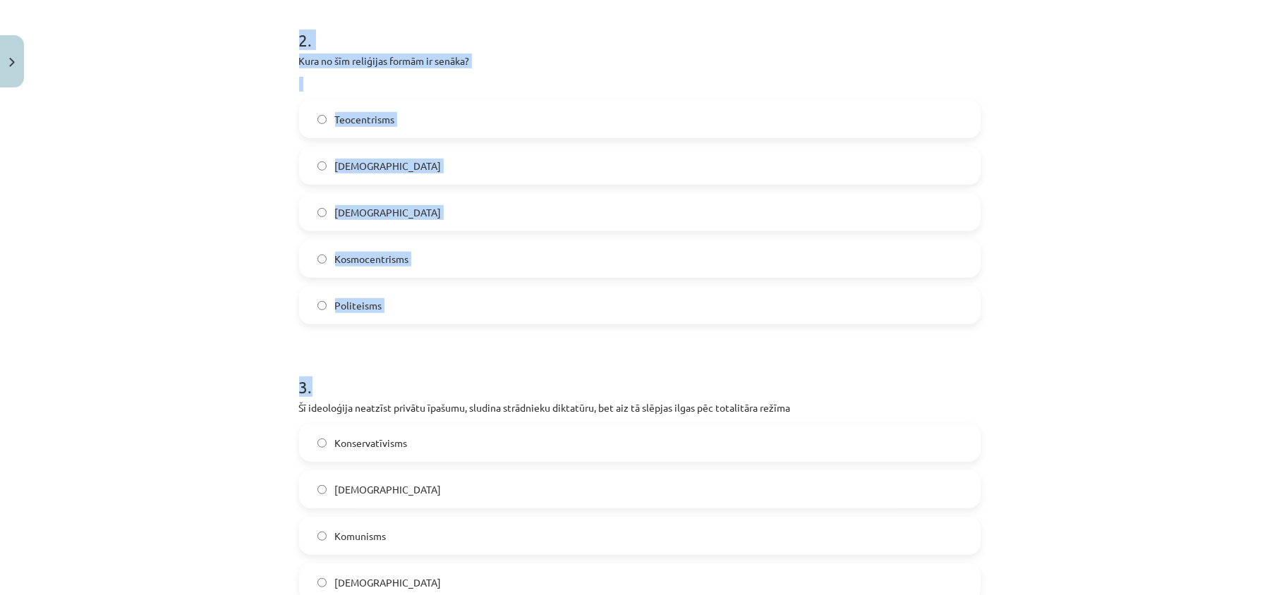
scroll to position [676, 0]
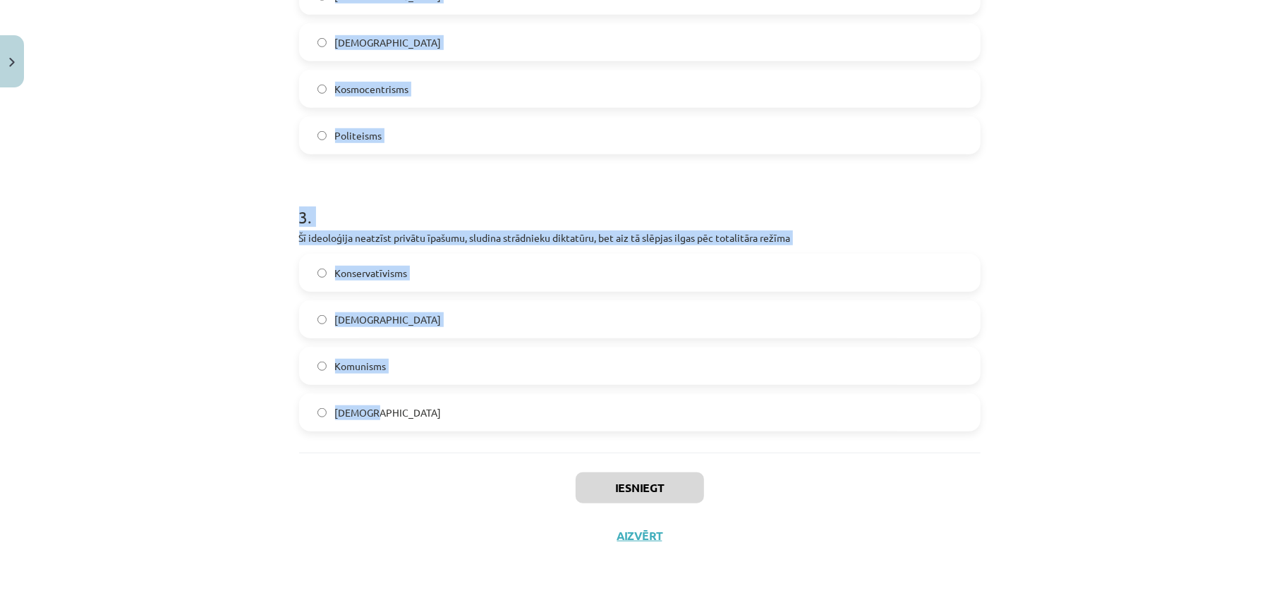
drag, startPoint x: 229, startPoint y: 252, endPoint x: 506, endPoint y: 407, distance: 317.0
click at [506, 407] on div "Mācību tēma: Vēstures ii - 12. klases 1. ieskaites mācību materiāls #1 💡 Pirms …" at bounding box center [639, 297] width 1279 height 595
copy form "1 . Kas ir reliģija? Noteiktas sabiedrības vai tās grupas garīgo, materiālo, in…"
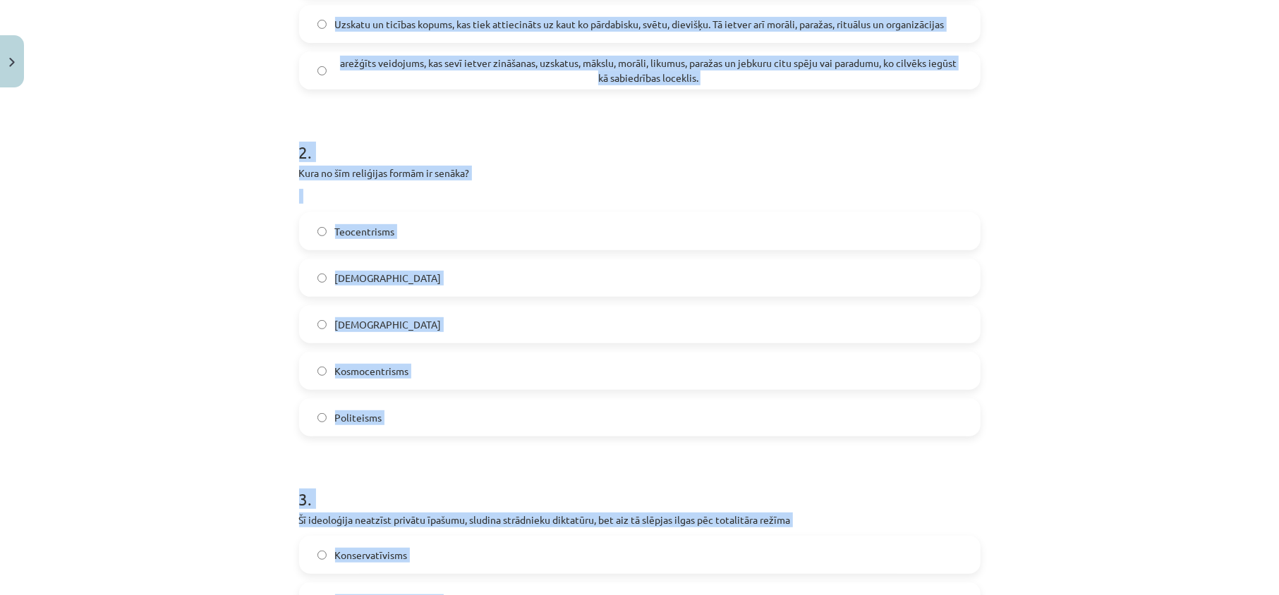
scroll to position [206, 0]
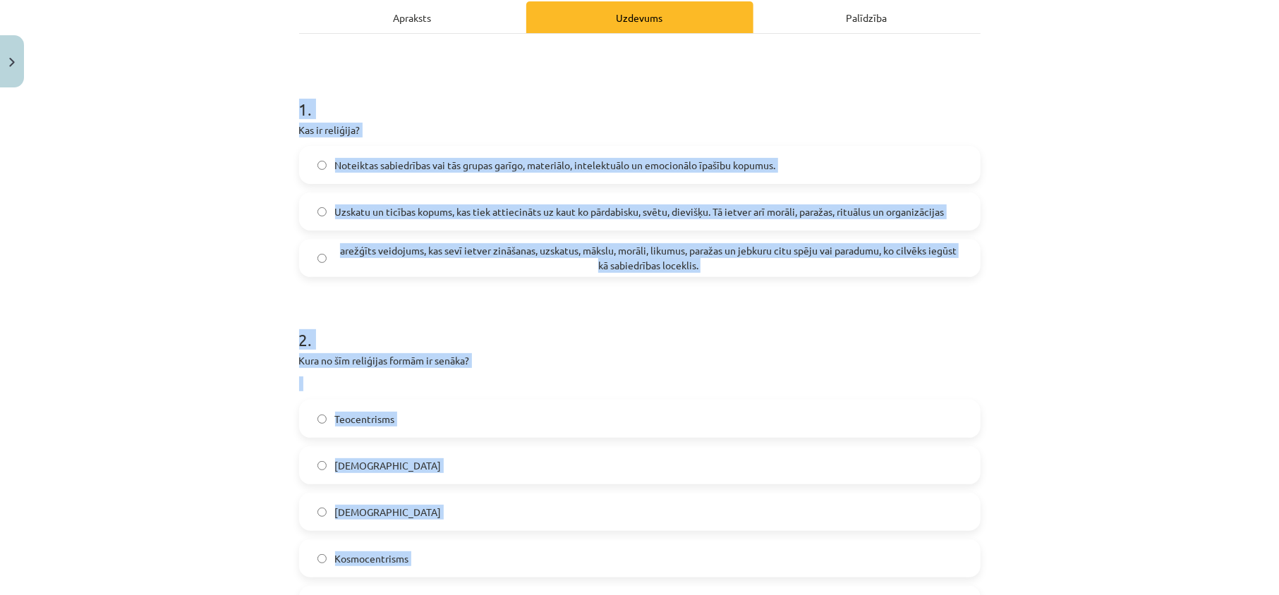
click at [227, 247] on div "Mācību tēma: Vēstures ii - 12. klases 1. ieskaites mācību materiāls #1 💡 Pirms …" at bounding box center [639, 297] width 1279 height 595
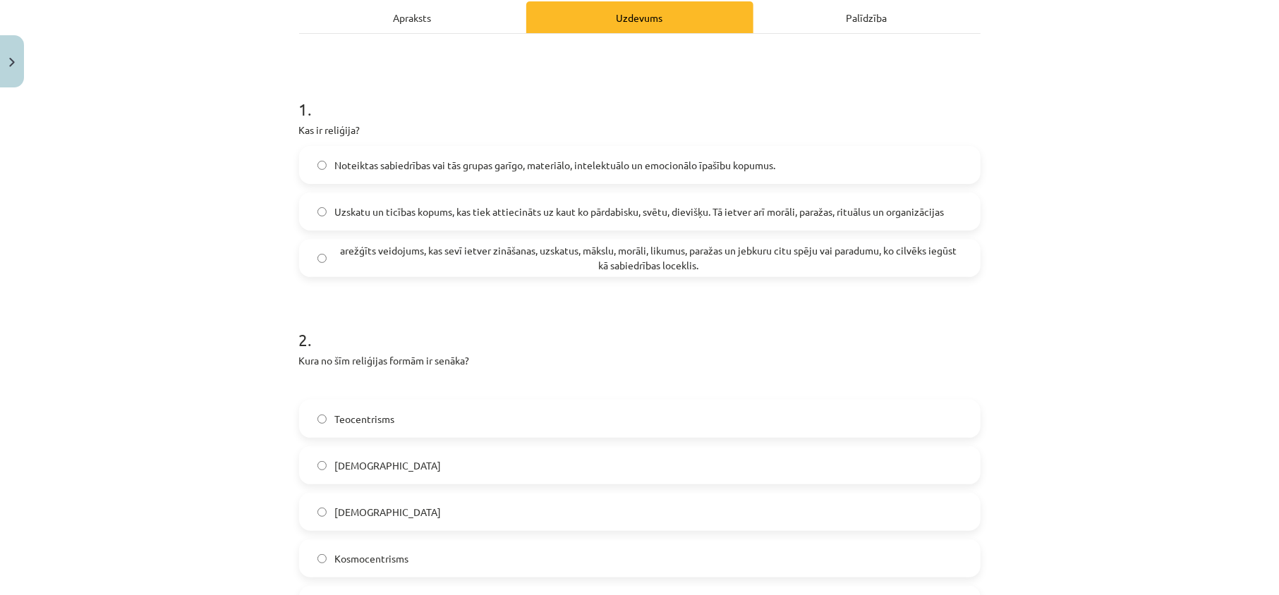
click at [377, 219] on span "Uzskatu un ticības kopums, kas tiek attiecināts uz kaut ko pārdabisku, svētu, d…" at bounding box center [639, 212] width 609 height 15
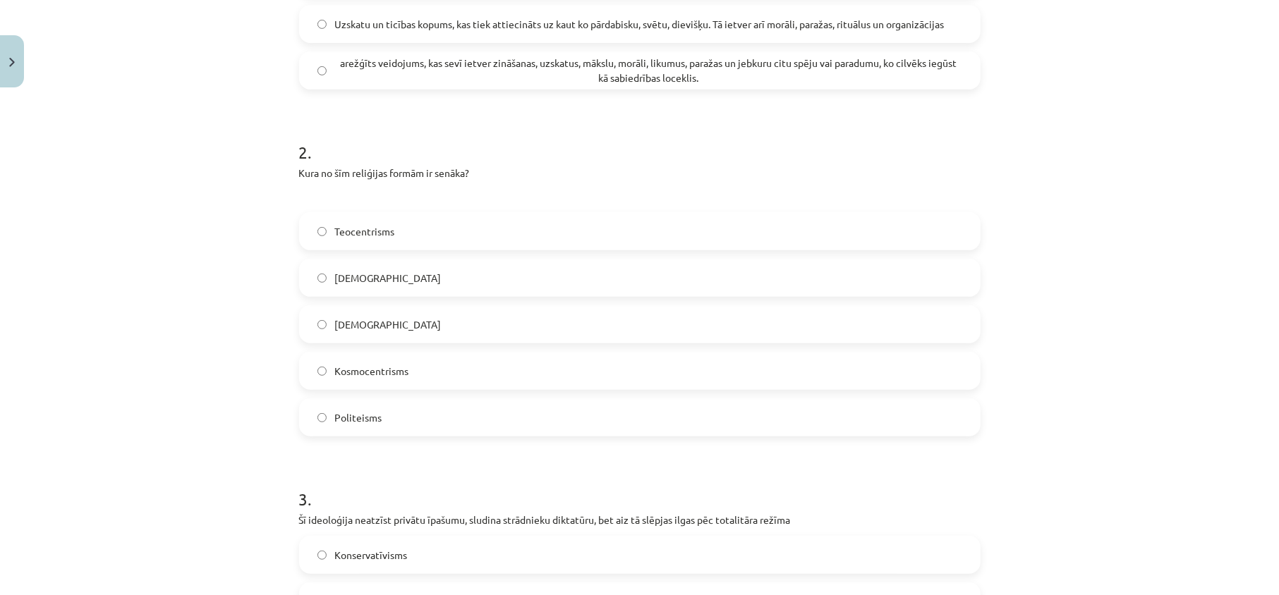
click at [386, 331] on label "Panteisms" at bounding box center [639, 324] width 678 height 35
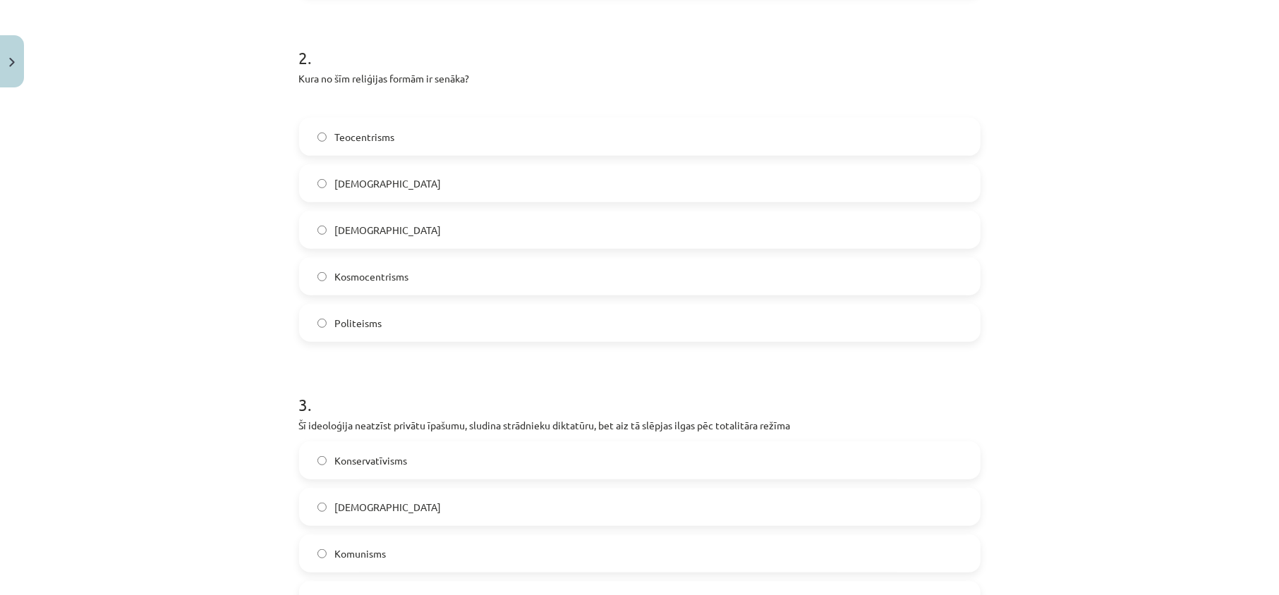
click at [386, 325] on label "Politeisms" at bounding box center [639, 322] width 678 height 35
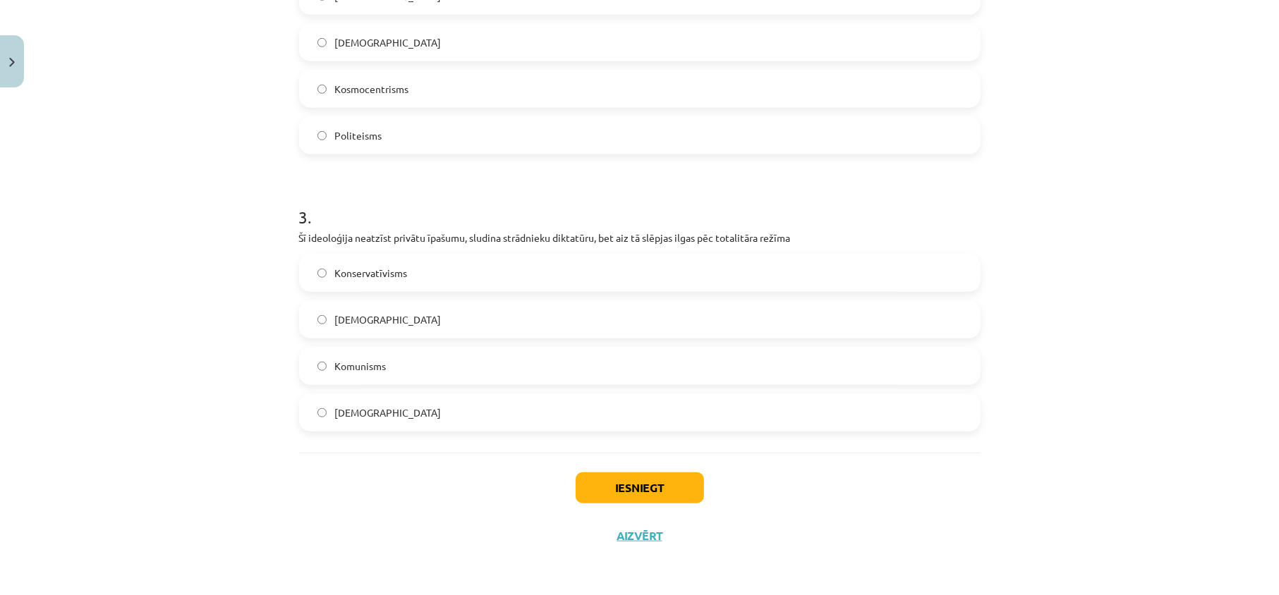
click at [364, 370] on span "Komunisms" at bounding box center [360, 366] width 51 height 15
click at [683, 519] on div "Iesniegt Aizvērt" at bounding box center [639, 502] width 681 height 99
click at [661, 484] on button "Iesniegt" at bounding box center [639, 487] width 128 height 31
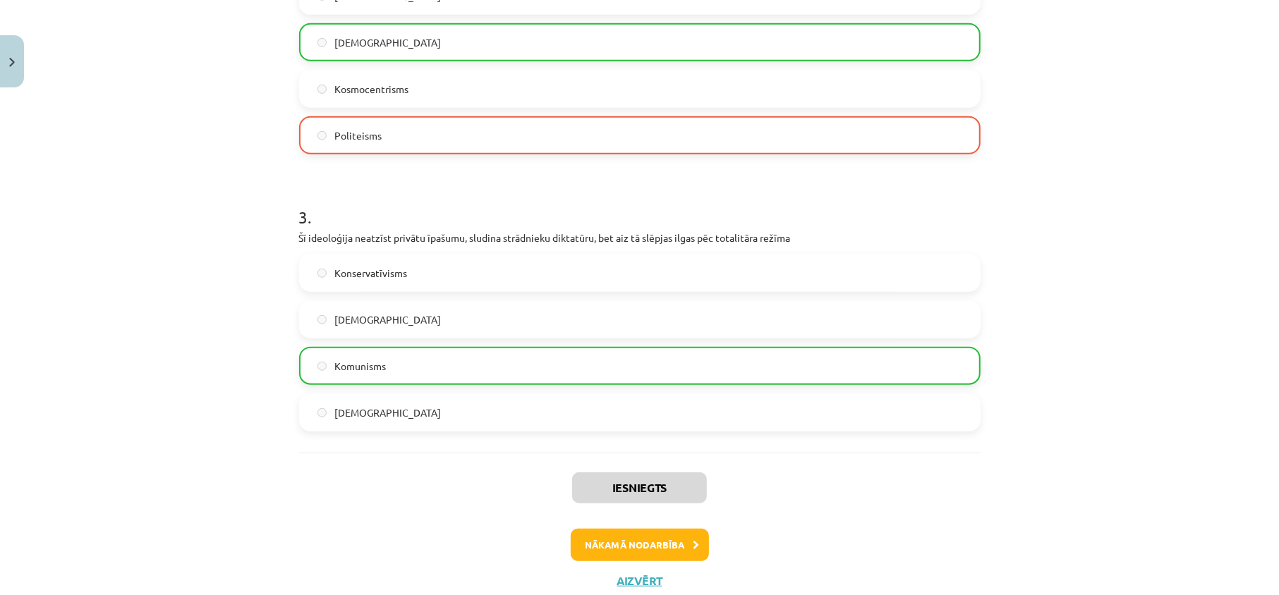
scroll to position [721, 0]
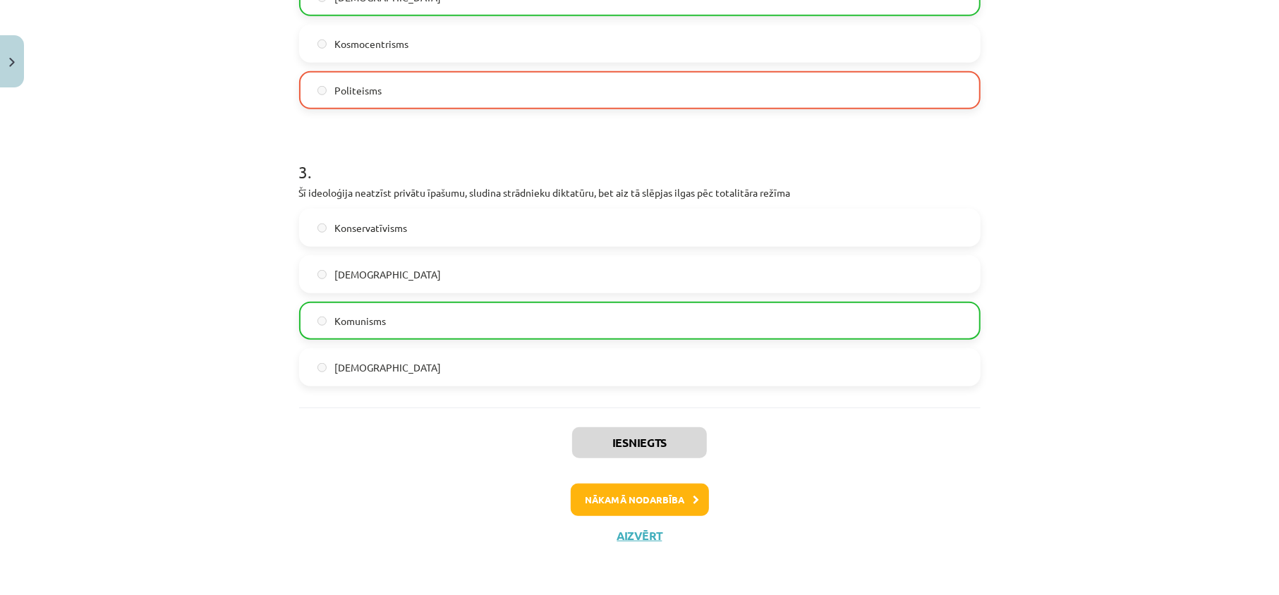
click at [602, 482] on div "Iesniegts Nākamā nodarbība Aizvērt" at bounding box center [639, 480] width 681 height 144
click at [621, 501] on button "Nākamā nodarbība" at bounding box center [640, 500] width 138 height 32
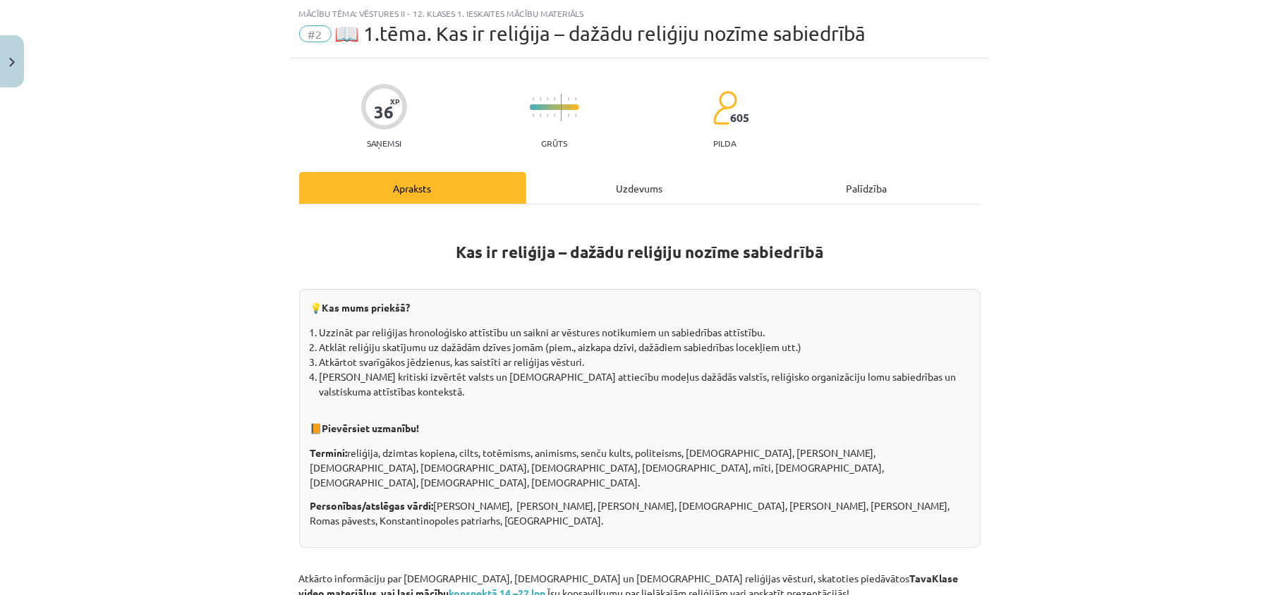
click at [623, 178] on div "Uzdevums" at bounding box center [639, 188] width 227 height 32
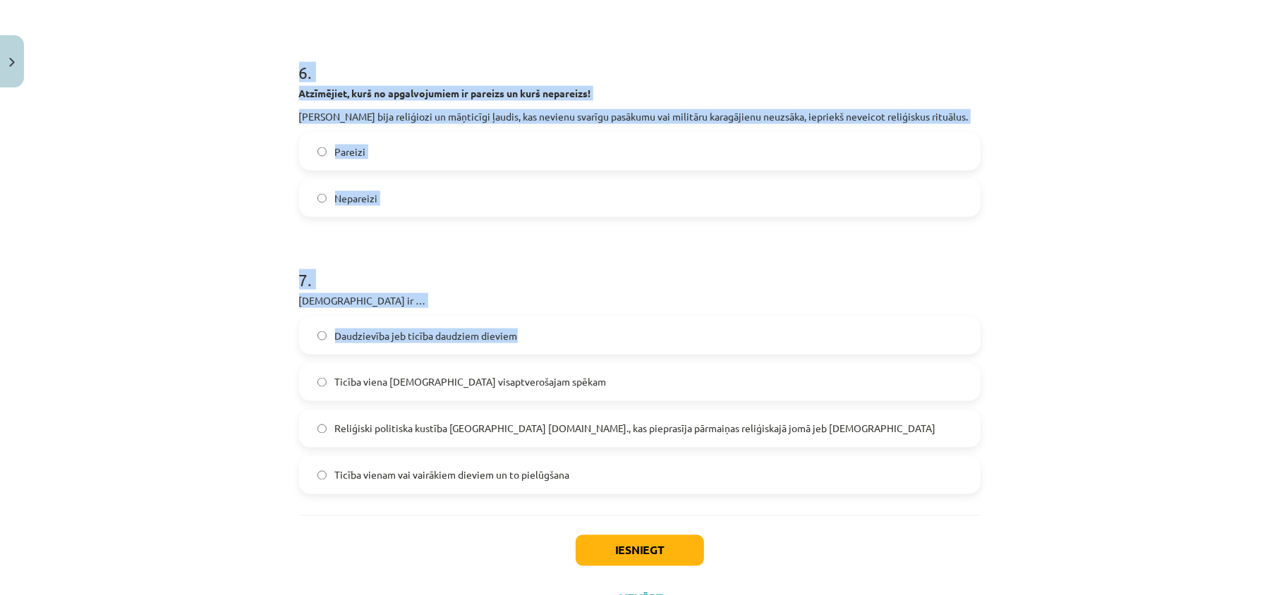
scroll to position [1604, 0]
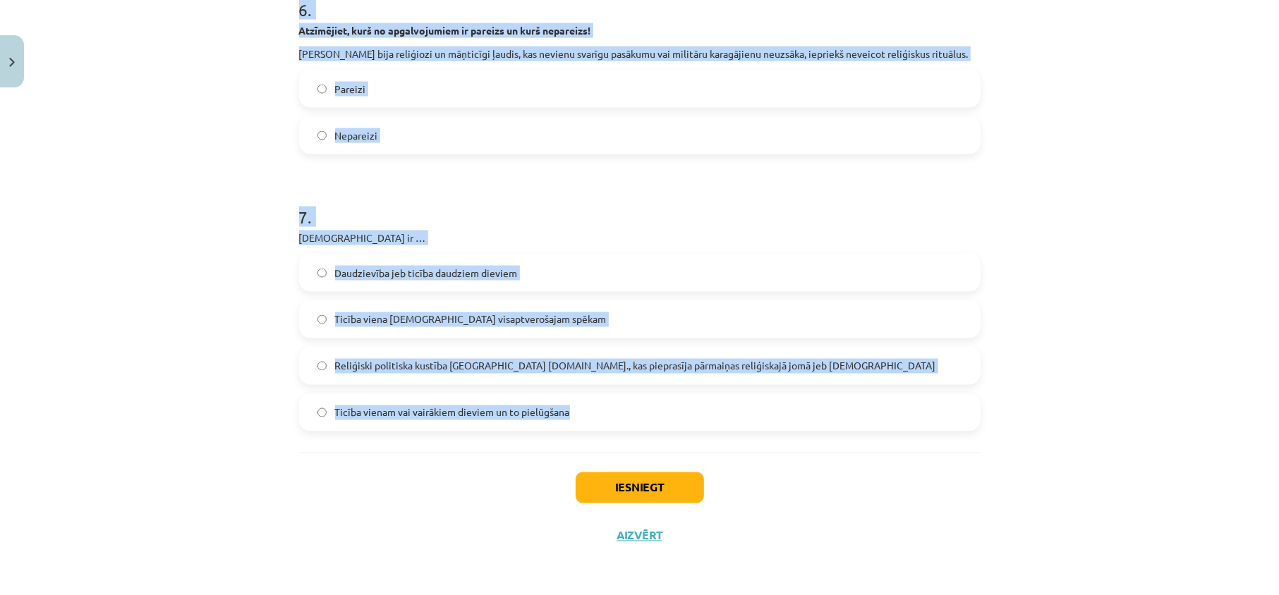
drag, startPoint x: 266, startPoint y: 80, endPoint x: 673, endPoint y: 412, distance: 524.8
click at [673, 412] on div "Mācību tēma: Vēstures ii - 12. klases 1. ieskaites mācību materiāls #2 📖 1.tēma…" at bounding box center [639, 297] width 1279 height 595
copy form "1 . Par kuru vēsturisku procesu raksta Angļu zinātnieki V. Rēpers un L. Smite (…"
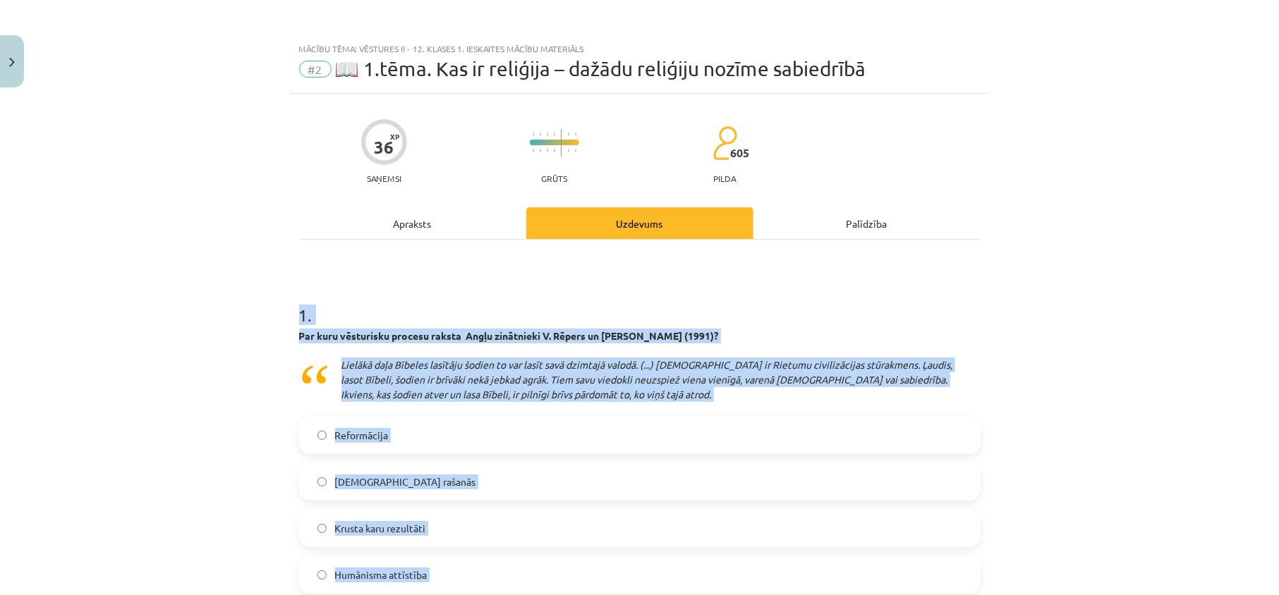
scroll to position [282, 0]
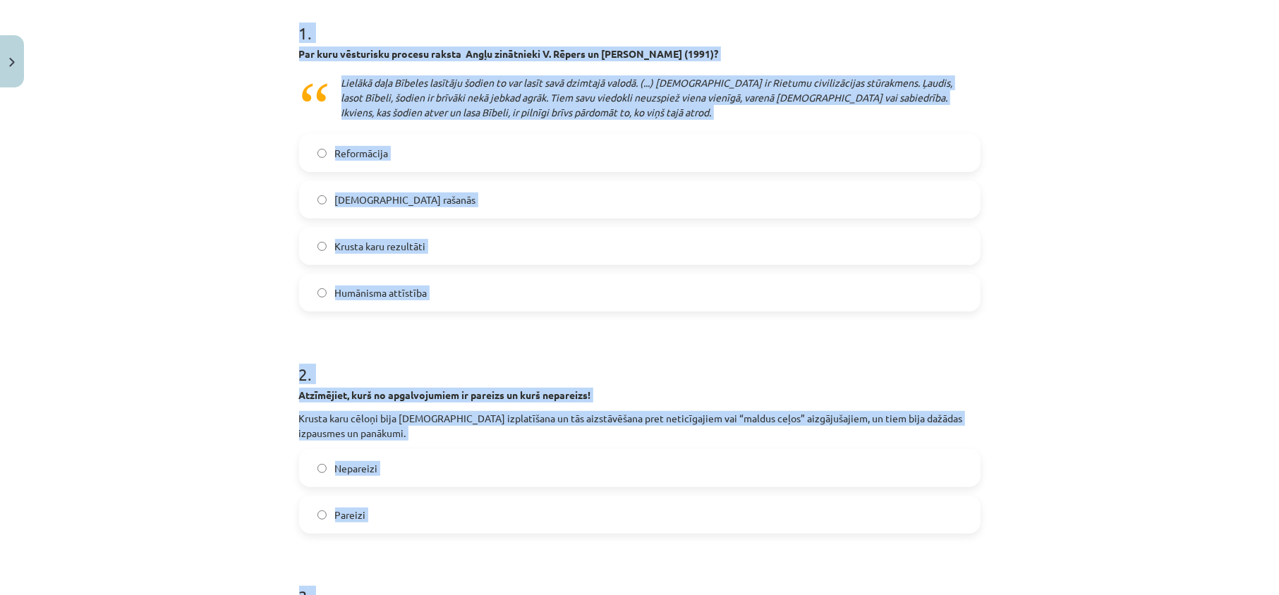
click at [238, 252] on div "Mācību tēma: Vēstures ii - 12. klases 1. ieskaites mācību materiāls #2 📖 1.tēma…" at bounding box center [639, 297] width 1279 height 595
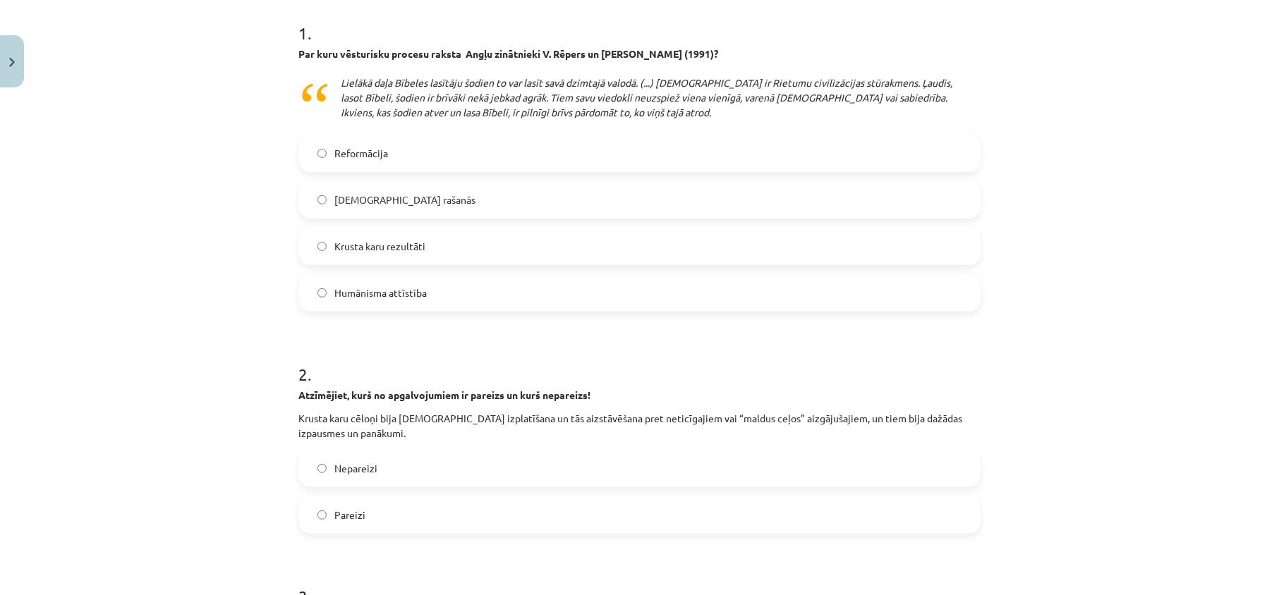
click at [410, 142] on label "Reformācija" at bounding box center [639, 152] width 678 height 35
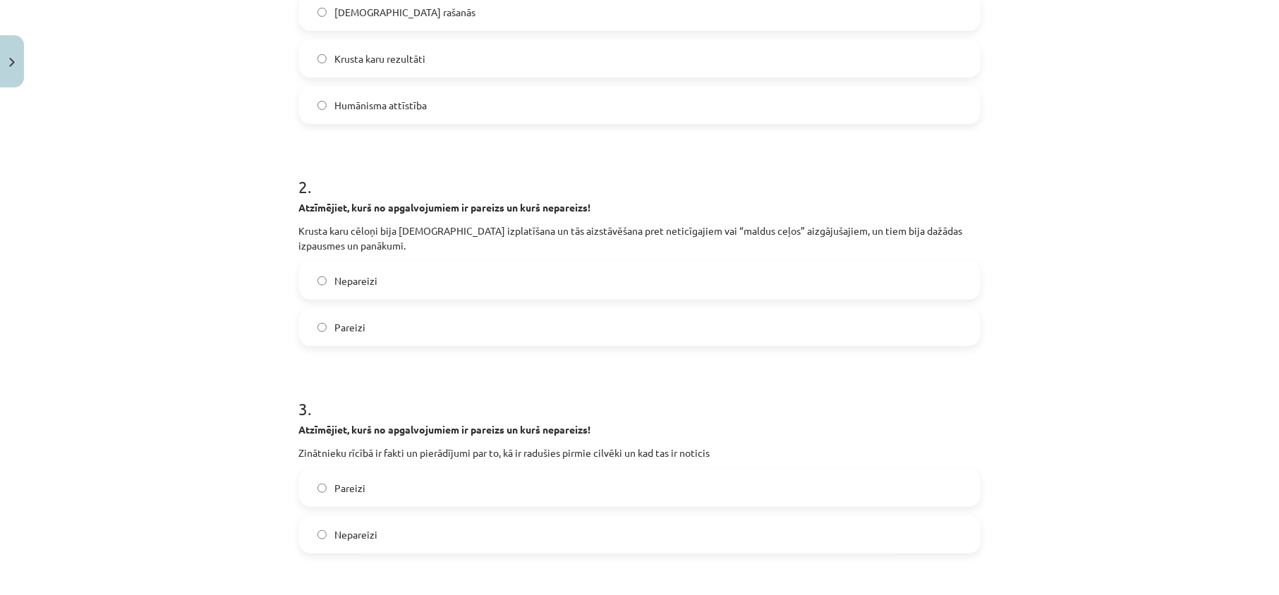
click at [416, 329] on label "Pareizi" at bounding box center [639, 327] width 678 height 35
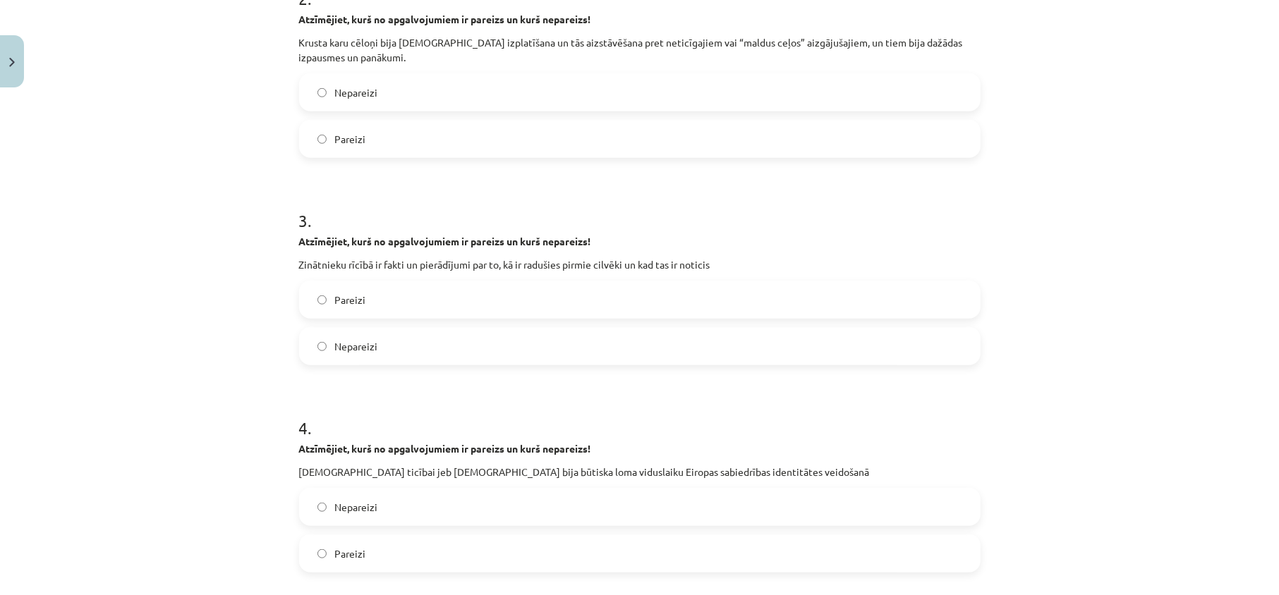
click at [356, 291] on label "Pareizi" at bounding box center [639, 299] width 678 height 35
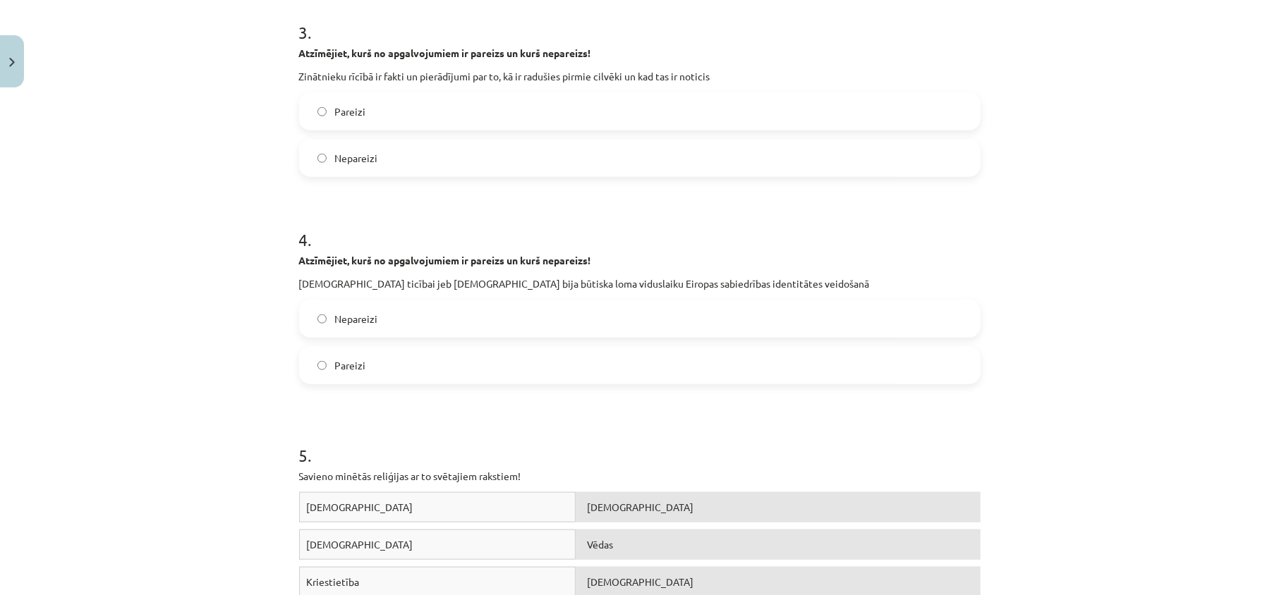
click at [403, 382] on label "Pareizi" at bounding box center [639, 365] width 678 height 35
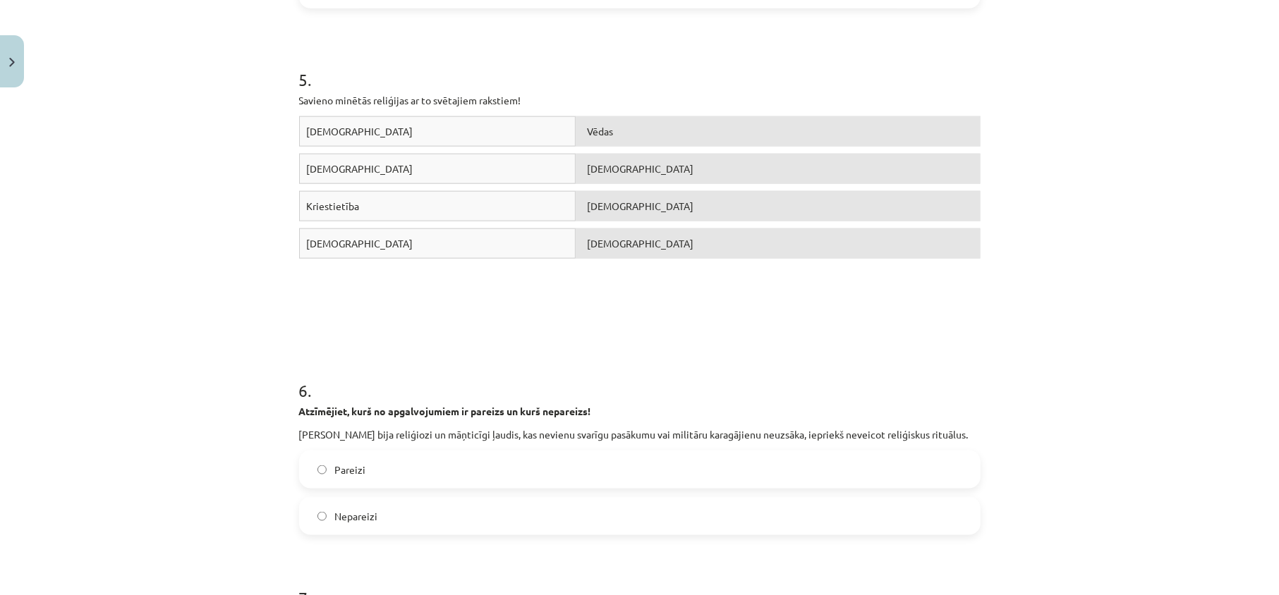
scroll to position [1316, 0]
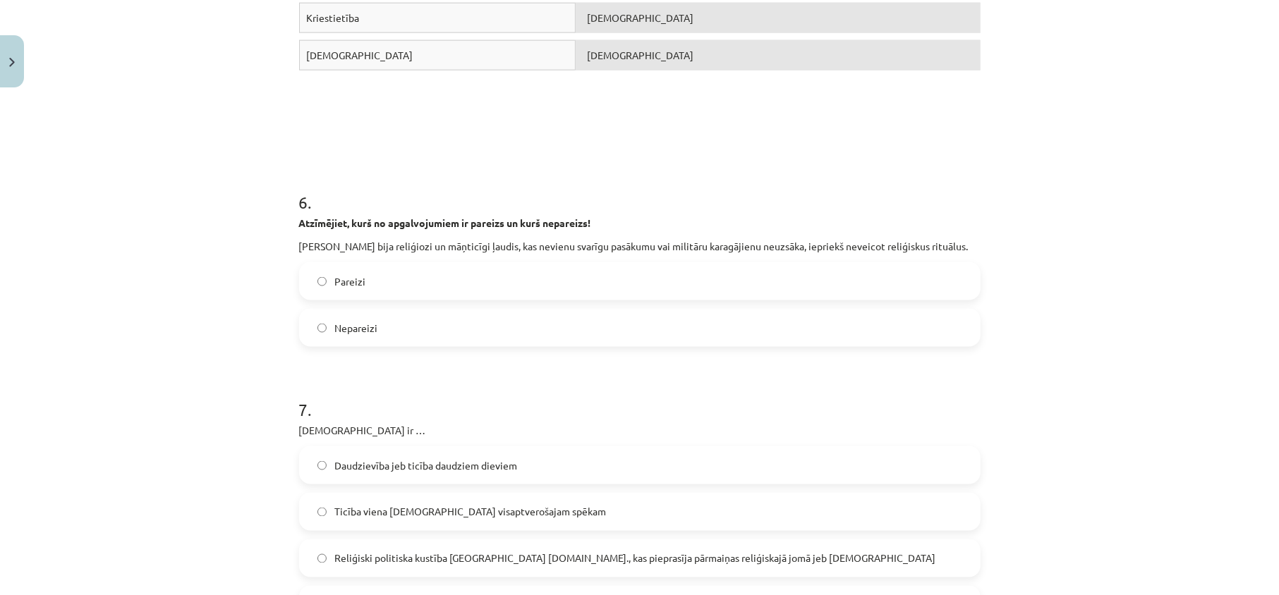
click at [378, 274] on label "Pareizi" at bounding box center [639, 281] width 678 height 35
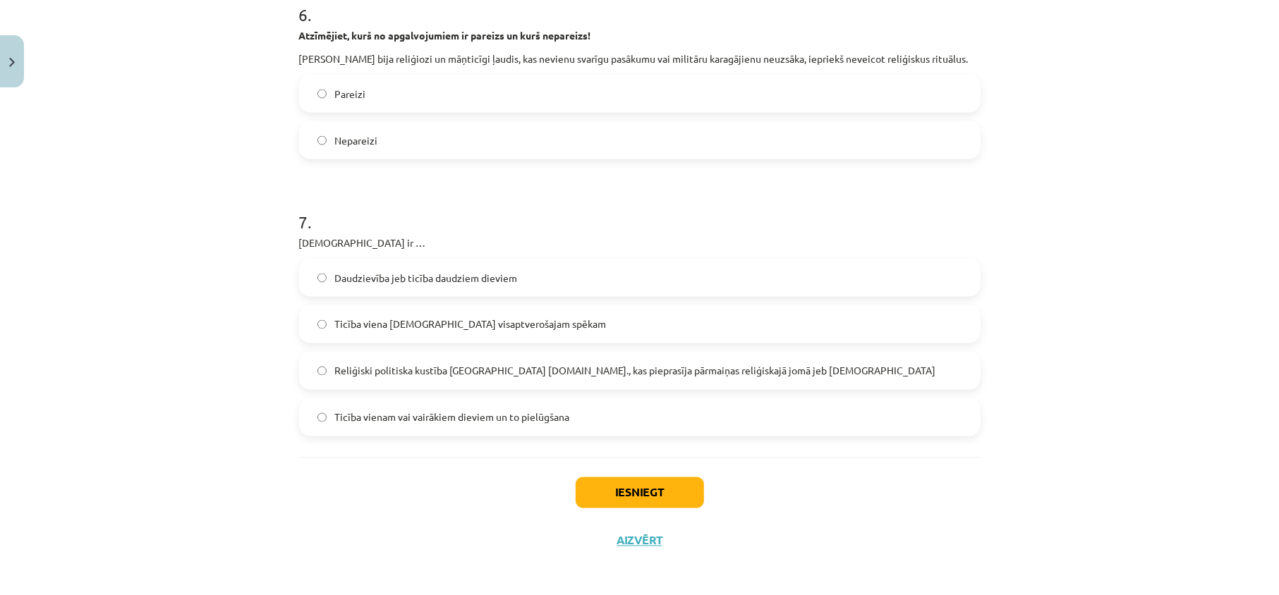
click at [452, 317] on span "Ticība viena Dieva visaptverošajam spēkam" at bounding box center [471, 324] width 272 height 15
click at [599, 489] on button "Iesniegt" at bounding box center [639, 492] width 128 height 31
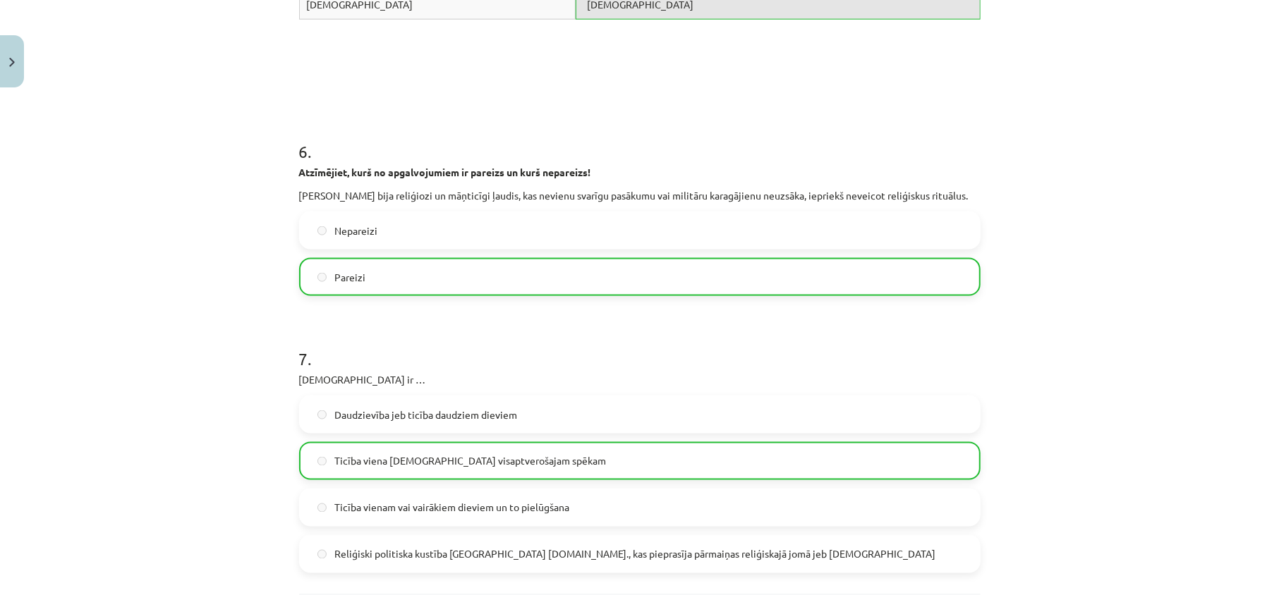
scroll to position [1649, 0]
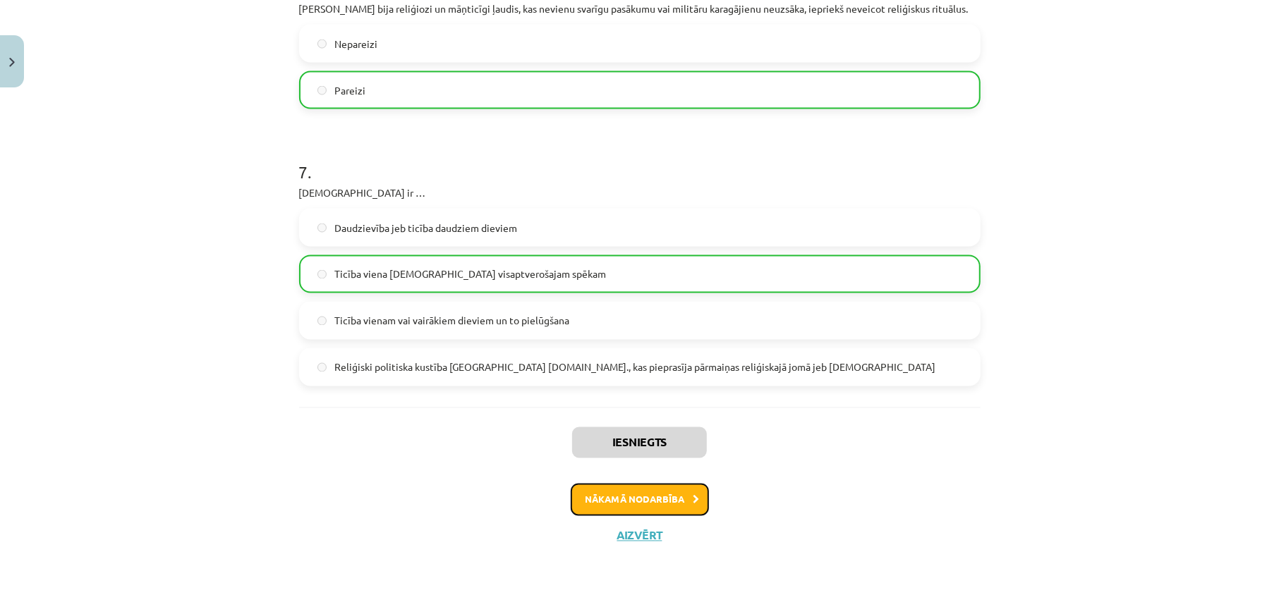
click at [611, 487] on button "Nākamā nodarbība" at bounding box center [640, 500] width 138 height 32
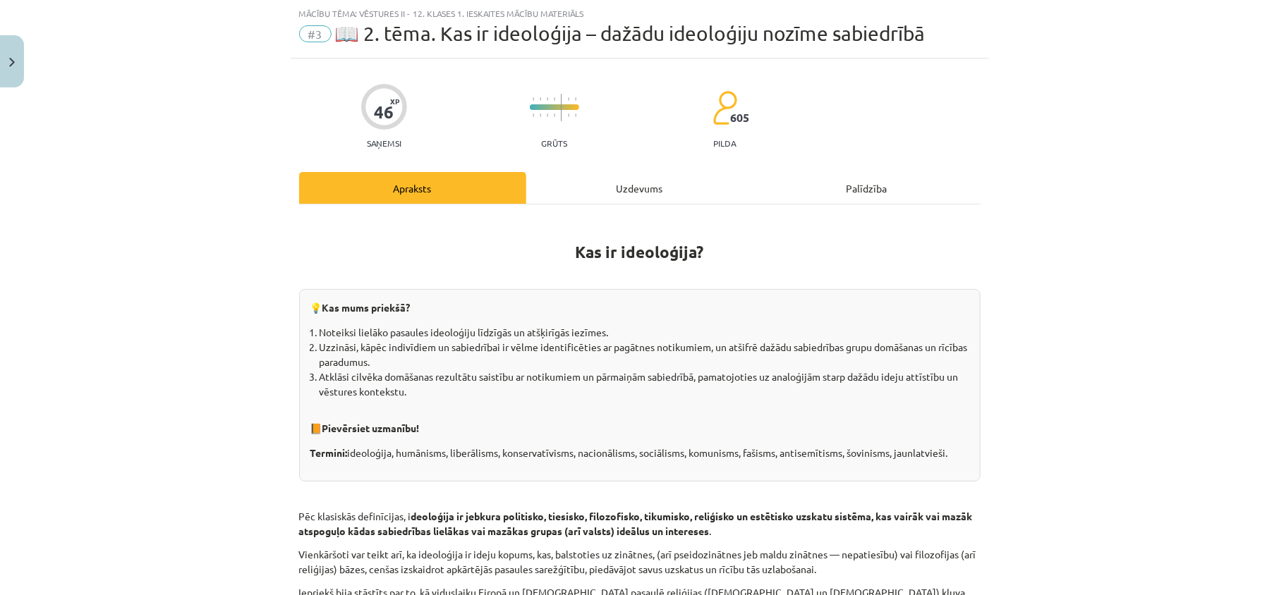
click at [621, 186] on div "Uzdevums" at bounding box center [639, 188] width 227 height 32
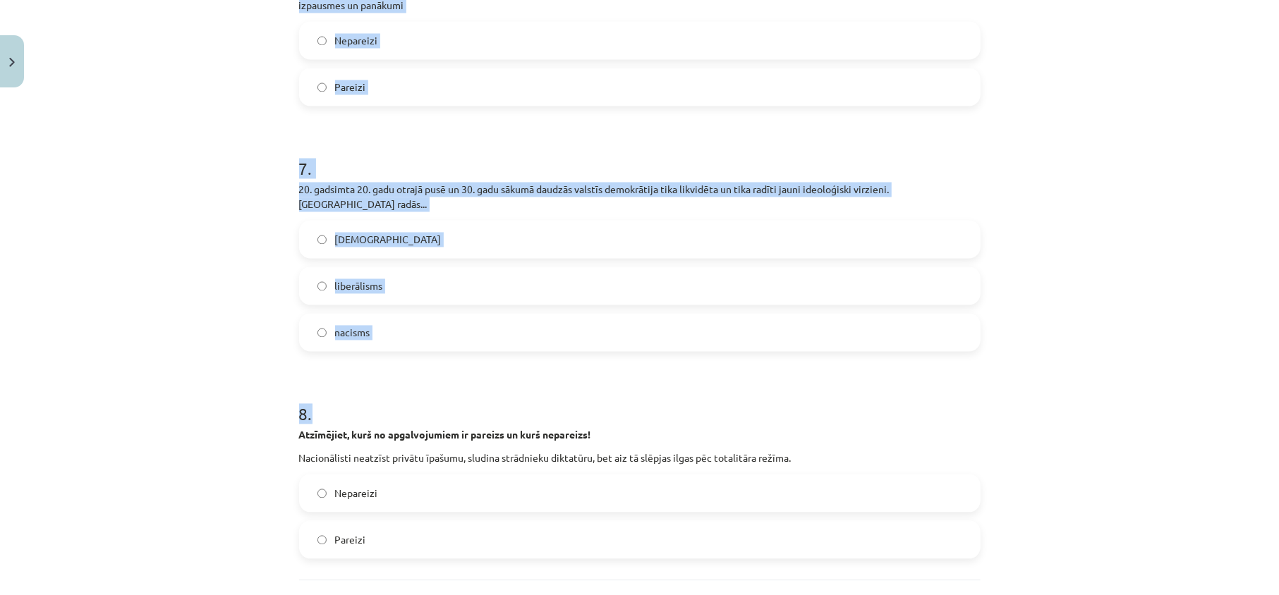
scroll to position [2046, 0]
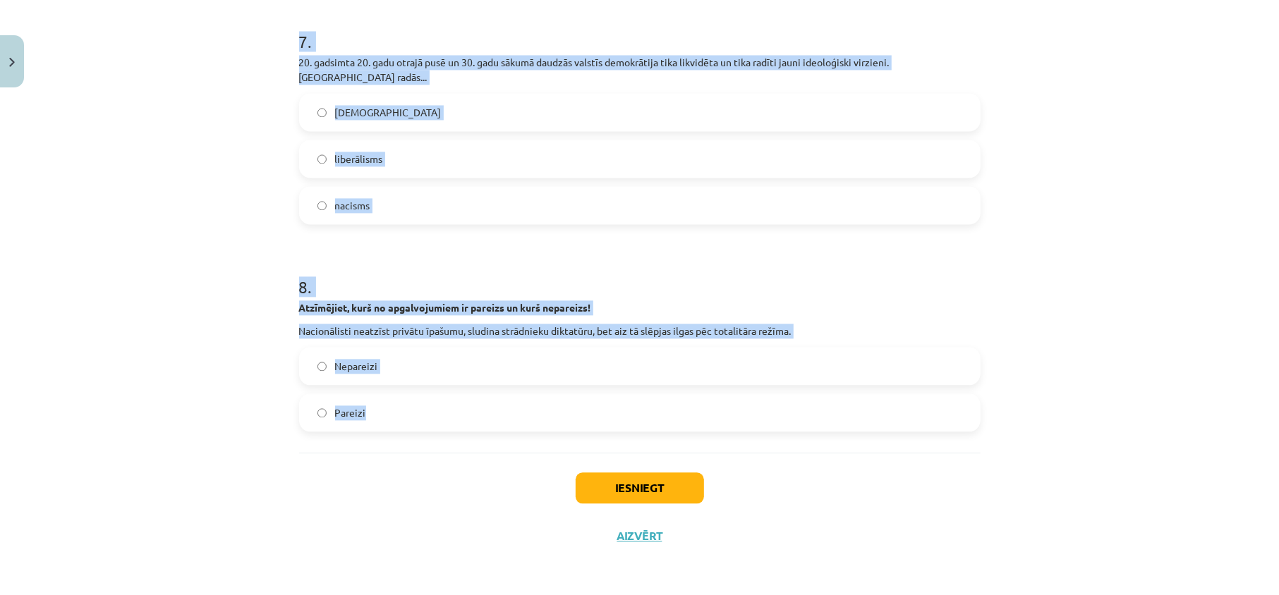
drag, startPoint x: 233, startPoint y: 152, endPoint x: 547, endPoint y: 388, distance: 392.9
click at [547, 388] on div "Mācību tēma: Vēstures ii - 12. klases 1. ieskaites mācību materiāls #3 📖 2. tēm…" at bounding box center [639, 297] width 1279 height 595
copy form "1 . Savienojiet jēdzienu ar atbilstošu tā skaidrojumu! Pildiet uzdevumu uzmanīg…"
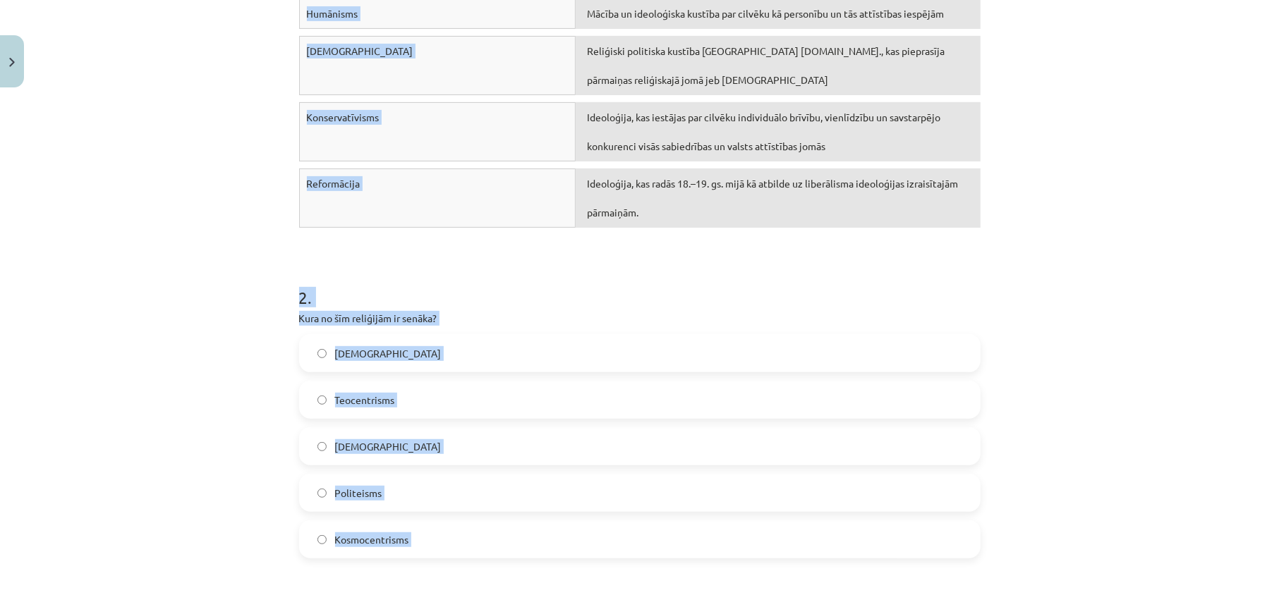
scroll to position [165, 0]
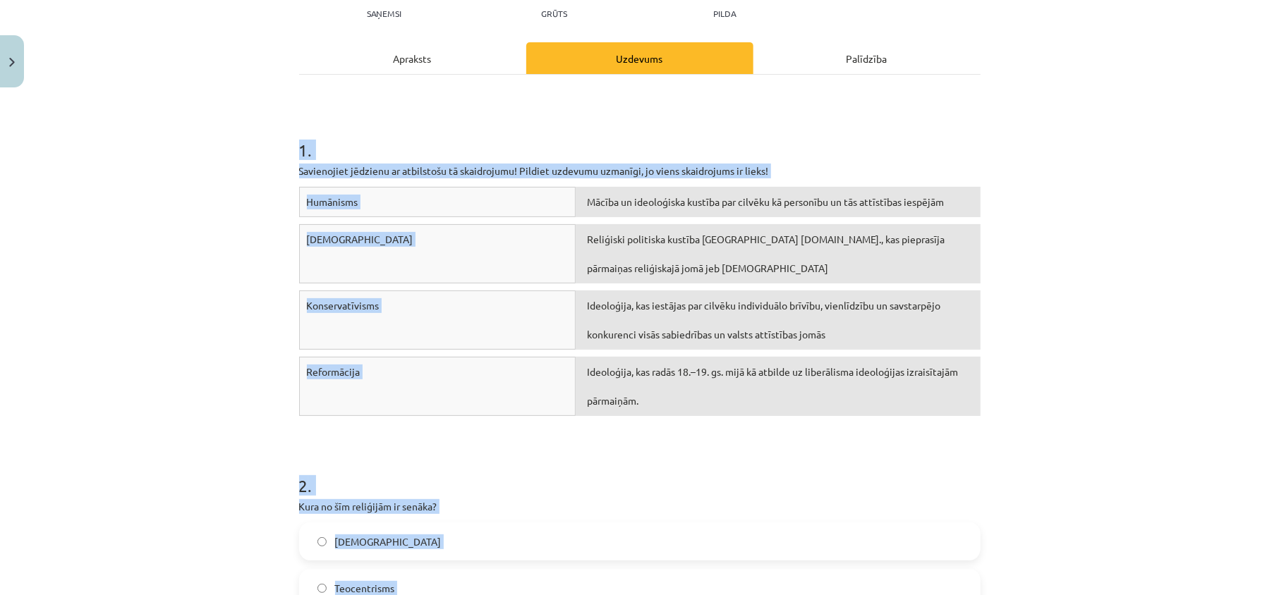
click at [224, 317] on div "Mācību tēma: Vēstures ii - 12. klases 1. ieskaites mācību materiāls #3 📖 2. tēm…" at bounding box center [639, 297] width 1279 height 595
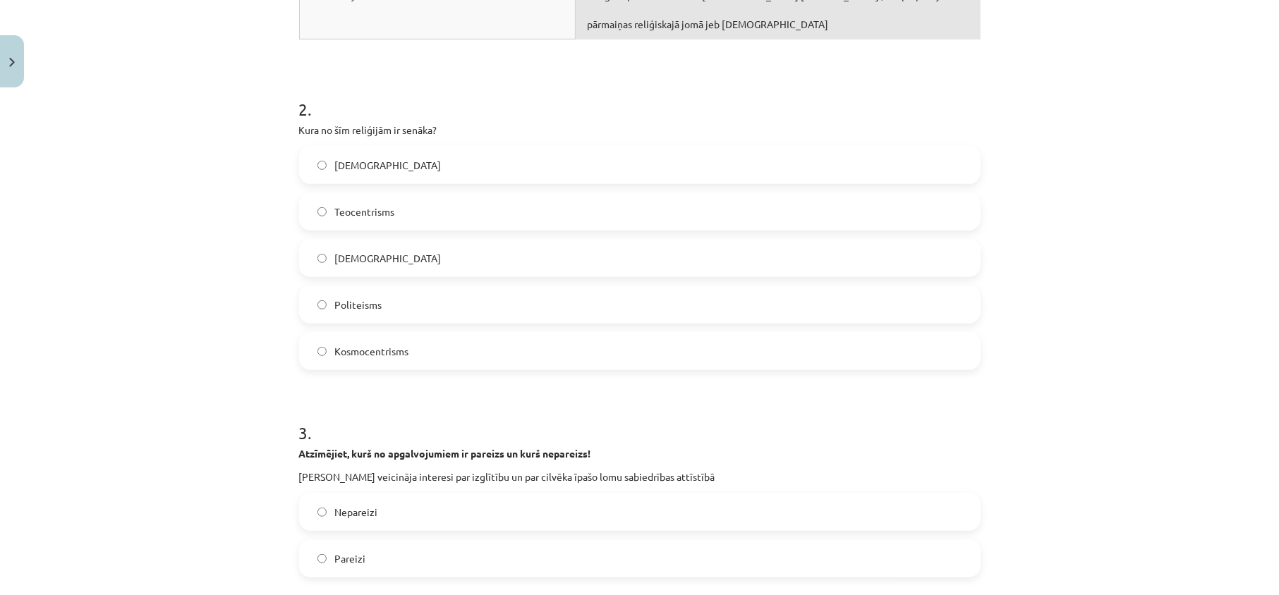
scroll to position [635, 0]
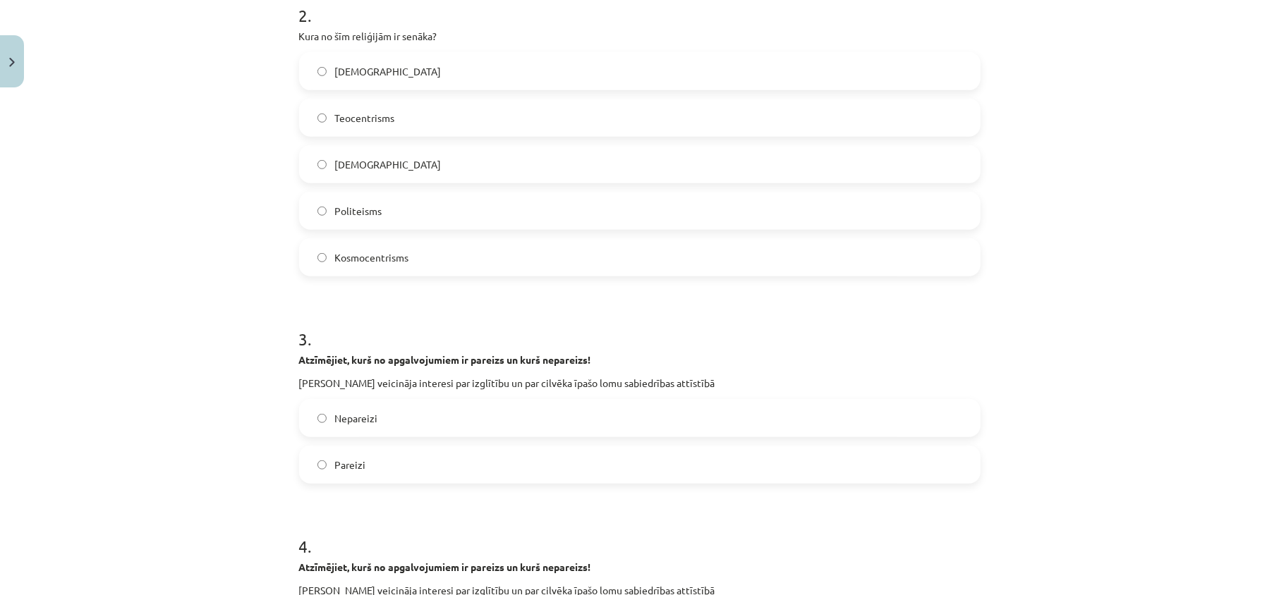
click at [378, 210] on label "Politeisms" at bounding box center [639, 210] width 678 height 35
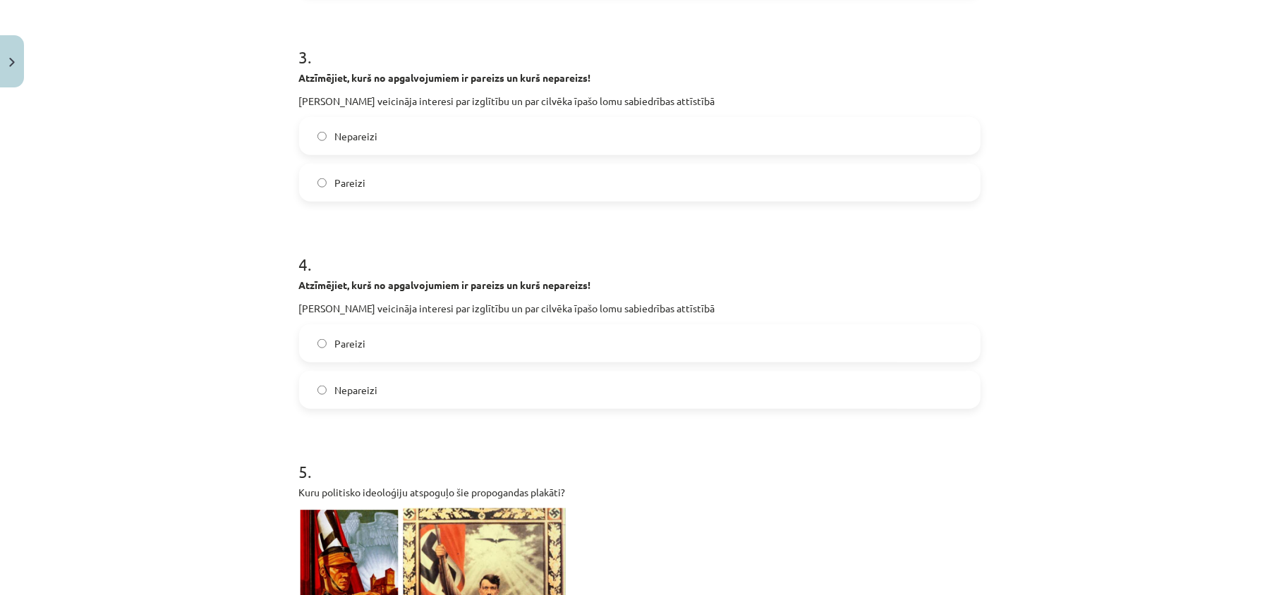
click at [395, 181] on label "Pareizi" at bounding box center [639, 182] width 678 height 35
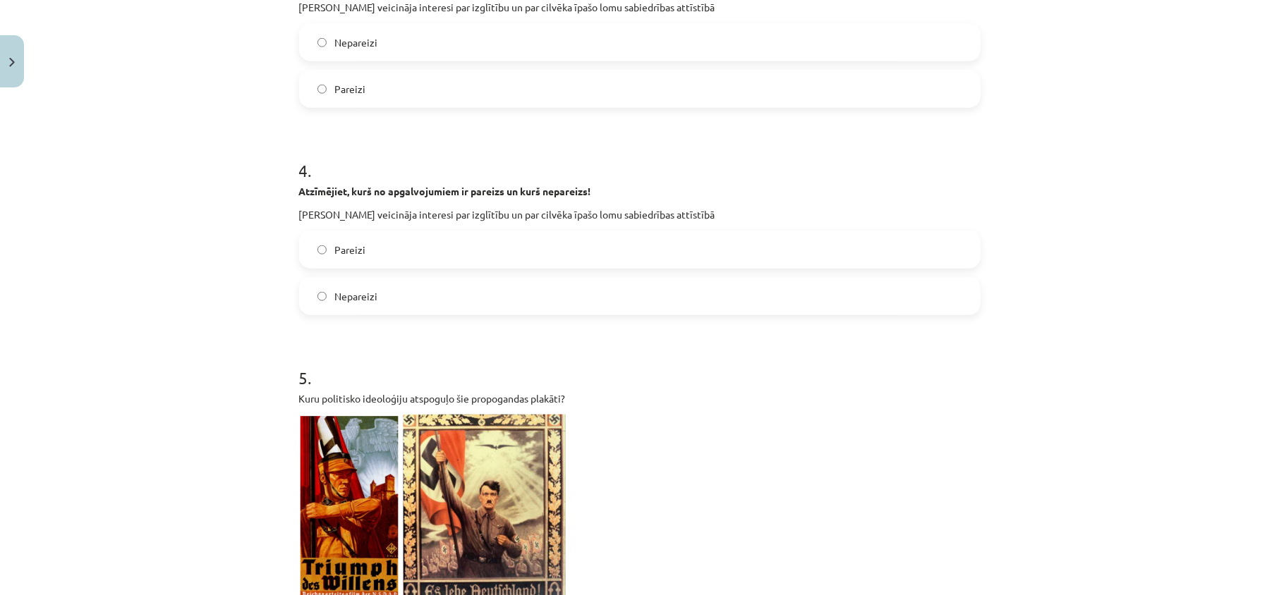
click at [417, 274] on div "Pareizi Nepareizi" at bounding box center [639, 273] width 681 height 85
click at [415, 263] on label "Pareizi" at bounding box center [639, 249] width 678 height 35
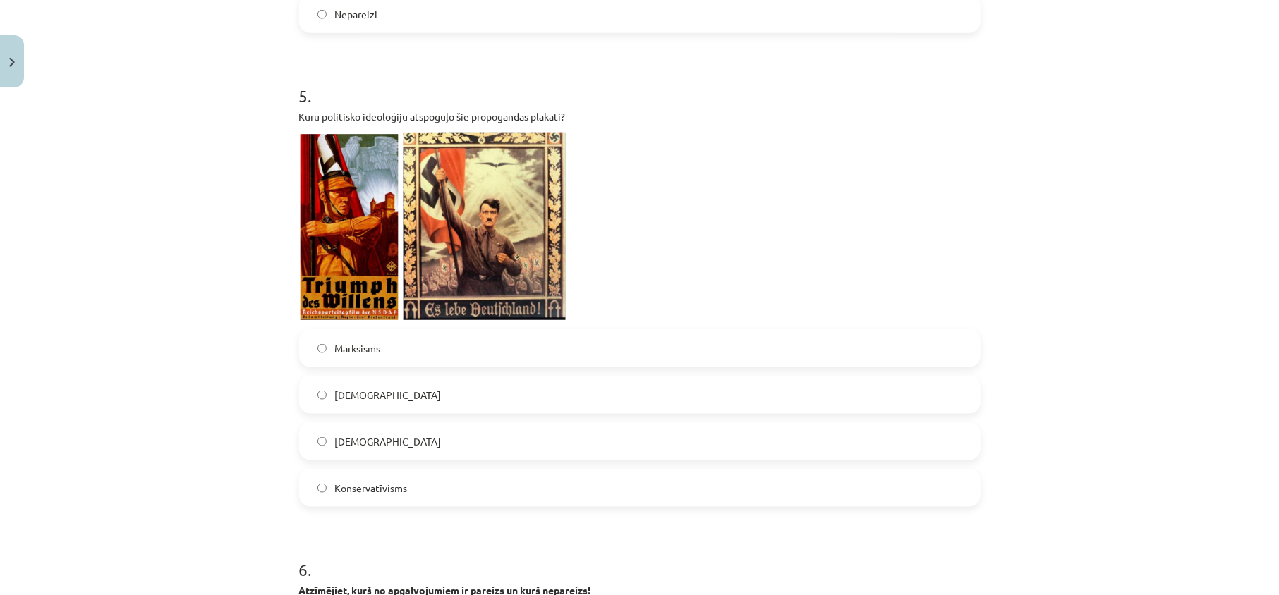
click at [398, 451] on label "Nacisms" at bounding box center [639, 441] width 678 height 35
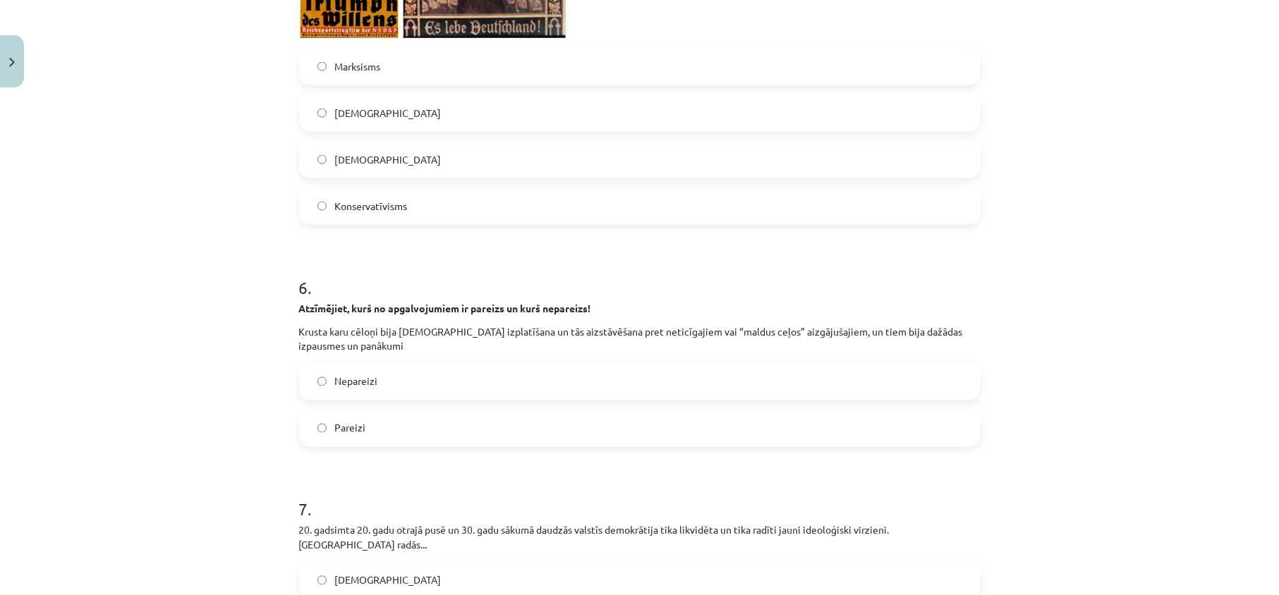
drag, startPoint x: 406, startPoint y: 449, endPoint x: 403, endPoint y: 441, distance: 8.3
click at [406, 446] on div "Pareizi" at bounding box center [639, 428] width 681 height 38
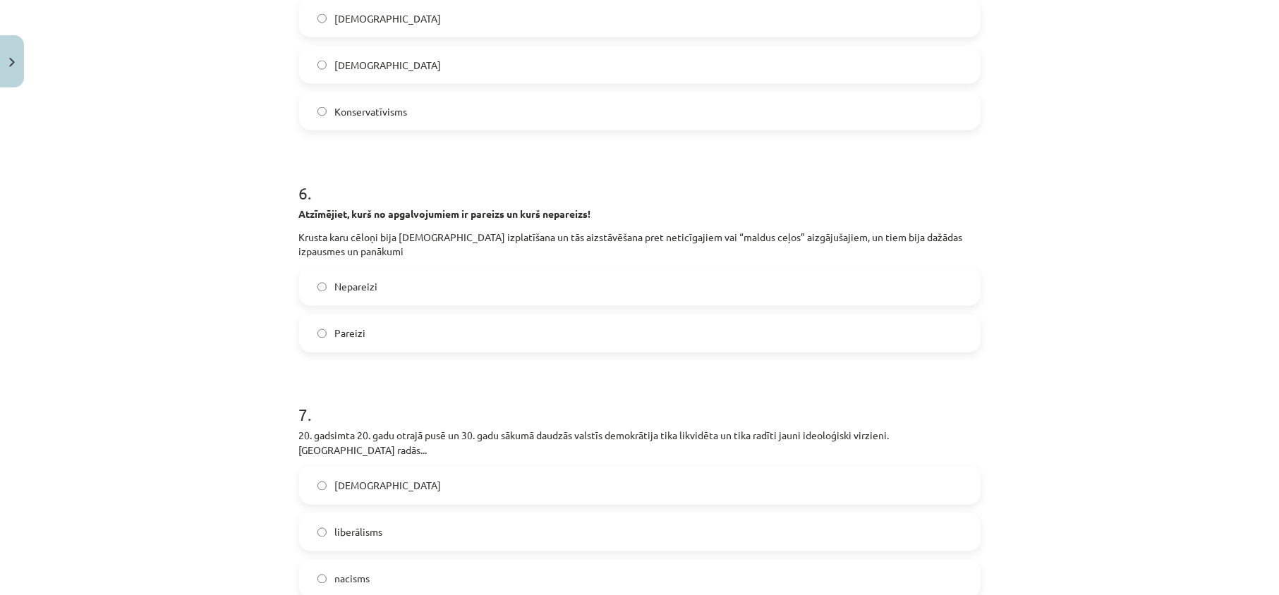
click at [376, 336] on label "Pareizi" at bounding box center [639, 333] width 678 height 35
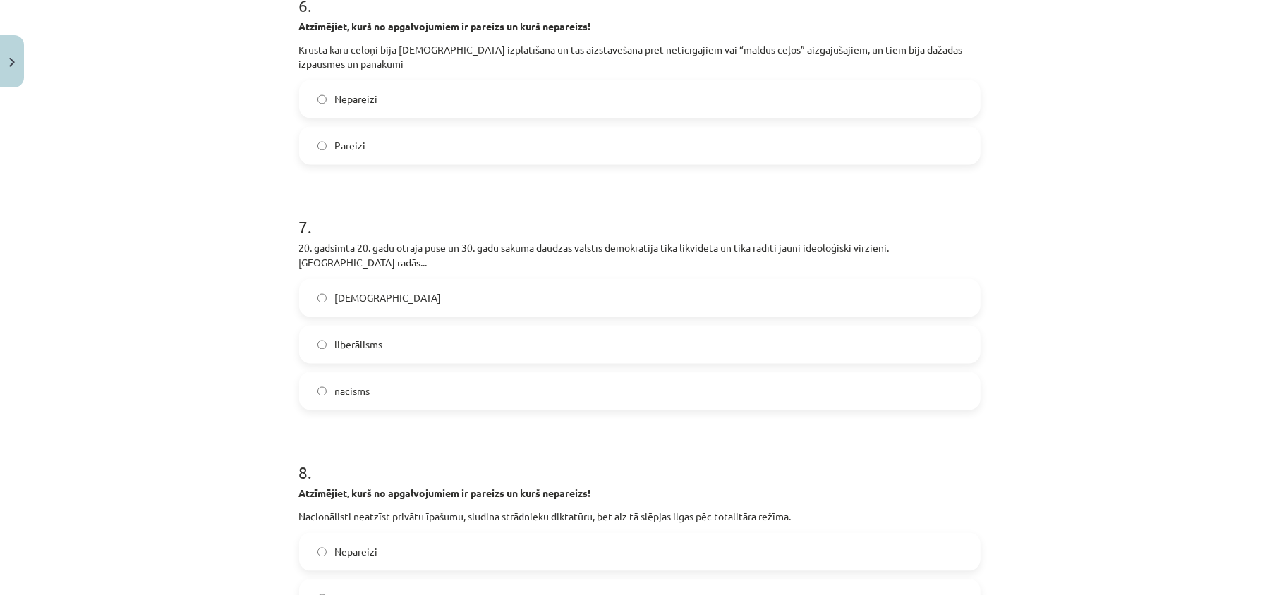
click at [416, 392] on label "nacisms" at bounding box center [639, 391] width 678 height 35
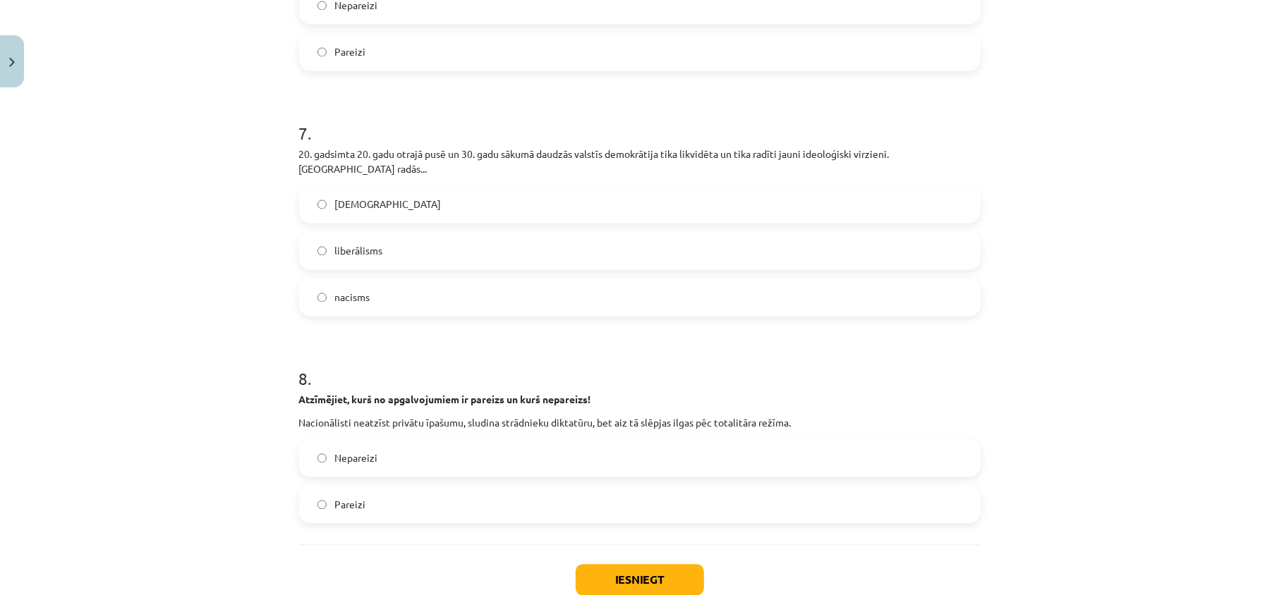
scroll to position [2046, 0]
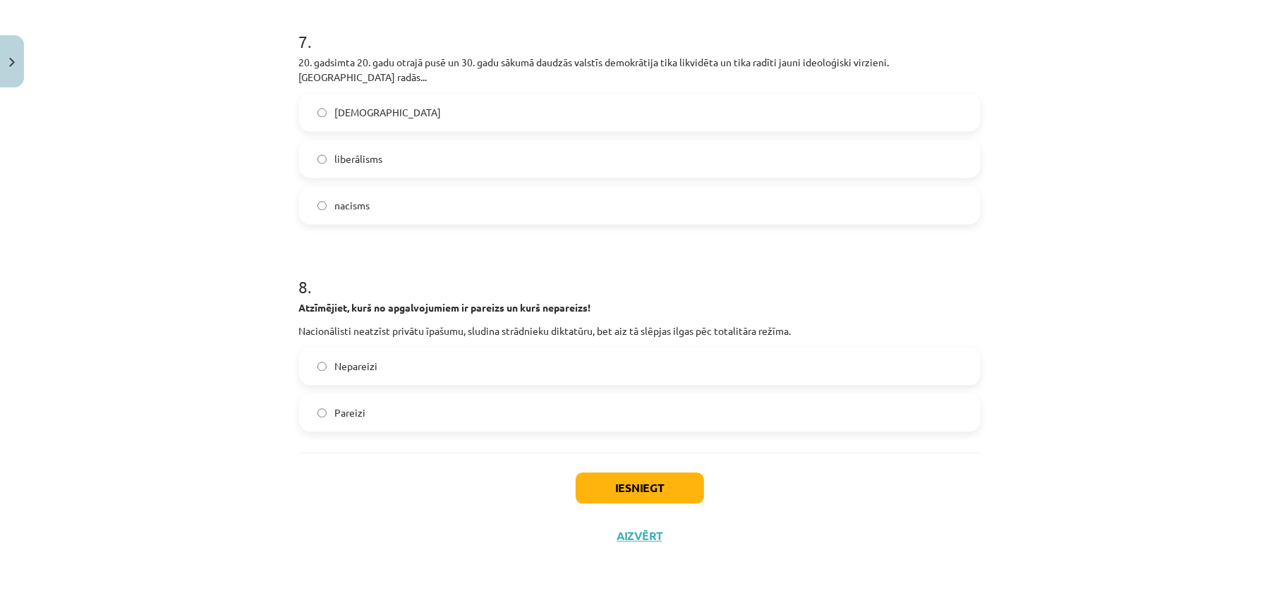
click at [396, 373] on label "Nepareizi" at bounding box center [639, 365] width 678 height 35
click at [599, 485] on button "Iesniegt" at bounding box center [639, 487] width 128 height 31
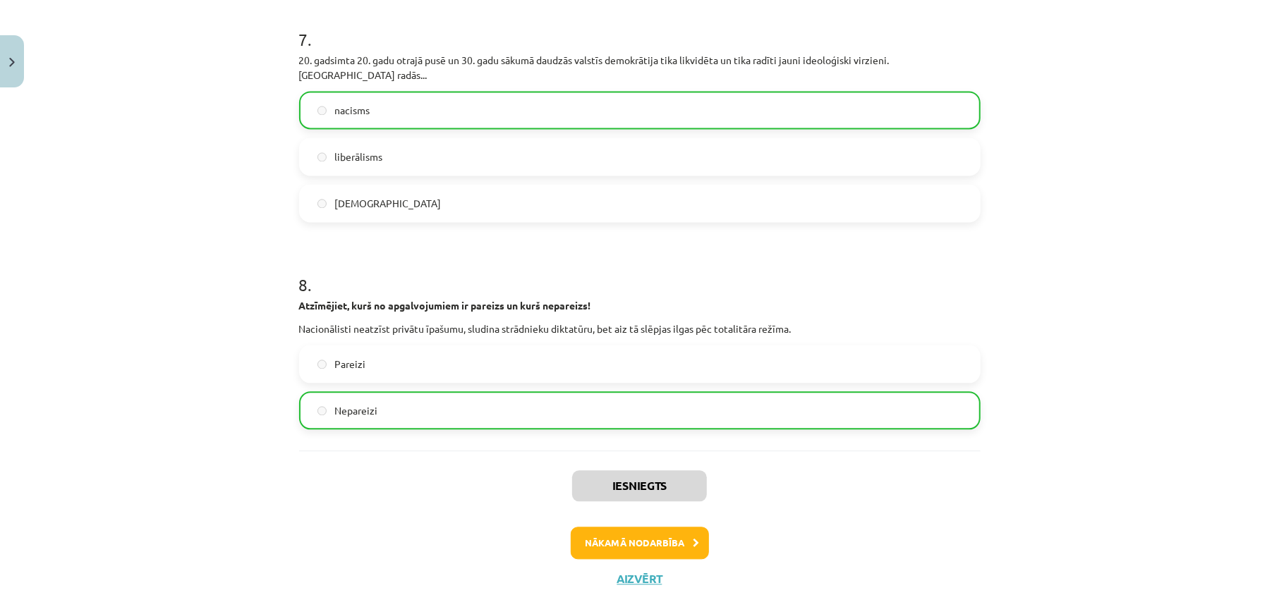
scroll to position [2091, 0]
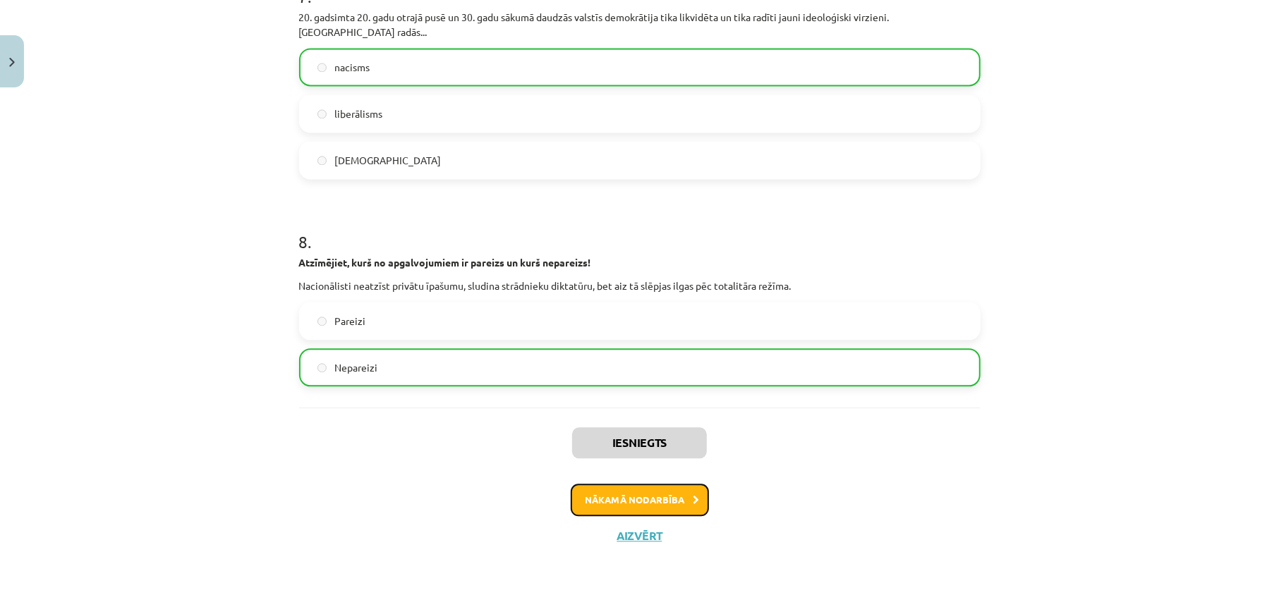
click at [697, 509] on button "Nākamā nodarbība" at bounding box center [640, 500] width 138 height 32
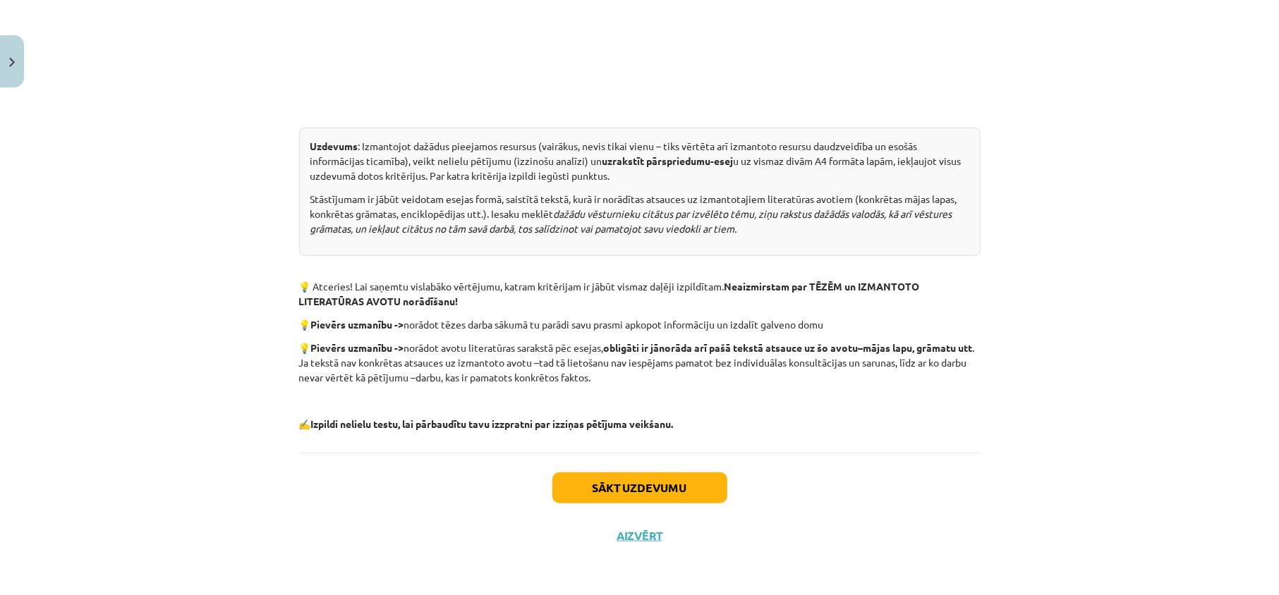
scroll to position [35, 0]
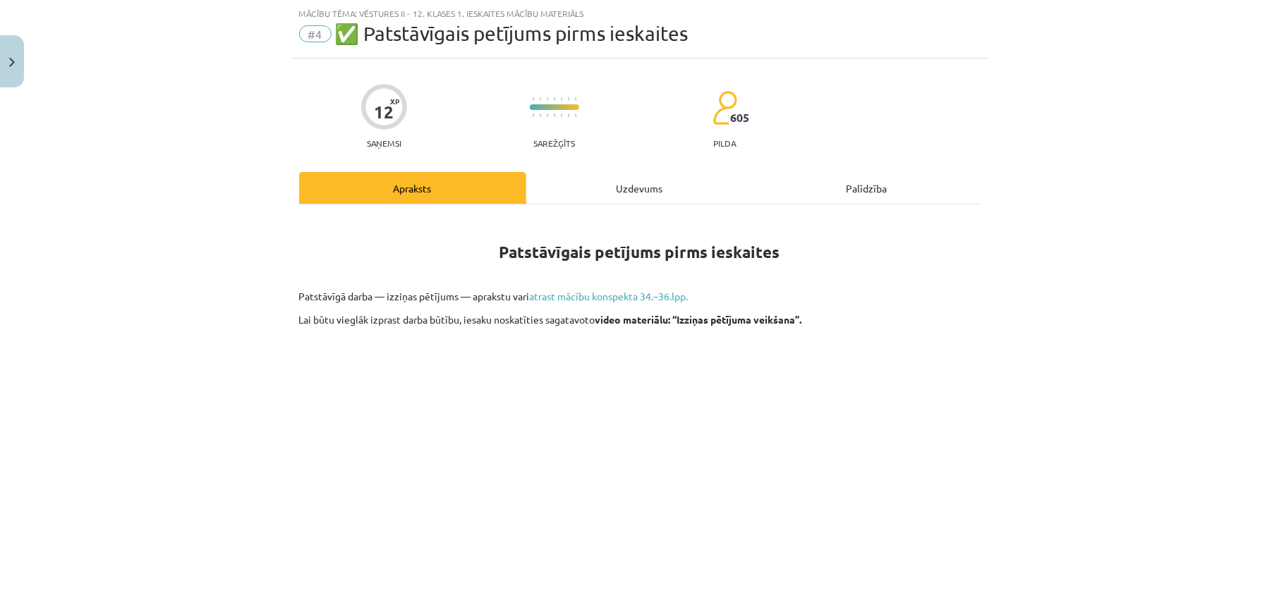
click at [623, 179] on div "Uzdevums" at bounding box center [639, 188] width 227 height 32
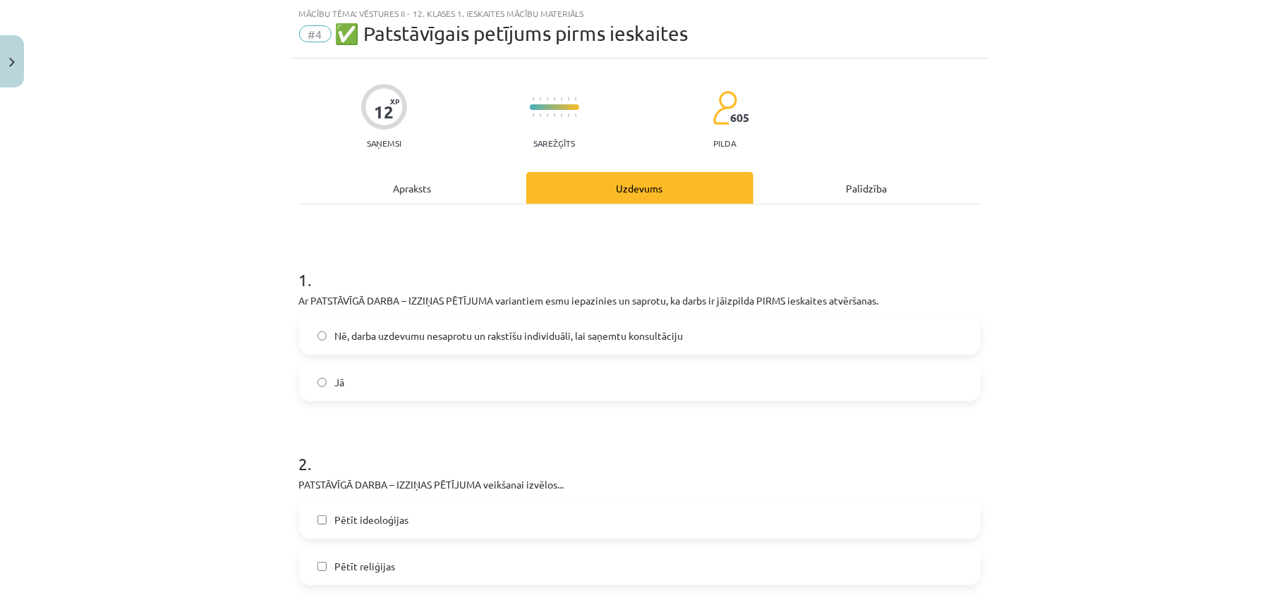
scroll to position [130, 0]
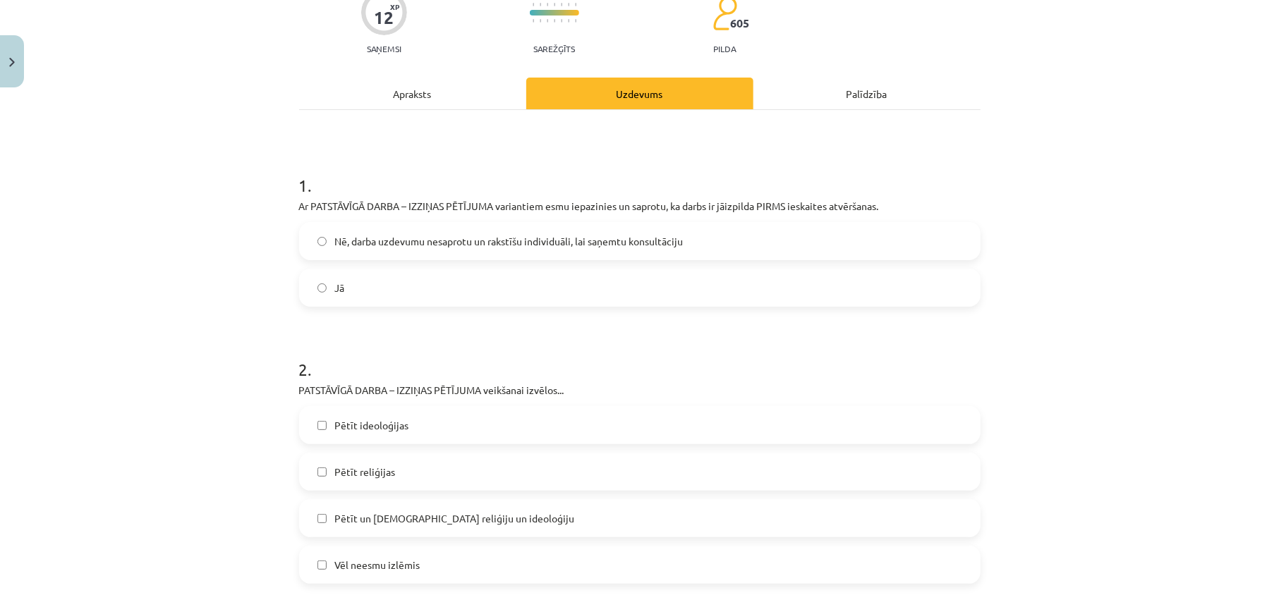
click at [441, 297] on label "Jā" at bounding box center [639, 287] width 678 height 35
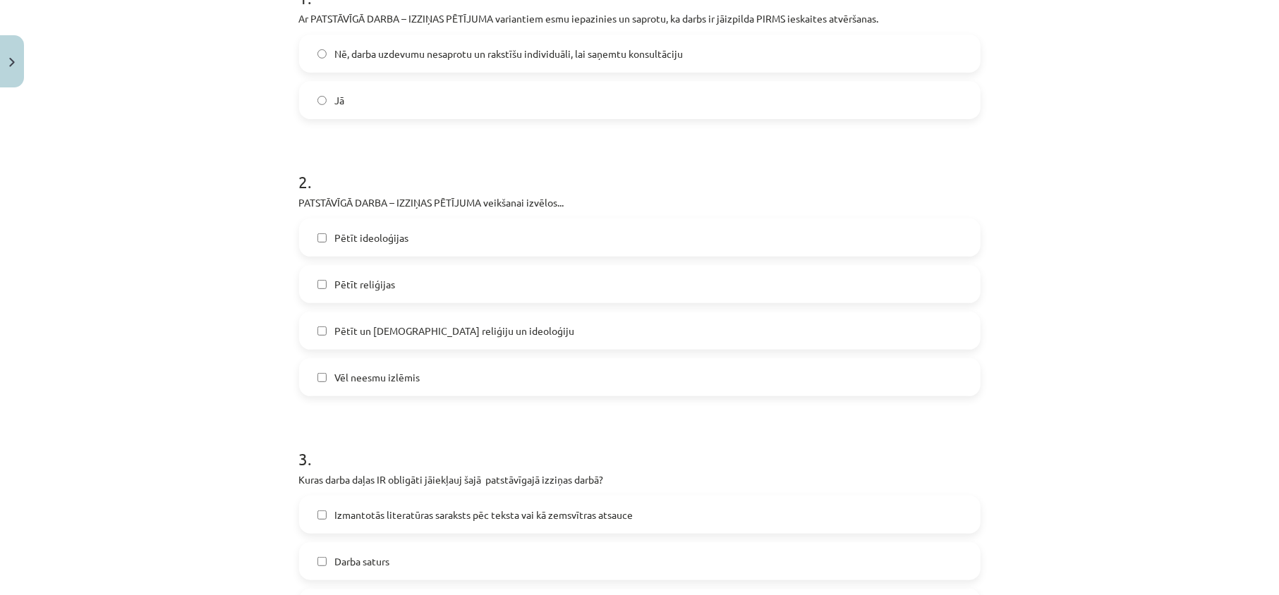
click at [423, 379] on label "Vēl neesmu izlēmis" at bounding box center [639, 377] width 678 height 35
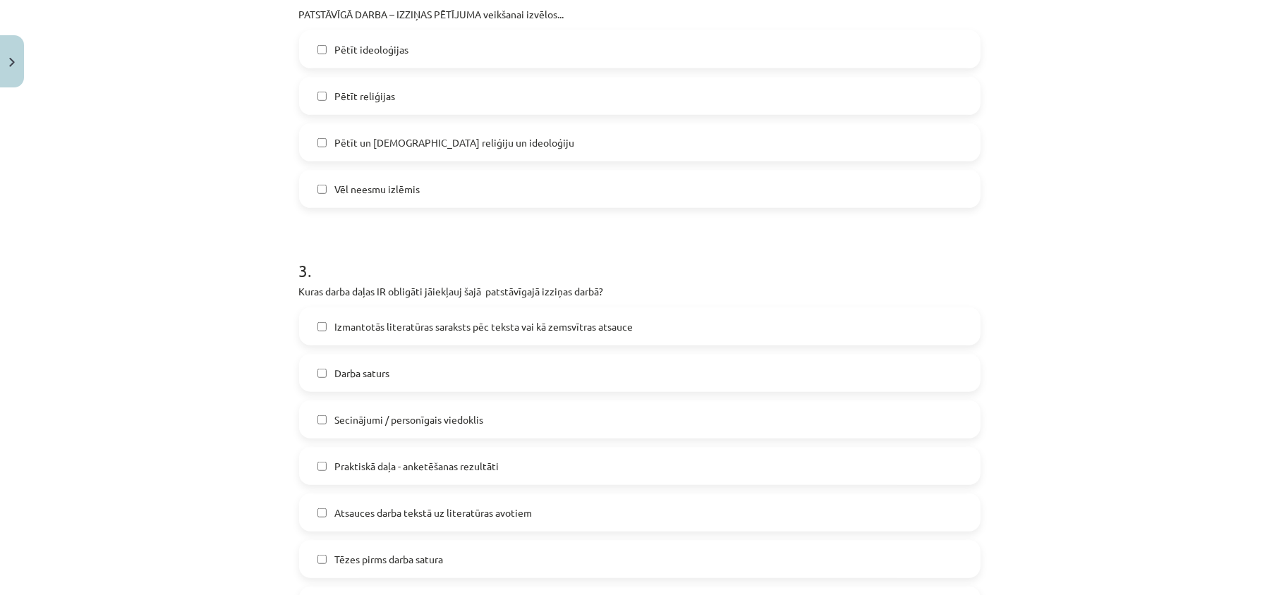
scroll to position [599, 0]
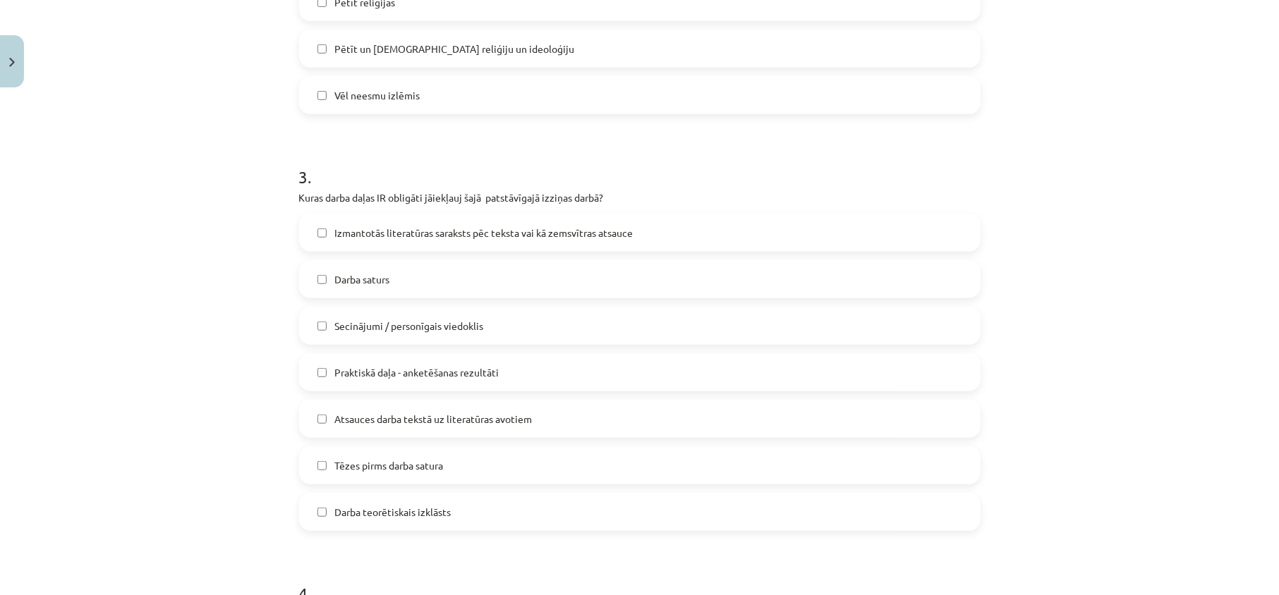
click at [508, 238] on span "Izmantotās literatūras saraksts pēc teksta vai kā zemsvītras atsauce" at bounding box center [484, 233] width 298 height 15
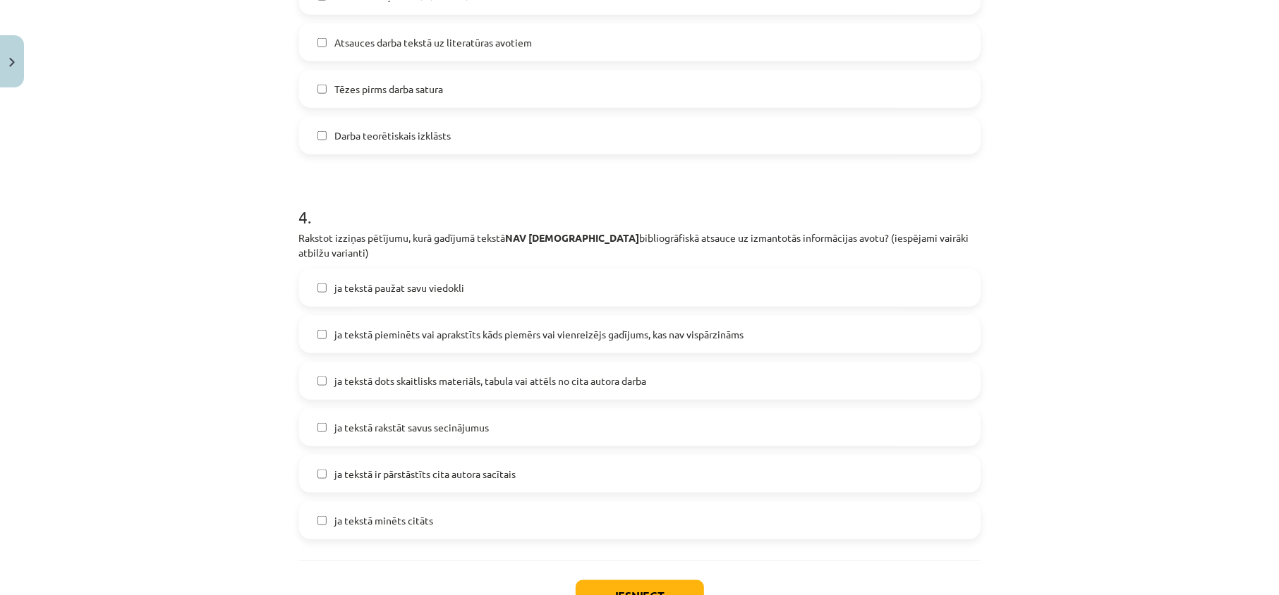
scroll to position [1070, 0]
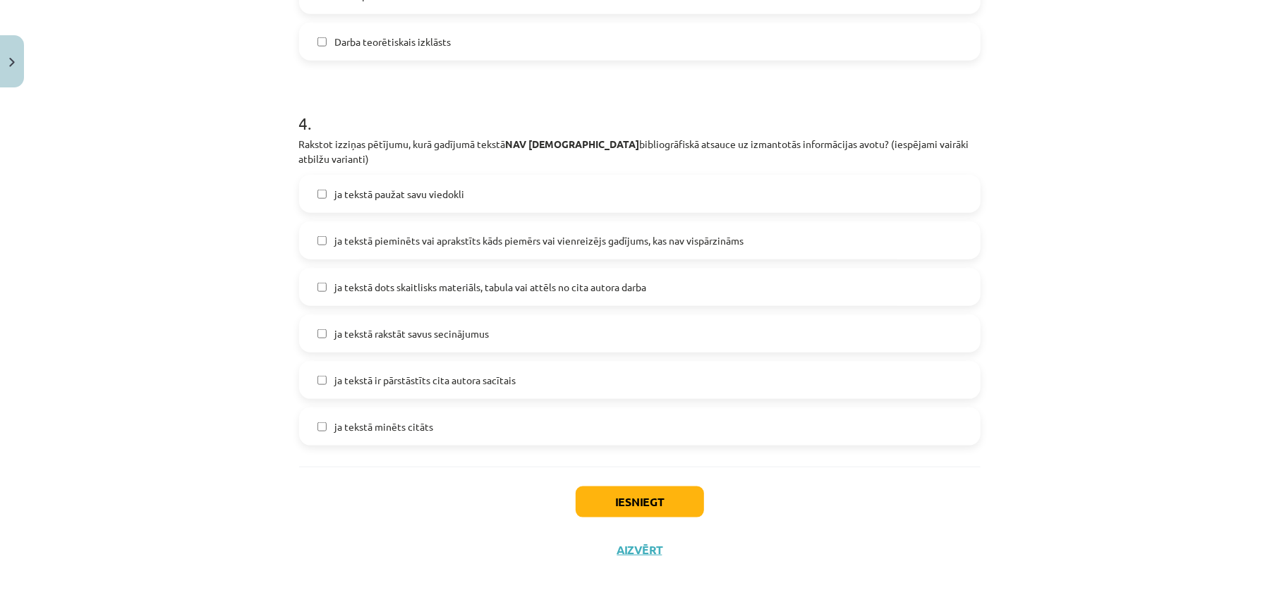
click at [494, 283] on span "ja tekstā dots skaitlisks materiāls, tabula vai attēls no cita autora darba" at bounding box center [491, 287] width 312 height 15
click at [618, 504] on button "Iesniegt" at bounding box center [639, 502] width 128 height 31
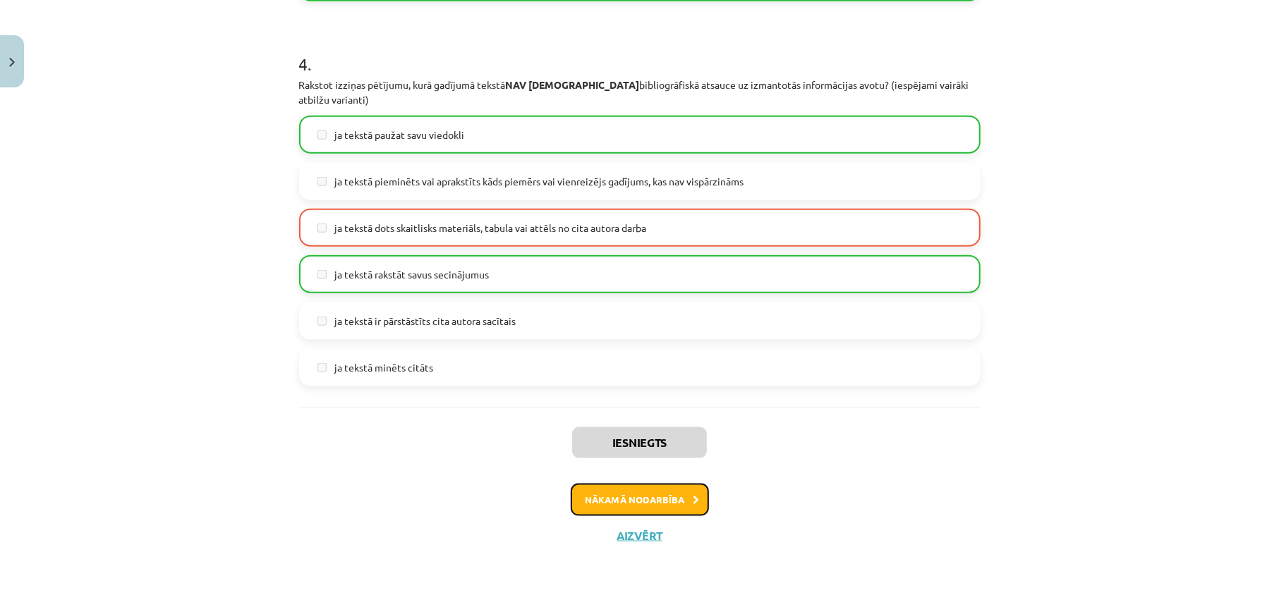
click at [652, 492] on button "Nākamā nodarbība" at bounding box center [640, 500] width 138 height 32
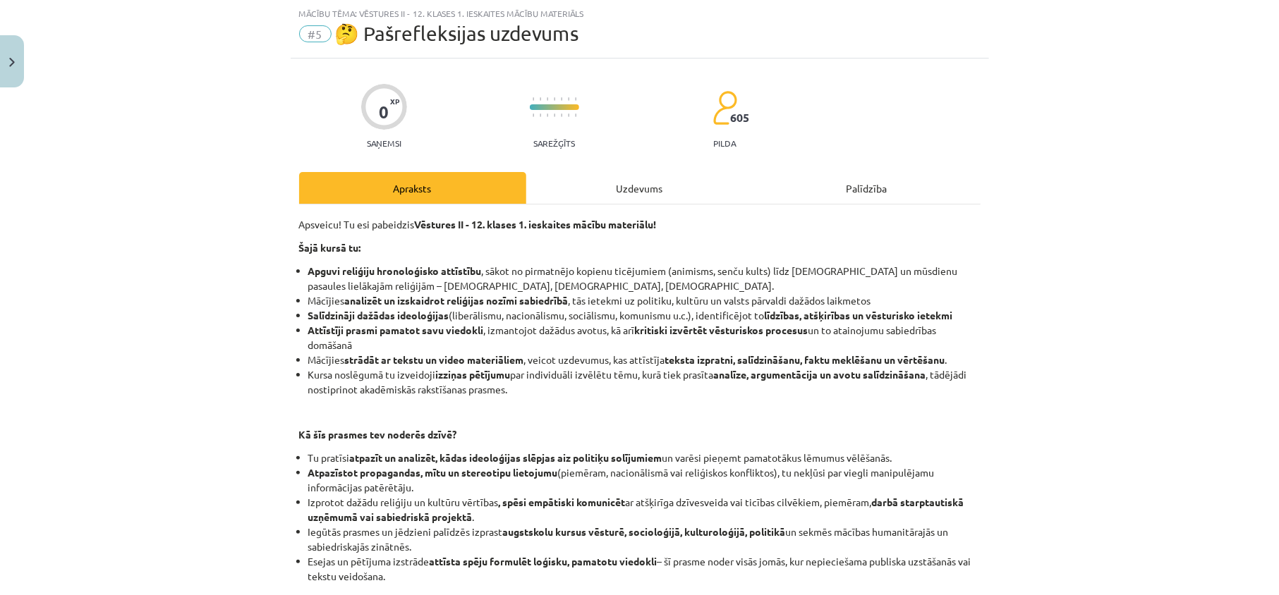
click at [640, 188] on div "Uzdevums" at bounding box center [639, 188] width 227 height 32
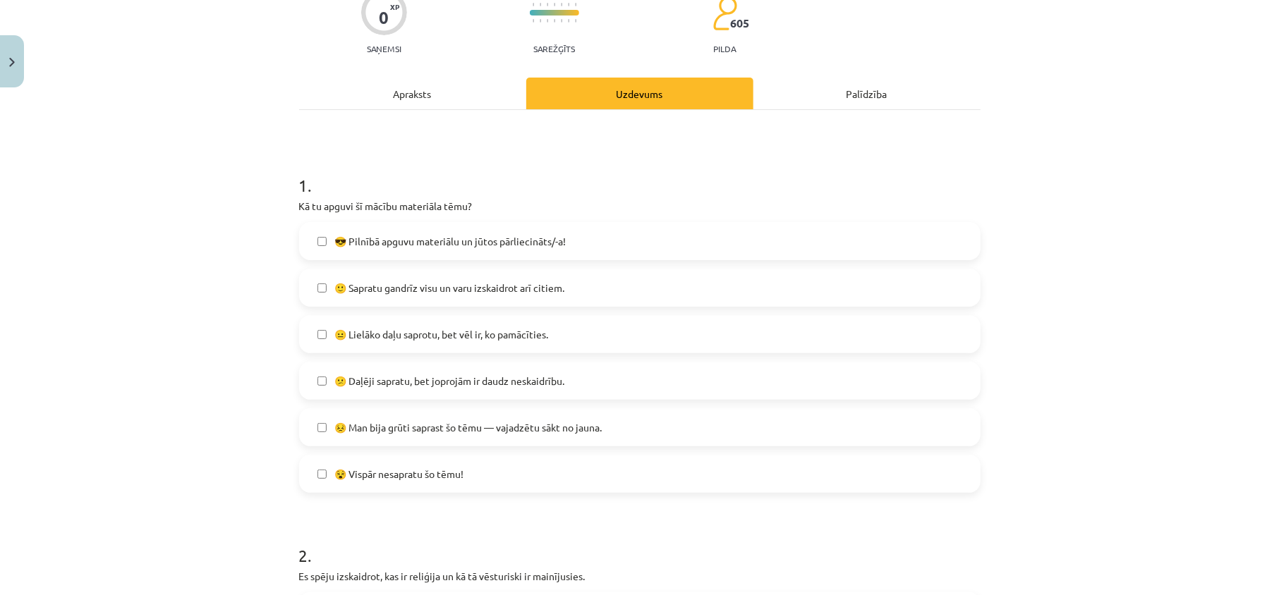
scroll to position [224, 0]
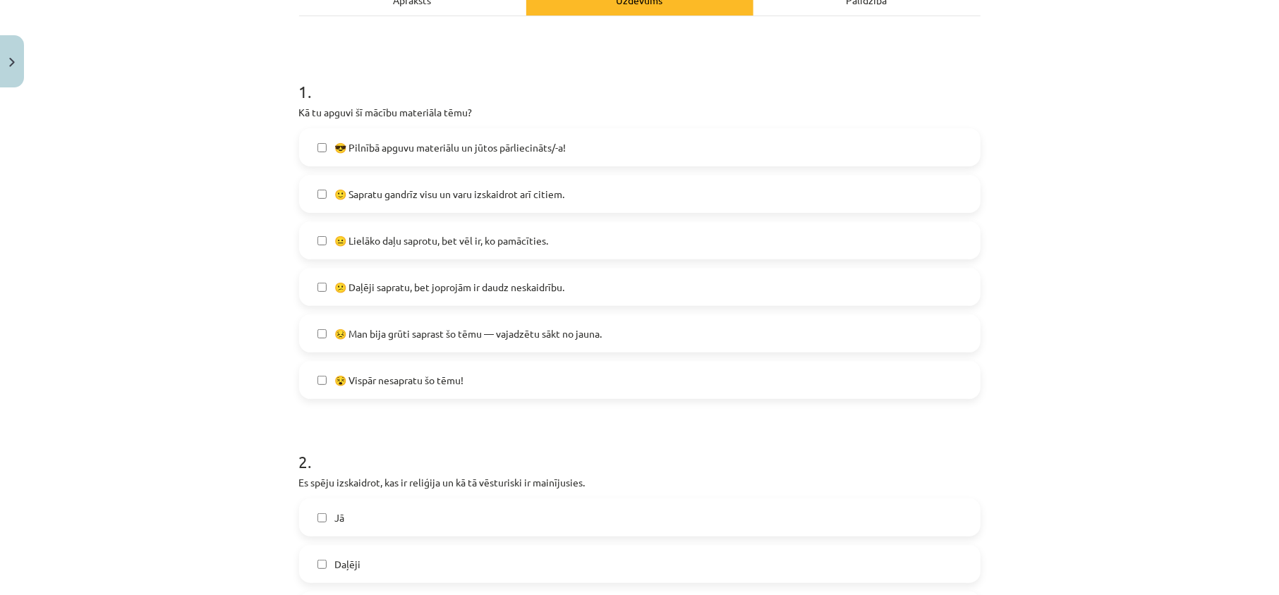
click at [475, 178] on label "🙂 Sapratu gandrīz visu un varu izskaidrot arī citiem." at bounding box center [639, 193] width 678 height 35
click at [480, 193] on span "🙂 Sapratu gandrīz visu un varu izskaidrot arī citiem." at bounding box center [450, 194] width 230 height 15
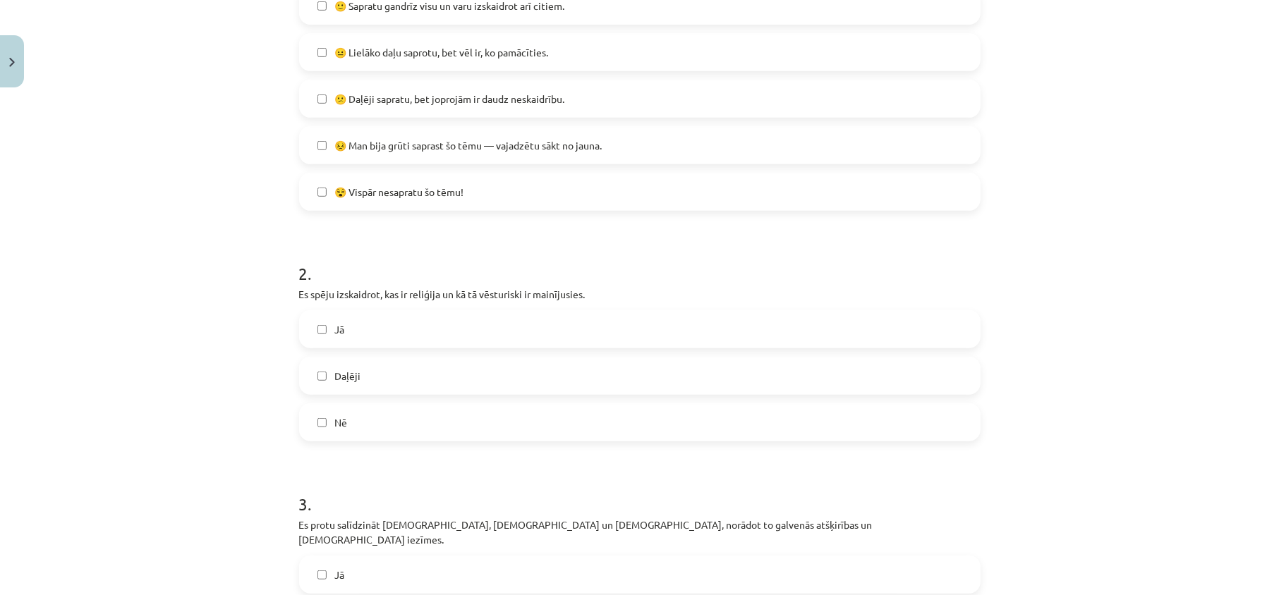
click at [455, 336] on label "Jā" at bounding box center [639, 329] width 678 height 35
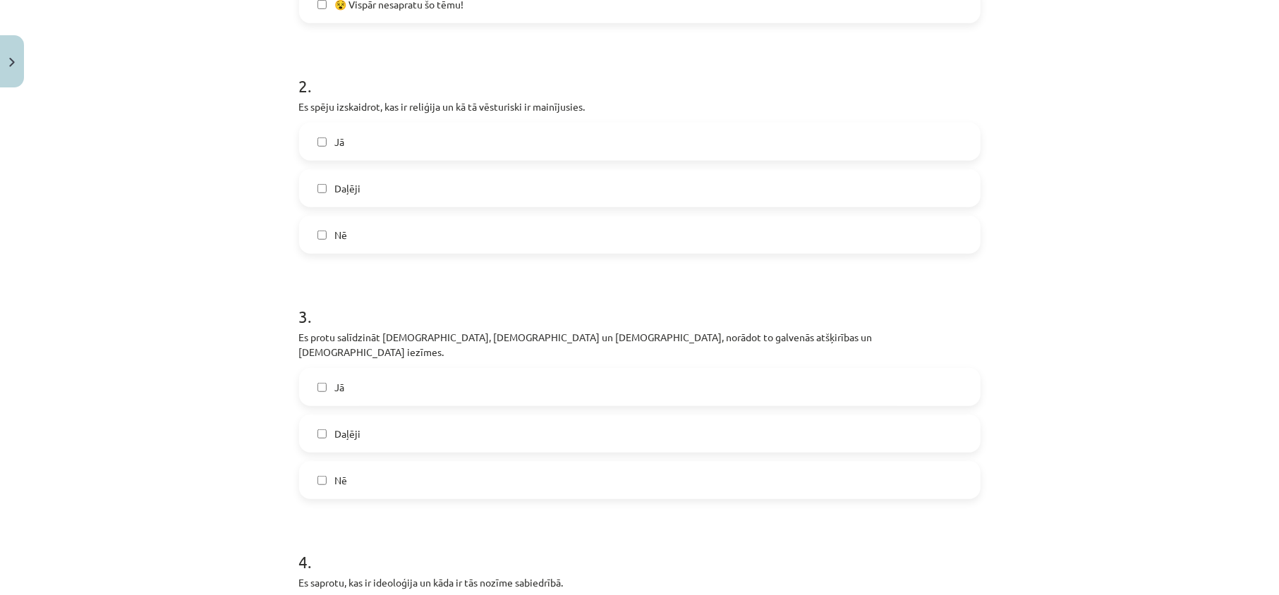
click at [427, 370] on label "Jā" at bounding box center [639, 387] width 678 height 35
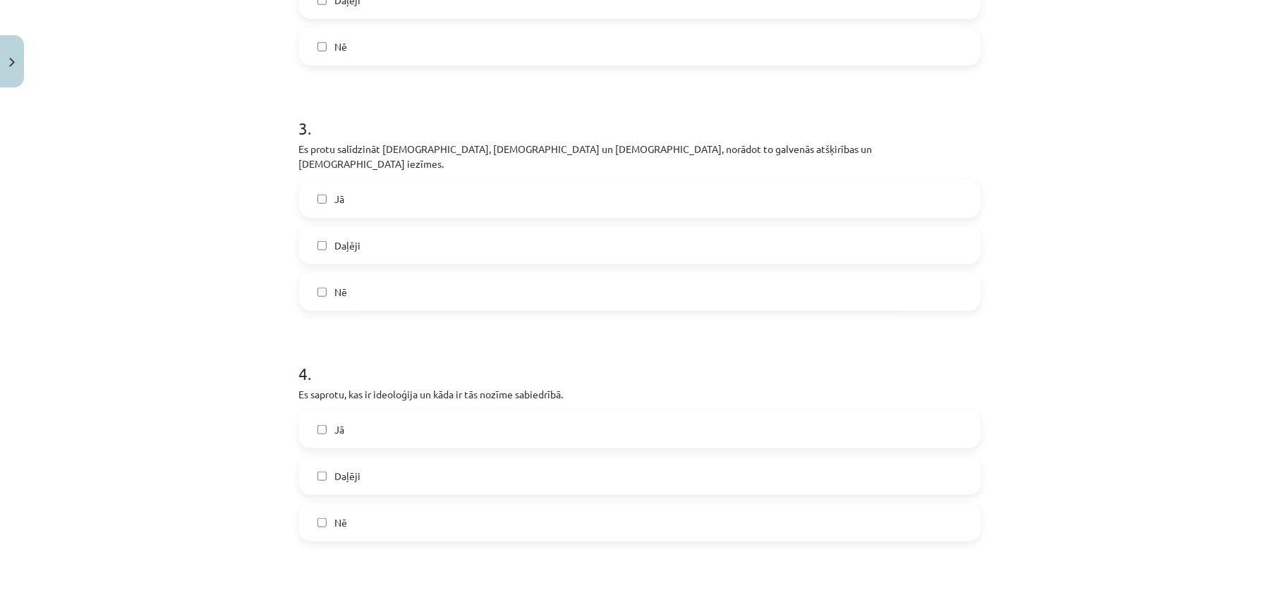
click at [415, 412] on label "Jā" at bounding box center [639, 429] width 678 height 35
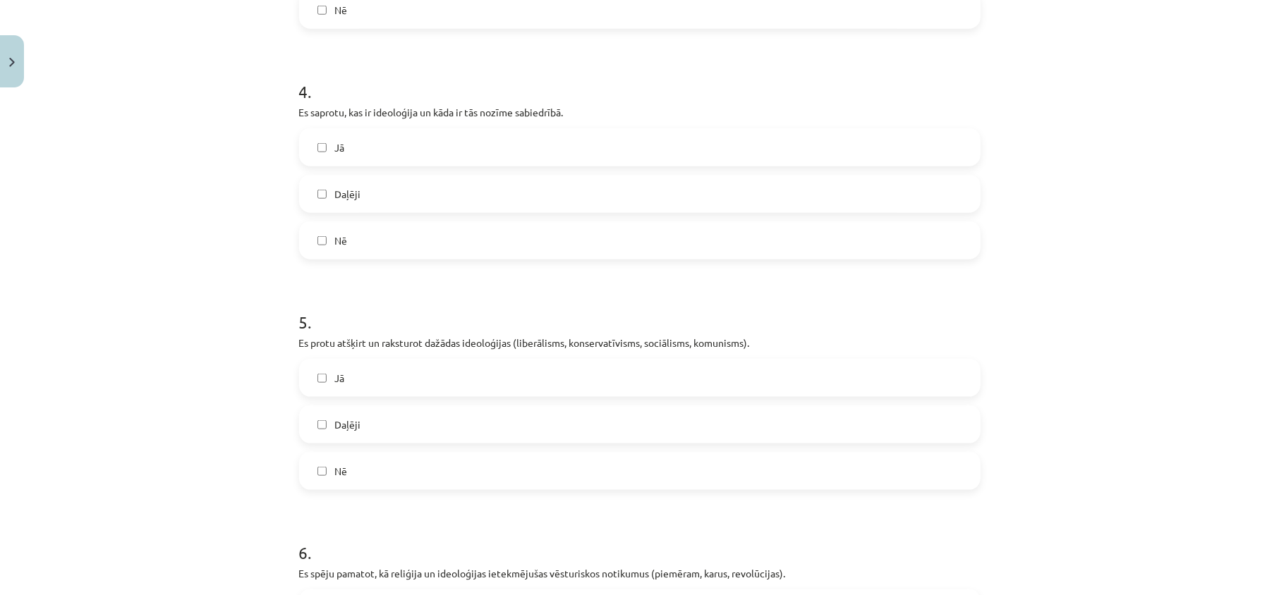
click at [416, 364] on label "Jā" at bounding box center [639, 377] width 678 height 35
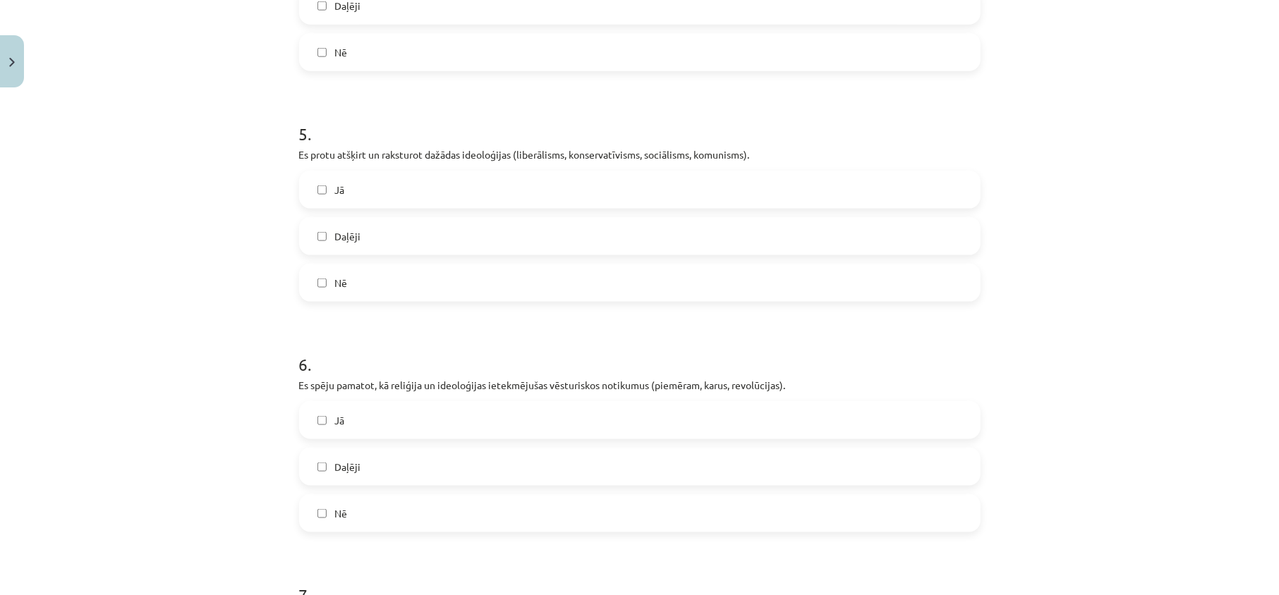
click at [402, 422] on label "Jā" at bounding box center [639, 420] width 678 height 35
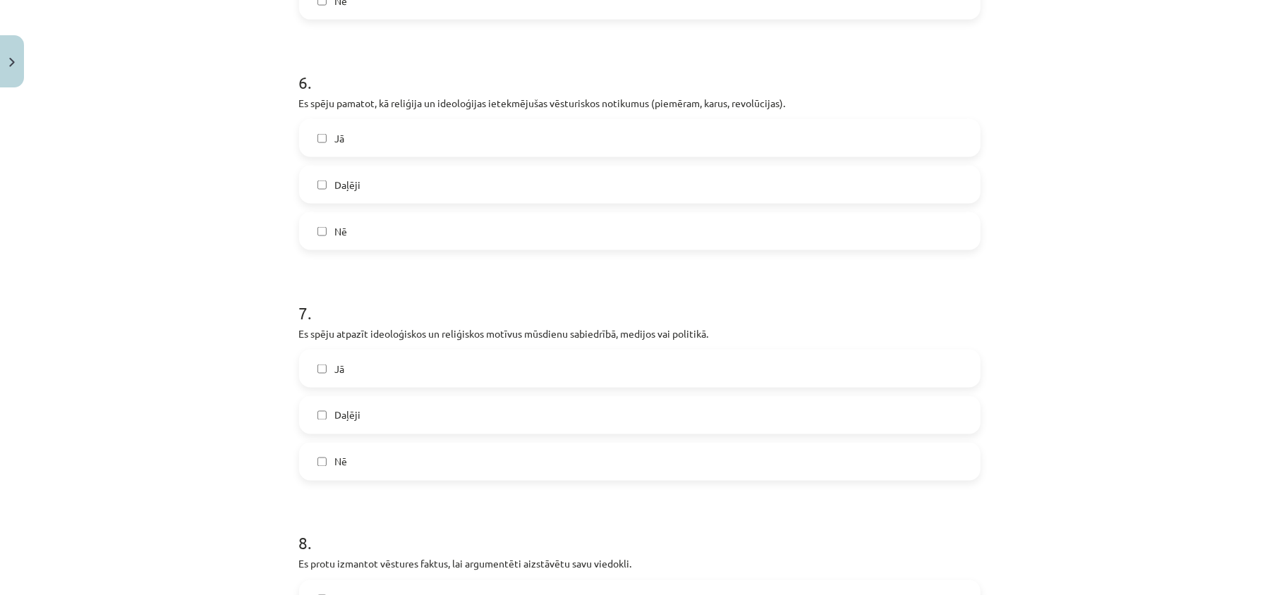
click at [403, 351] on label "Jā" at bounding box center [639, 368] width 678 height 35
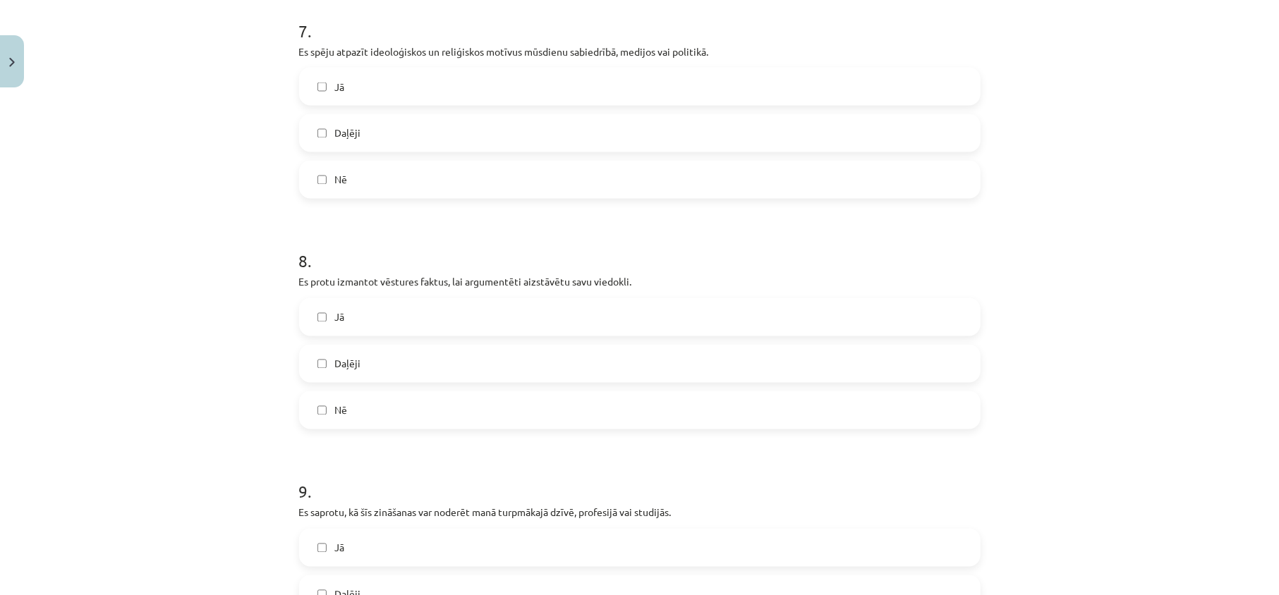
click at [408, 310] on label "Jā" at bounding box center [639, 317] width 678 height 35
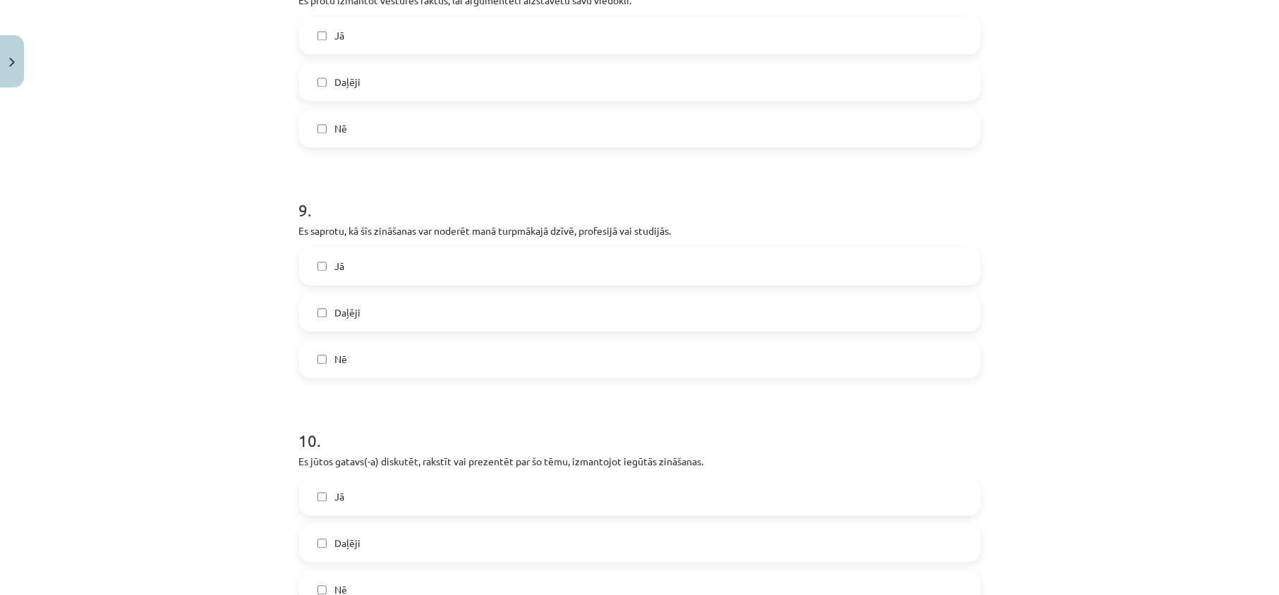
click at [410, 260] on label "Jā" at bounding box center [639, 265] width 678 height 35
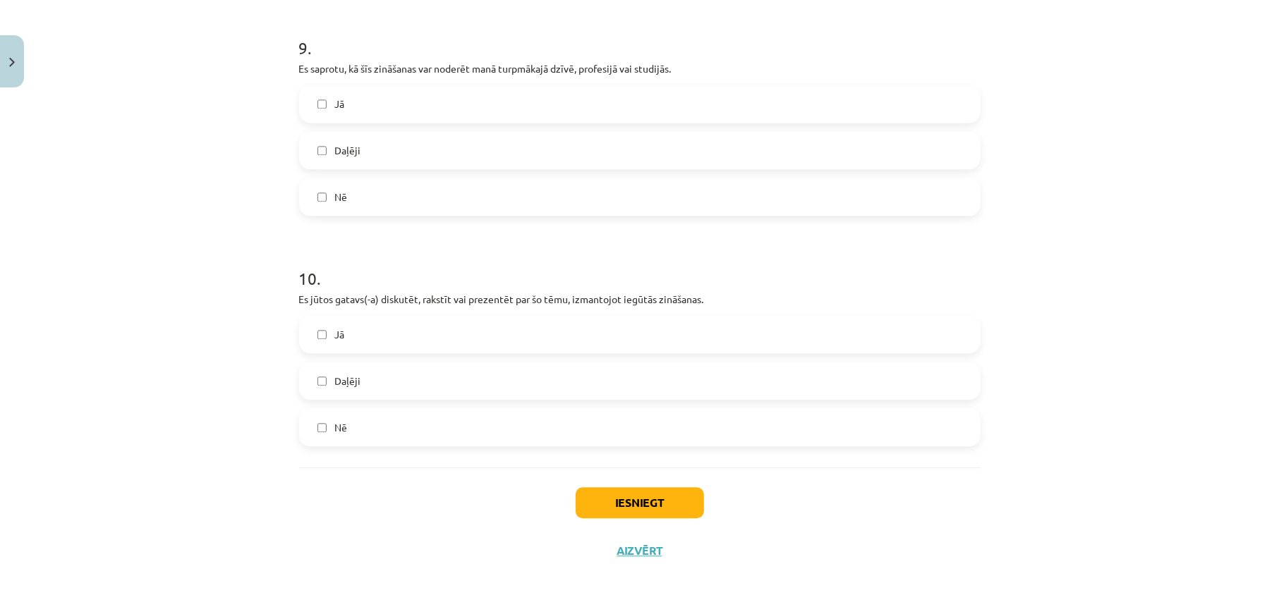
click at [410, 317] on label "Jā" at bounding box center [639, 334] width 678 height 35
click at [607, 468] on div "Iesniegt Aizvērt" at bounding box center [639, 517] width 681 height 99
drag, startPoint x: 610, startPoint y: 483, endPoint x: 607, endPoint y: 517, distance: 34.0
click at [611, 489] on button "Iesniegt" at bounding box center [639, 502] width 128 height 31
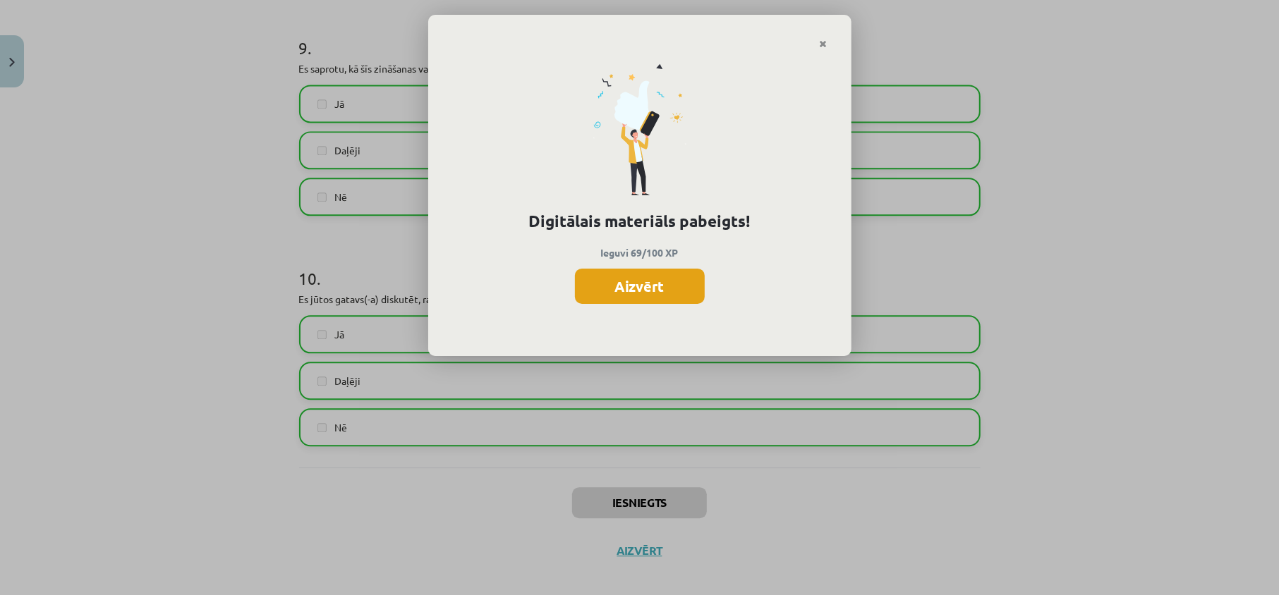
click at [650, 297] on button "Aizvērt" at bounding box center [640, 286] width 130 height 35
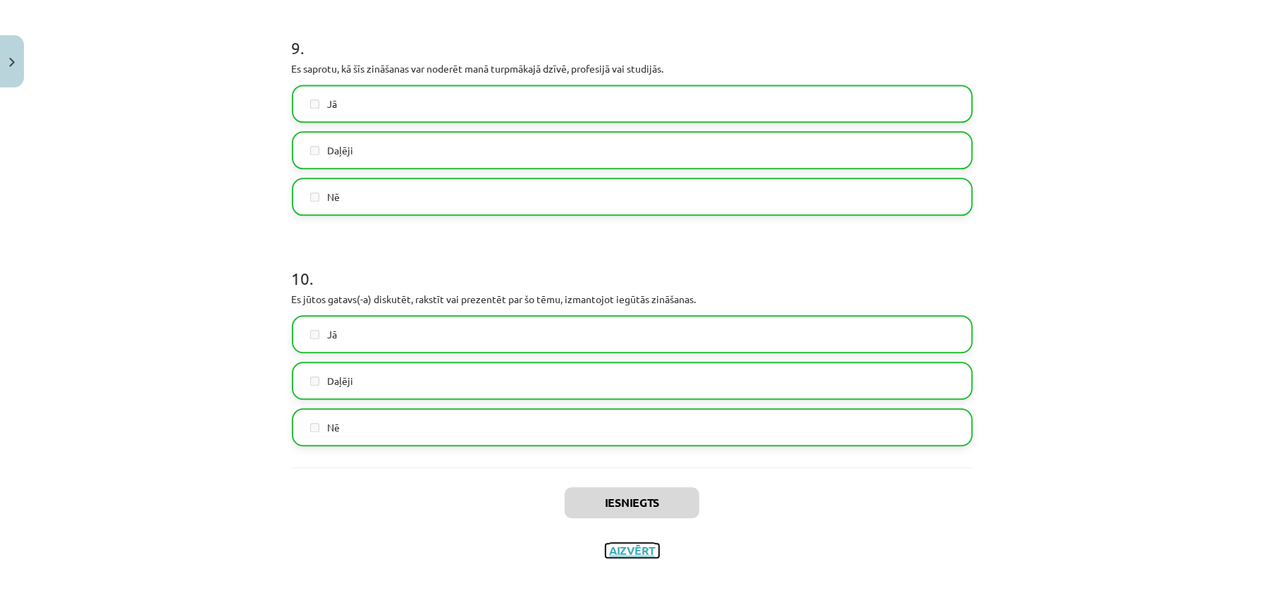
click at [647, 544] on button "Aizvērt" at bounding box center [633, 551] width 54 height 14
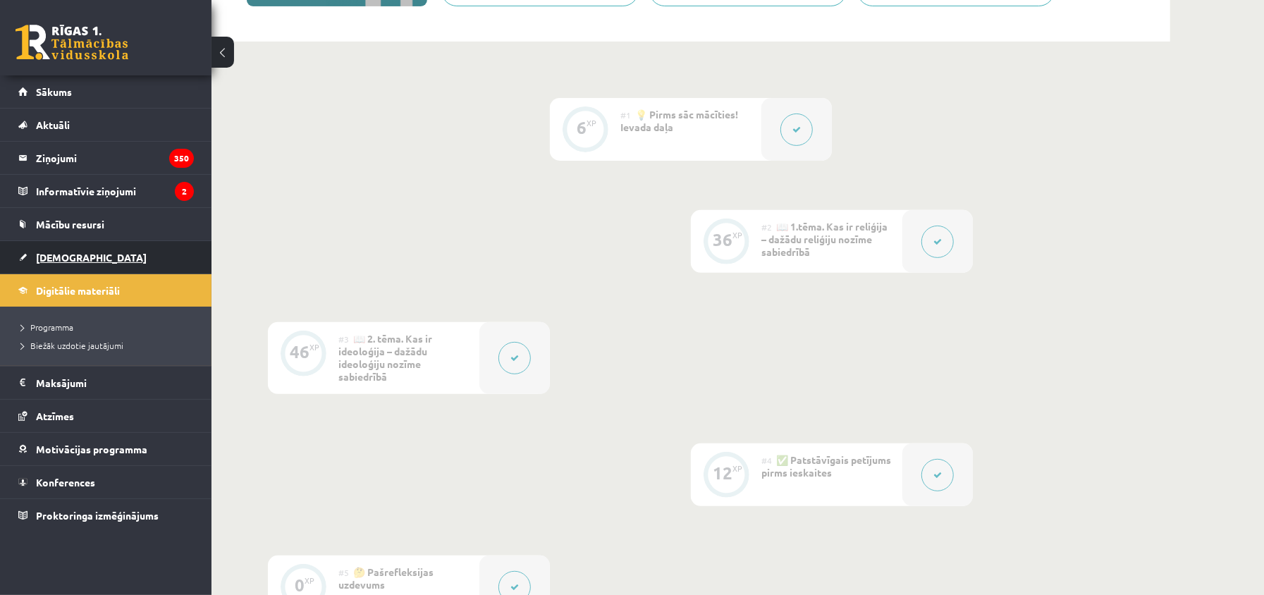
click at [65, 264] on span "[DEMOGRAPHIC_DATA]" at bounding box center [91, 257] width 111 height 13
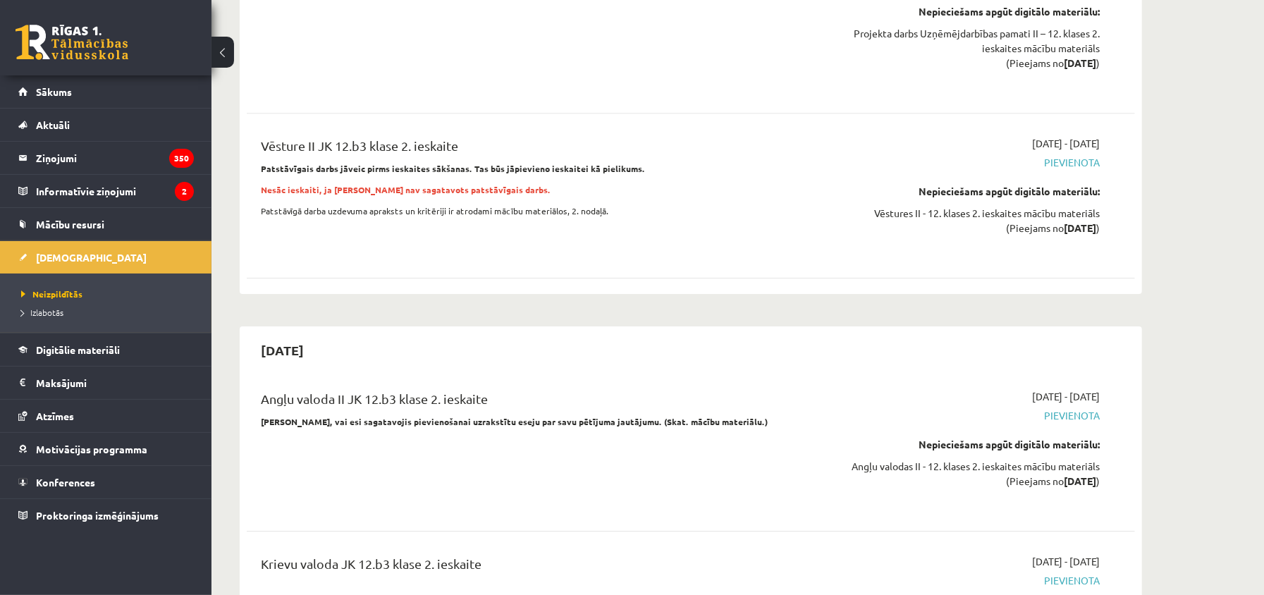
scroll to position [3290, 0]
